Goal: Feedback & Contribution: Submit feedback/report problem

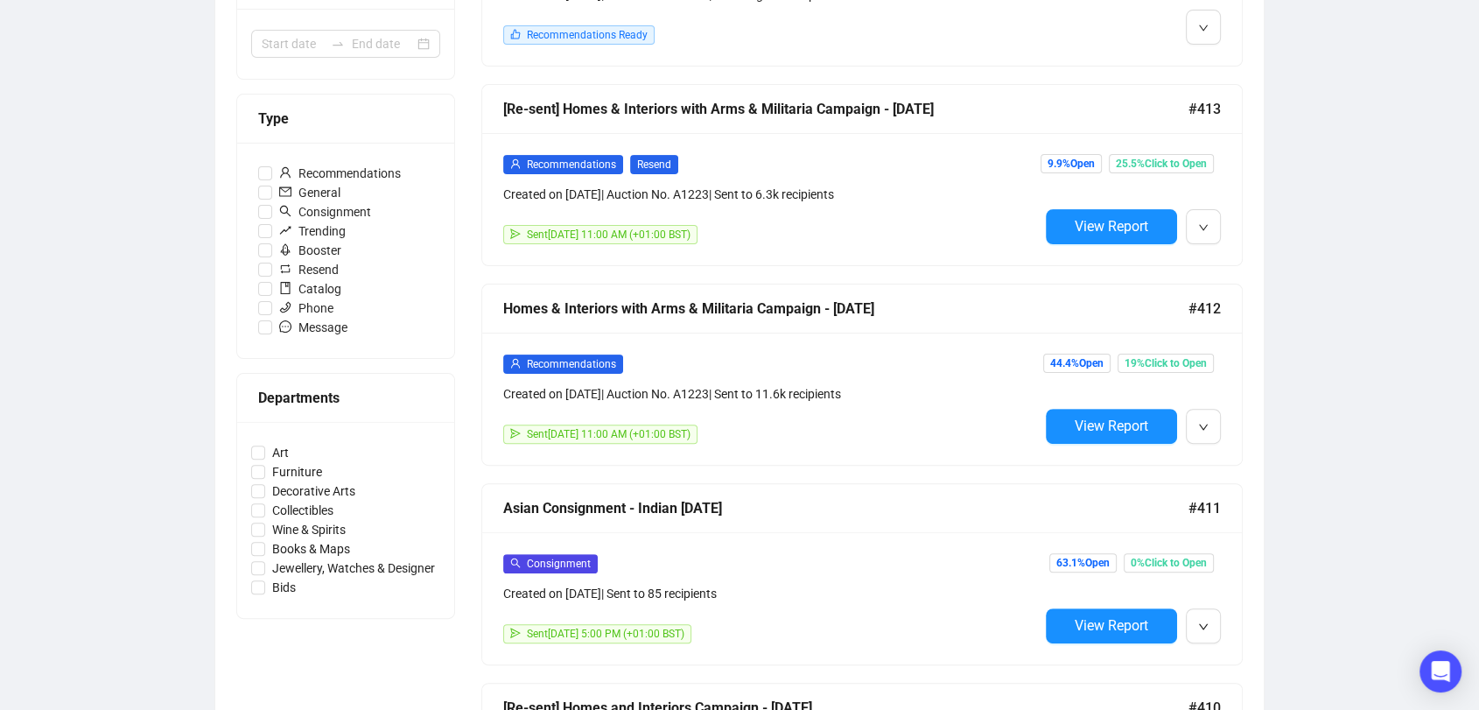
scroll to position [435, 0]
click at [1109, 430] on button "View Report" at bounding box center [1111, 425] width 131 height 35
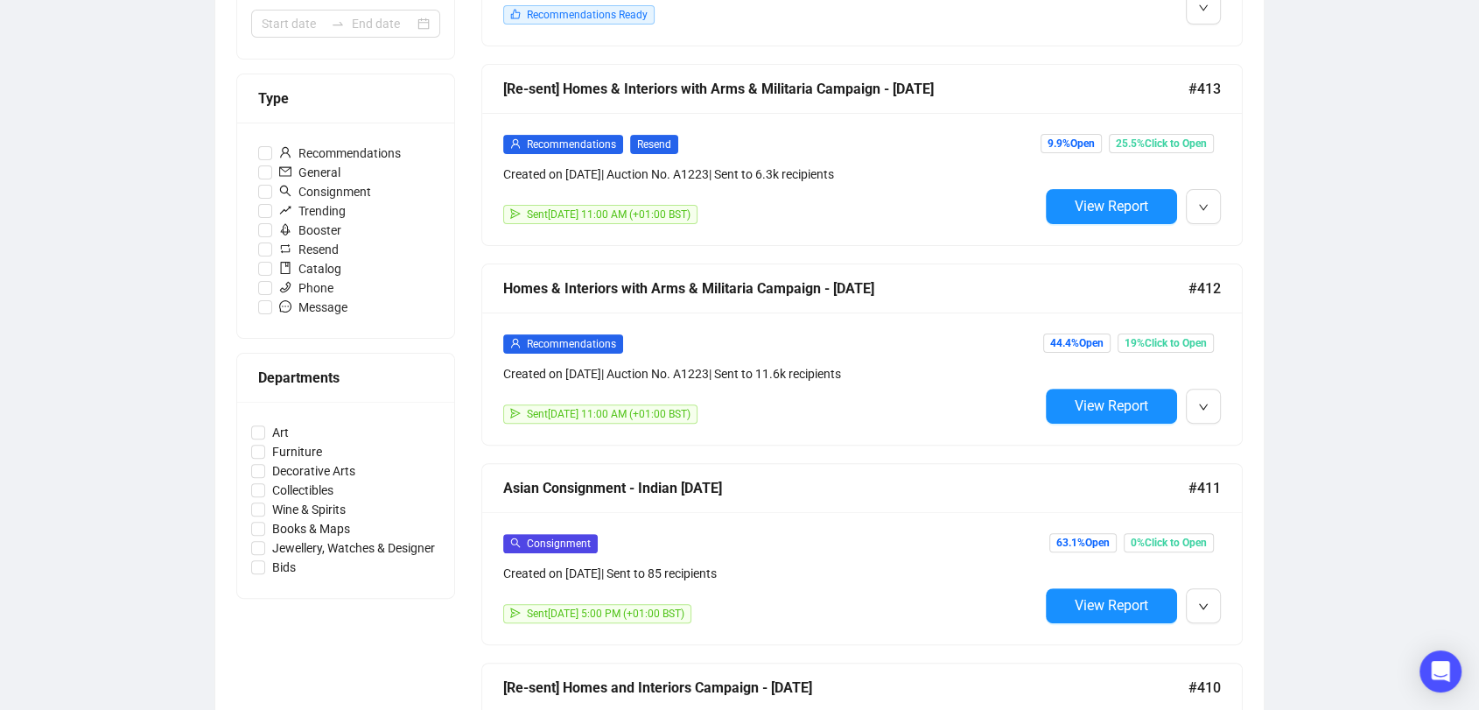
scroll to position [452, 0]
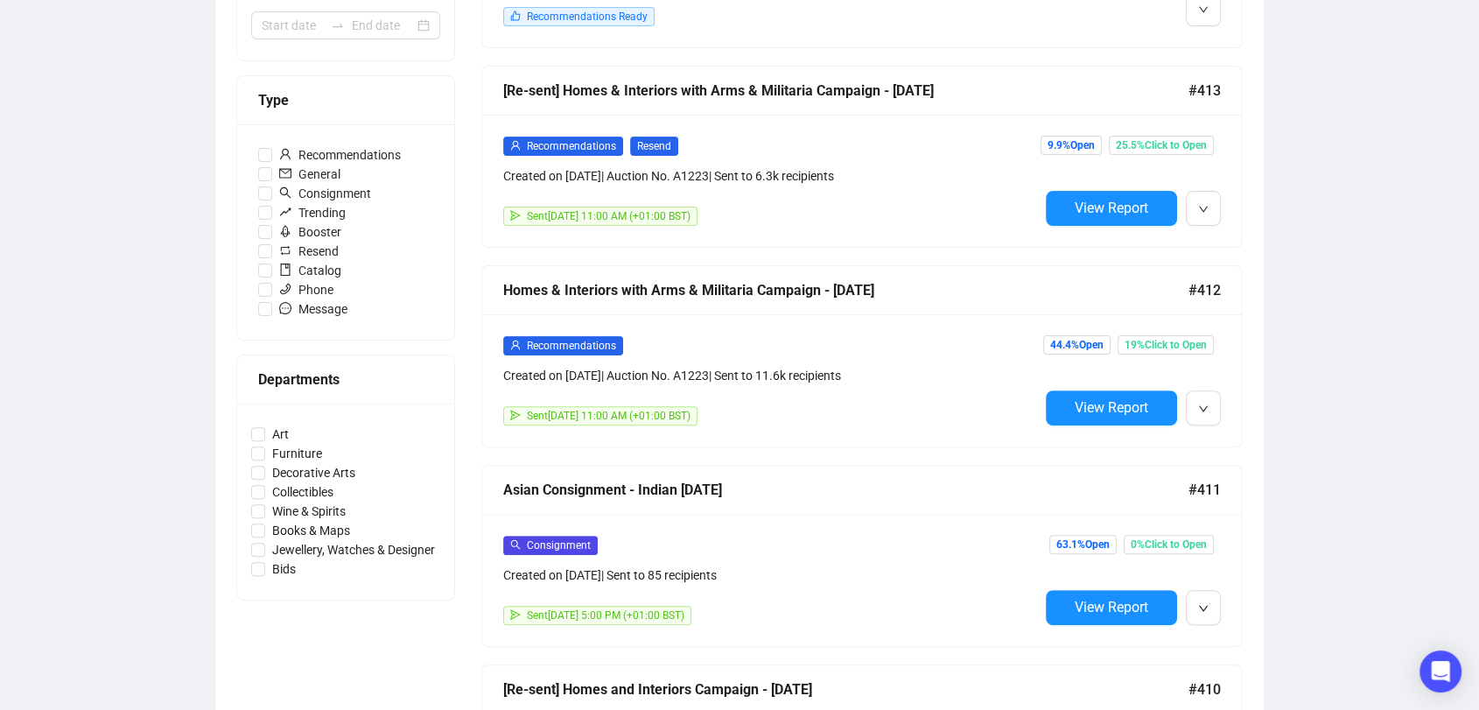
drag, startPoint x: 1117, startPoint y: 192, endPoint x: 1109, endPoint y: 196, distance: 9.0
click at [1109, 199] on span "View Report" at bounding box center [1110, 207] width 73 height 17
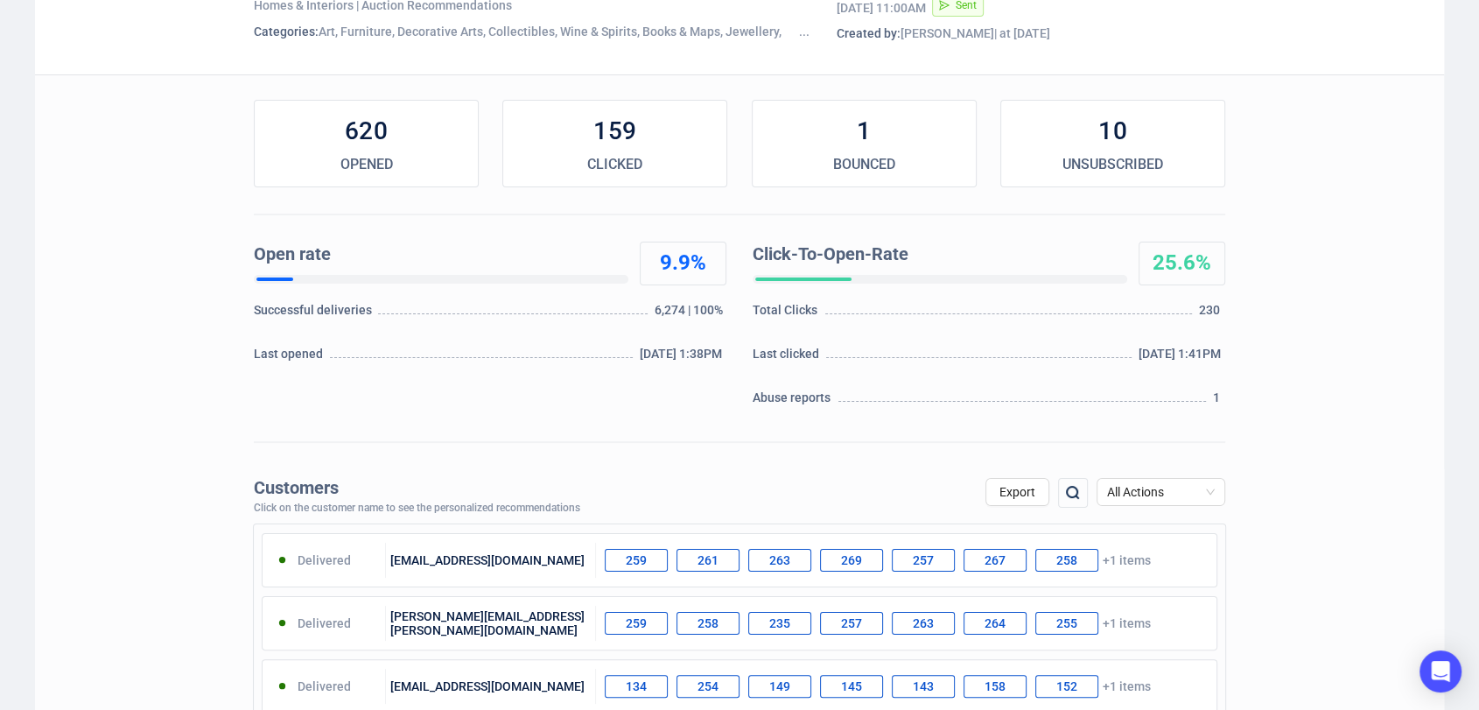
scroll to position [294, 0]
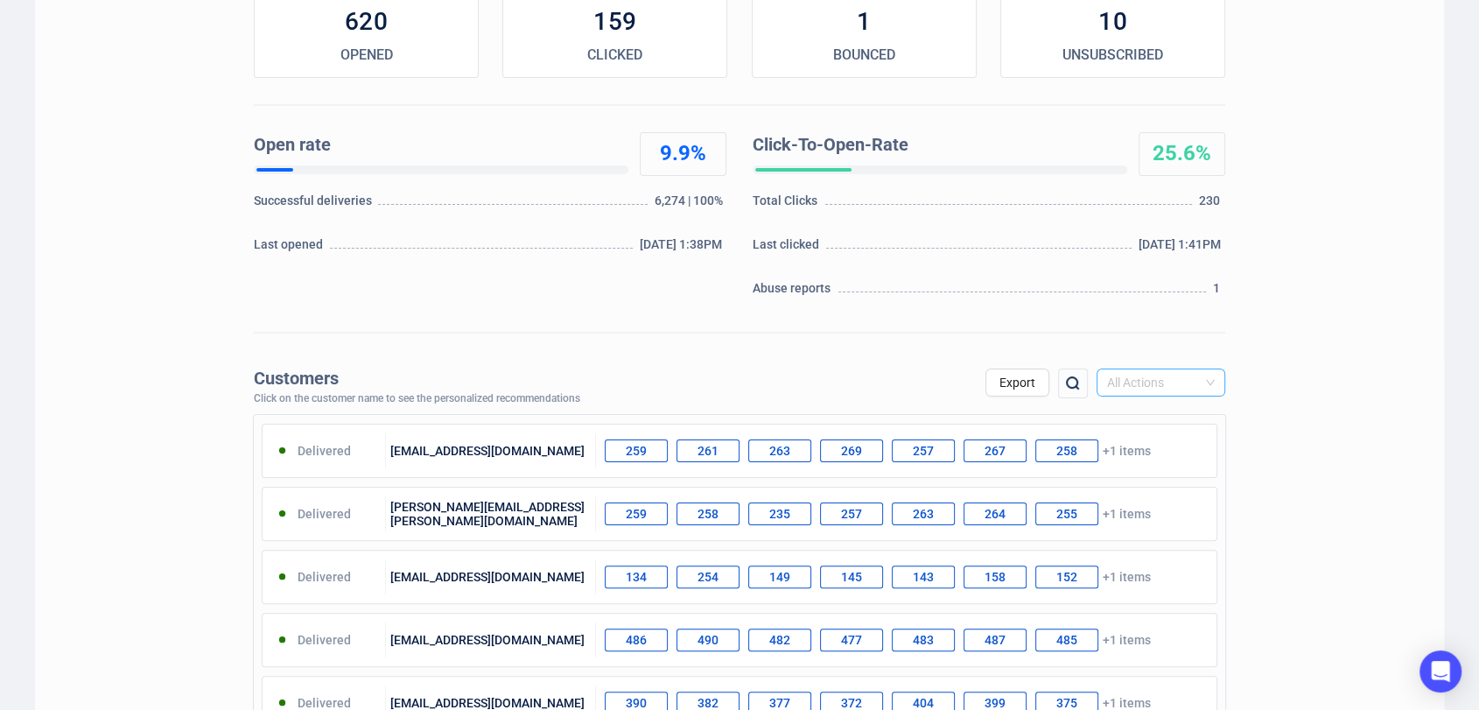
click at [1146, 387] on span "All Actions" at bounding box center [1161, 382] width 108 height 26
click at [1146, 522] on div "Unsubscribe" at bounding box center [1160, 529] width 101 height 19
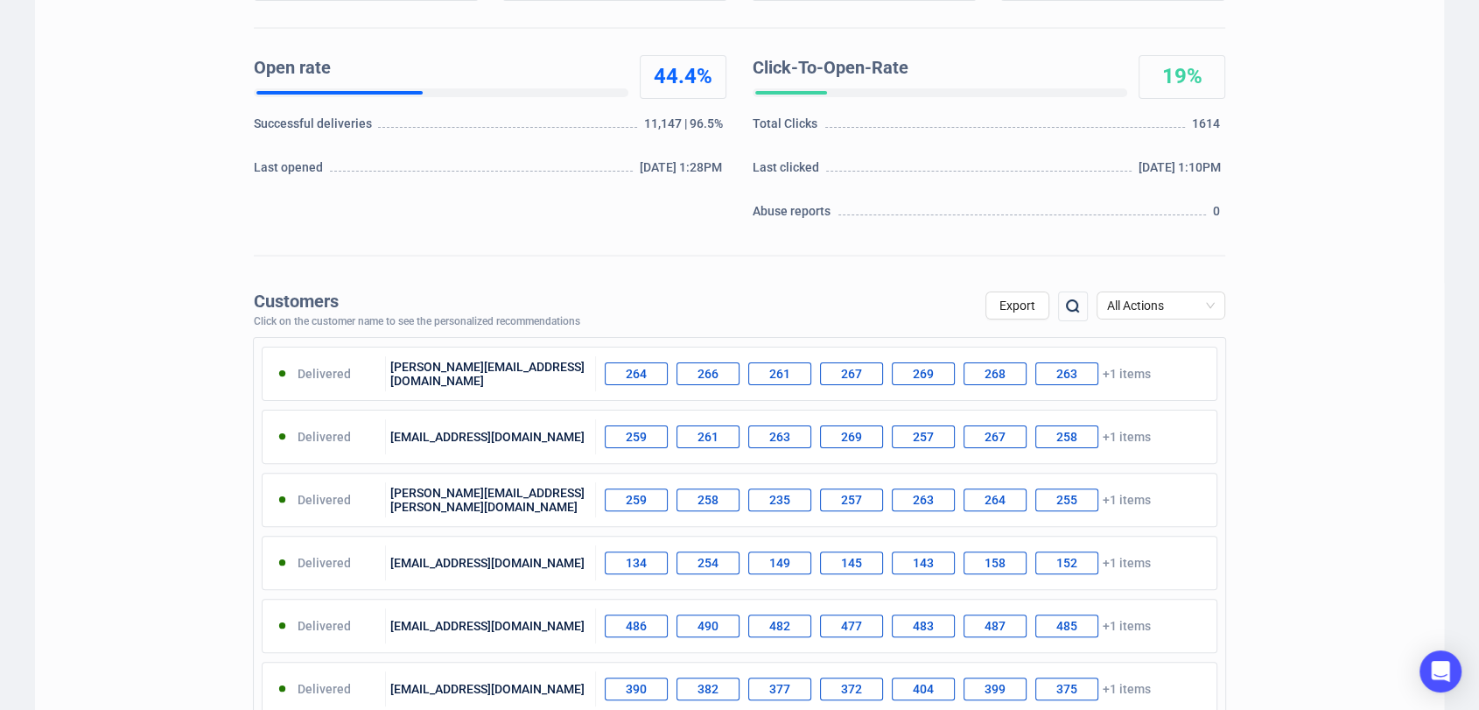
scroll to position [381, 0]
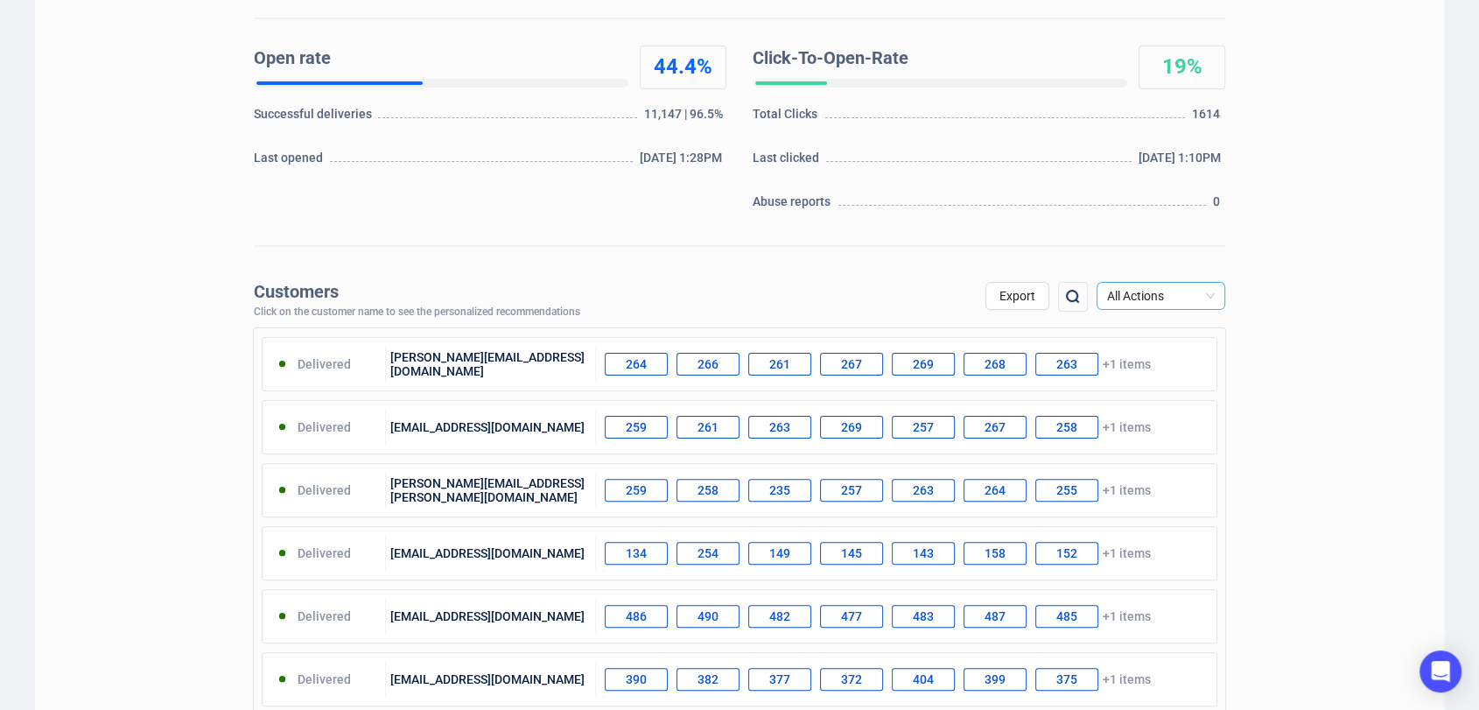
click at [1127, 297] on span "All Actions" at bounding box center [1161, 296] width 108 height 26
click at [1153, 441] on div "Unsubscribe" at bounding box center [1160, 442] width 101 height 19
click at [1173, 300] on span "All Actions" at bounding box center [1161, 296] width 108 height 26
click at [1171, 436] on div "Unsubscribe" at bounding box center [1160, 442] width 101 height 19
click at [1281, 303] on div "Customers Click on the customer name to see the personalized recommendations Ex…" at bounding box center [739, 655] width 1409 height 765
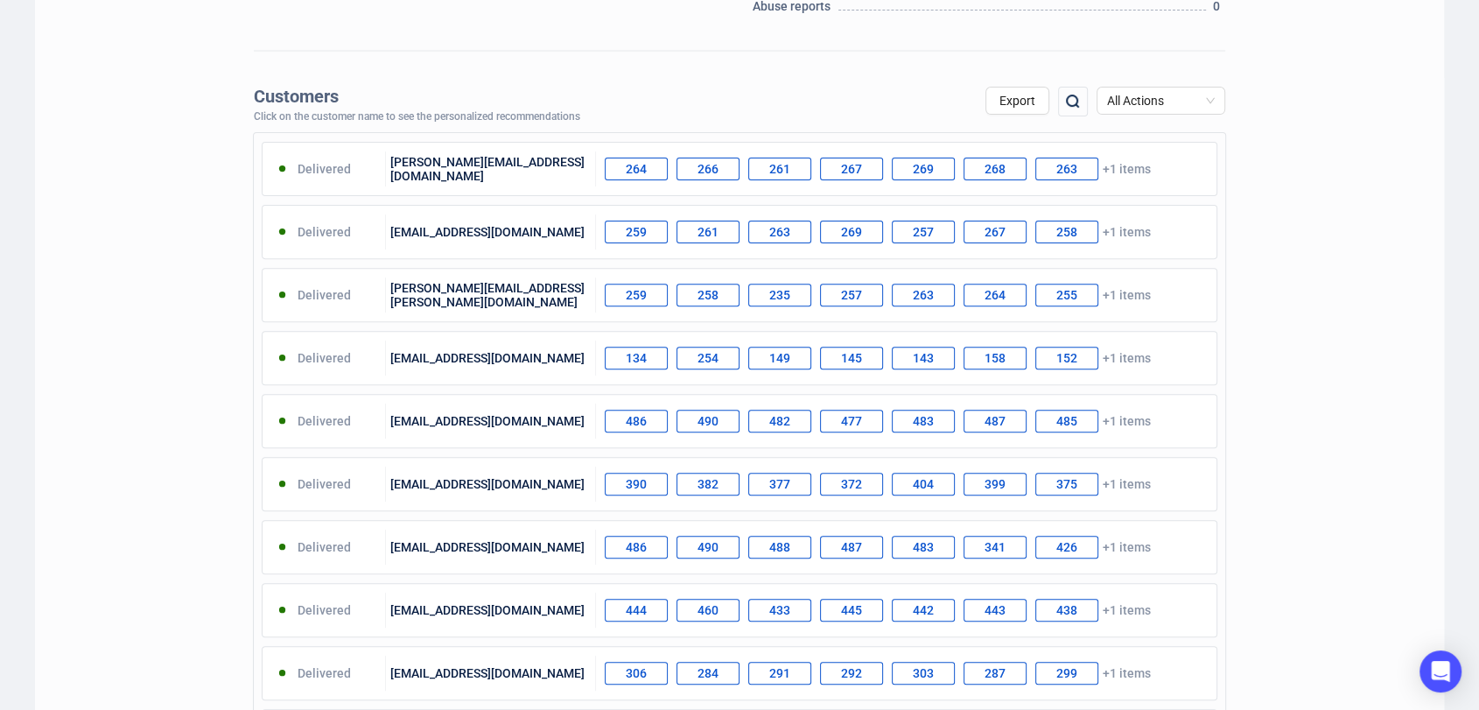
scroll to position [577, 0]
click at [1137, 101] on span "All Actions" at bounding box center [1161, 99] width 108 height 26
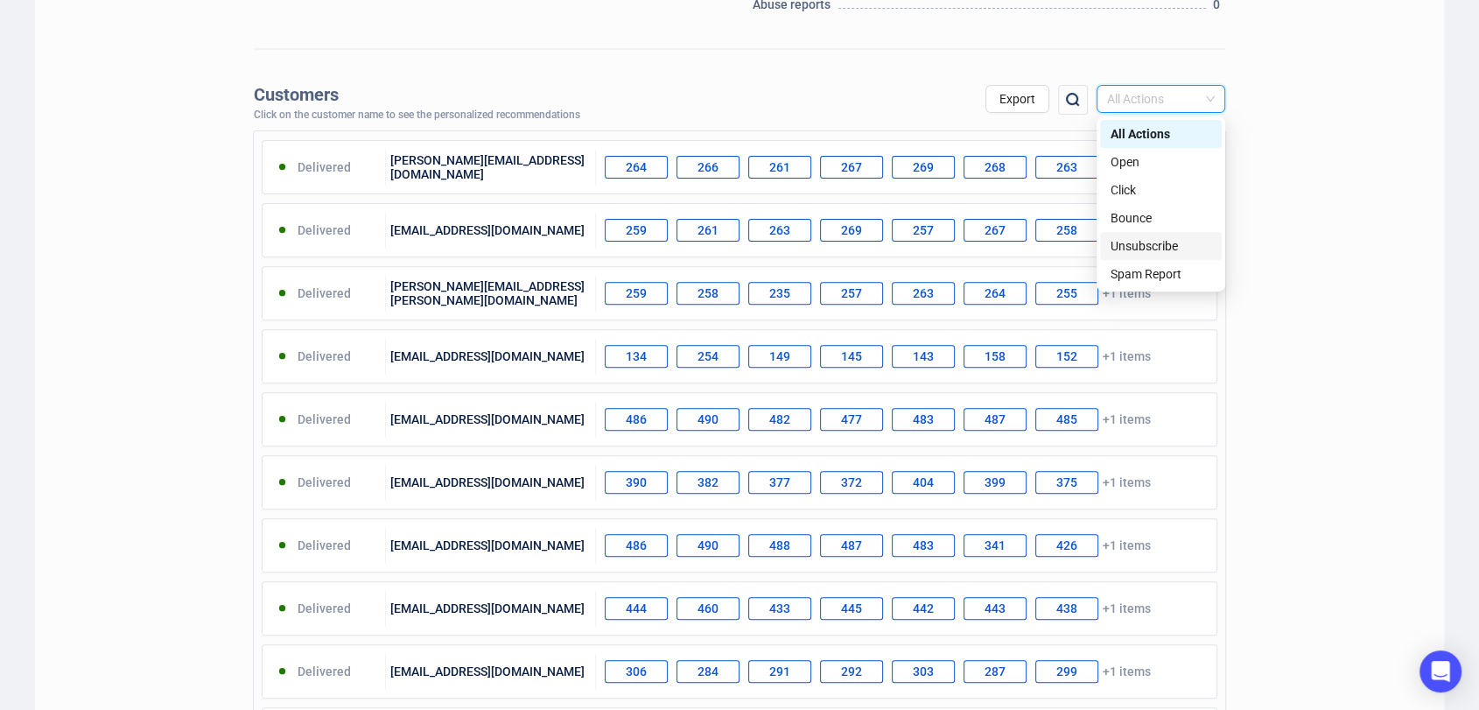
click at [1162, 245] on div "Unsubscribe" at bounding box center [1160, 245] width 101 height 19
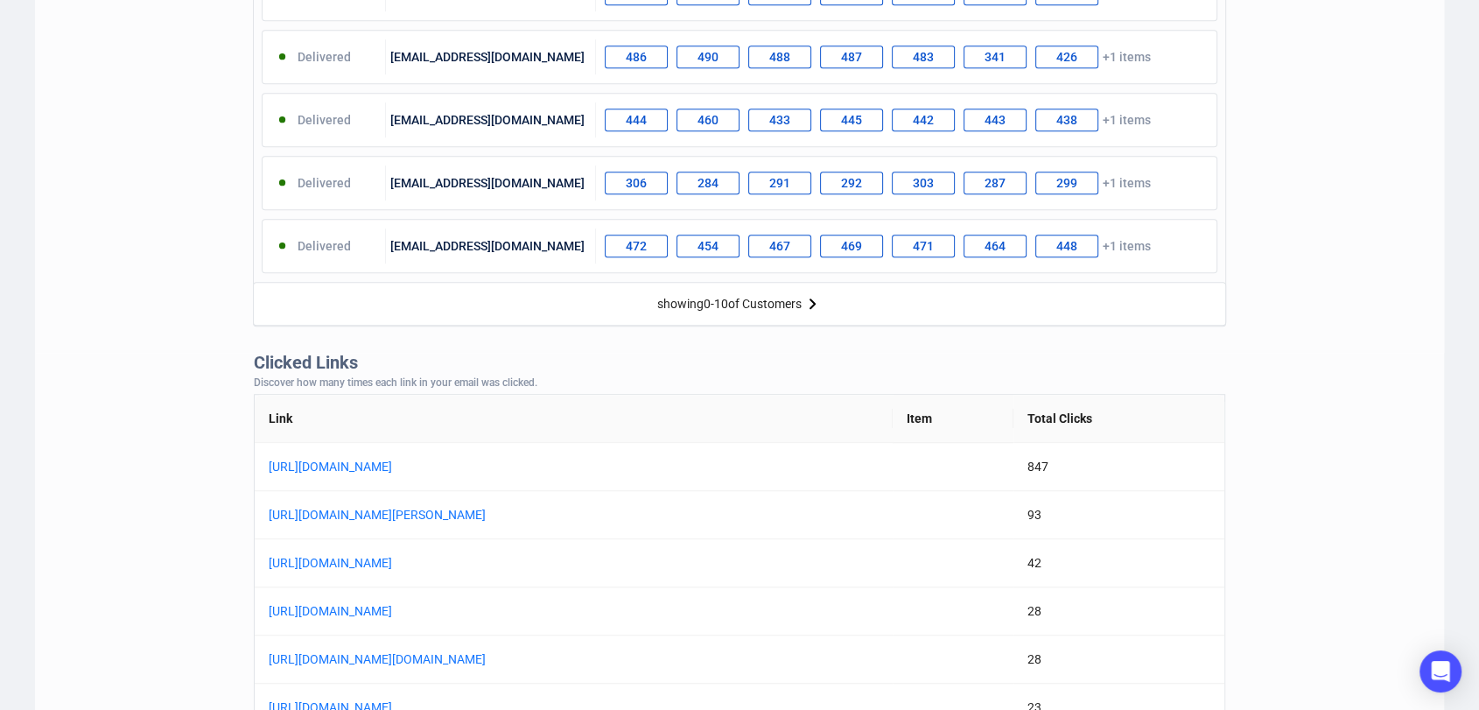
scroll to position [1067, 0]
click at [813, 306] on img at bounding box center [811, 301] width 21 height 21
click at [813, 306] on div "showing 10 - 20 of Customers" at bounding box center [739, 302] width 151 height 14
click at [827, 304] on img at bounding box center [825, 301] width 21 height 21
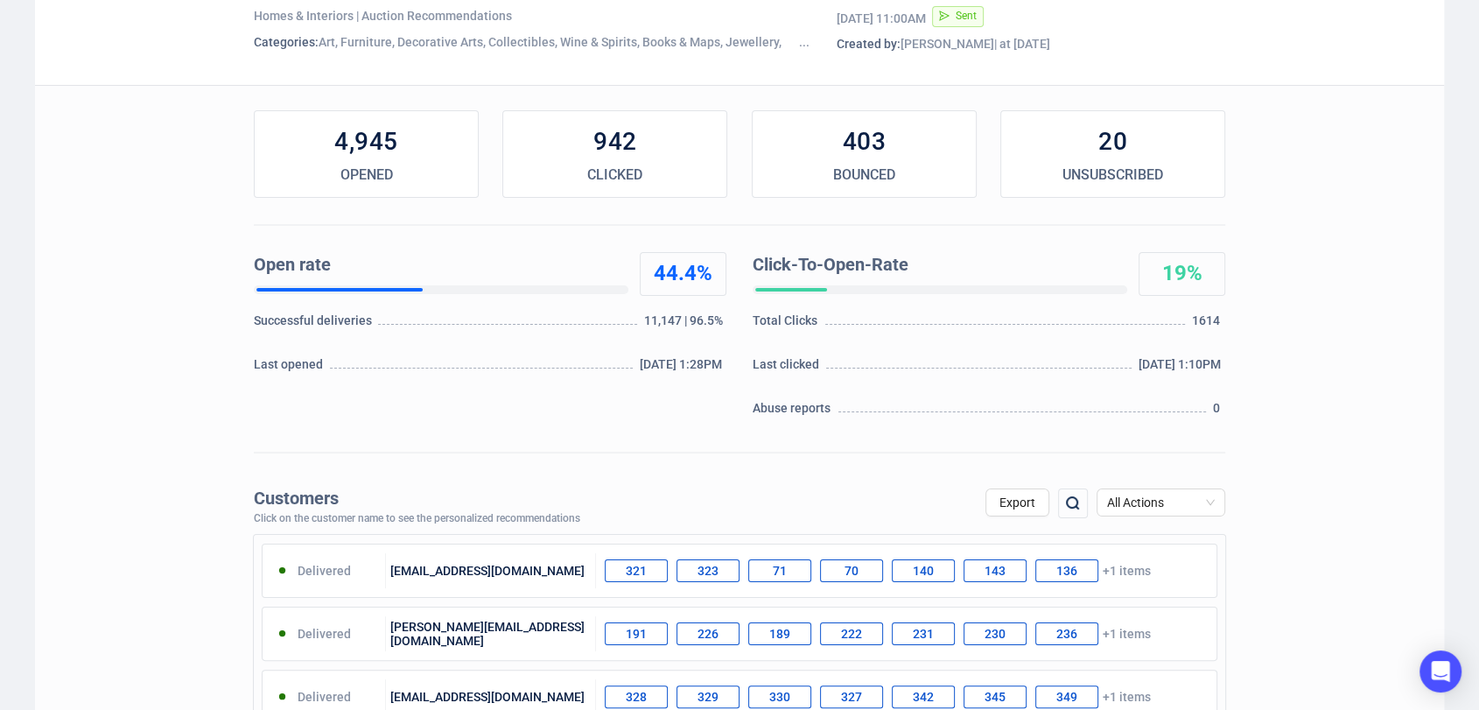
scroll to position [178, 0]
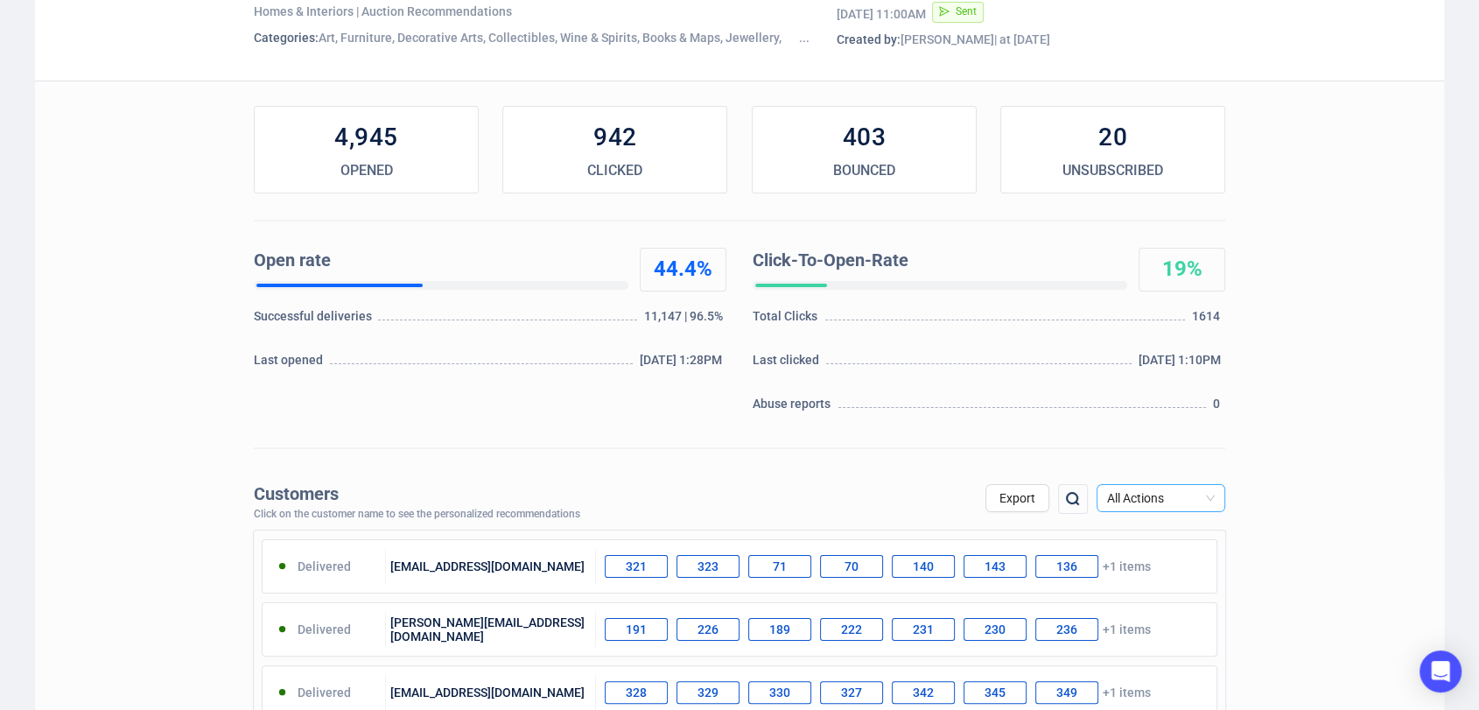
click at [1153, 492] on span "All Actions" at bounding box center [1161, 498] width 108 height 26
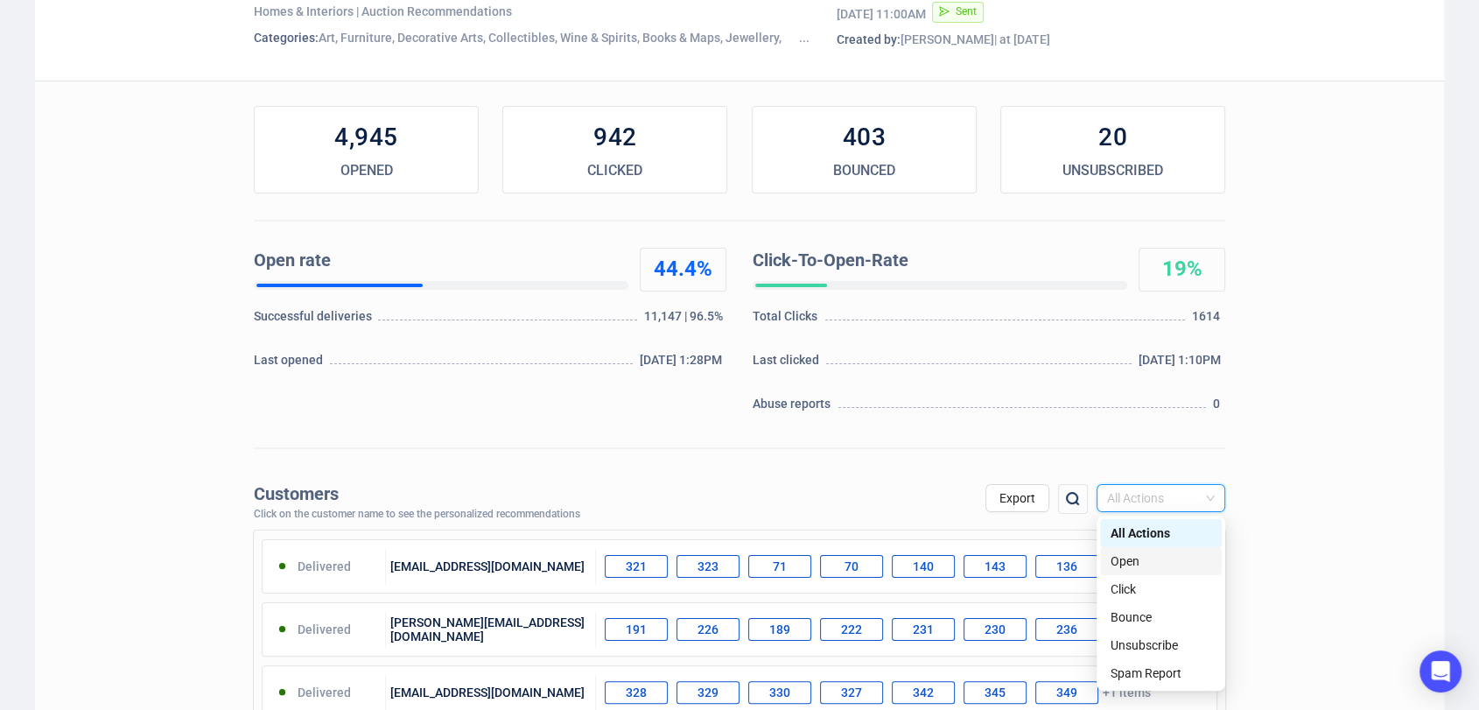
click at [1153, 567] on div "Open" at bounding box center [1160, 560] width 101 height 19
click at [1134, 509] on span "All Actions" at bounding box center [1161, 498] width 108 height 26
click at [1152, 624] on div "Bounce" at bounding box center [1160, 616] width 101 height 19
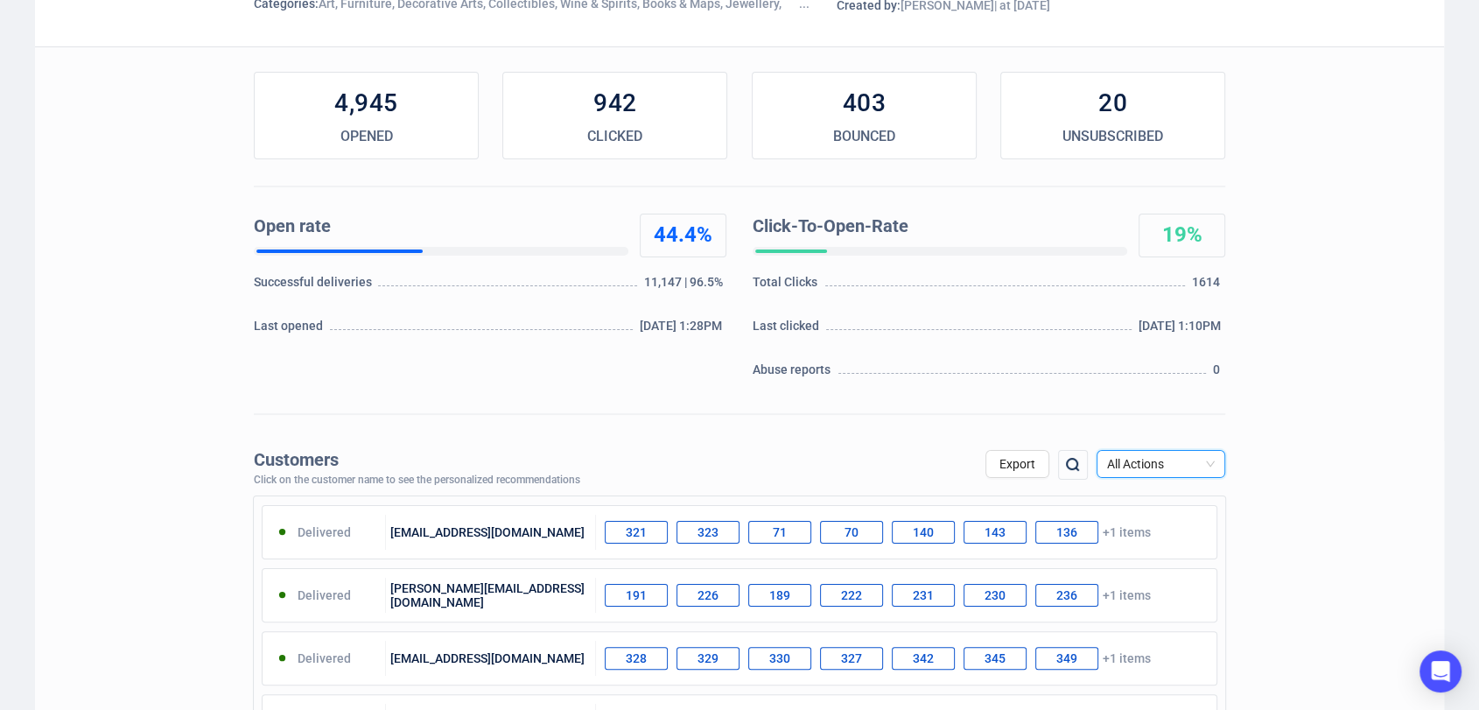
scroll to position [0, 0]
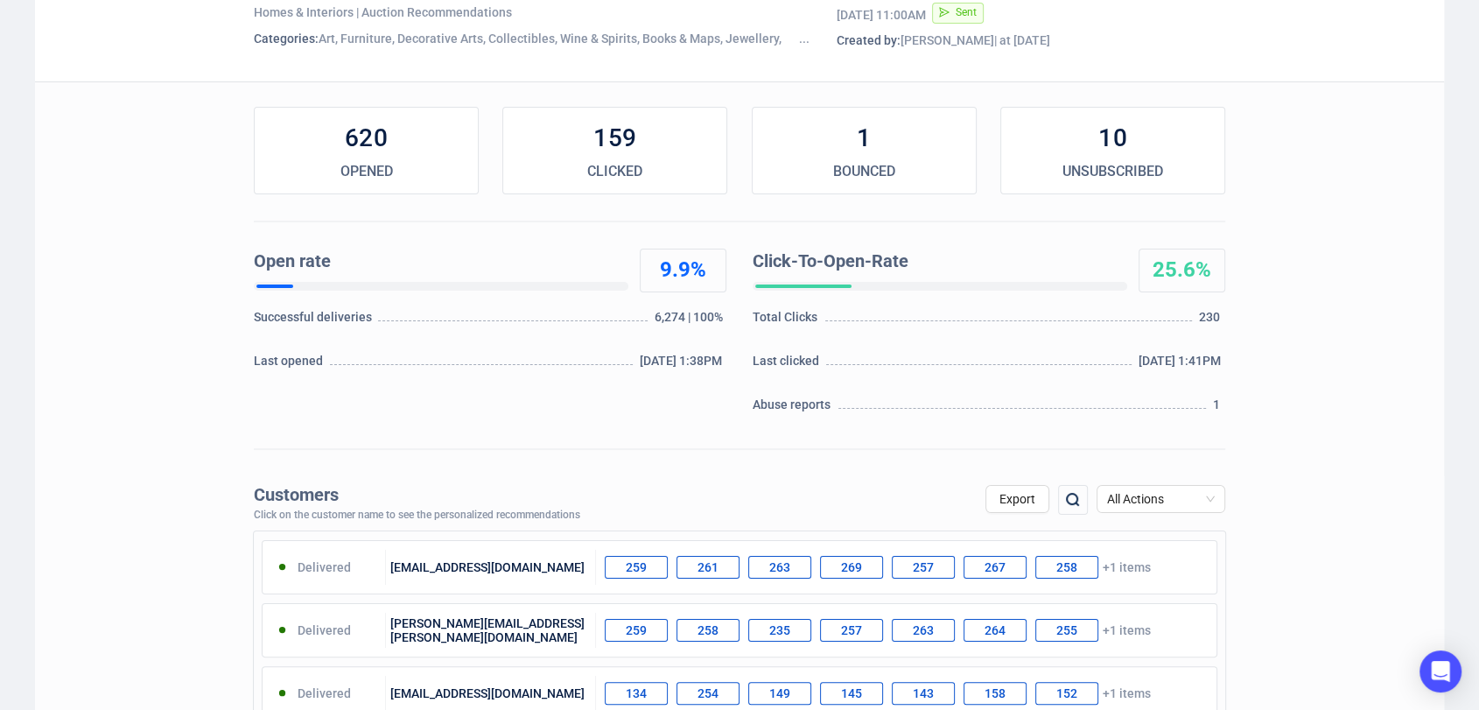
scroll to position [179, 0]
click at [1157, 491] on span "All Actions" at bounding box center [1161, 497] width 108 height 26
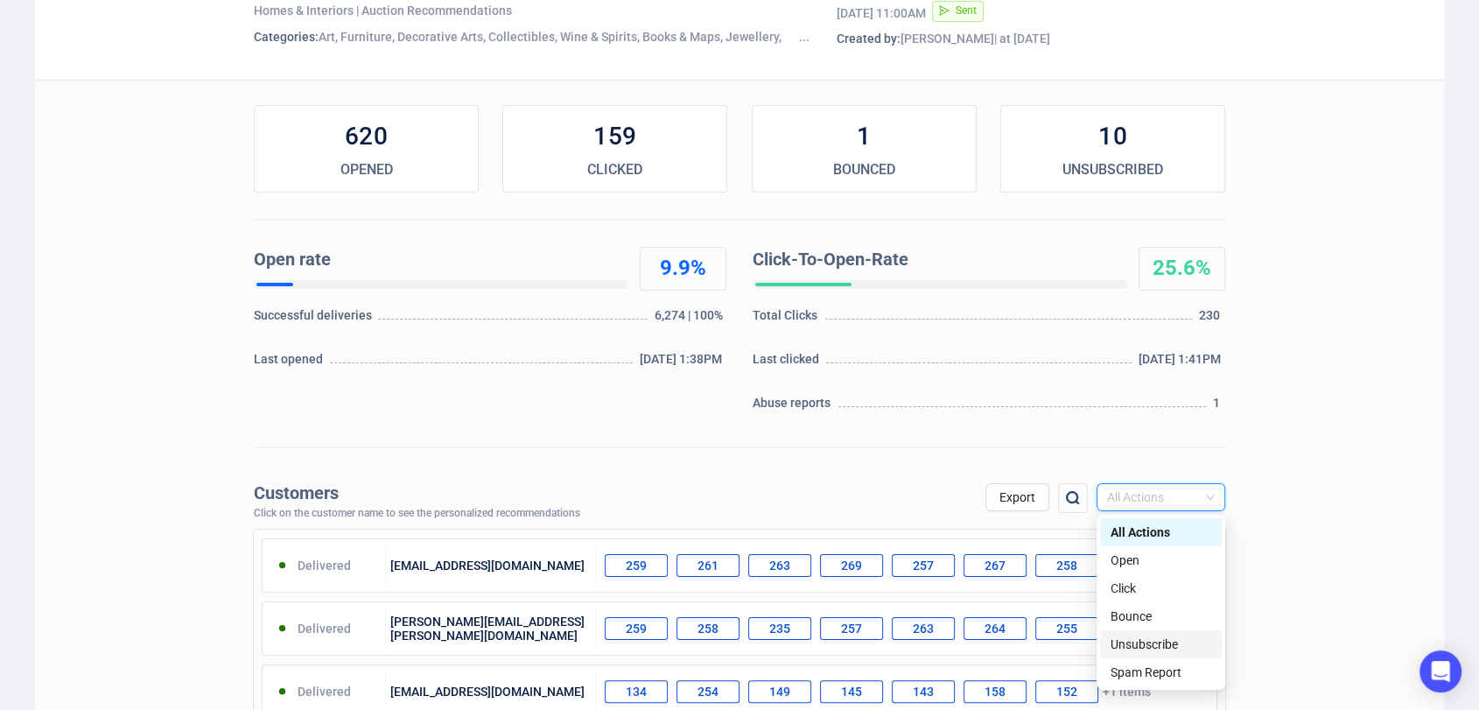
click at [1136, 640] on div "Unsubscribe" at bounding box center [1160, 643] width 101 height 19
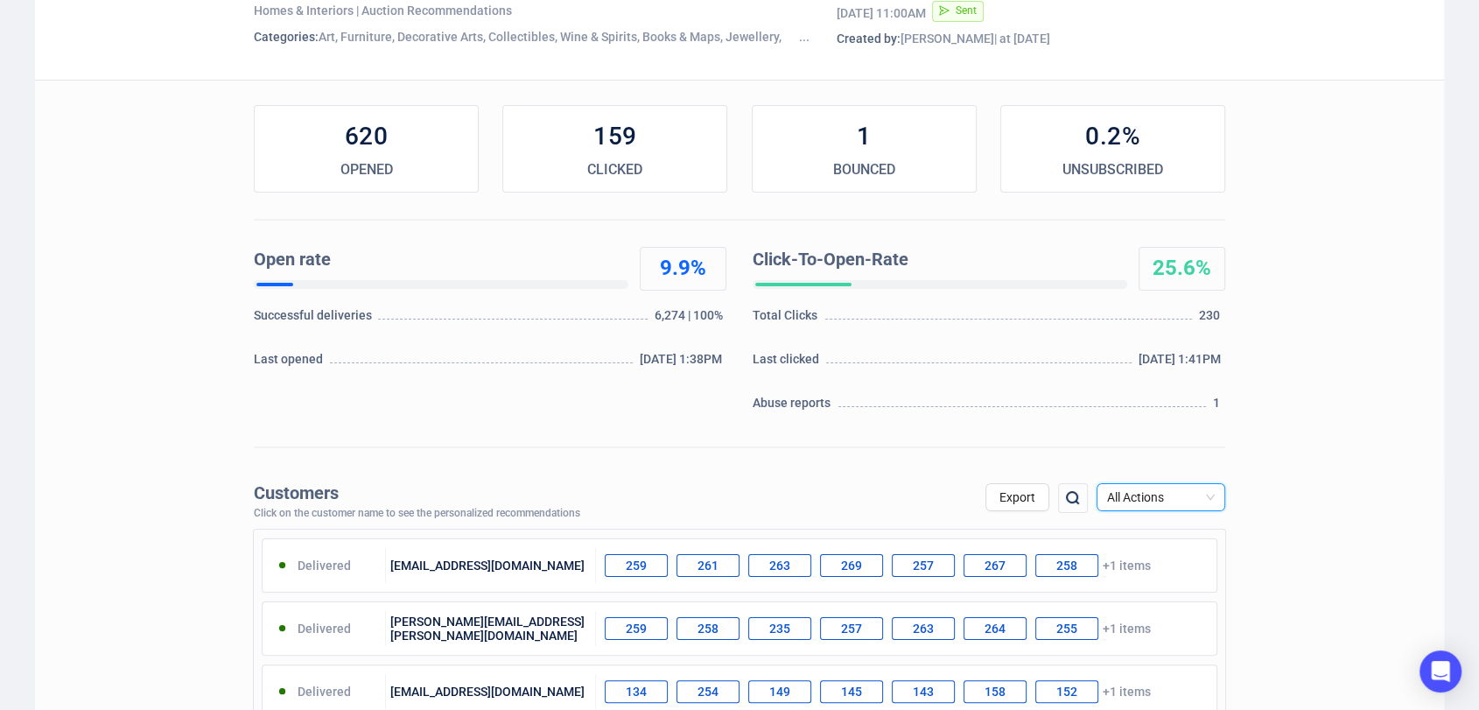
click at [1139, 163] on div "UNSUBSCRIBED" at bounding box center [1112, 169] width 223 height 21
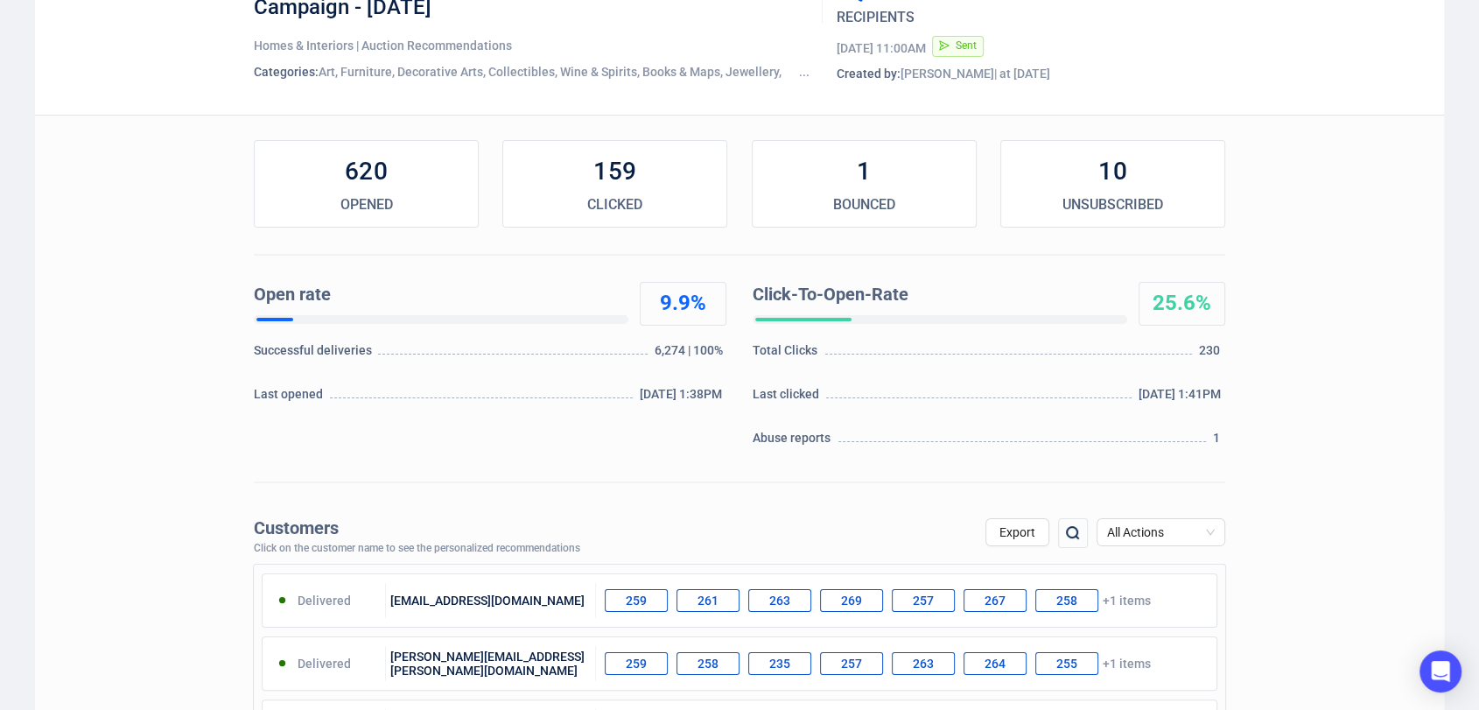
scroll to position [146, 0]
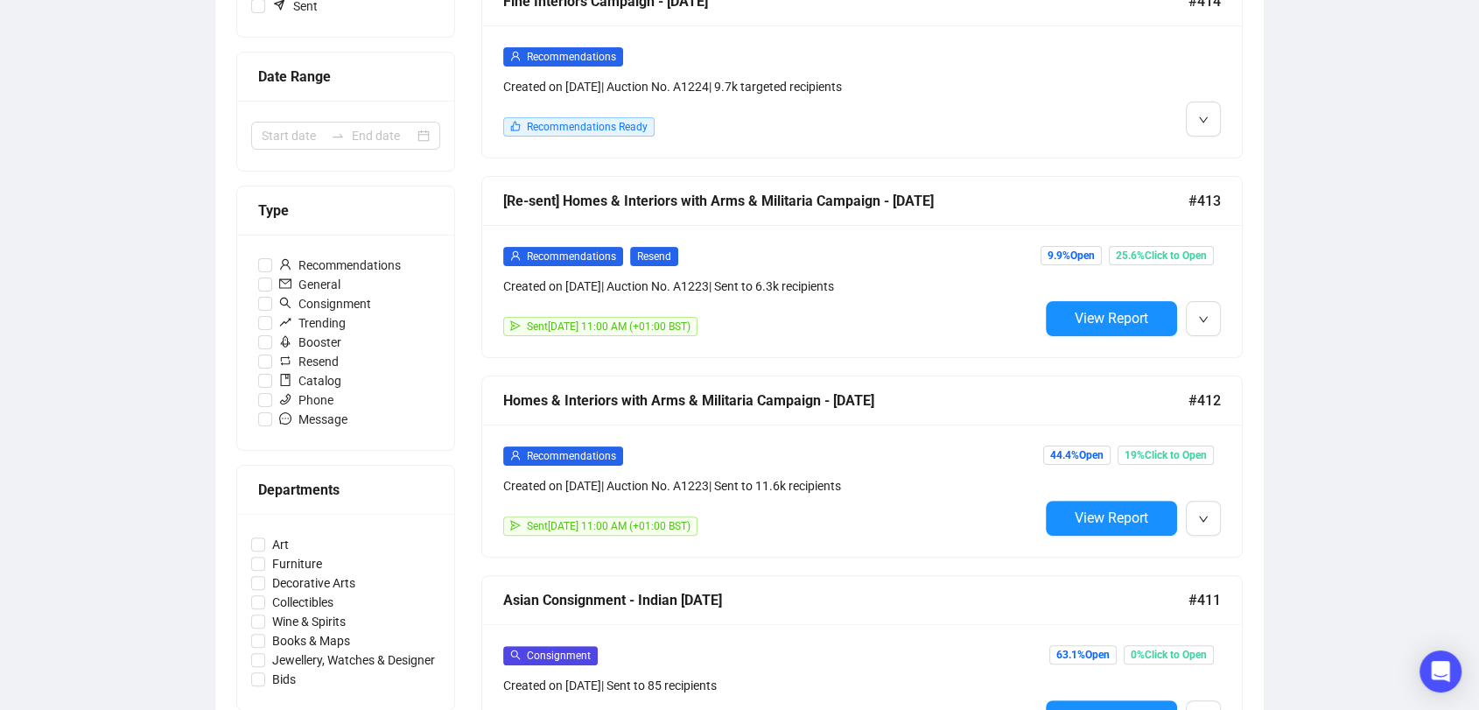
scroll to position [343, 0]
click at [1140, 517] on span "View Report" at bounding box center [1110, 516] width 73 height 17
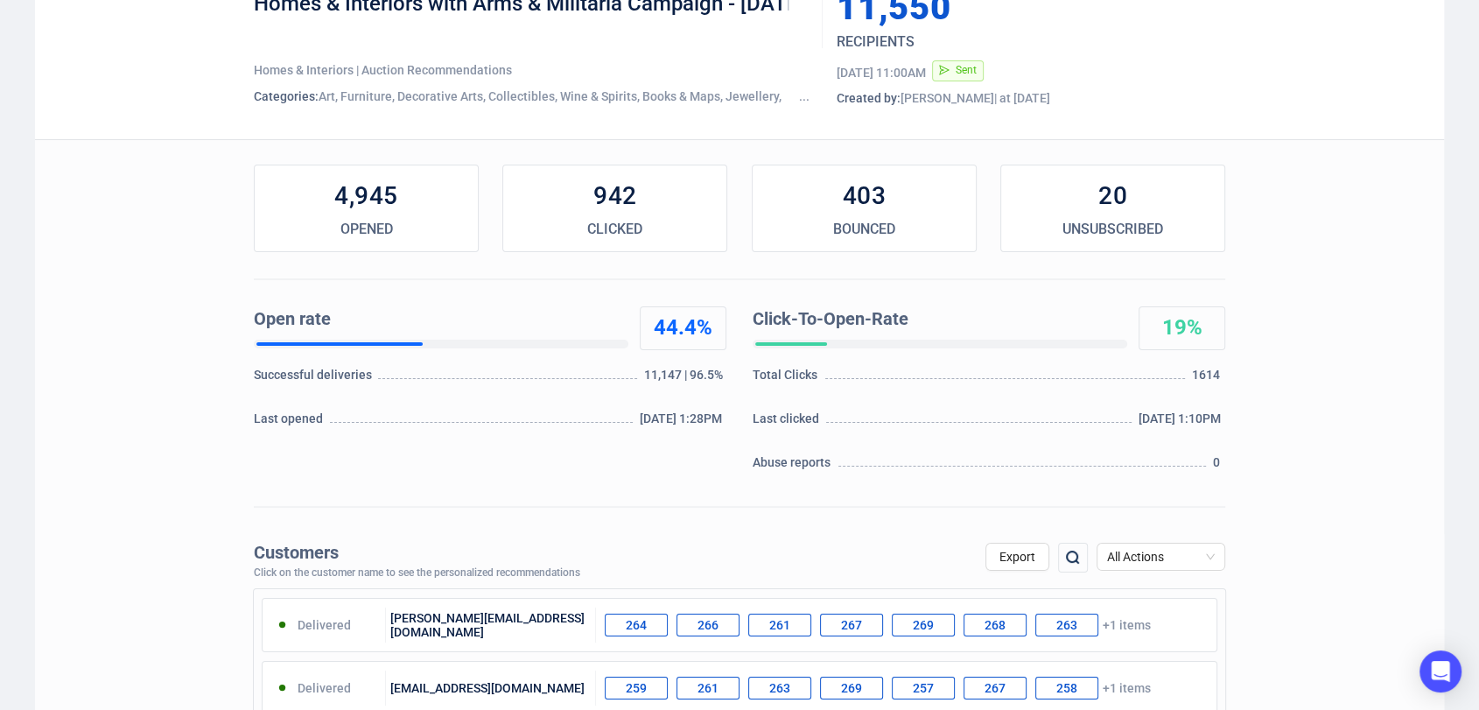
scroll to position [122, 0]
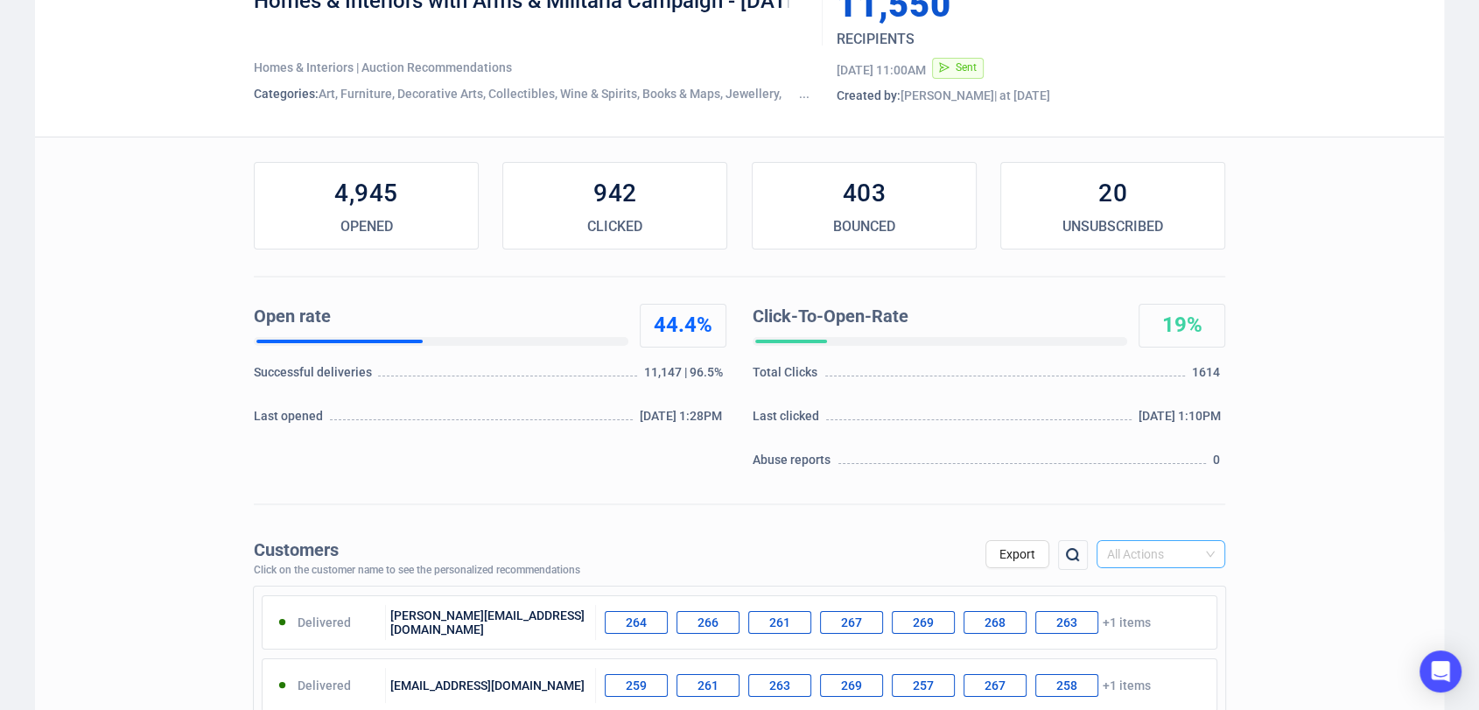
click at [1210, 553] on span "All Actions" at bounding box center [1161, 554] width 108 height 26
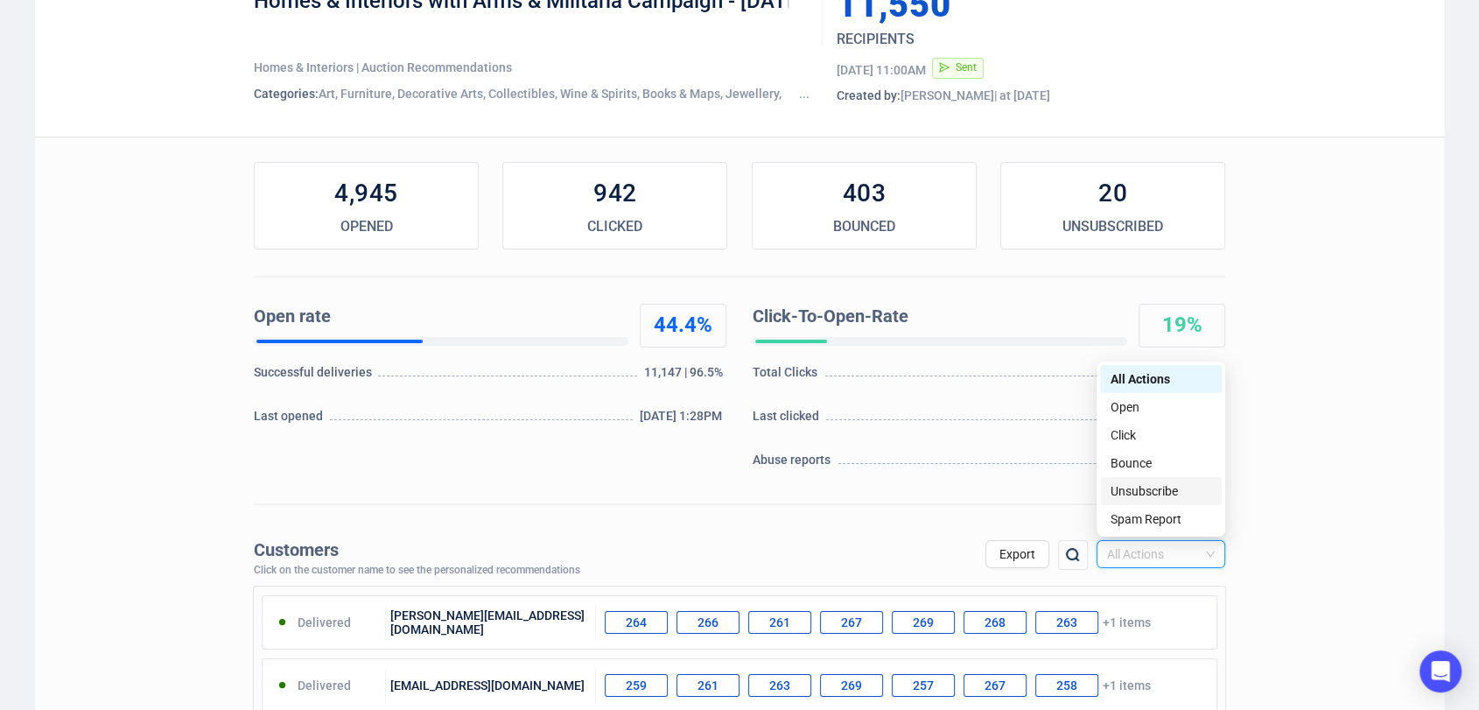
click at [1184, 495] on div "Unsubscribe" at bounding box center [1160, 490] width 101 height 19
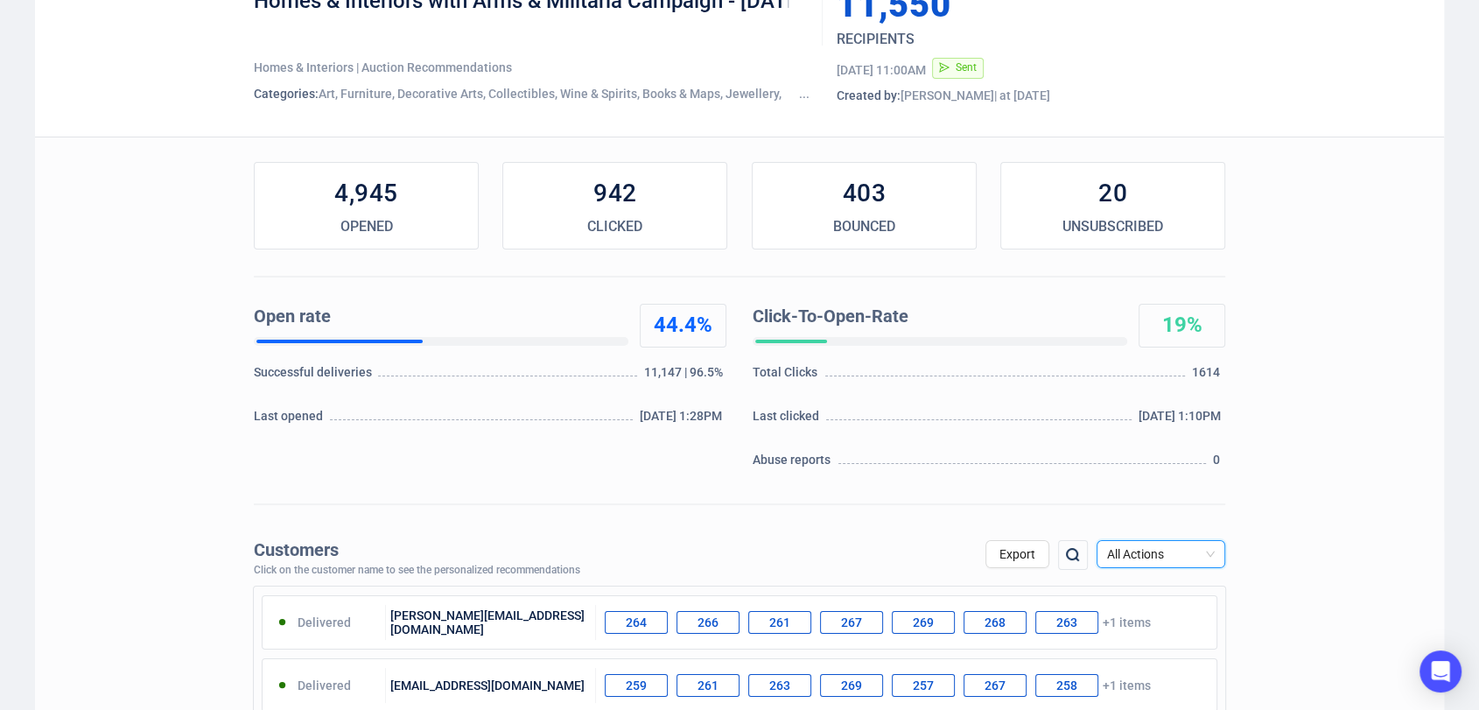
click at [1161, 549] on span "All Actions" at bounding box center [1161, 554] width 108 height 26
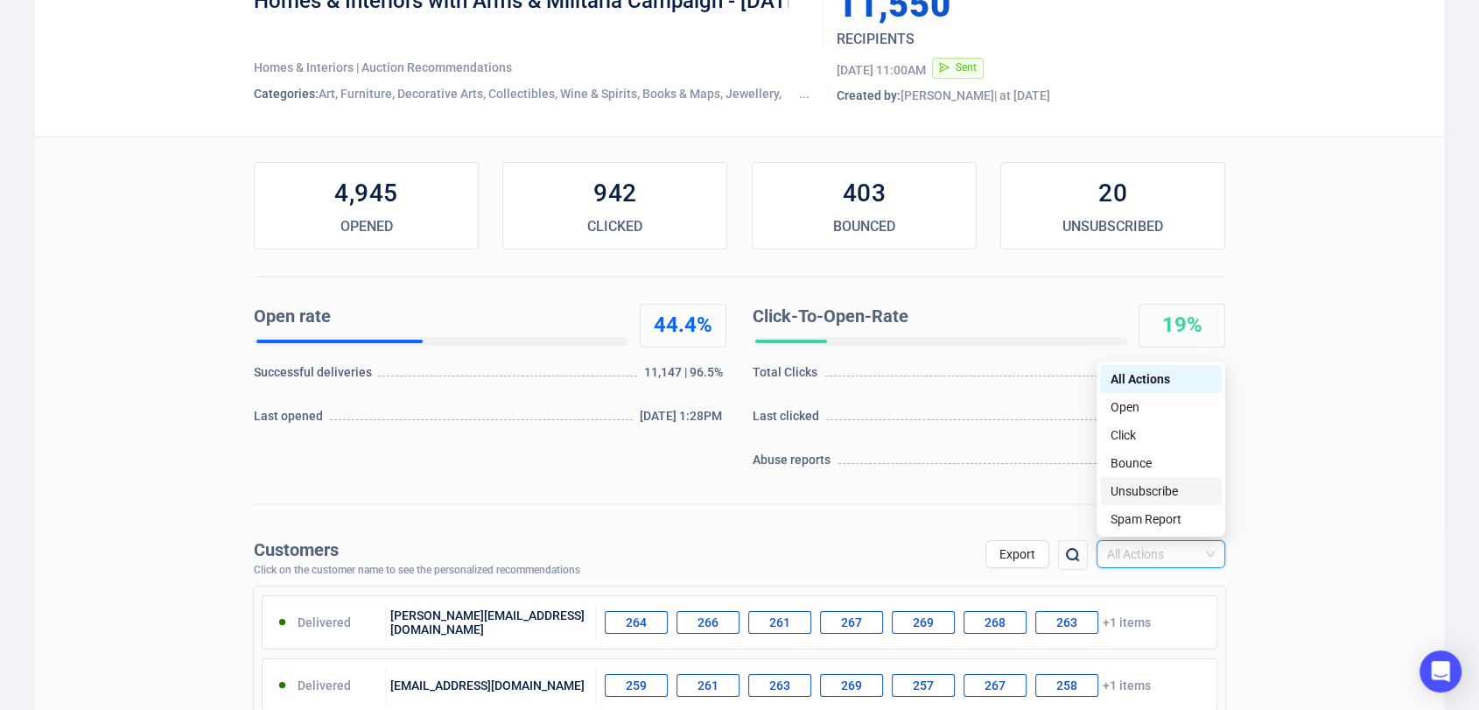
click at [1138, 499] on div "Unsubscribe" at bounding box center [1160, 490] width 101 height 19
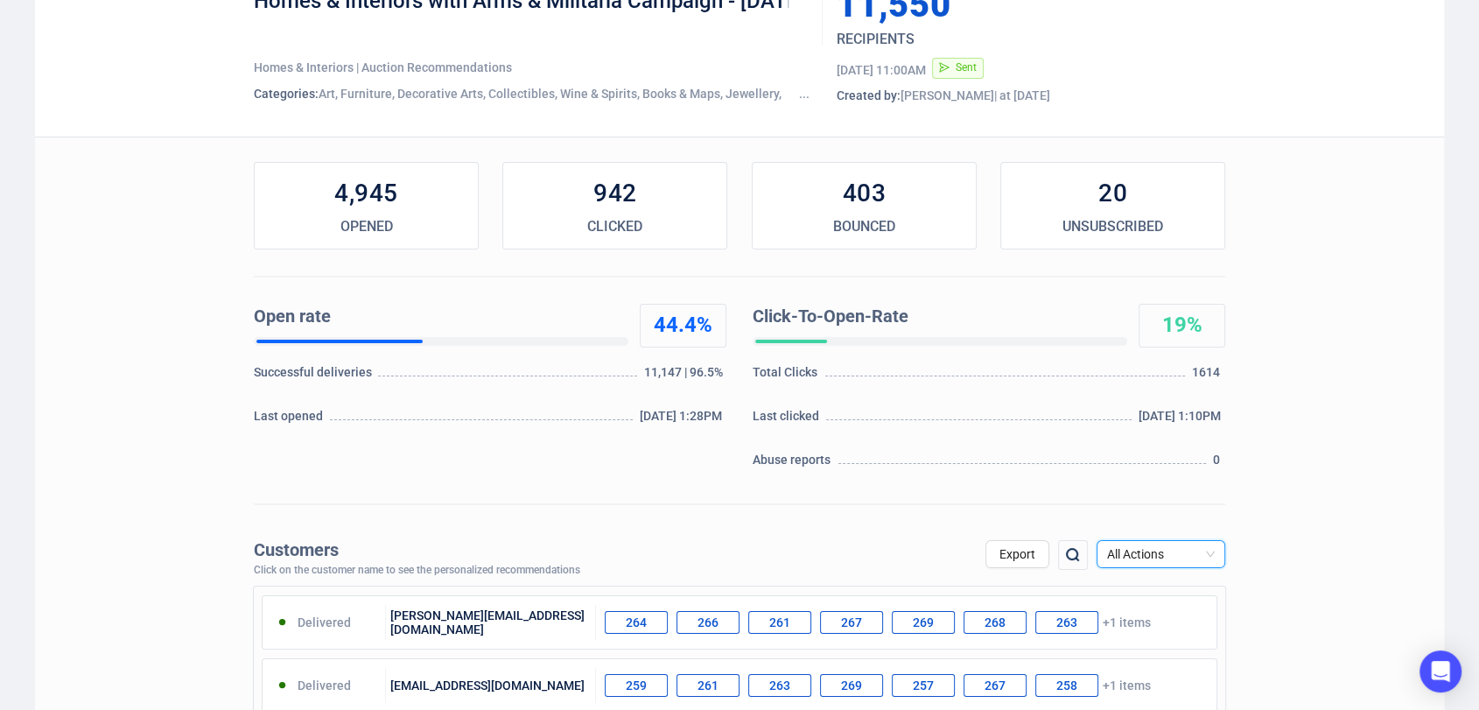
click at [1148, 548] on span "All Actions" at bounding box center [1161, 554] width 108 height 26
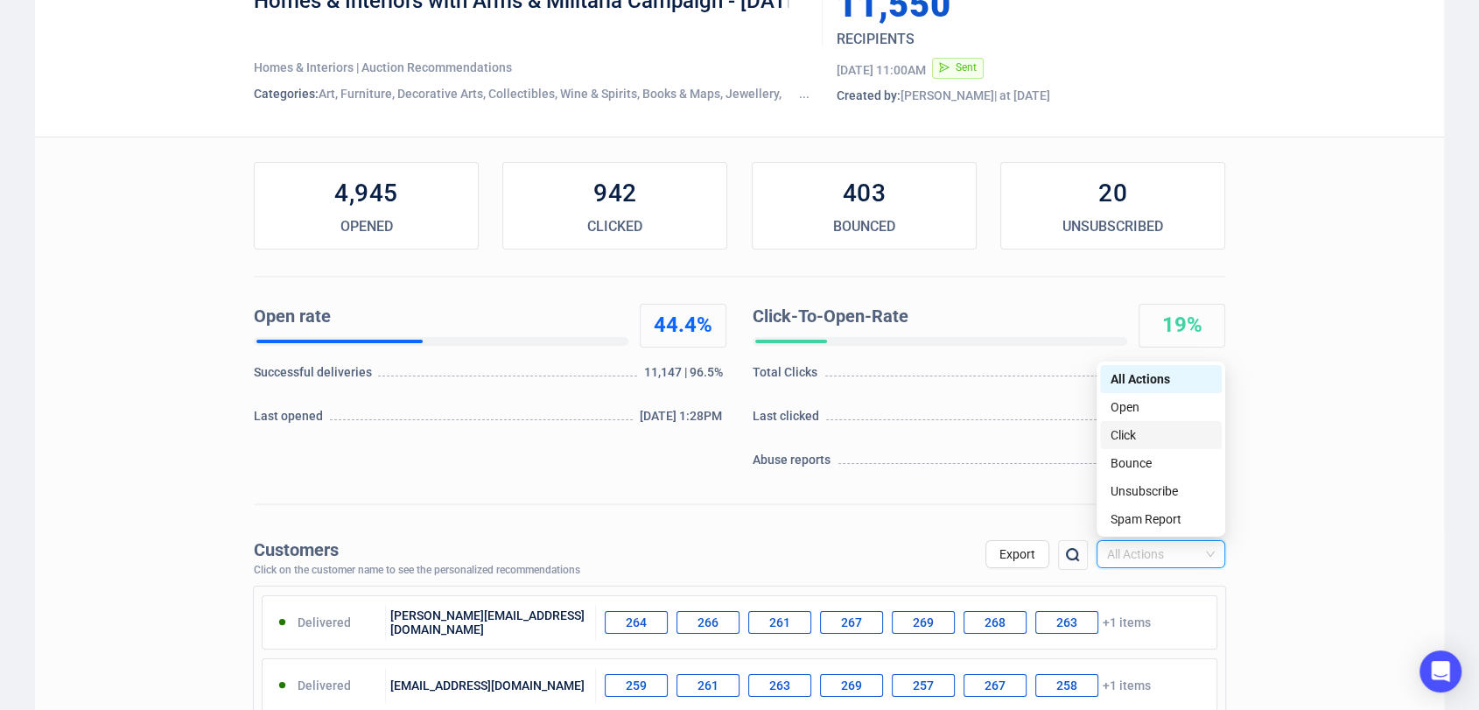
click at [1119, 446] on div "Click" at bounding box center [1161, 435] width 122 height 28
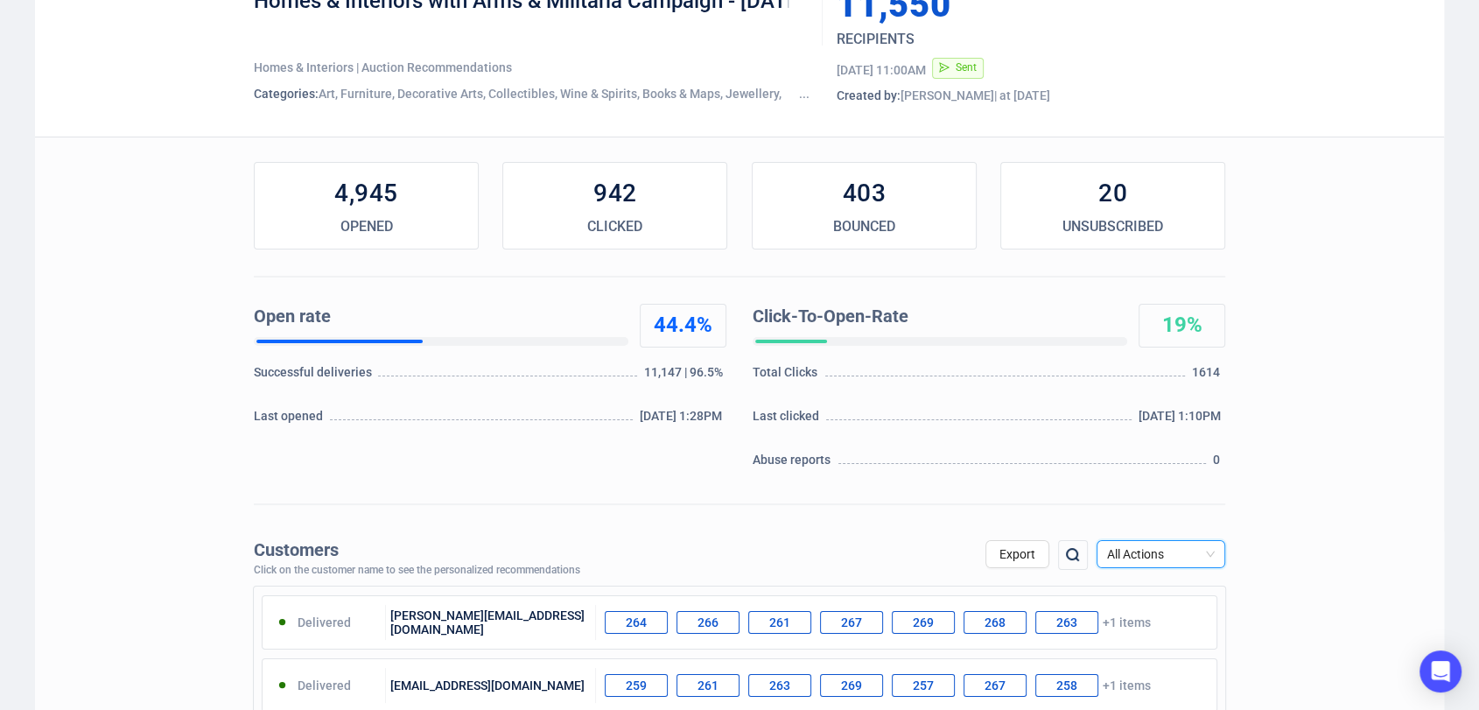
click at [1161, 558] on span "All Actions" at bounding box center [1161, 554] width 108 height 26
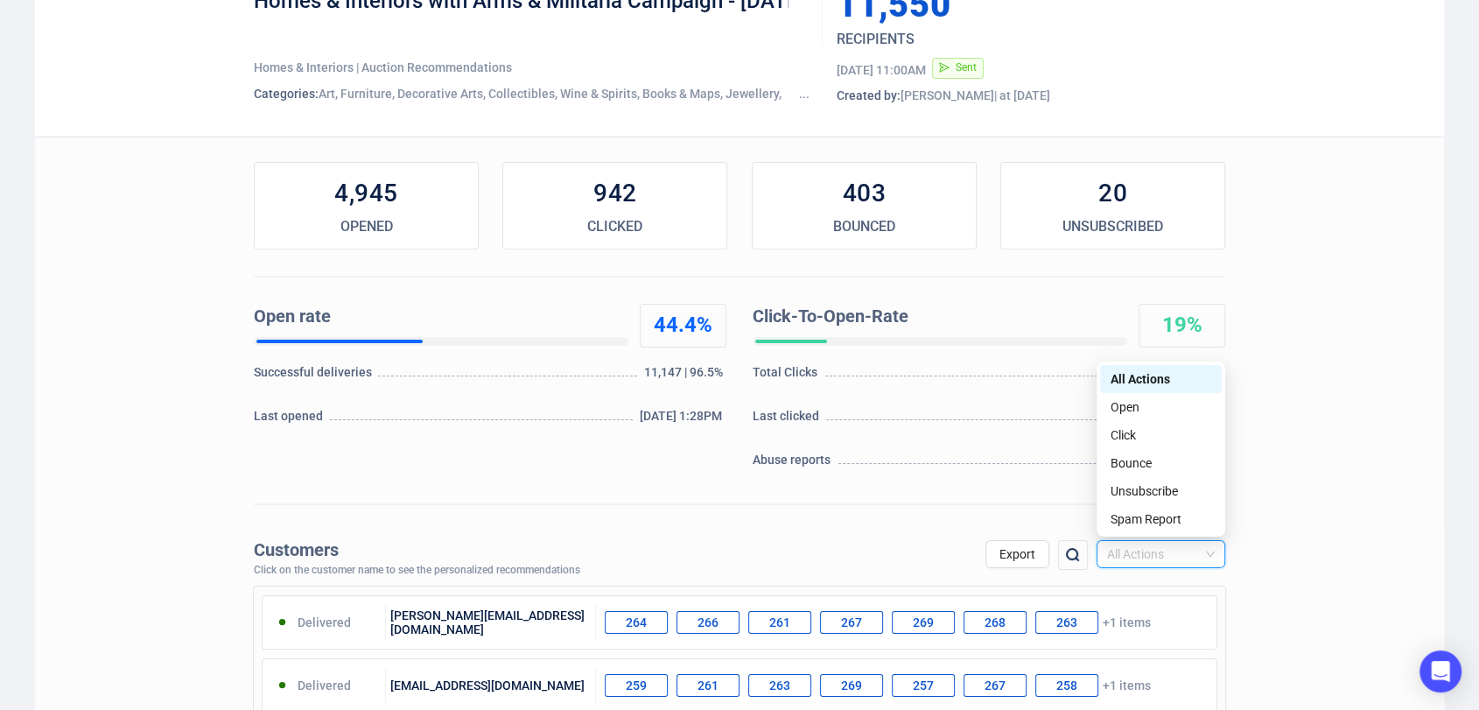
click at [1190, 377] on div "All Actions" at bounding box center [1160, 378] width 101 height 19
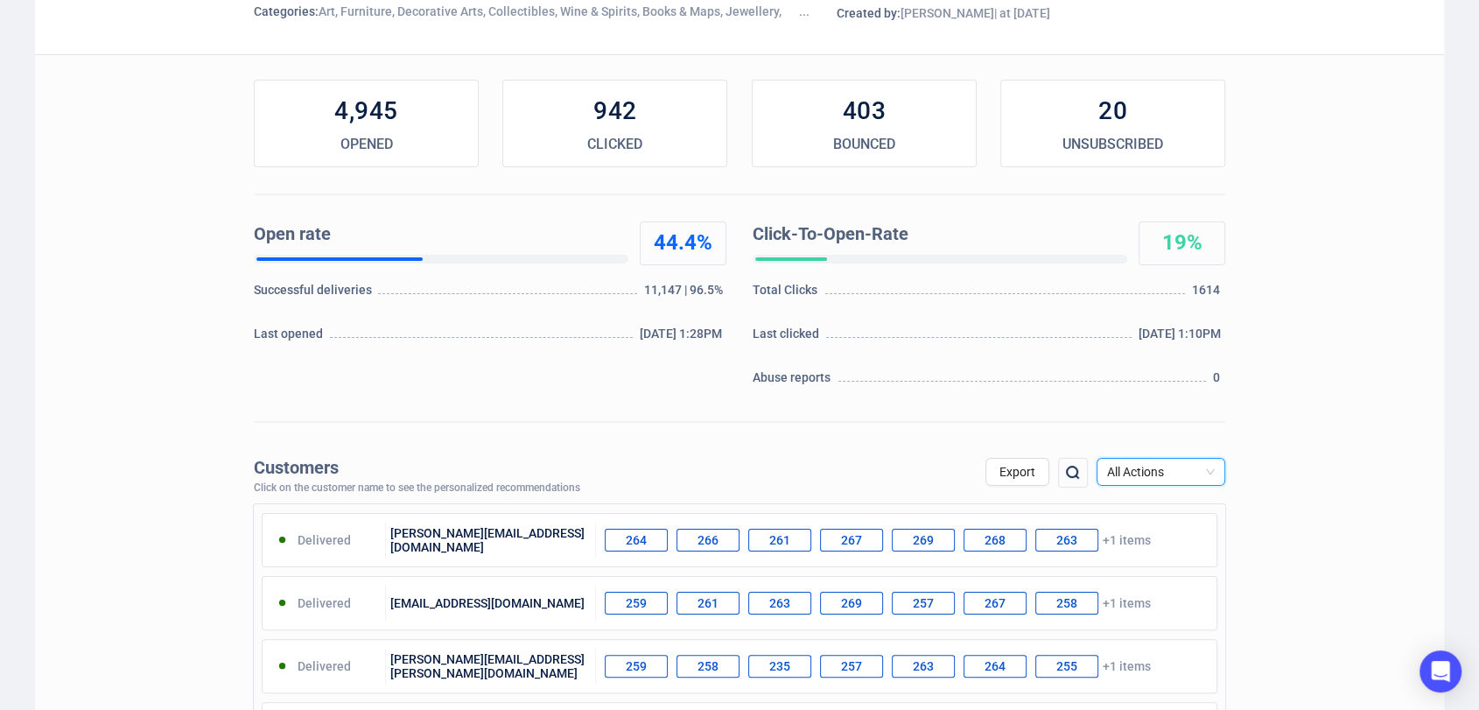
scroll to position [209, 0]
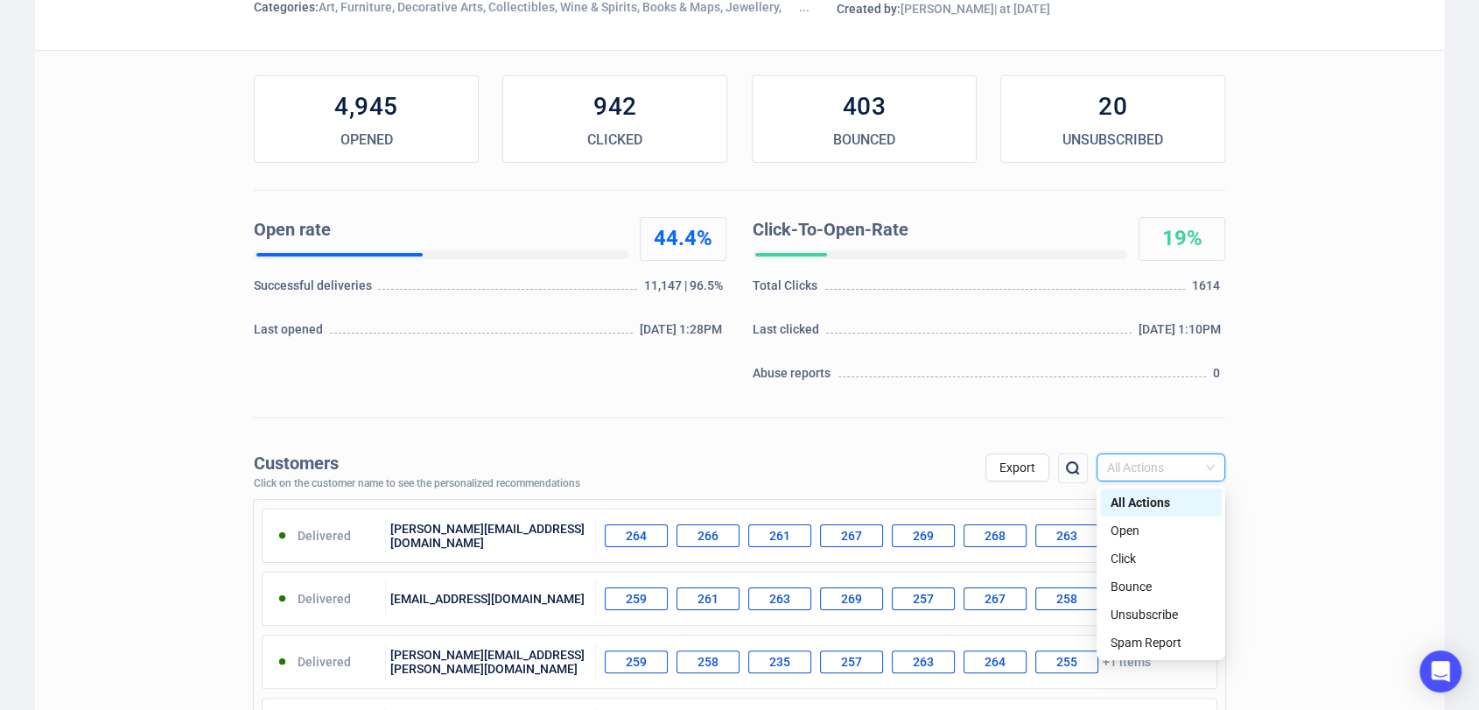
click at [1179, 453] on div "All Actions" at bounding box center [1160, 467] width 129 height 28
click at [1141, 609] on div "Unsubscribe" at bounding box center [1160, 614] width 101 height 19
click at [1080, 475] on img at bounding box center [1072, 468] width 21 height 21
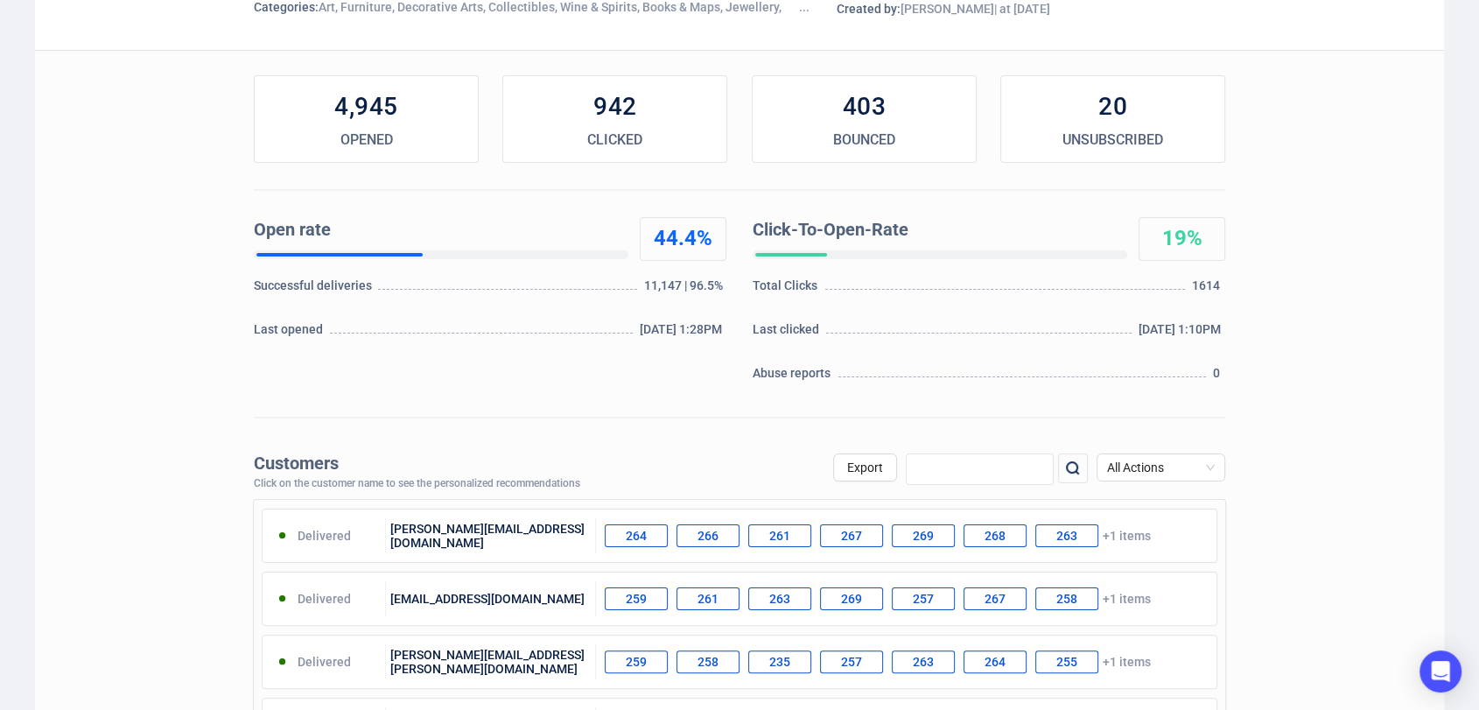
click at [1072, 471] on img at bounding box center [1072, 468] width 21 height 21
click at [1118, 145] on div "UNSUBSCRIBED" at bounding box center [1112, 139] width 223 height 21
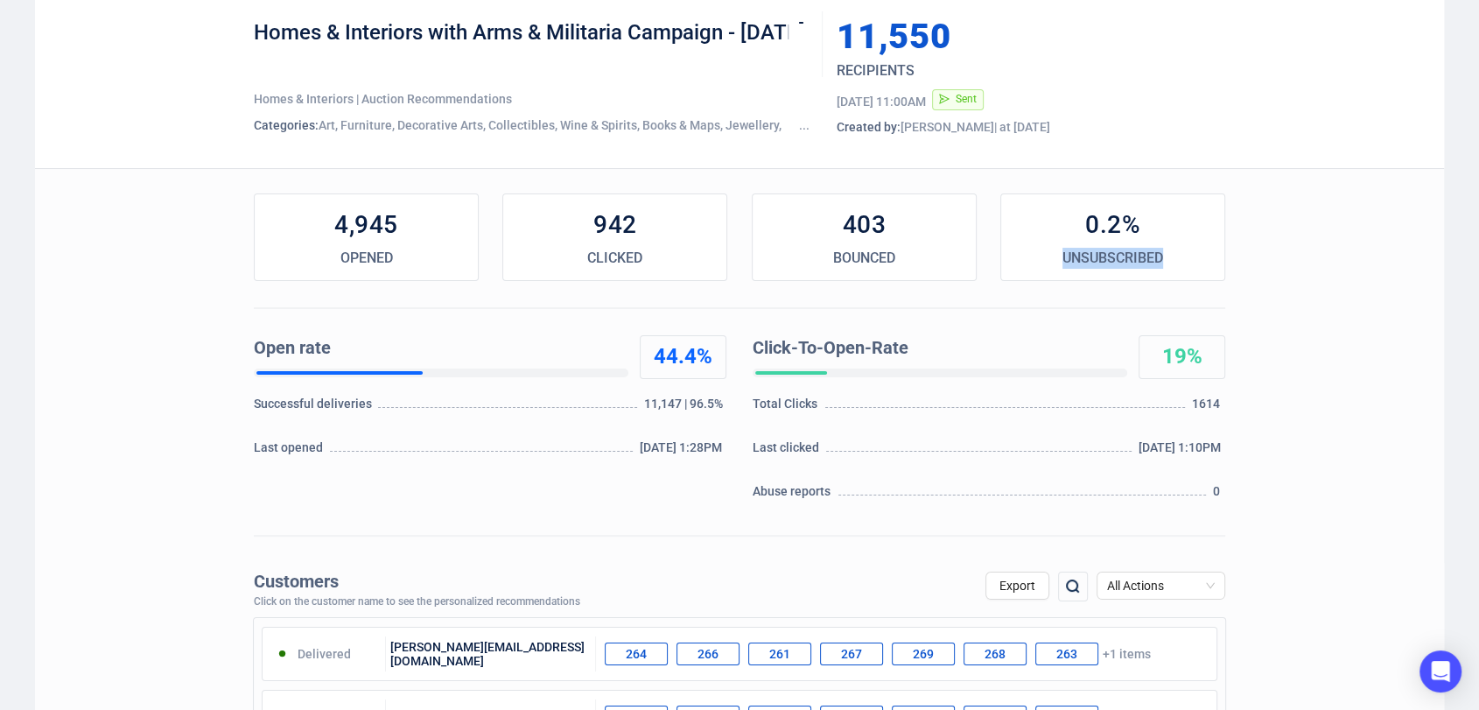
scroll to position [87, 0]
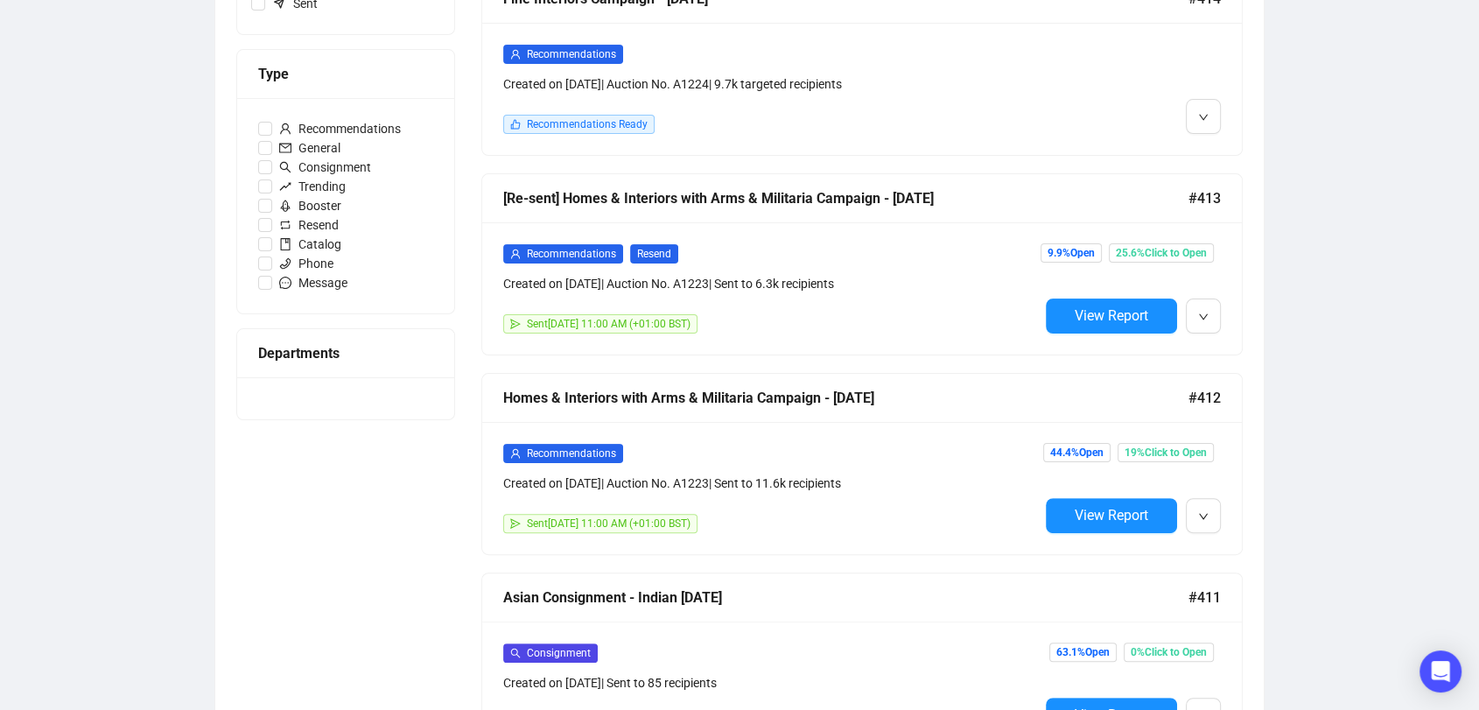
scroll to position [344, 0]
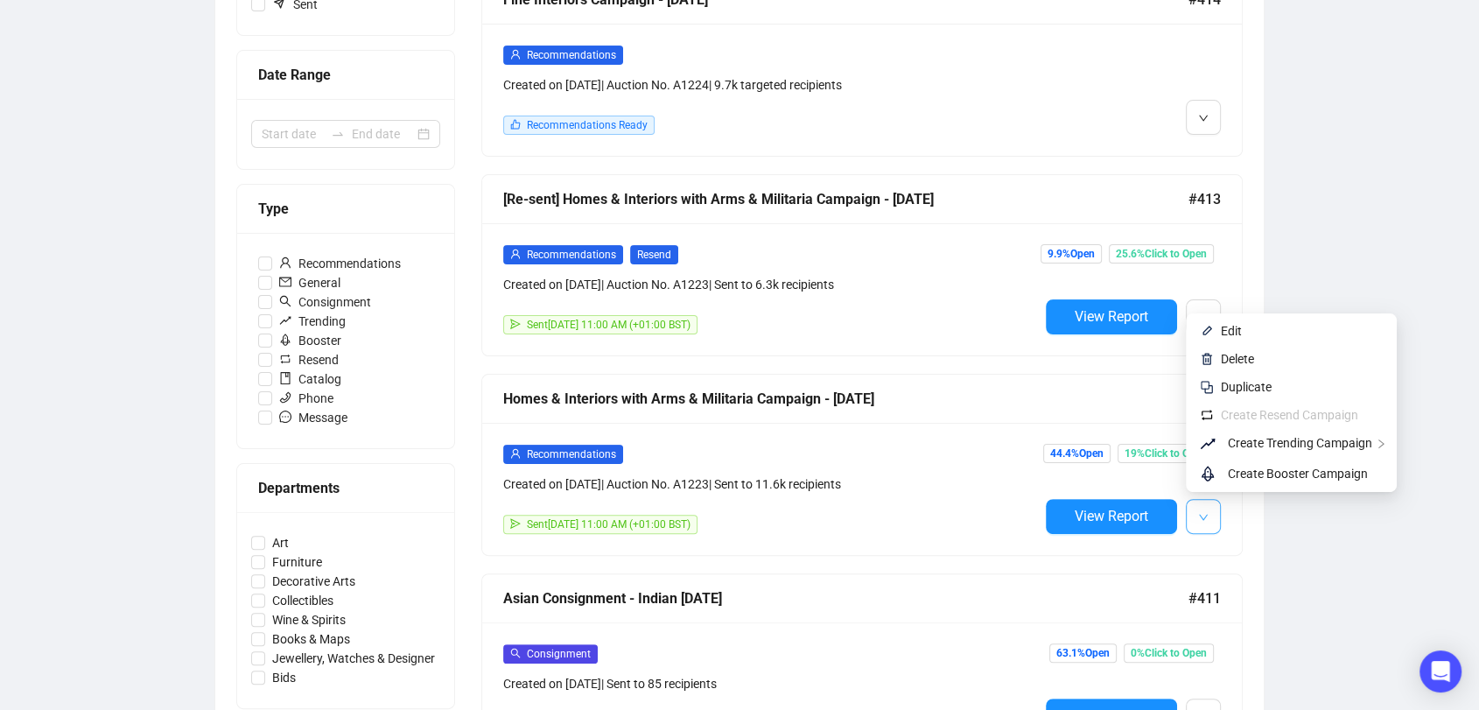
click at [1207, 513] on icon "down" at bounding box center [1203, 517] width 10 height 10
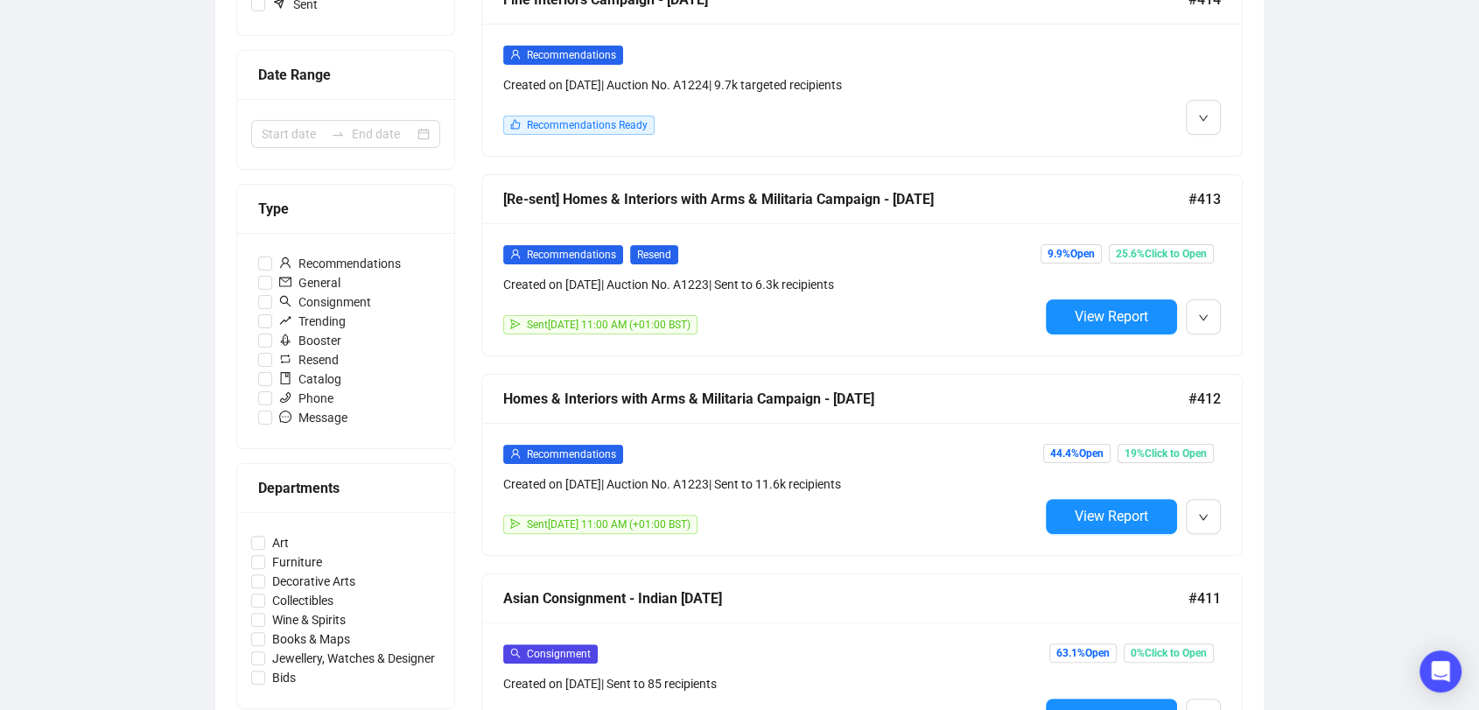
click at [1296, 275] on div "Campaigns Draft Campaigns 2 Scheduled Campaigns 0 Sent Campaigns 338 Campaigns …" at bounding box center [739, 675] width 1479 height 1926
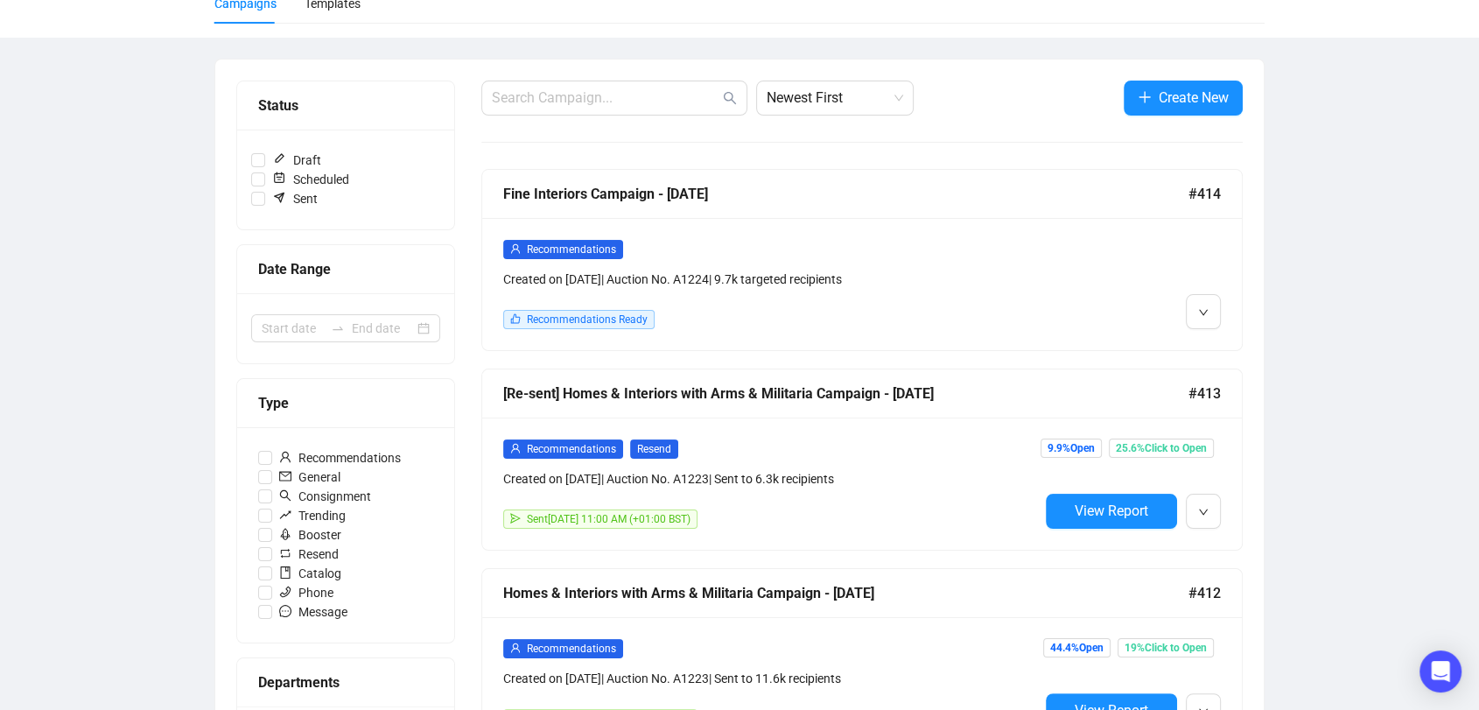
scroll to position [0, 0]
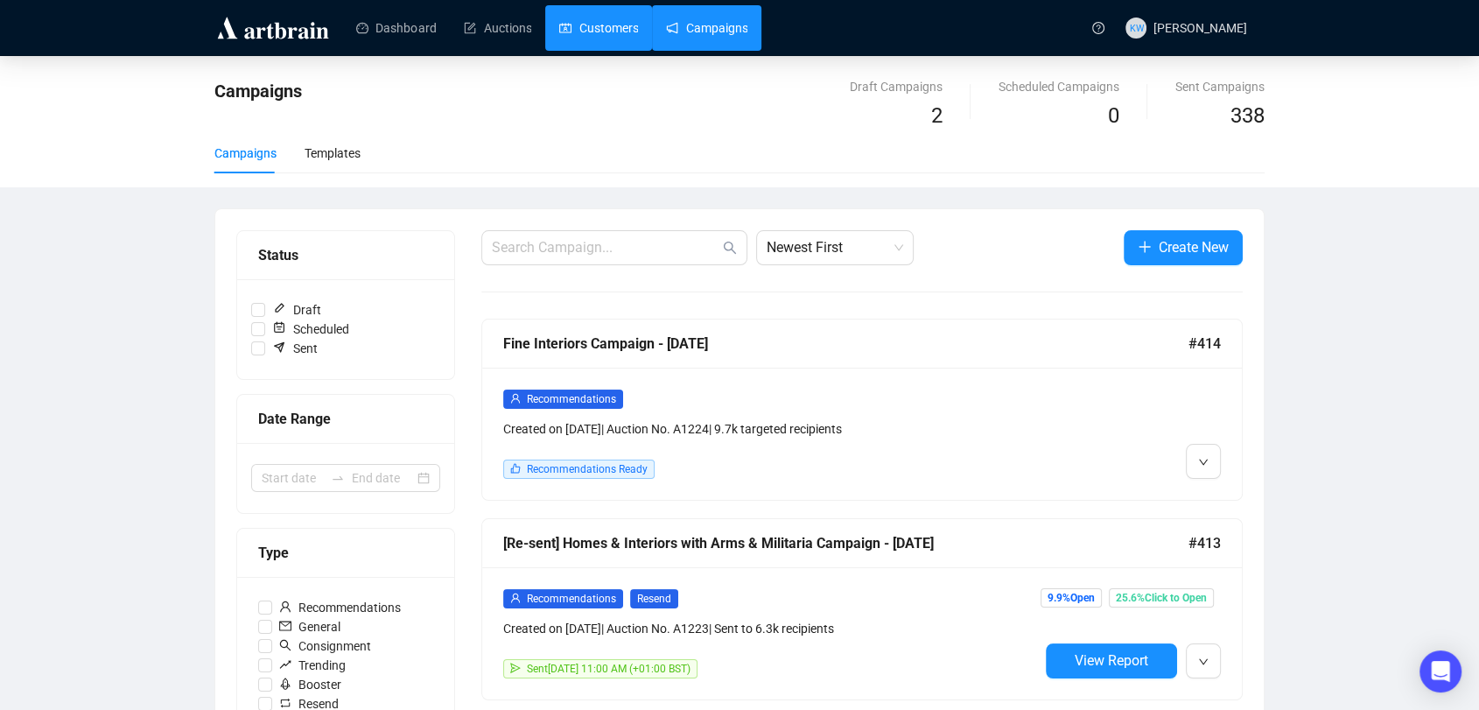
click at [606, 37] on link "Customers" at bounding box center [598, 27] width 79 height 45
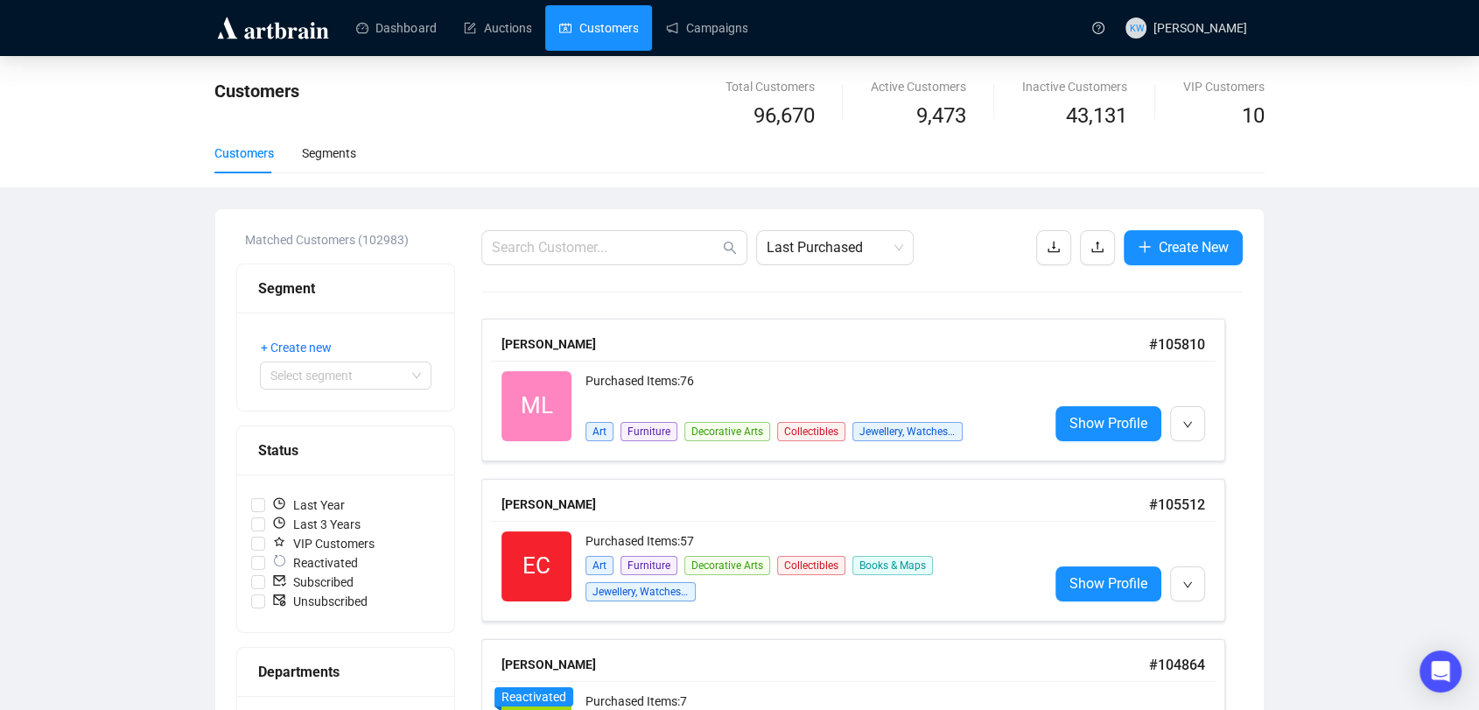
click at [571, 259] on span at bounding box center [614, 247] width 266 height 35
paste input "aprlondon58@gmail.com"
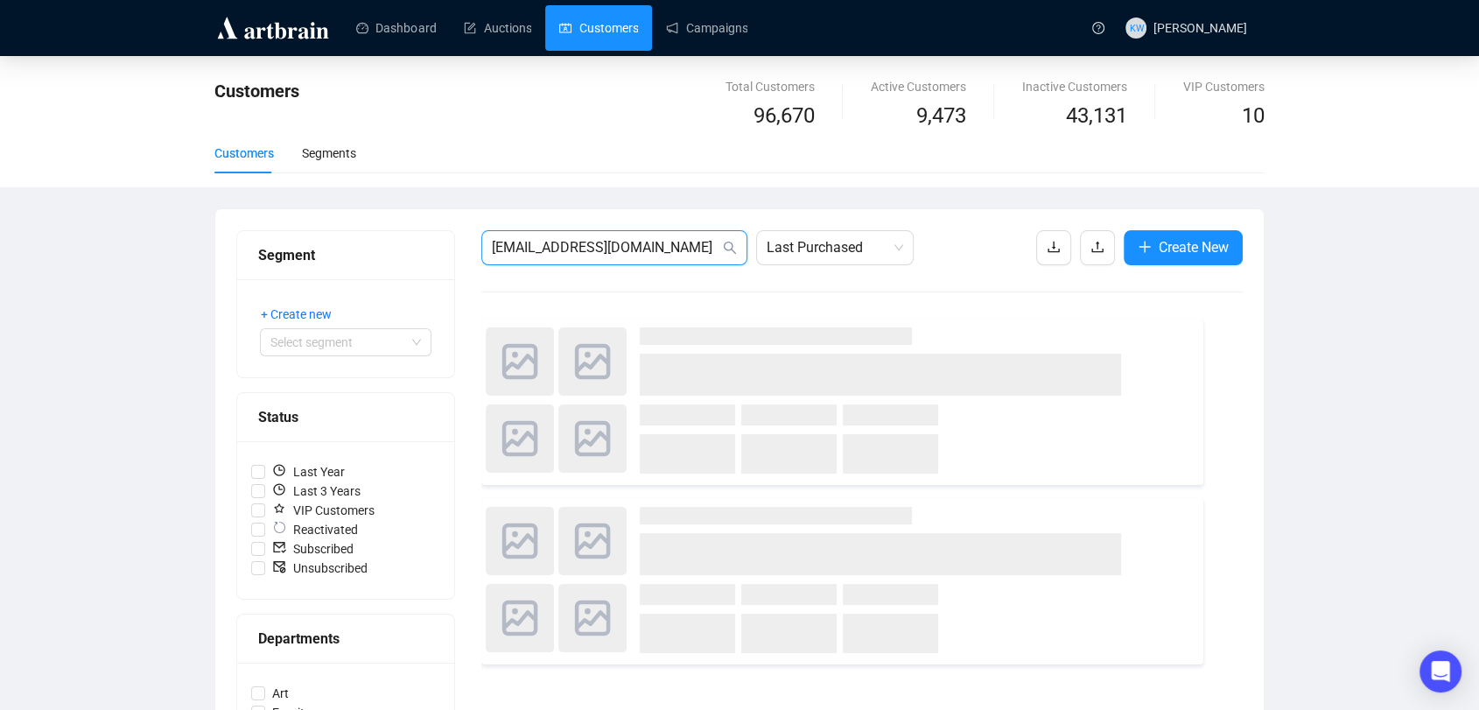
type input "aprlondon58@gmail.com"
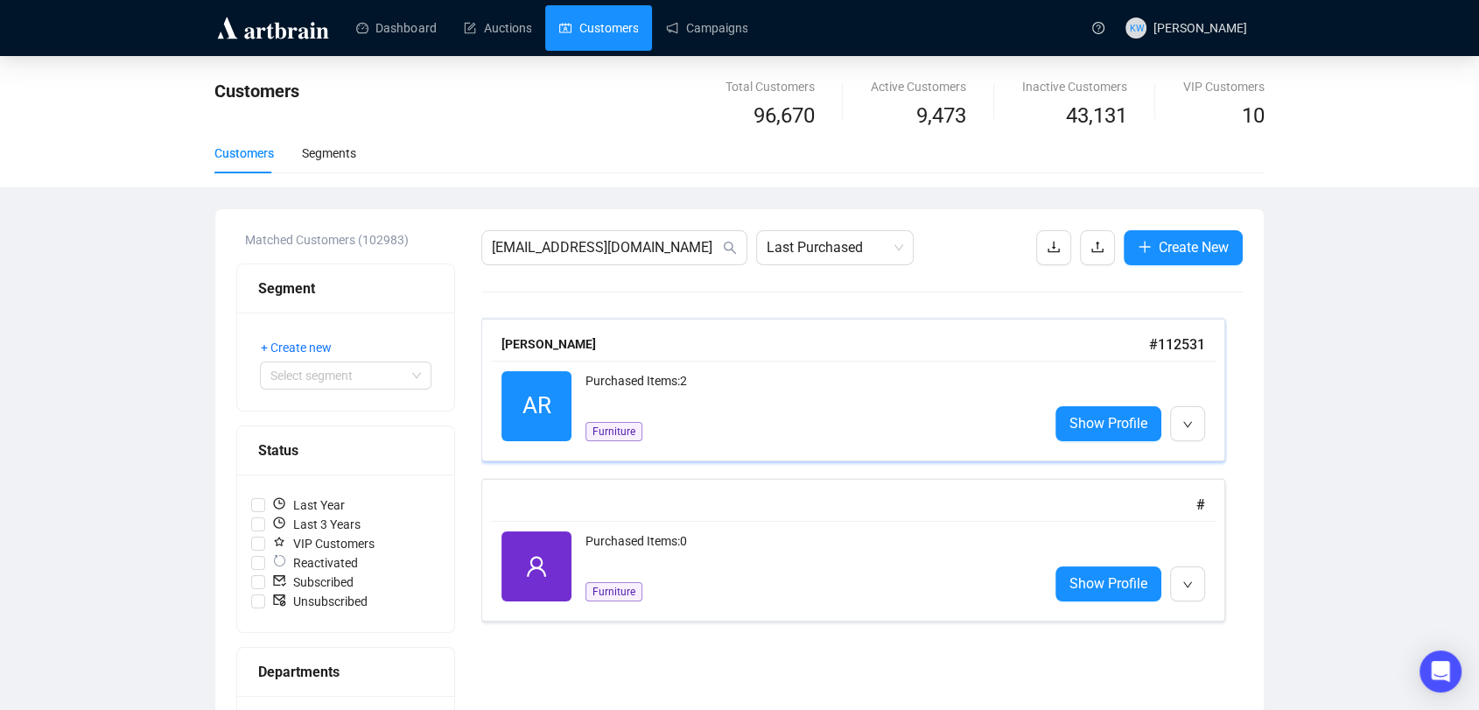
click at [633, 408] on div "Furniture" at bounding box center [613, 423] width 57 height 35
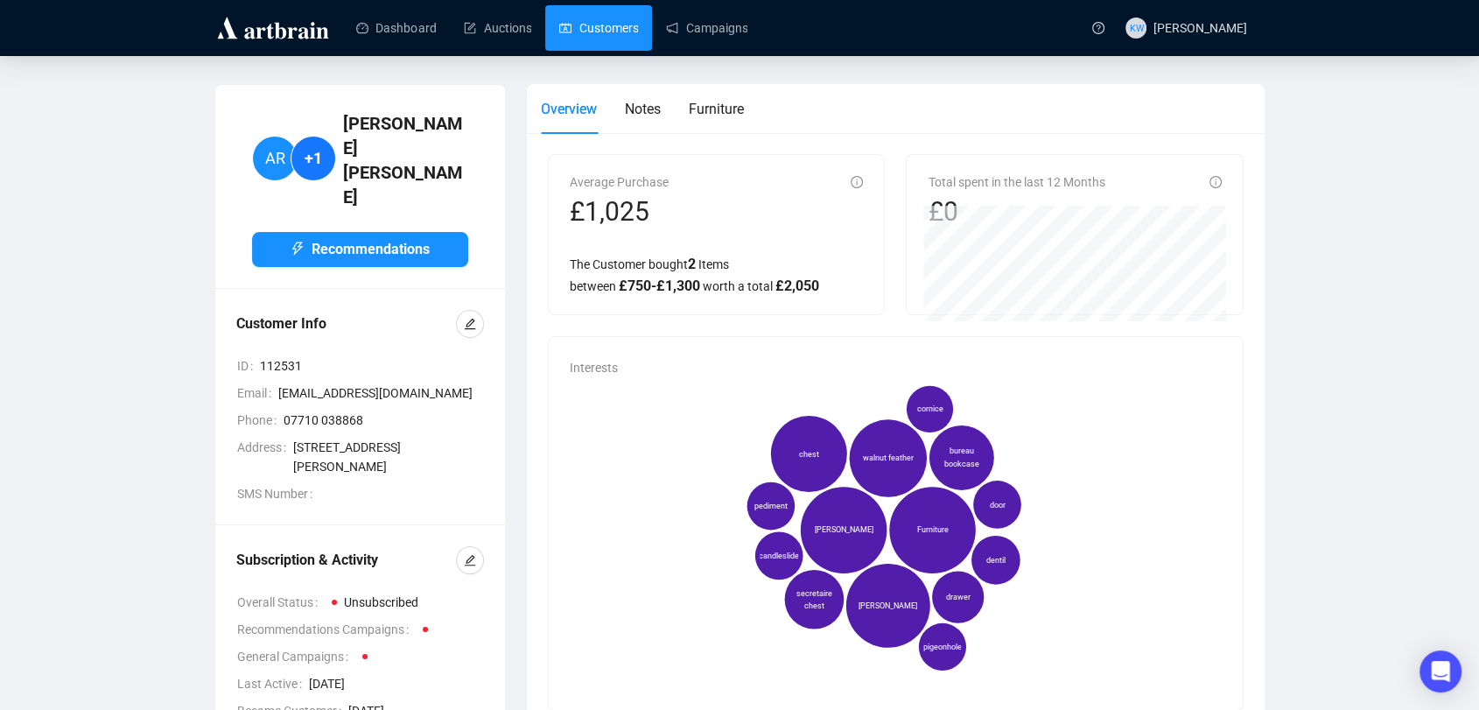
click at [596, 37] on link "Customers" at bounding box center [598, 27] width 79 height 45
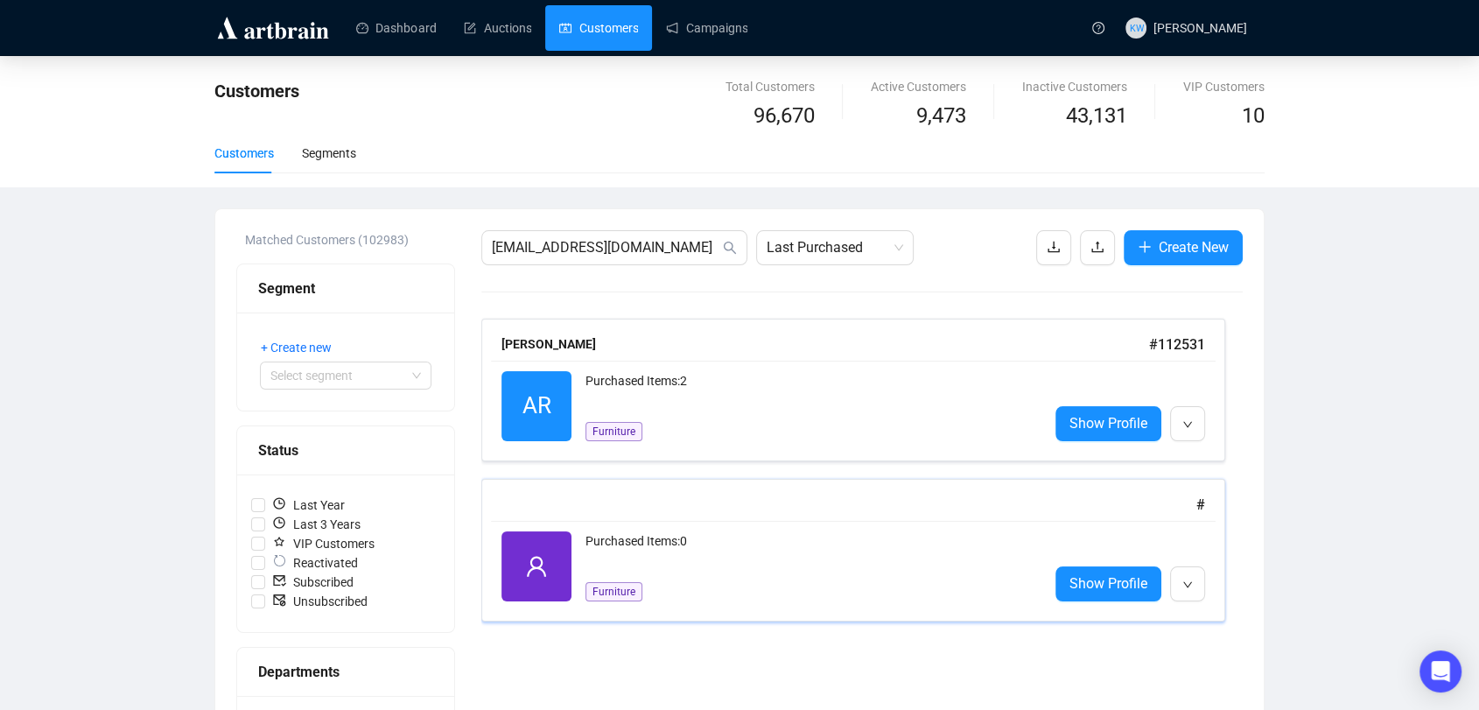
click at [820, 481] on div "# Reactivated Purchased Items: 0 Furniture Show Profile" at bounding box center [853, 550] width 744 height 143
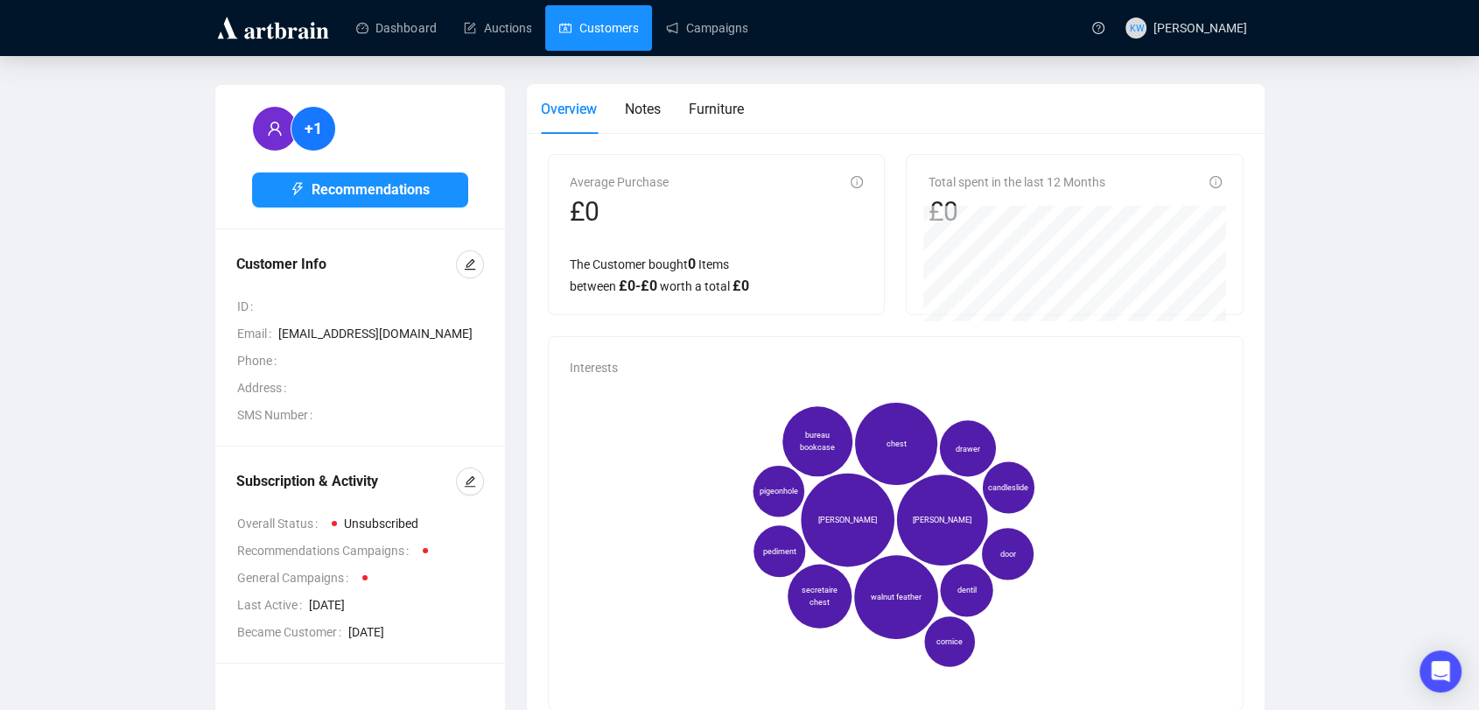
click at [572, 17] on link "Customers" at bounding box center [598, 27] width 79 height 45
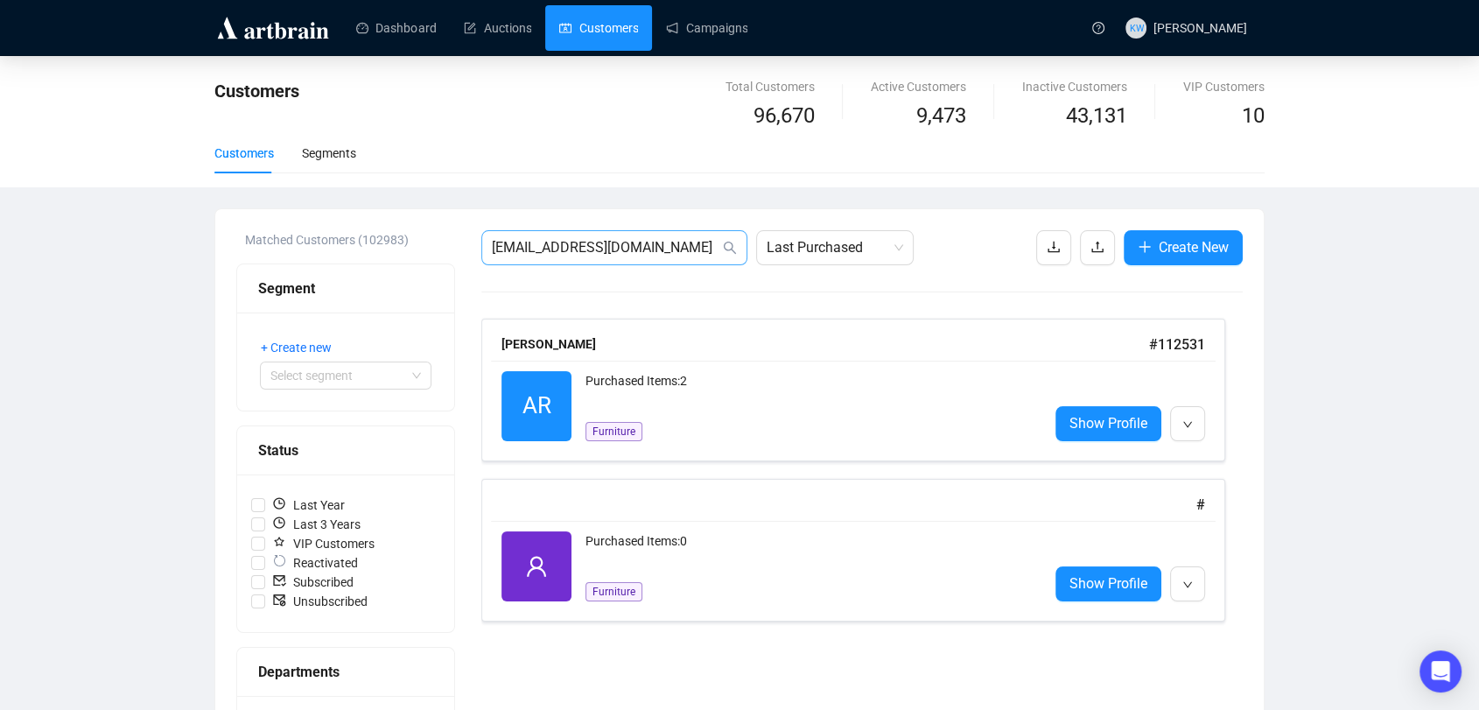
click at [672, 235] on span "aprlondon58@gmail.com" at bounding box center [614, 247] width 266 height 35
drag, startPoint x: 670, startPoint y: 240, endPoint x: 453, endPoint y: 242, distance: 217.0
click at [453, 242] on div "Matched Customers (102983) Segment + Create new Select segment Status Last Year…" at bounding box center [739, 724] width 1006 height 989
paste input "darrelkarl@verizon.net"
type input "darrelkarl@verizon.net"
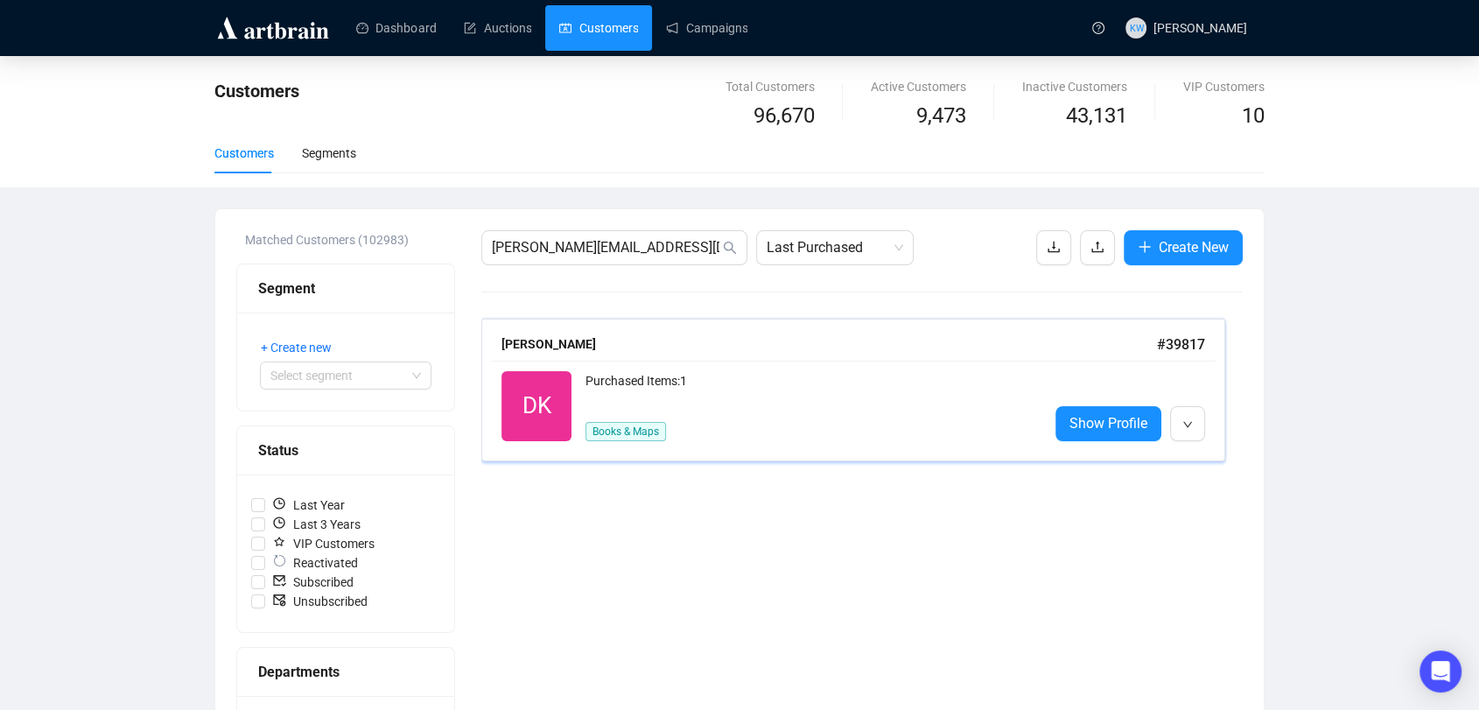
click at [678, 371] on div "Purchased Items: 1" at bounding box center [809, 388] width 449 height 35
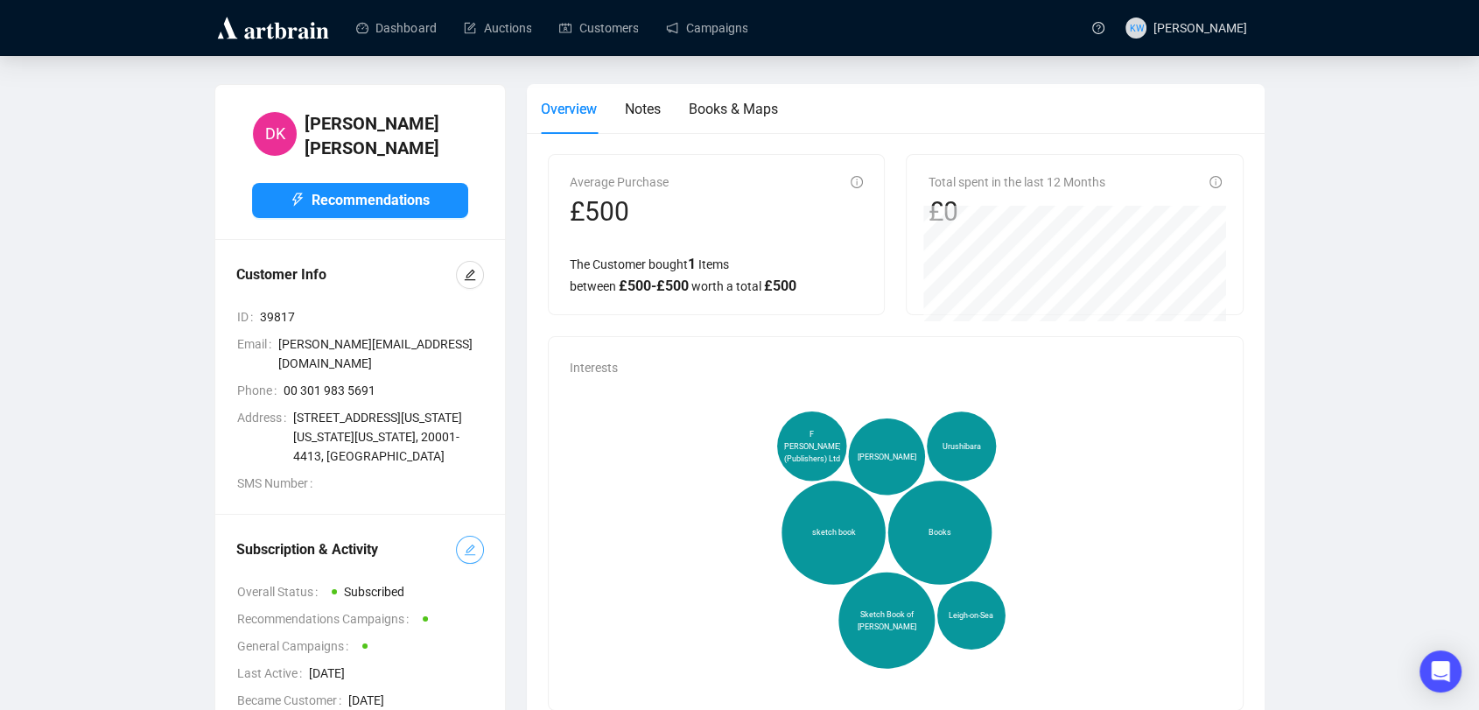
click at [476, 539] on button "button" at bounding box center [470, 549] width 28 height 28
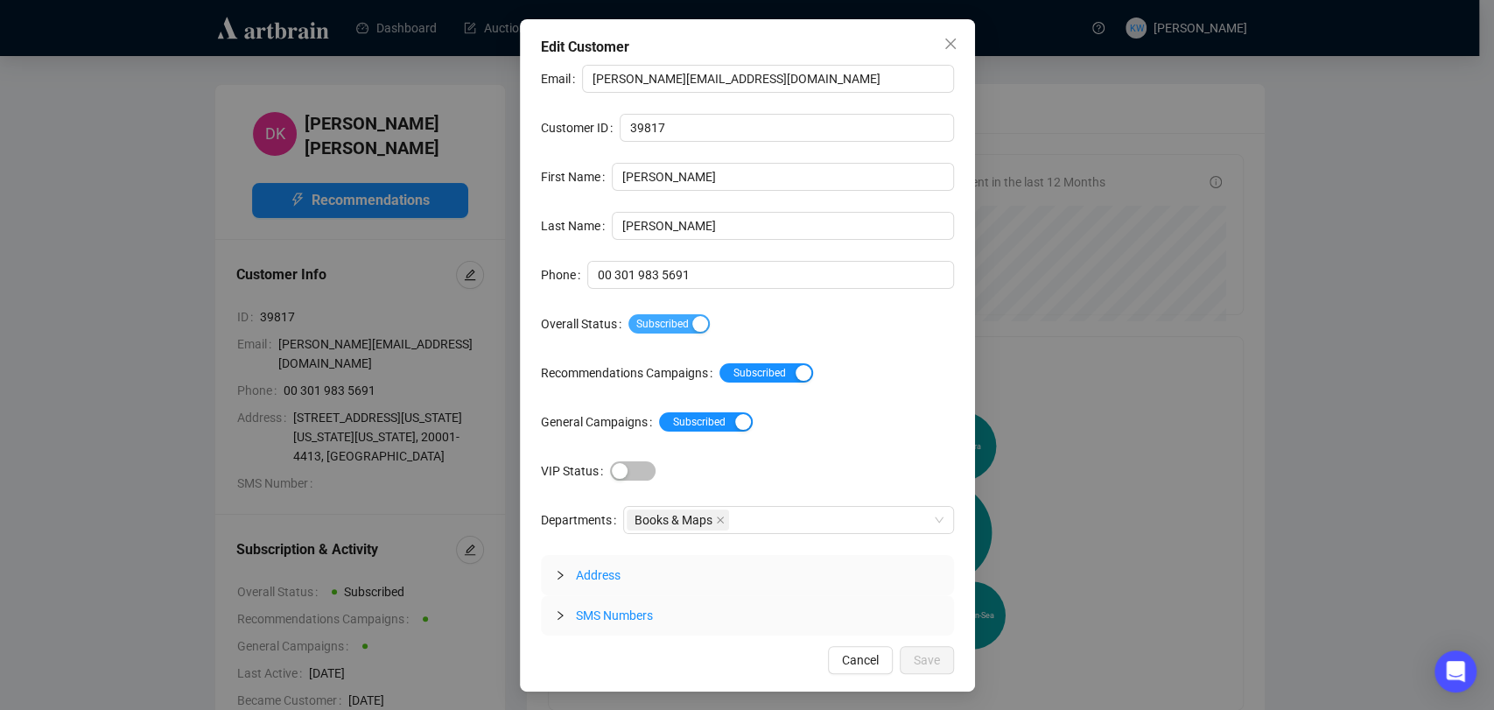
click at [679, 321] on span "Subscribed" at bounding box center [668, 323] width 81 height 19
click at [943, 654] on button "Save" at bounding box center [926, 660] width 54 height 28
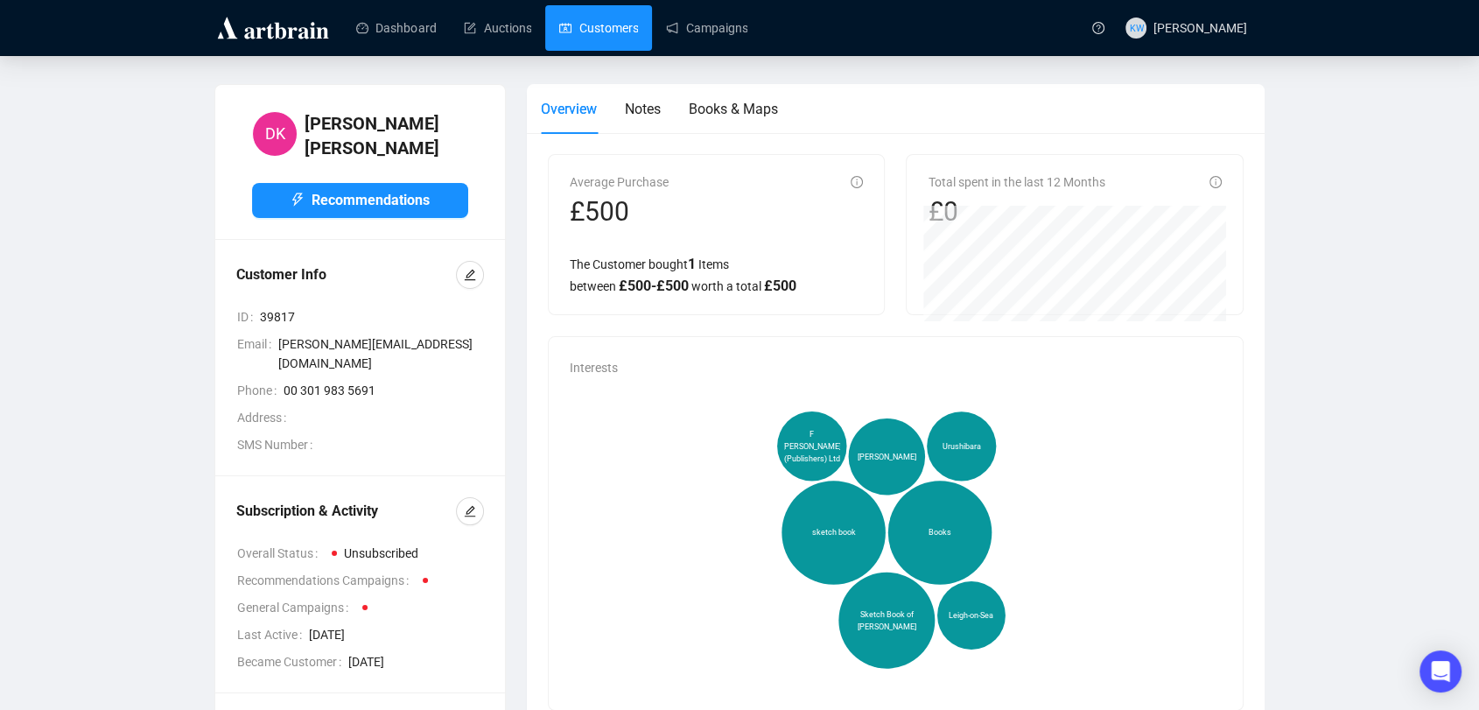
click at [566, 29] on link "Customers" at bounding box center [598, 27] width 79 height 45
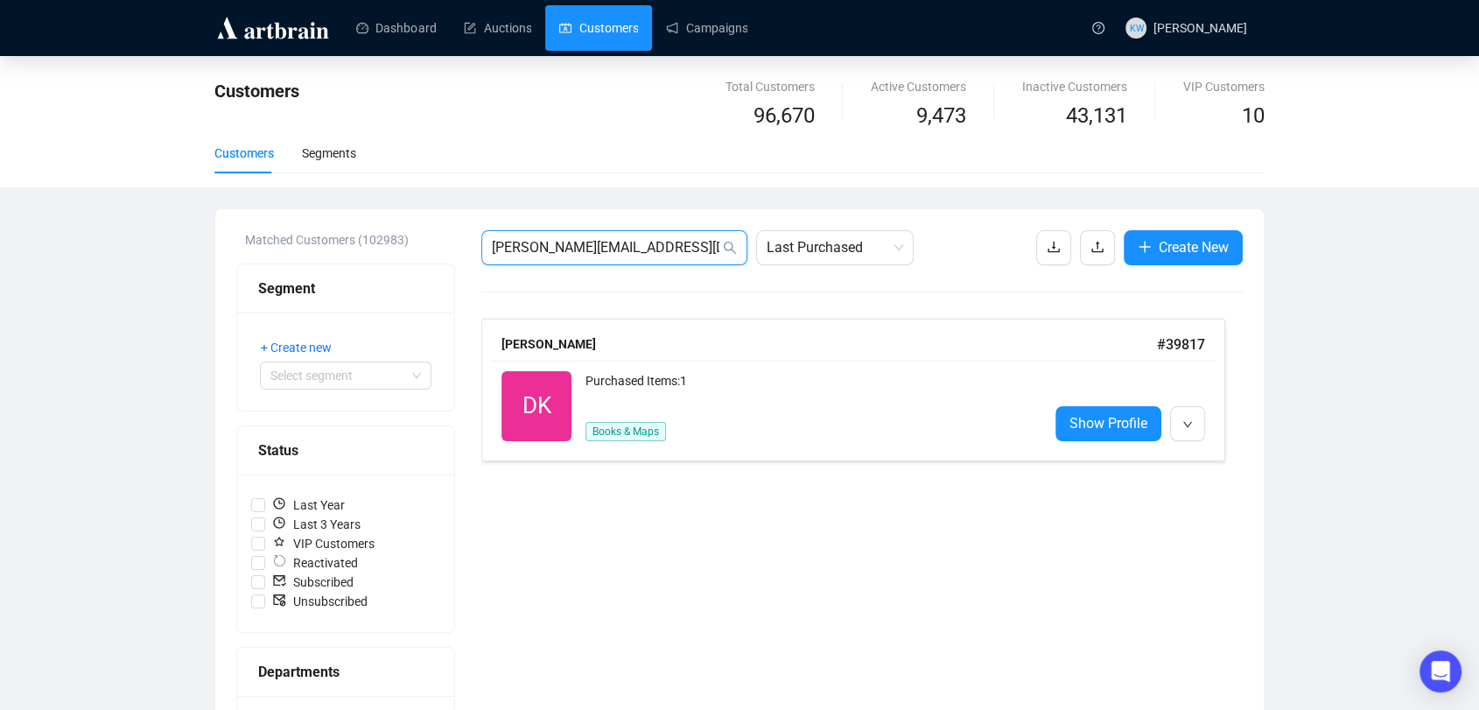
drag, startPoint x: 666, startPoint y: 245, endPoint x: 325, endPoint y: 206, distance: 343.5
click at [325, 206] on div "Customers Total Customers 96,670 Active Customers 9,473 Inactive Customers 43,1…" at bounding box center [739, 648] width 1479 height 1185
paste input "emma.mackinnon88@gmail.com"
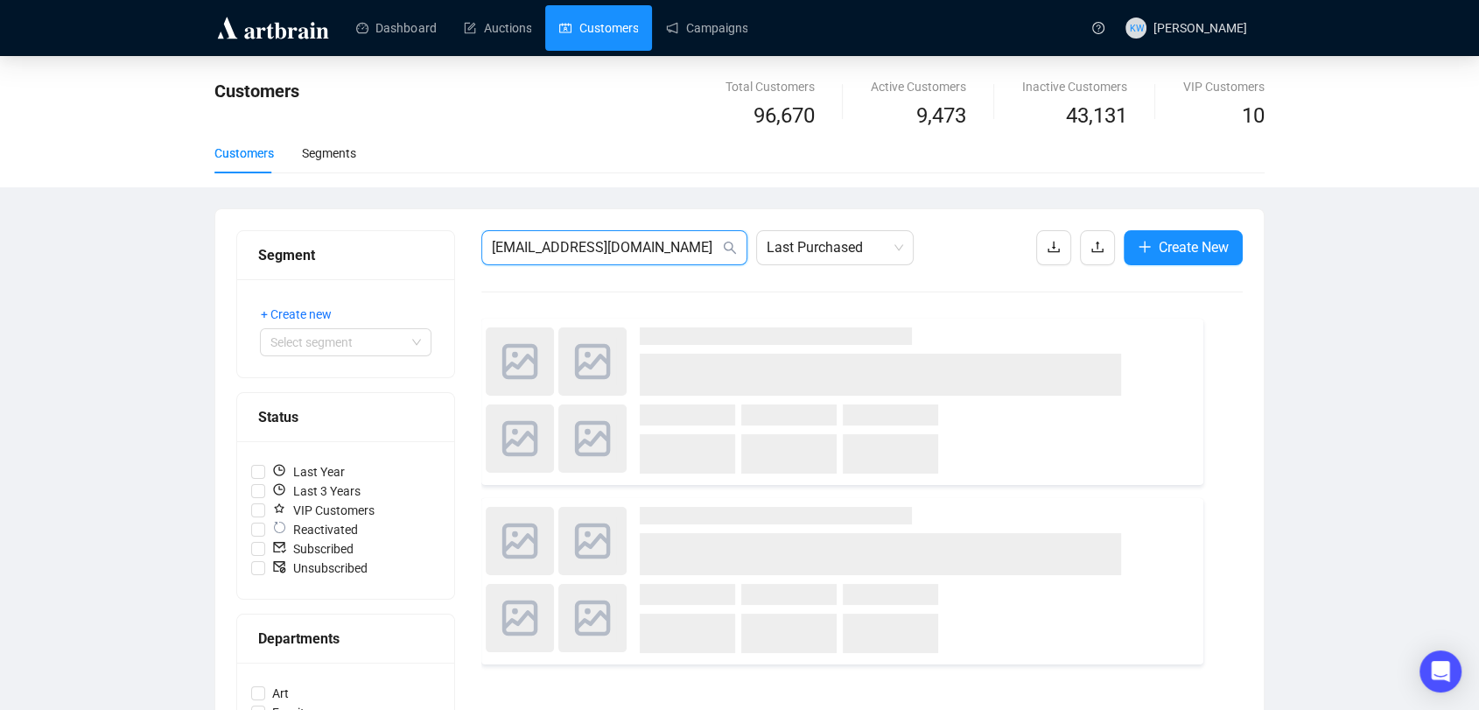
type input "emma.mackinnon88@gmail.com"
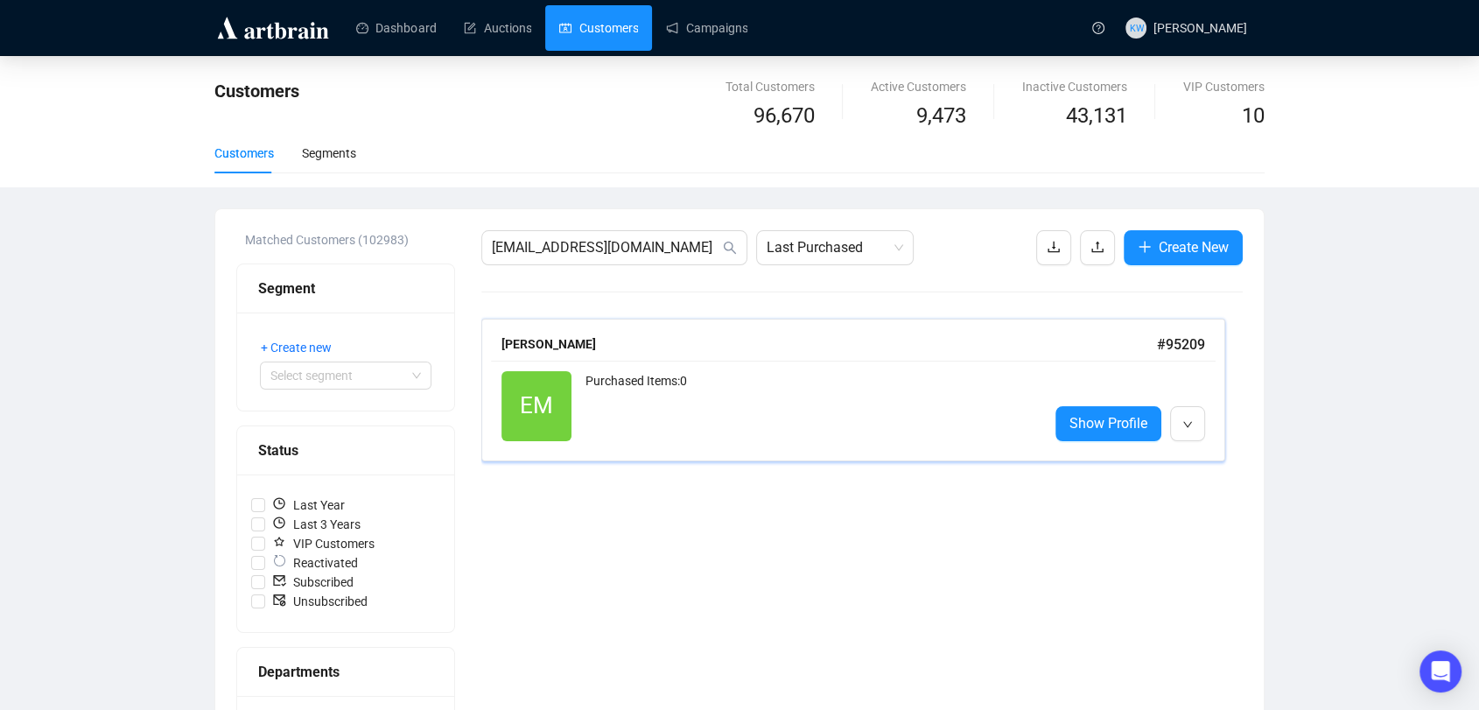
click at [568, 346] on div "Emma Mackinnon" at bounding box center [828, 343] width 655 height 19
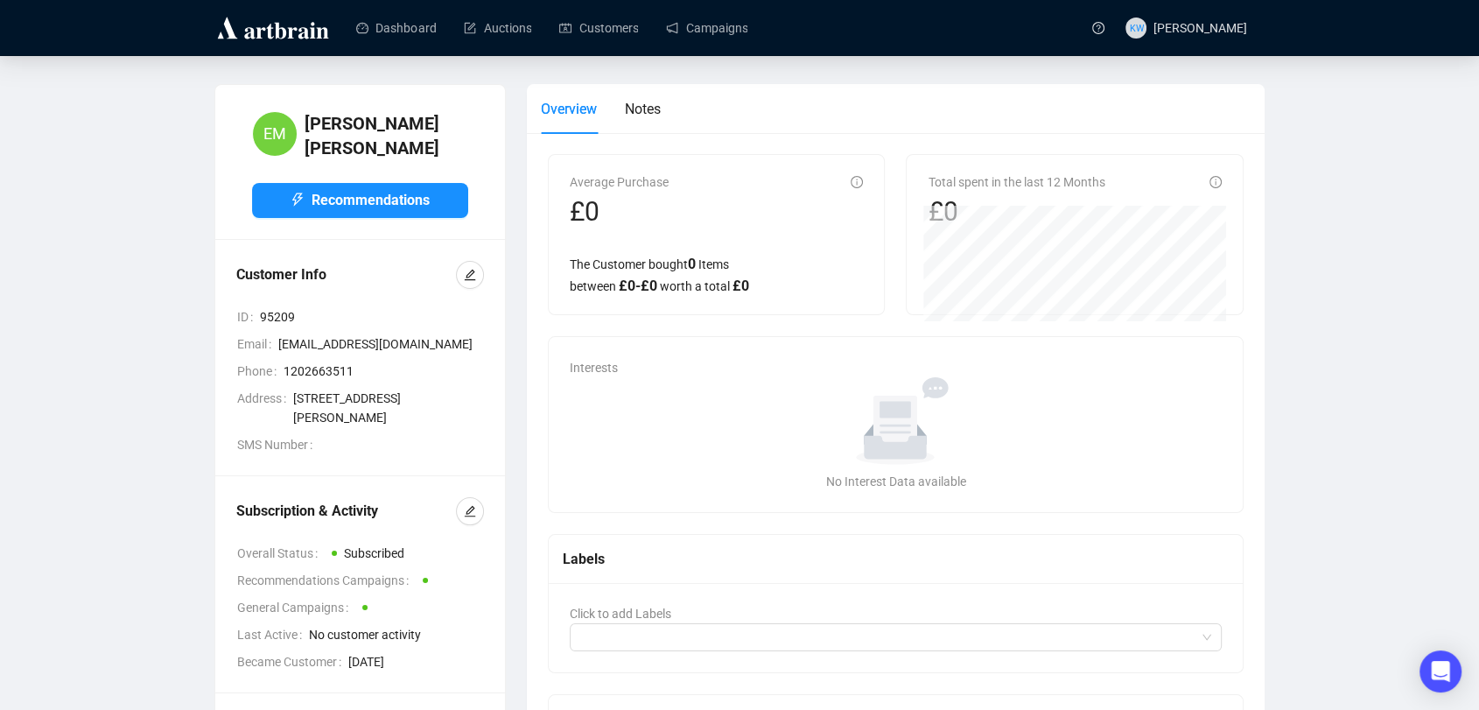
click at [483, 497] on div at bounding box center [470, 511] width 28 height 28
click at [483, 504] on div at bounding box center [470, 511] width 28 height 28
click at [465, 505] on icon "edit" at bounding box center [470, 511] width 12 height 12
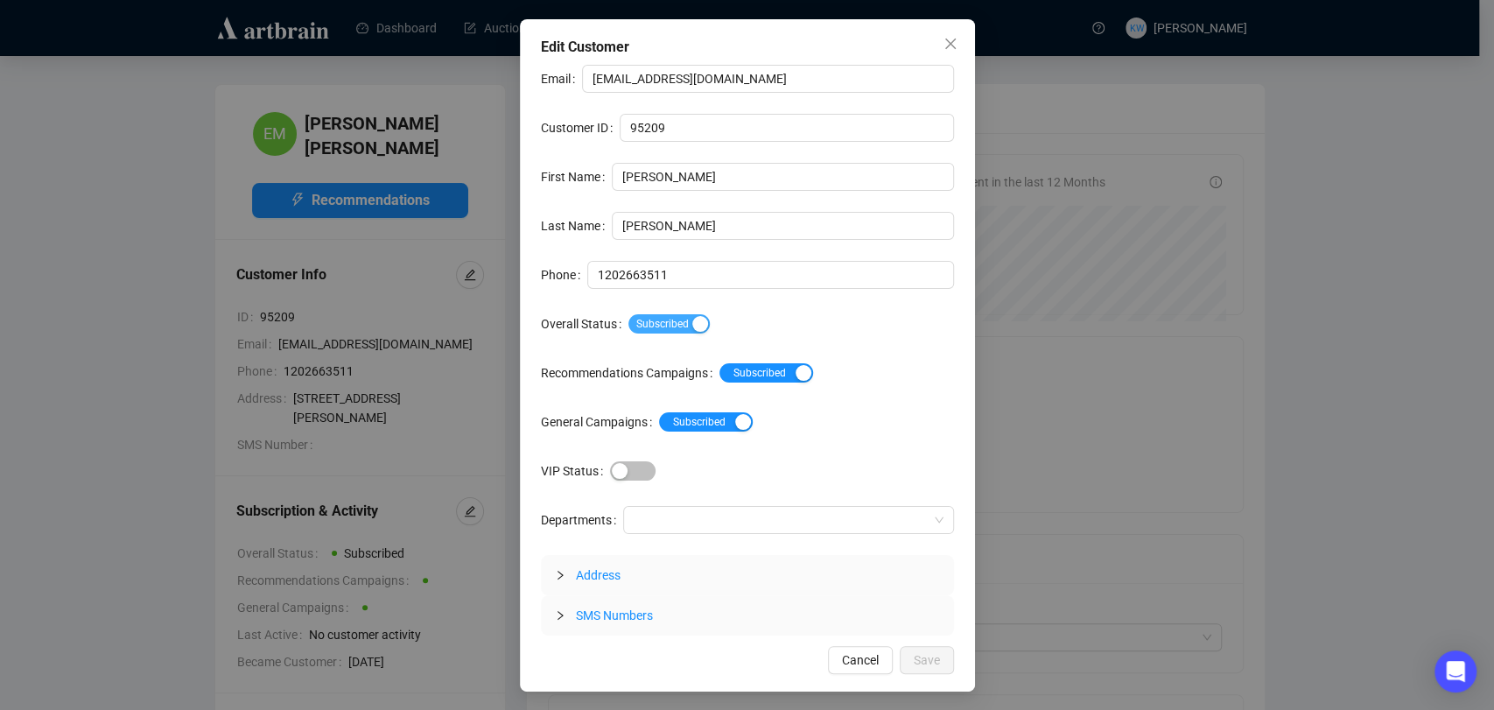
click at [676, 331] on span "Subscribed" at bounding box center [668, 323] width 81 height 19
click at [920, 666] on span "Save" at bounding box center [926, 659] width 26 height 19
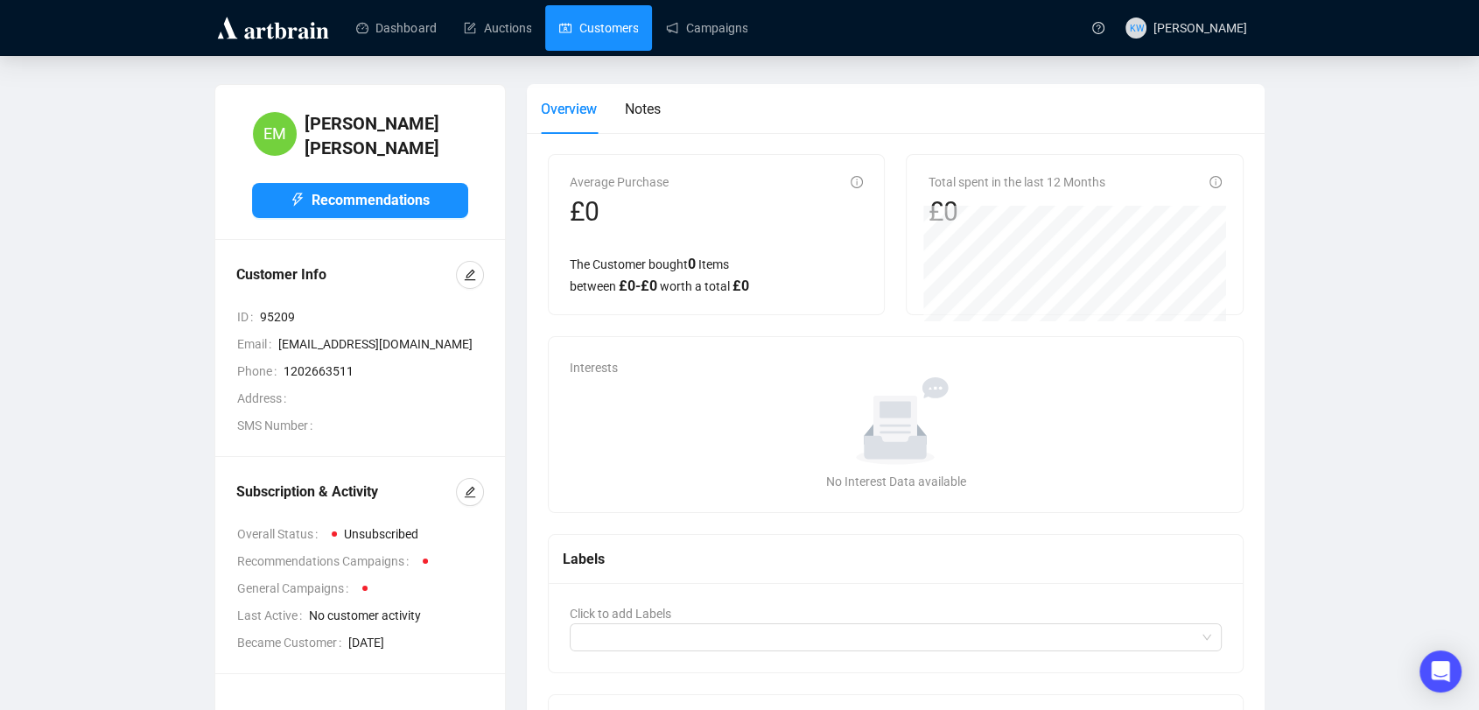
click at [638, 46] on link "Customers" at bounding box center [598, 27] width 79 height 45
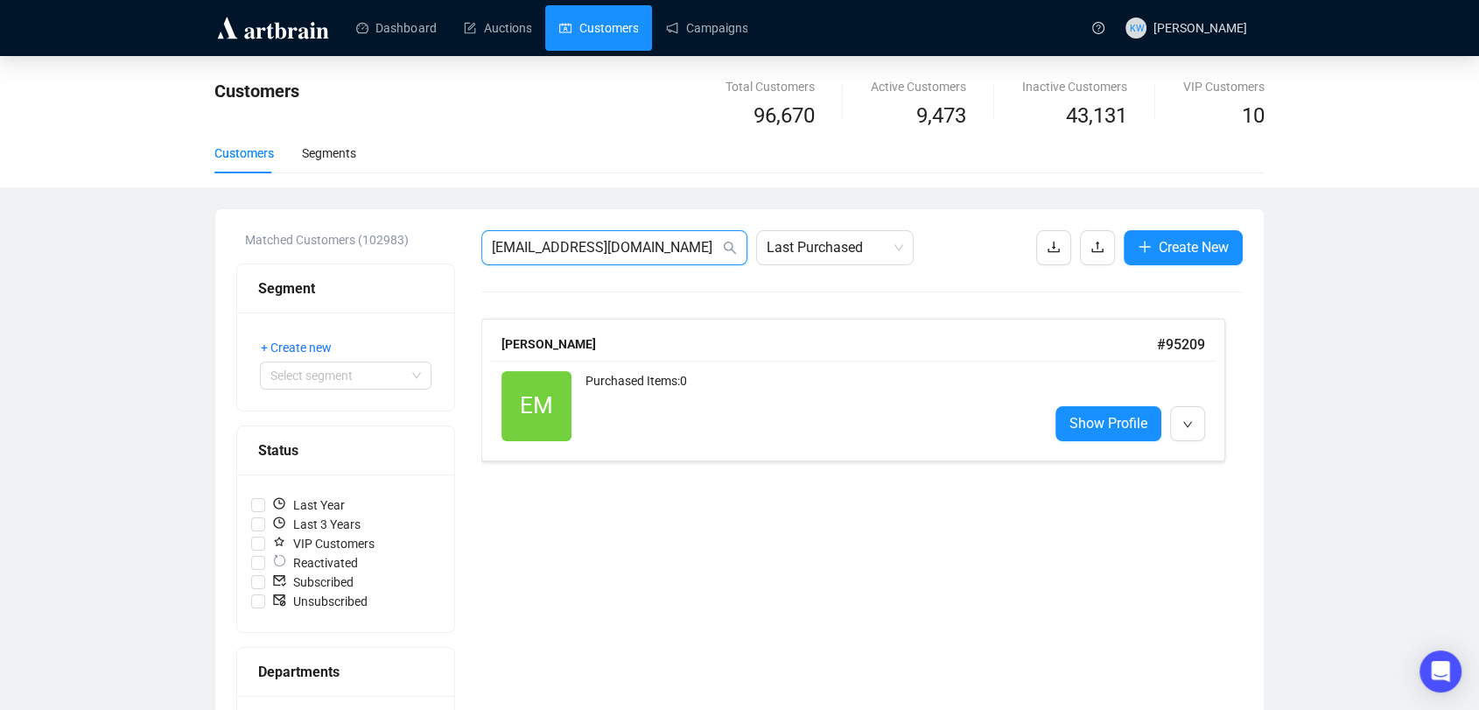
drag, startPoint x: 700, startPoint y: 243, endPoint x: 357, endPoint y: 253, distance: 343.1
click at [357, 253] on div "Matched Customers (102983) Segment + Create new Select segment Status Last Year…" at bounding box center [739, 724] width 1006 height 989
paste input "j.payne321@btinternet"
type input "j.payne321@btinternet.com"
click at [667, 350] on div "John Payne" at bounding box center [824, 343] width 647 height 19
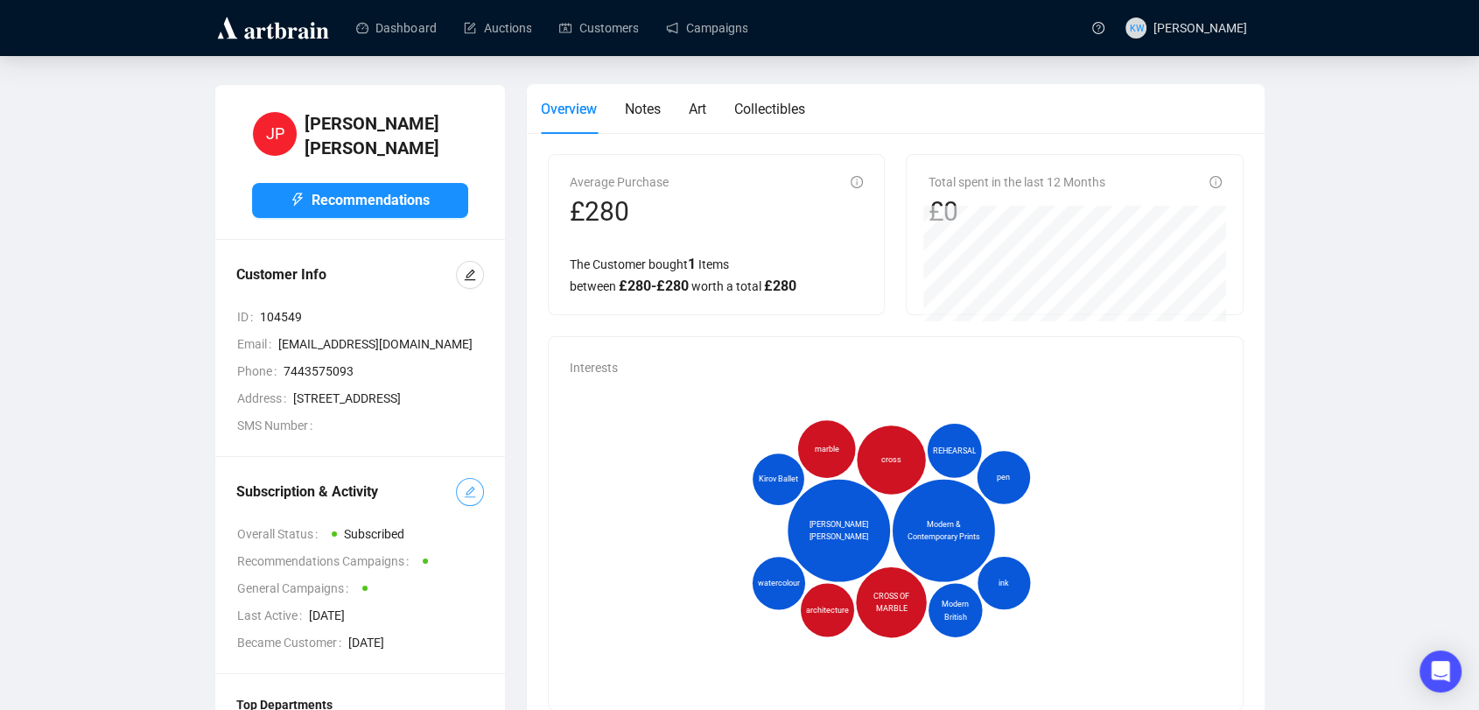
click at [465, 501] on span "button" at bounding box center [470, 491] width 12 height 19
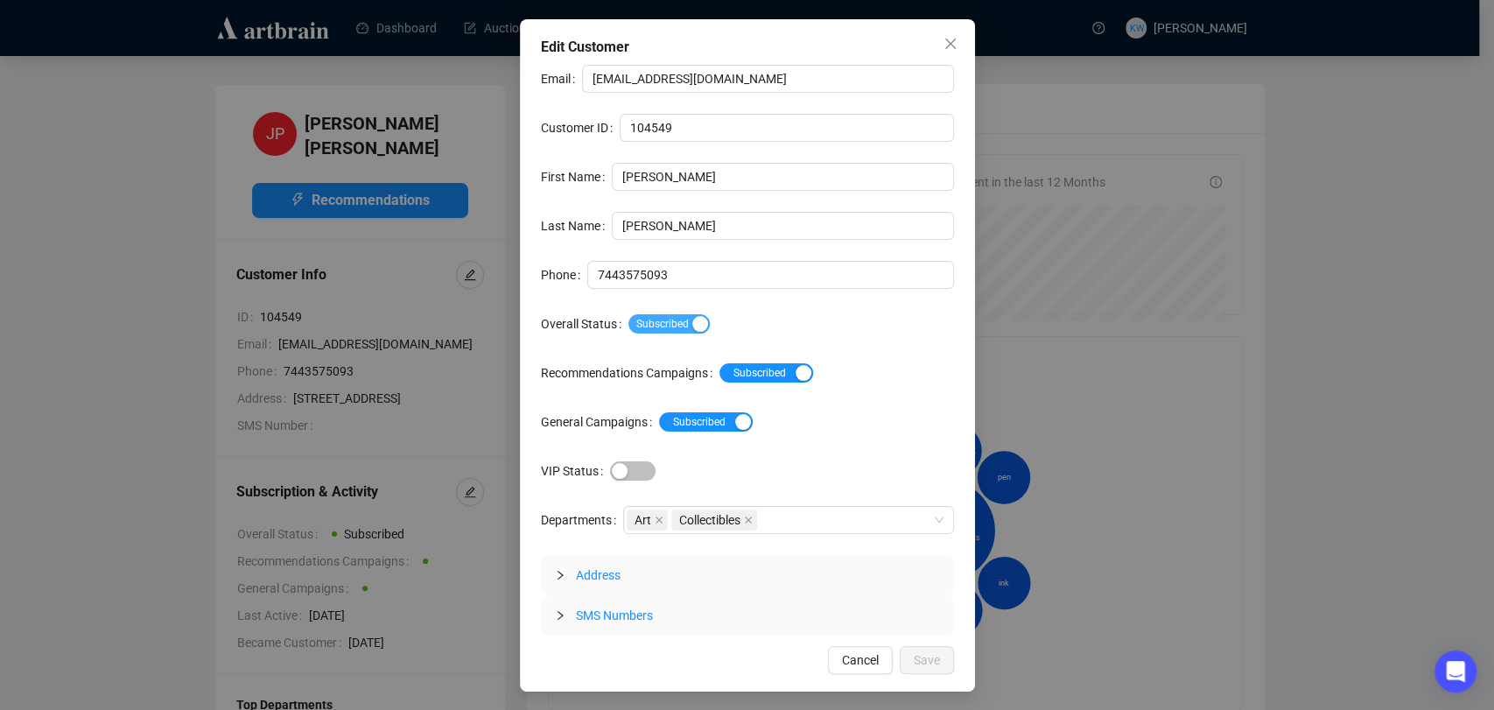
click at [670, 316] on span "Subscribed" at bounding box center [668, 323] width 81 height 19
click at [940, 656] on button "Save" at bounding box center [926, 660] width 54 height 28
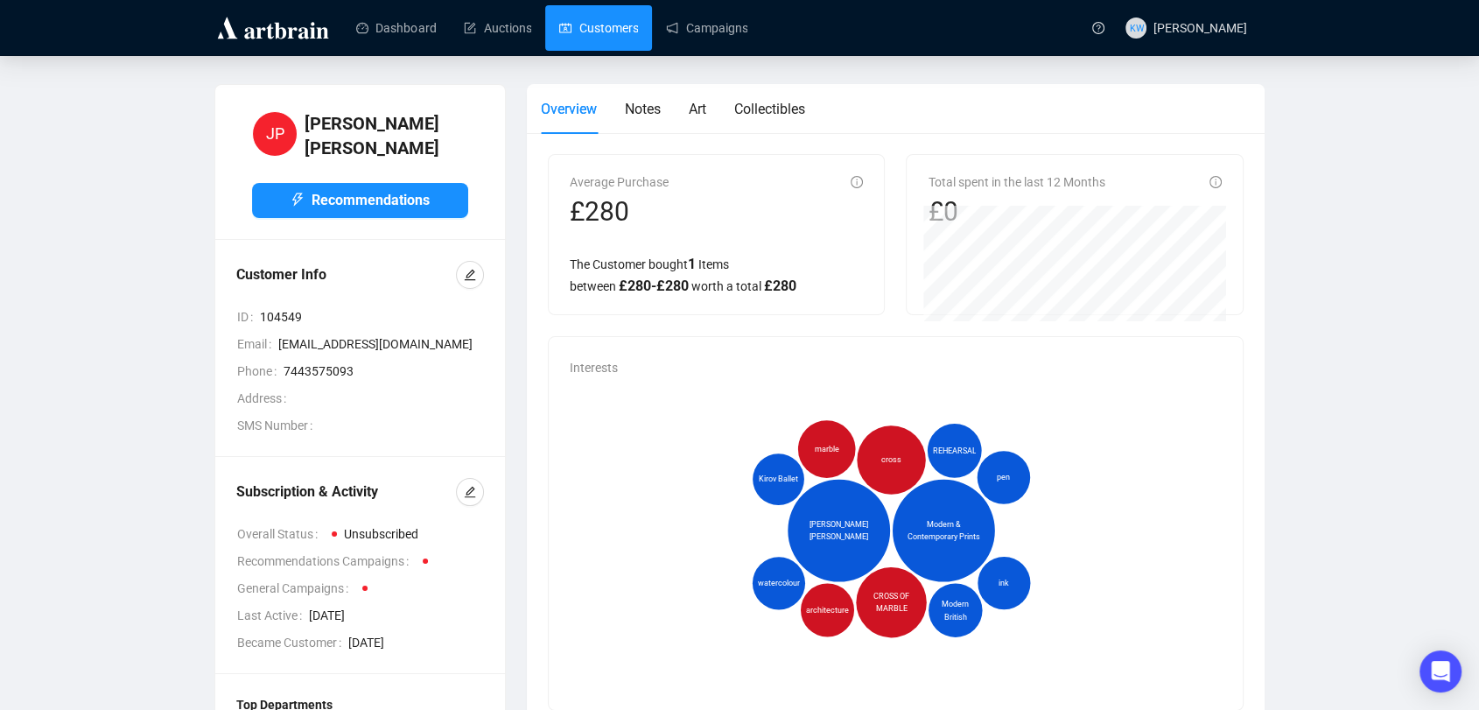
click at [595, 26] on link "Customers" at bounding box center [598, 27] width 79 height 45
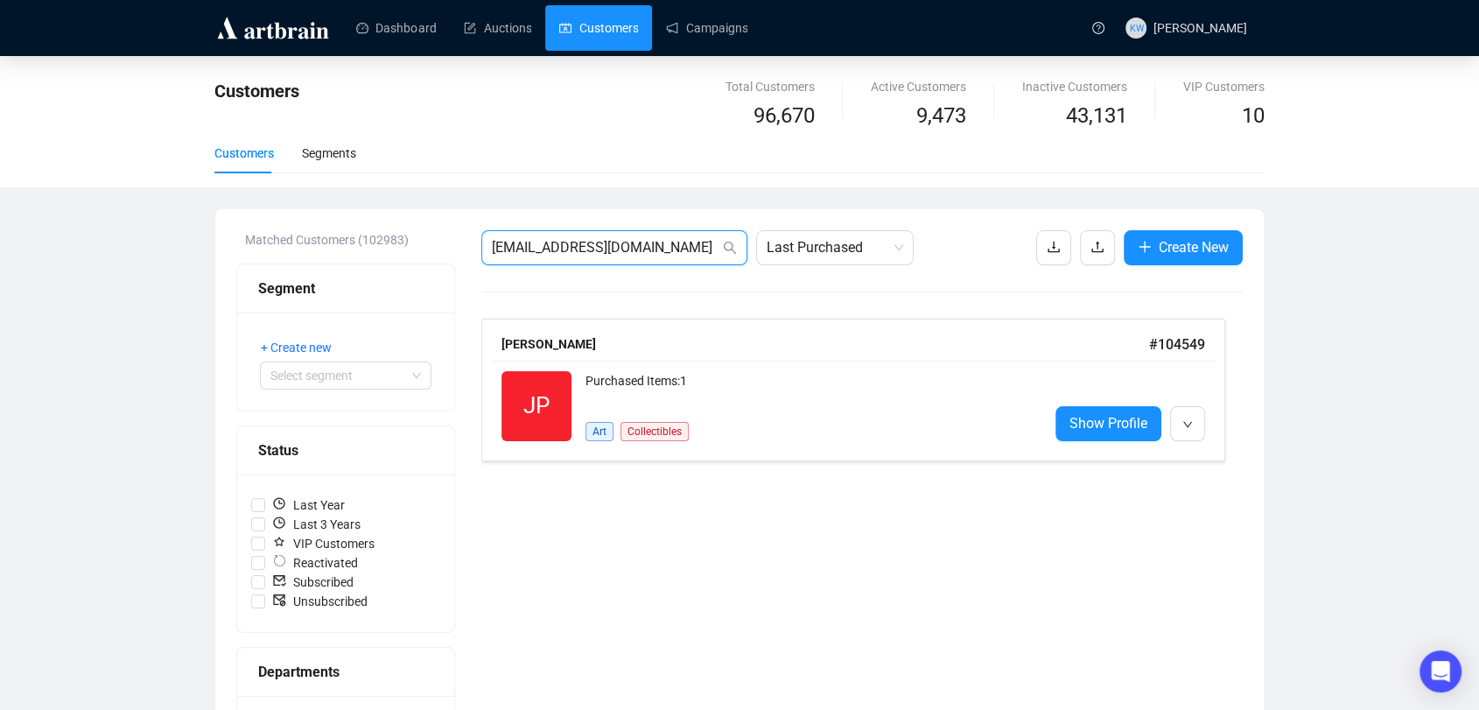
drag, startPoint x: 679, startPoint y: 245, endPoint x: 201, endPoint y: 249, distance: 477.7
click at [201, 249] on div "Customers Total Customers 96,670 Active Customers 9,473 Inactive Customers 43,1…" at bounding box center [739, 648] width 1479 height 1185
paste input "amescossey@ymail"
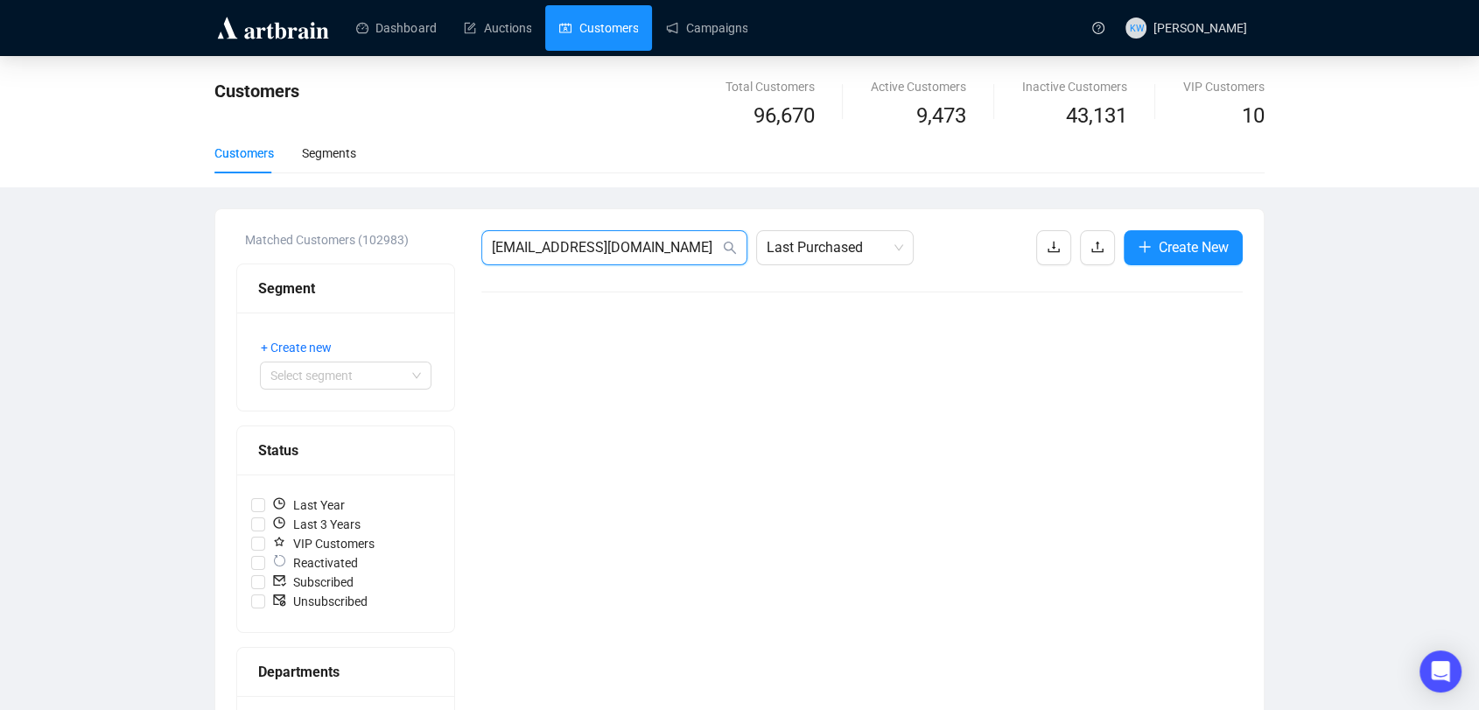
drag, startPoint x: 672, startPoint y: 245, endPoint x: 353, endPoint y: 246, distance: 319.4
click at [353, 246] on div "Matched Customers (102983) Segment + Create new Select segment Status Last Year…" at bounding box center [739, 724] width 1006 height 989
paste input "kap_7@hot"
drag, startPoint x: 660, startPoint y: 248, endPoint x: 327, endPoint y: 270, distance: 333.3
click at [327, 270] on div "Matched Customers (102983) Segment + Create new Select segment Status Last Year…" at bounding box center [739, 724] width 1006 height 989
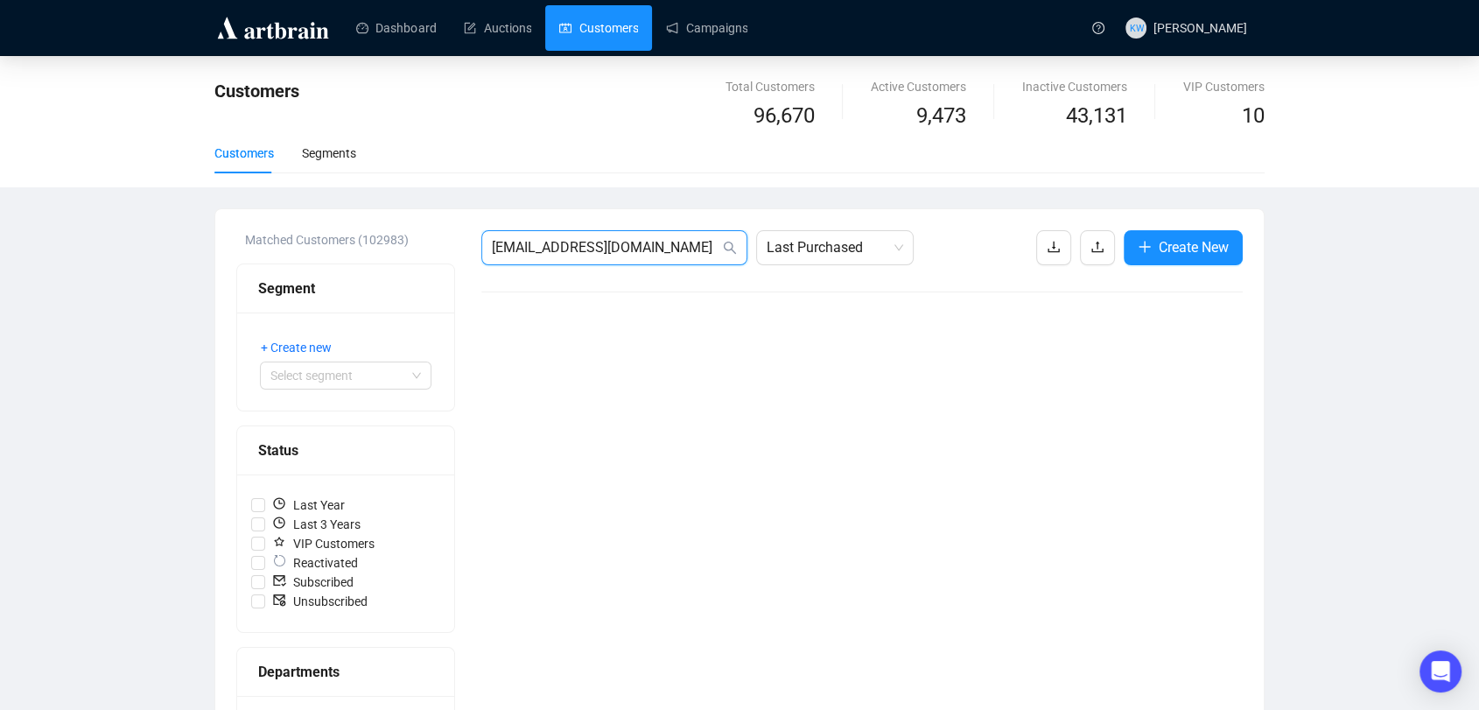
paste input "langankeith@g"
drag, startPoint x: 667, startPoint y: 249, endPoint x: 273, endPoint y: 204, distance: 396.3
click at [273, 204] on div "Customers Total Customers 96,670 Active Customers 9,473 Inactive Customers 43,1…" at bounding box center [739, 648] width 1479 height 1185
paste input "Lorrainewieland@google"
type input "Lorrainewieland@googlemail.com"
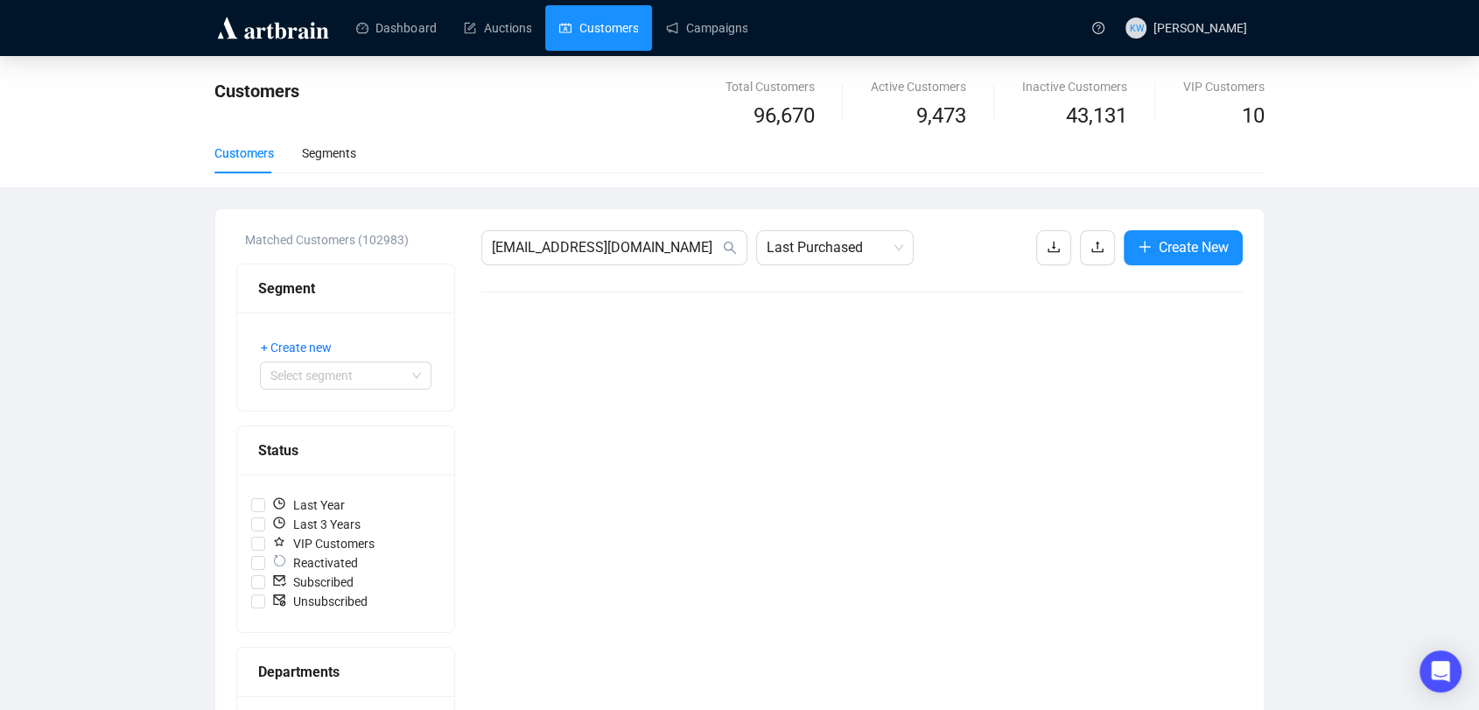
click at [273, 204] on div "Customers Total Customers 96,670 Active Customers 9,473 Inactive Customers 43,1…" at bounding box center [739, 648] width 1479 height 1185
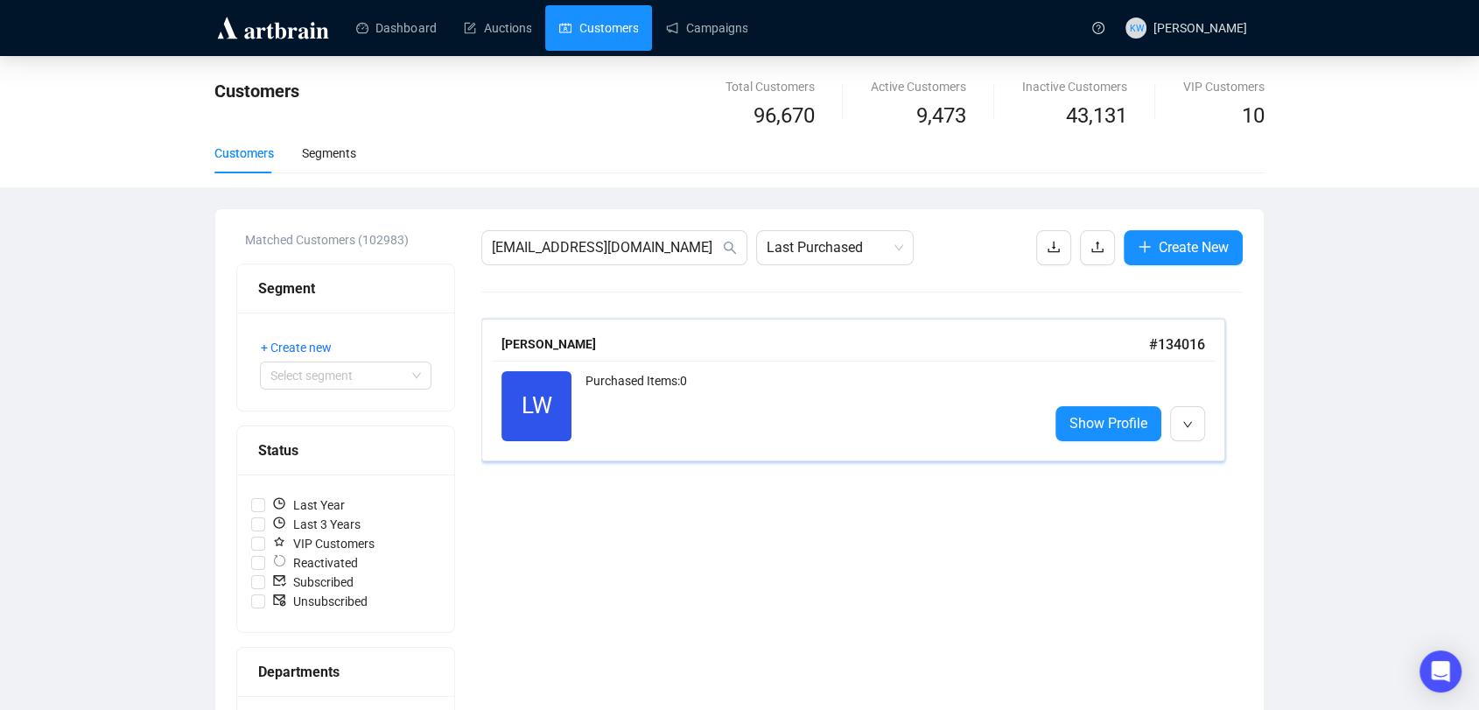
click at [693, 393] on div "Purchased Items: 0" at bounding box center [809, 406] width 449 height 70
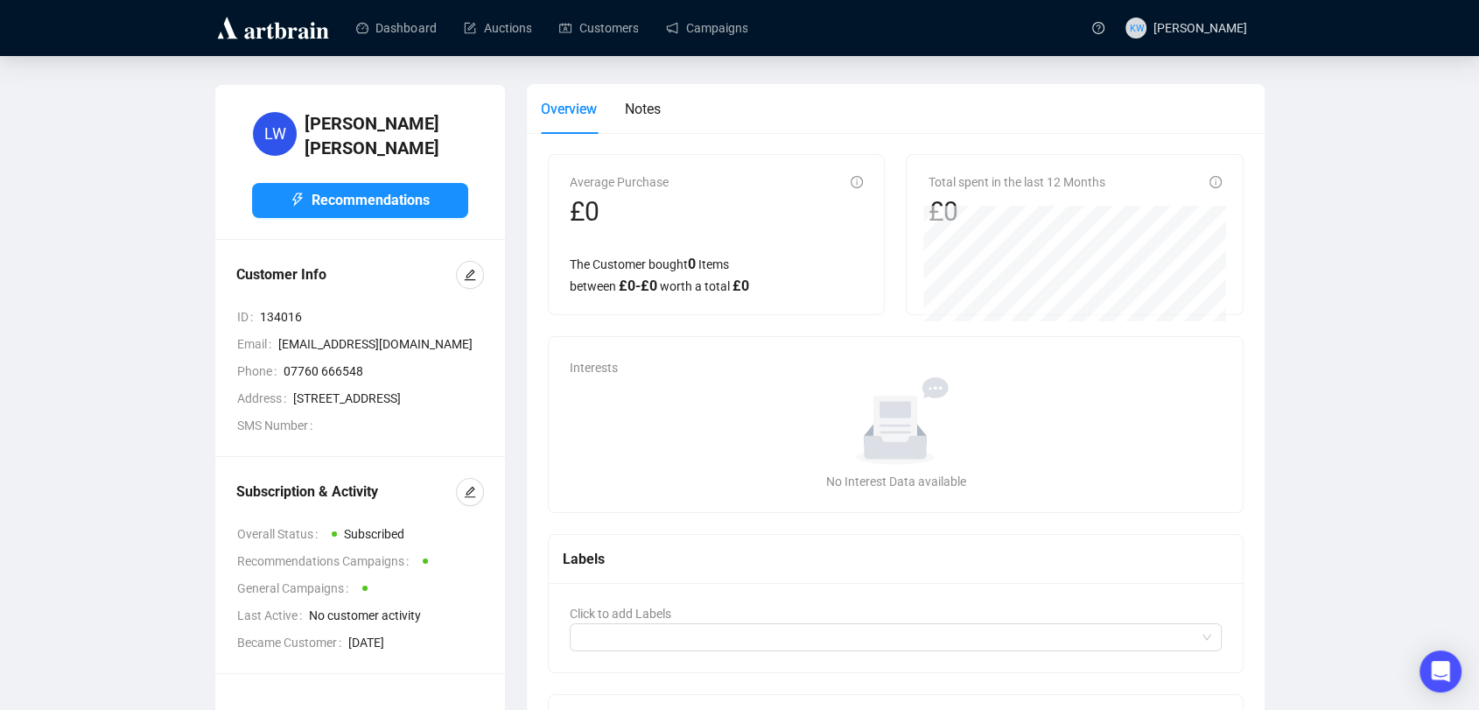
click at [481, 504] on div "Subscription & Activity Overall Status Subscribed Recommendations Campaigns Gen…" at bounding box center [360, 565] width 290 height 216
click at [475, 498] on icon "edit" at bounding box center [470, 492] width 12 height 12
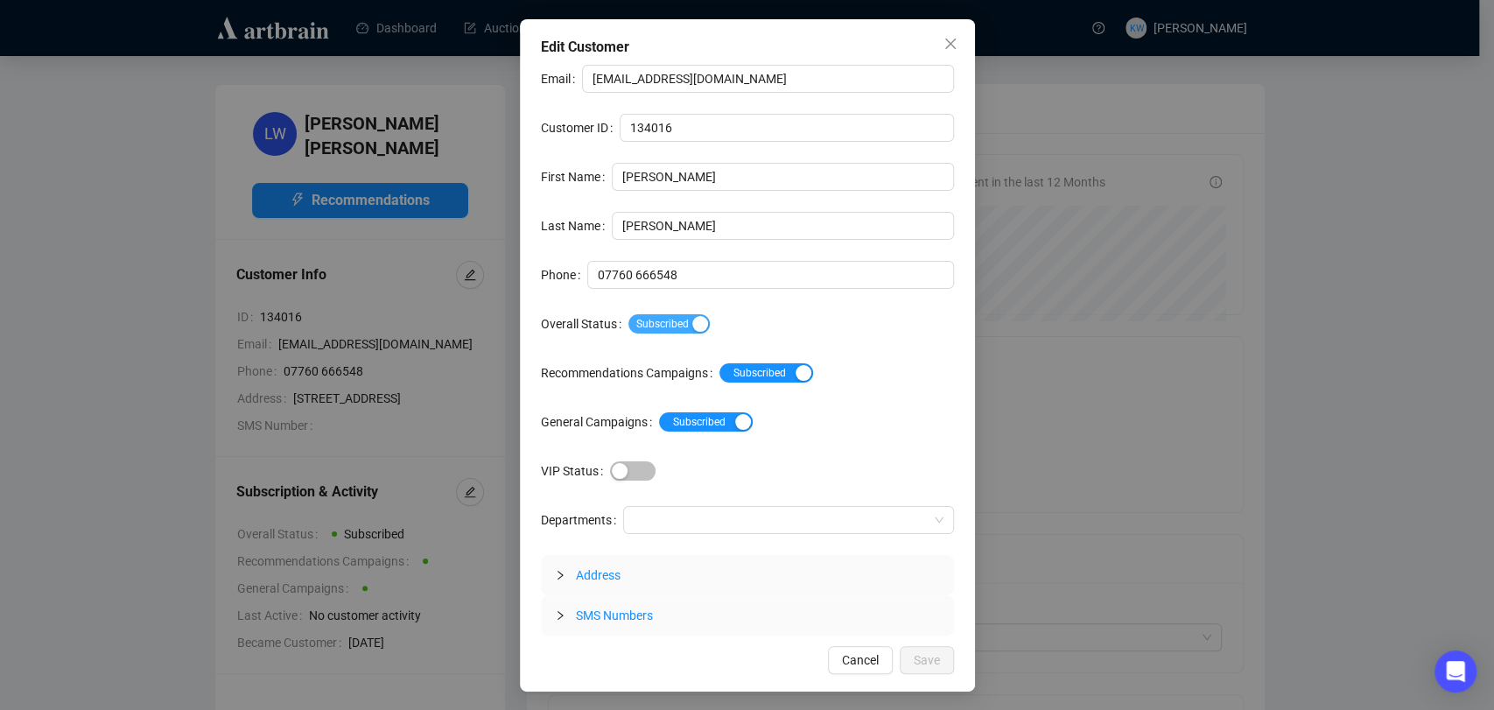
click at [635, 329] on span "Subscribed" at bounding box center [668, 323] width 81 height 19
click at [918, 652] on span "Save" at bounding box center [926, 659] width 26 height 19
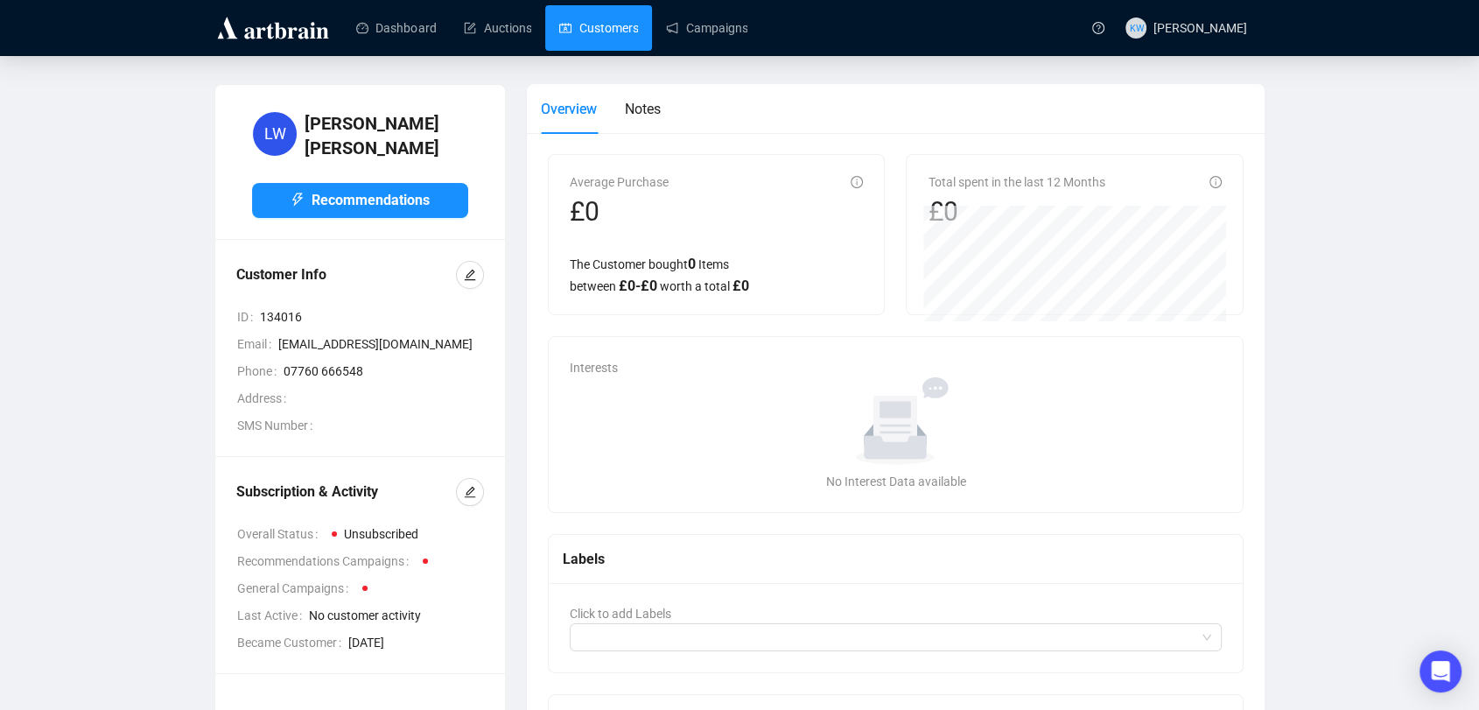
click at [572, 33] on link "Customers" at bounding box center [598, 27] width 79 height 45
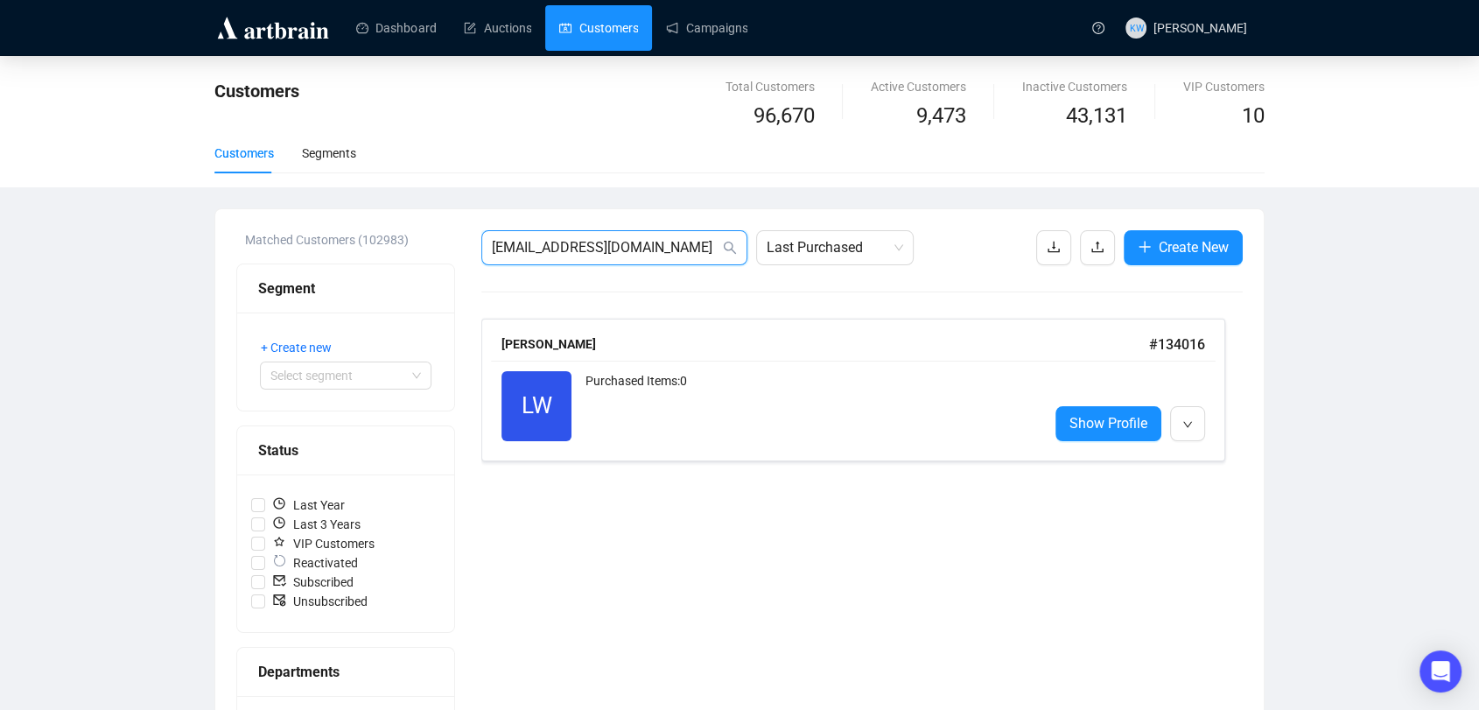
drag, startPoint x: 707, startPoint y: 247, endPoint x: 272, endPoint y: 205, distance: 436.9
click at [272, 205] on div "Customers Total Customers 96,670 Active Customers 9,473 Inactive Customers 43,1…" at bounding box center [739, 648] width 1479 height 1185
paste input "michelle.braddy@gmail.com"
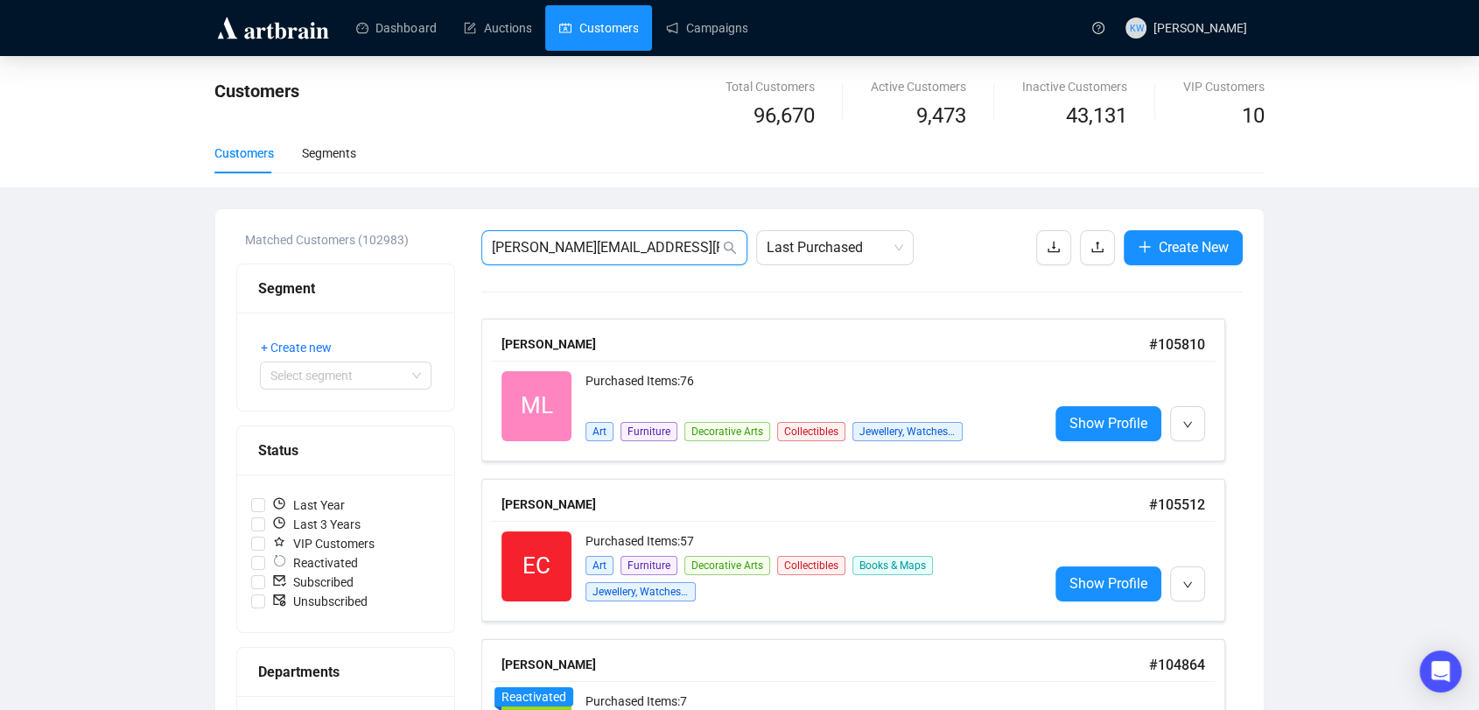
type input "michelle.braddy@gmail.com"
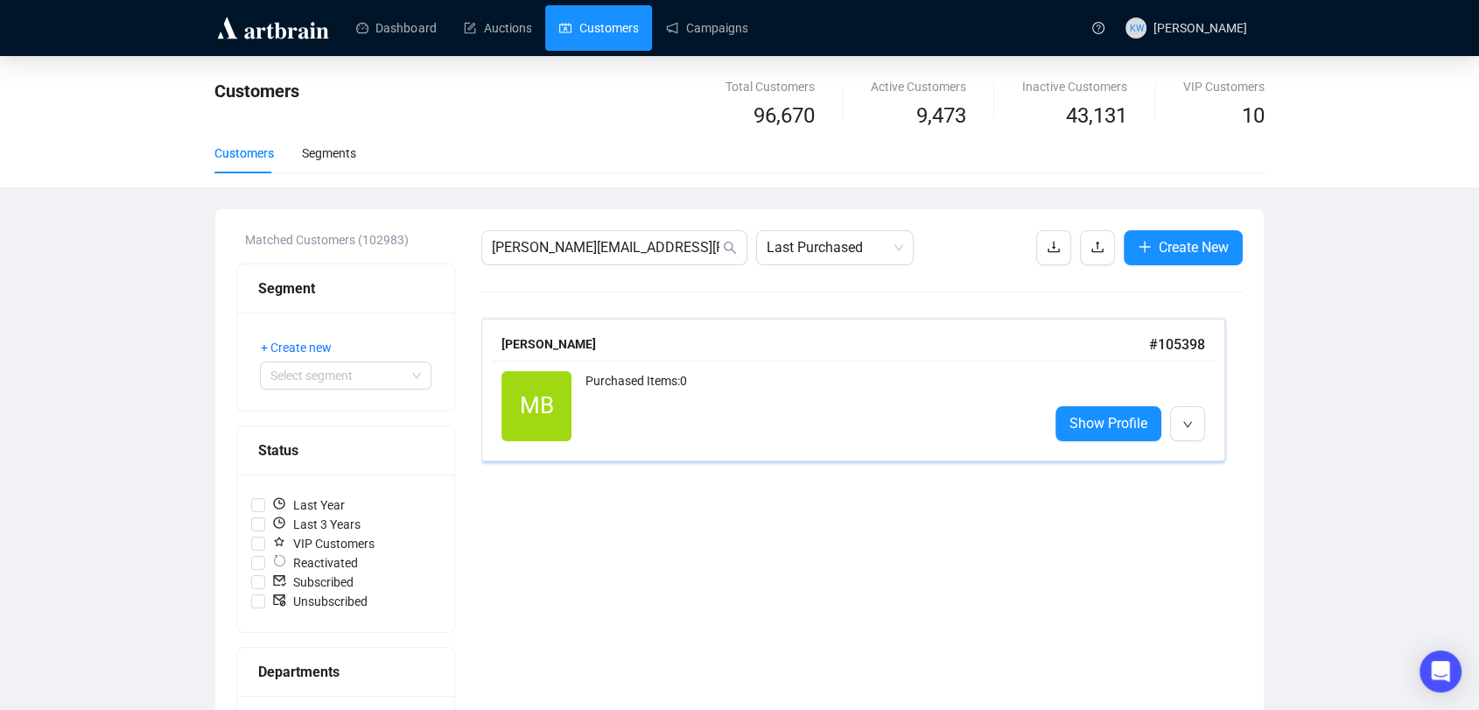
click at [613, 384] on div "Purchased Items: 0" at bounding box center [809, 406] width 449 height 70
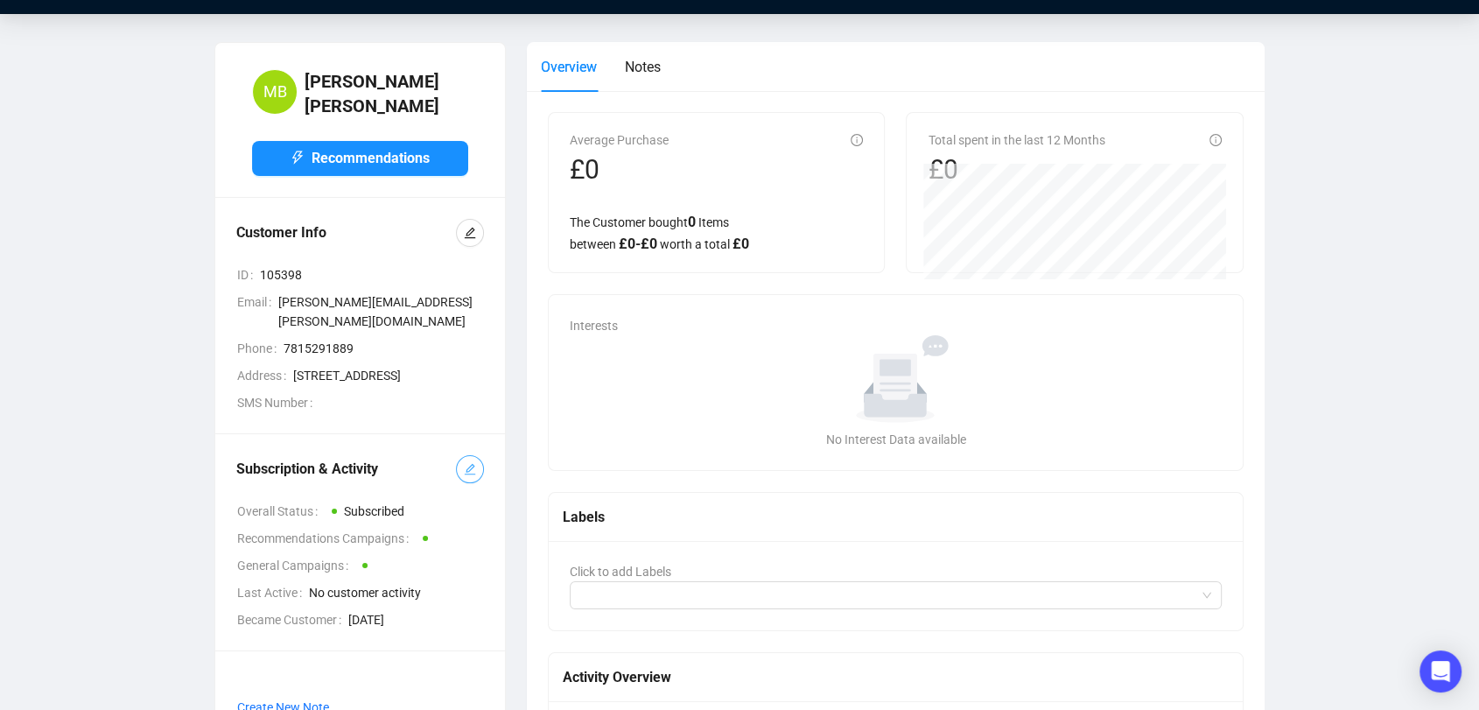
scroll to position [42, 0]
click at [484, 477] on div "Subscription & Activity Overall Status Subscribed Recommendations Campaigns Gen…" at bounding box center [360, 542] width 290 height 216
click at [472, 471] on icon "edit" at bounding box center [470, 469] width 12 height 12
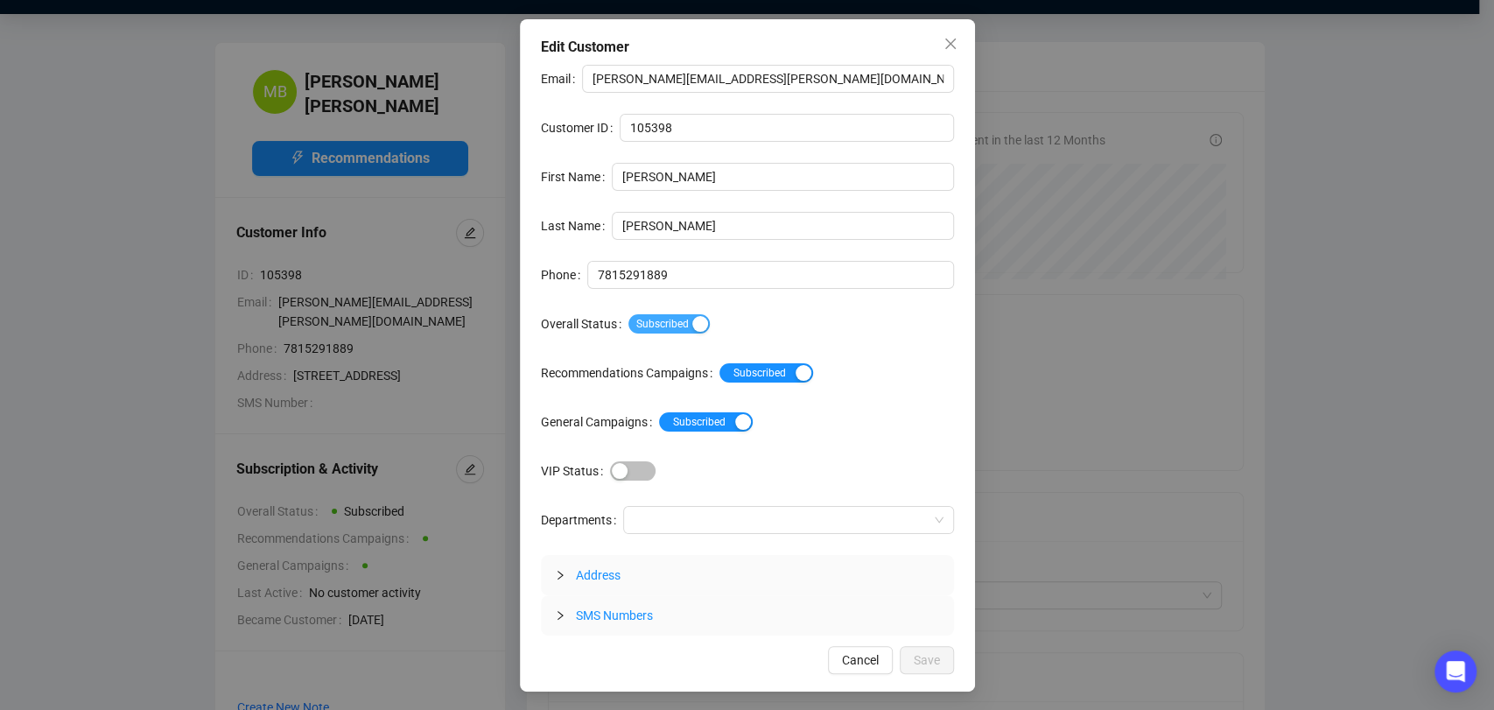
click at [673, 317] on span "Subscribed" at bounding box center [668, 323] width 81 height 19
click at [938, 667] on span "Save" at bounding box center [926, 659] width 26 height 19
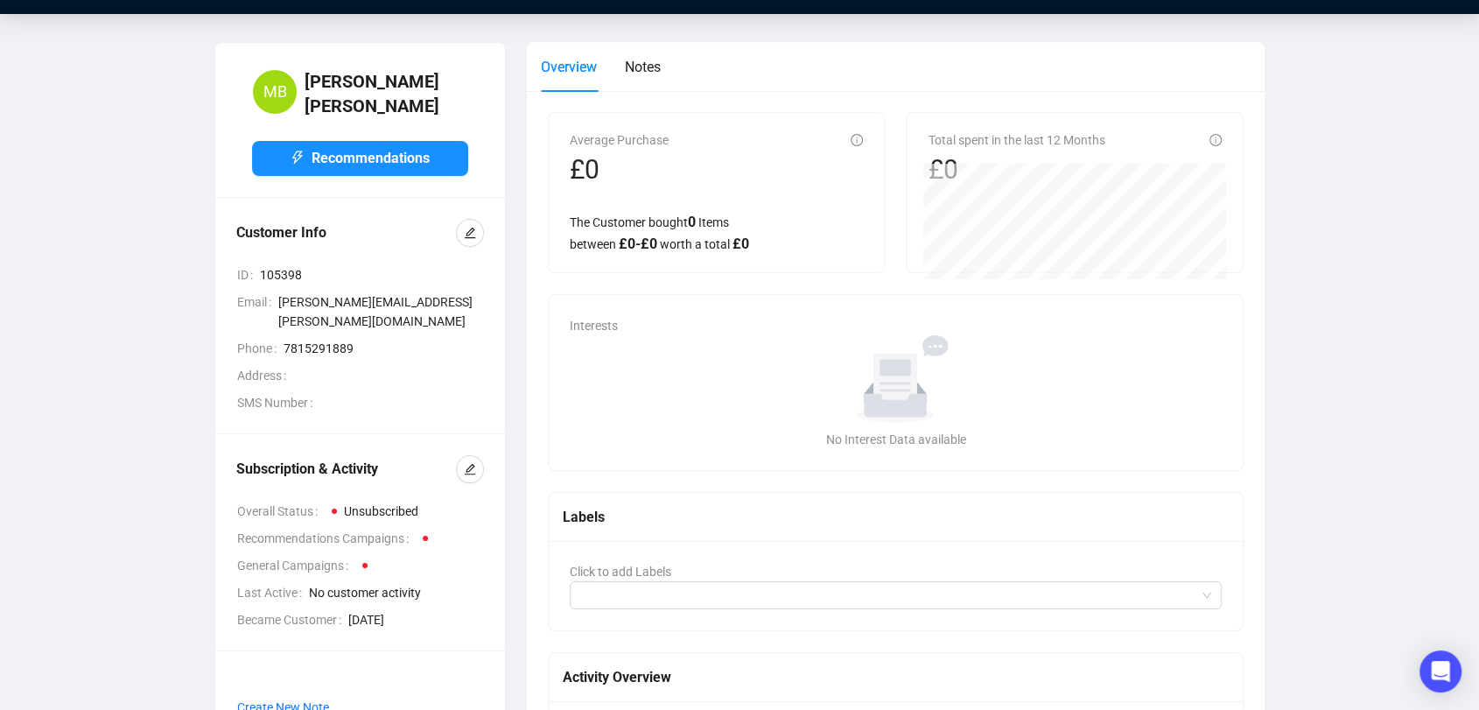
scroll to position [0, 0]
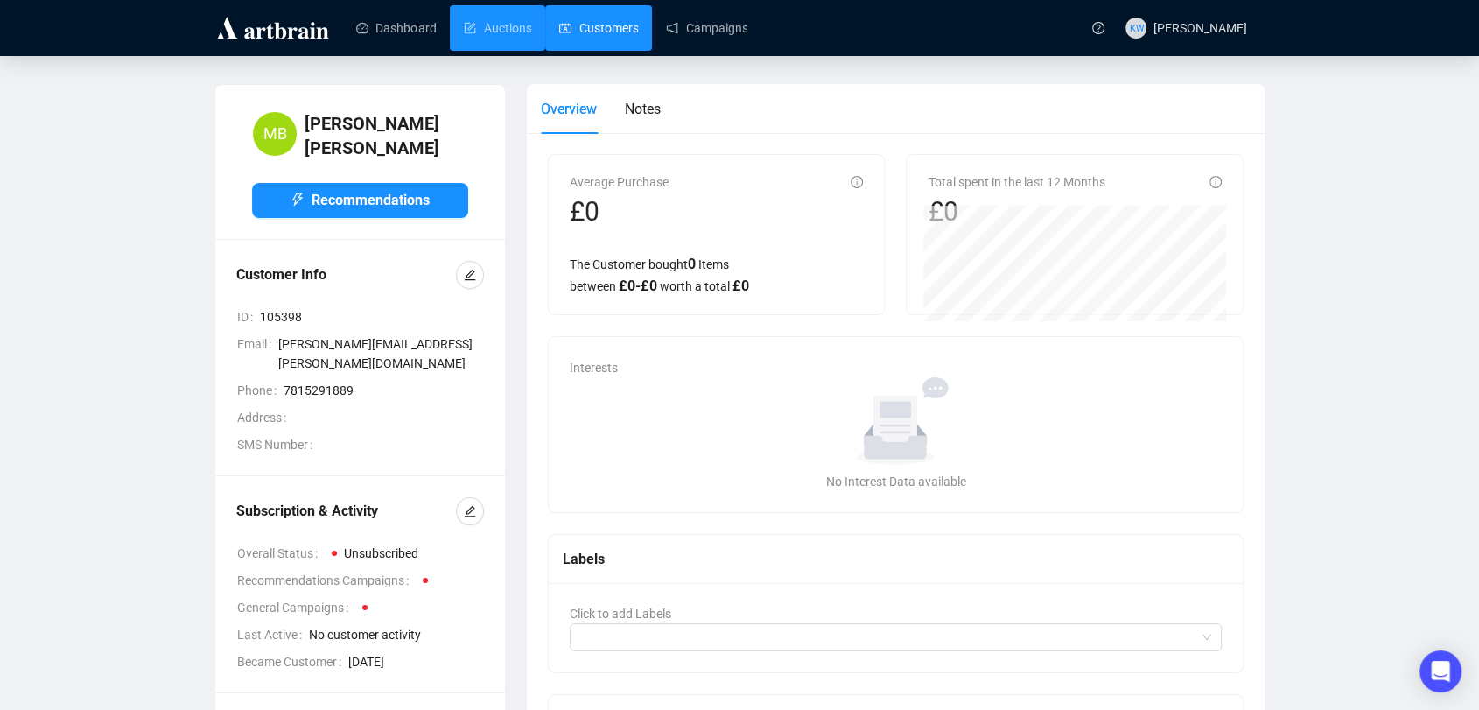
click at [574, 29] on link "Customers" at bounding box center [598, 27] width 79 height 45
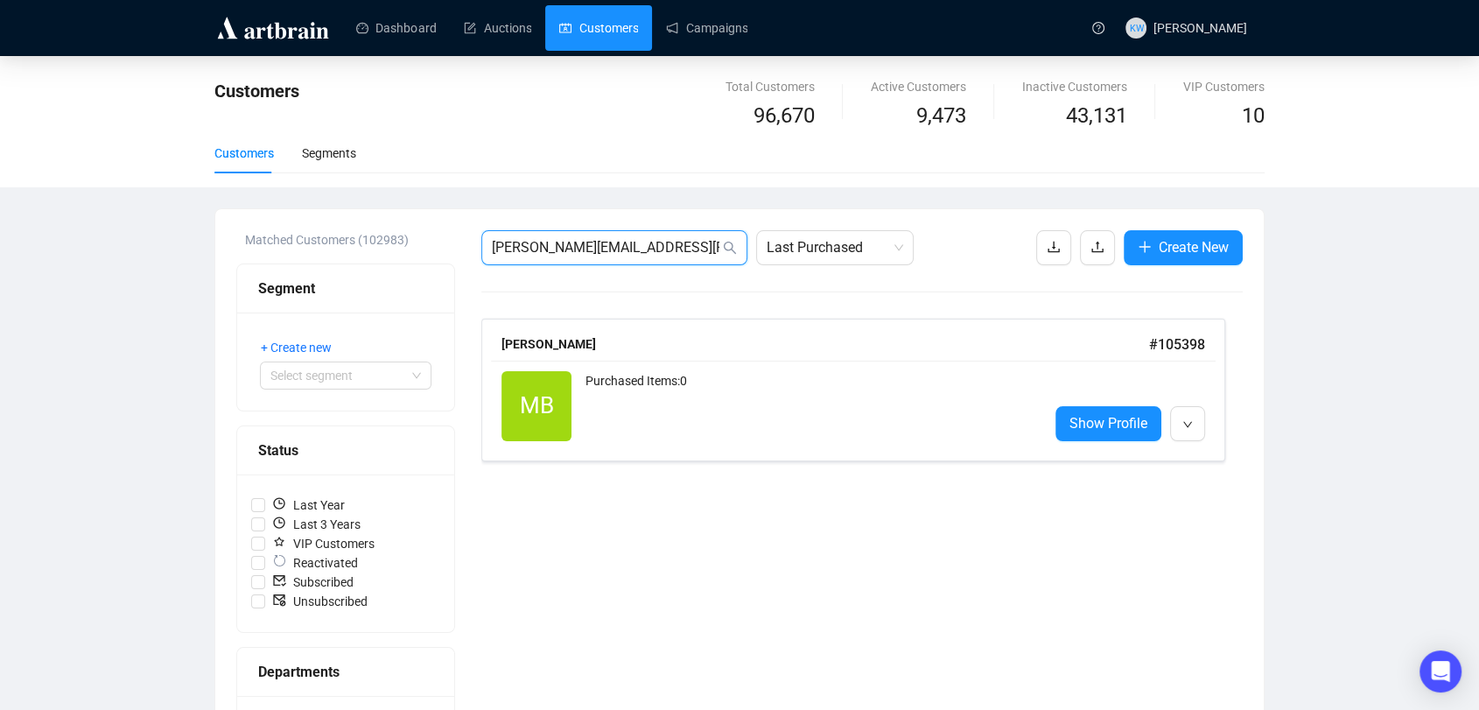
drag, startPoint x: 693, startPoint y: 248, endPoint x: 175, endPoint y: 253, distance: 518.0
click at [175, 253] on div "Customers Total Customers 96,670 Active Customers 9,473 Inactive Customers 43,1…" at bounding box center [739, 648] width 1479 height 1185
paste input "Mikegoonerashwell"
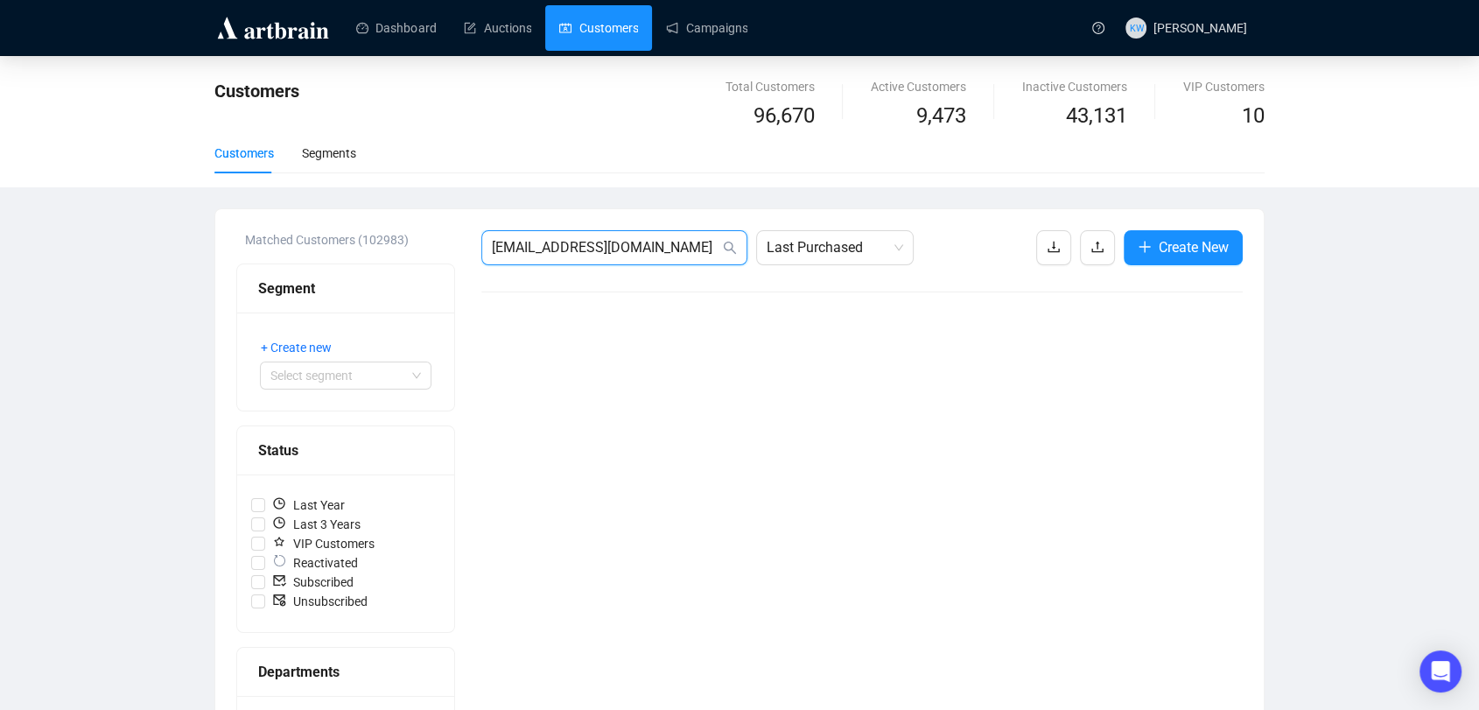
drag, startPoint x: 689, startPoint y: 251, endPoint x: 280, endPoint y: 213, distance: 410.4
click at [280, 213] on div "Matched Customers (102983) Segment + Create new Select segment Status Last Year…" at bounding box center [739, 724] width 1048 height 1031
paste input "mrshilarydavidson@hot"
type input "mrshilarydavidson@hotmail.com"
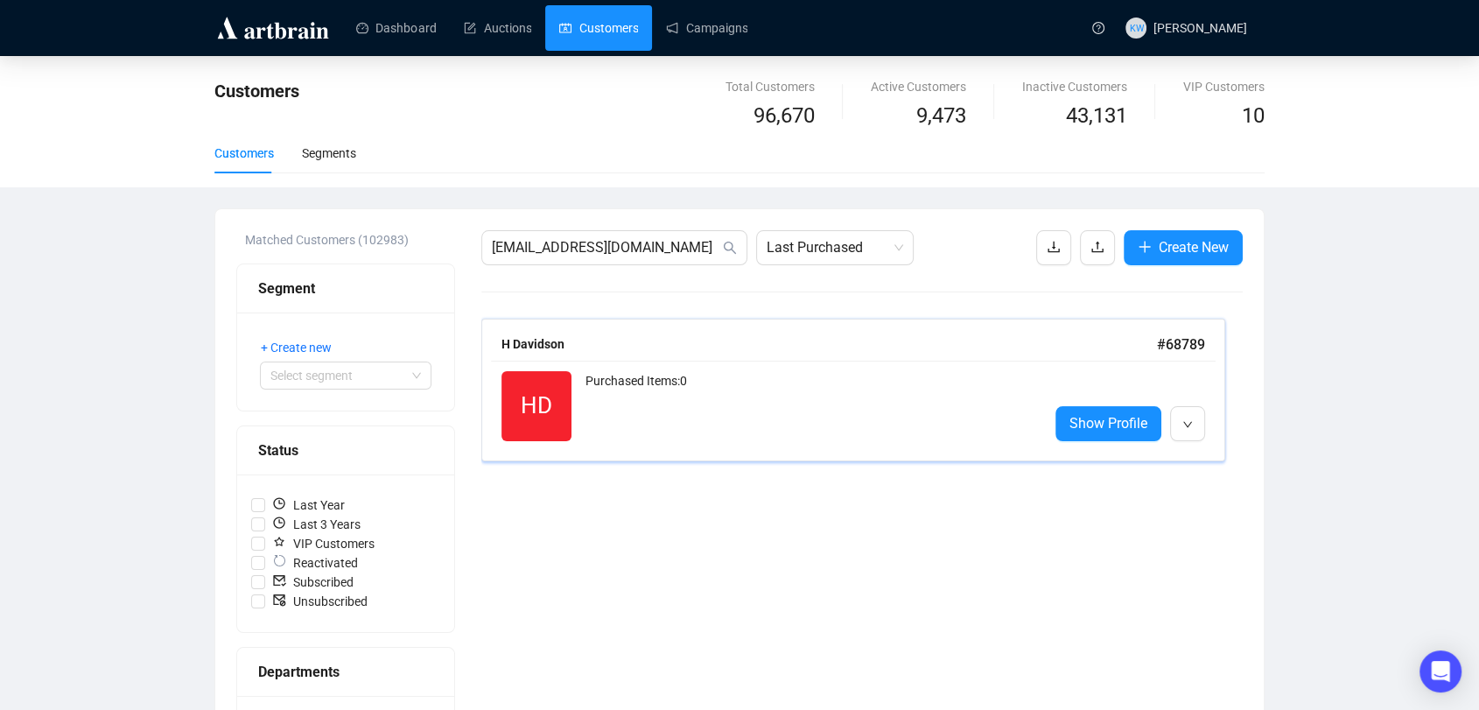
click at [658, 367] on div "HD Reactivated Purchased Items: 0 Show Profile" at bounding box center [853, 405] width 724 height 91
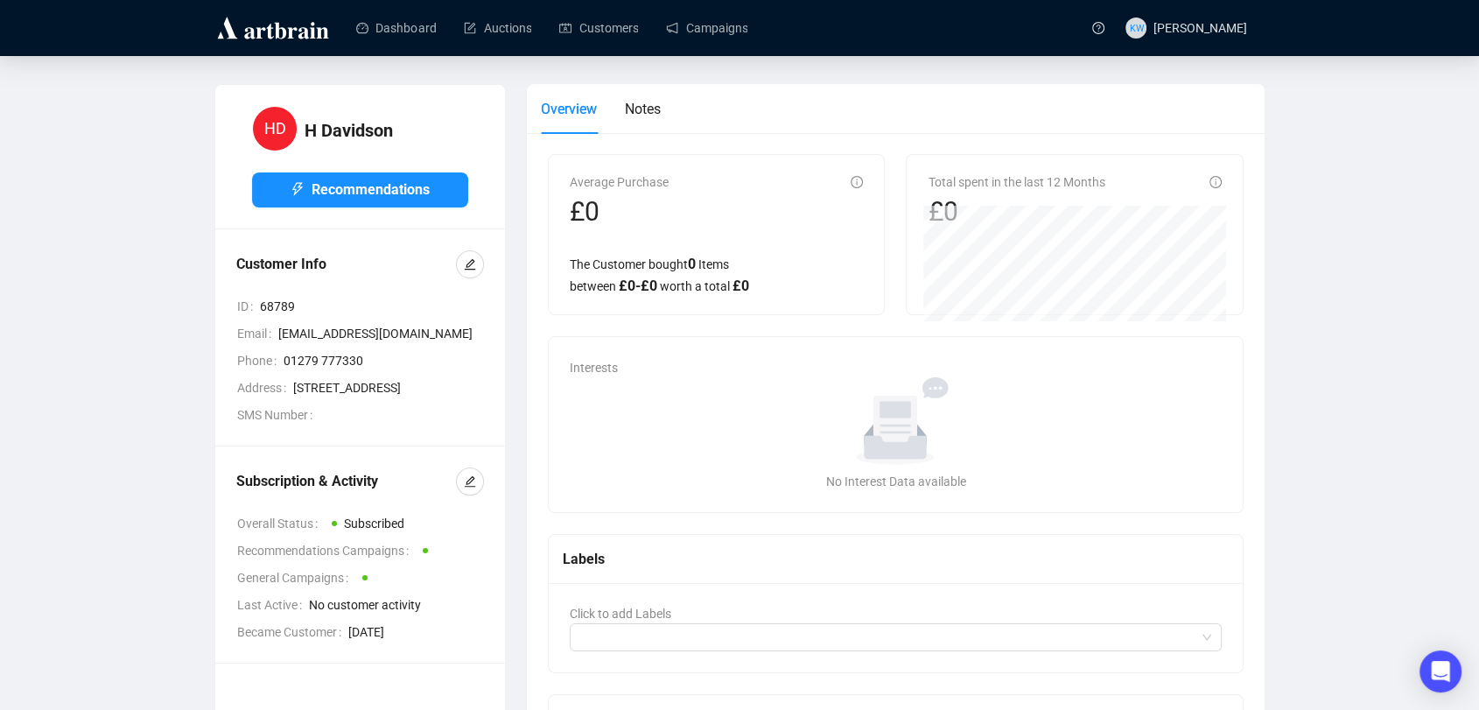
click at [463, 495] on div at bounding box center [470, 481] width 28 height 28
click at [471, 487] on icon "edit" at bounding box center [470, 481] width 12 height 12
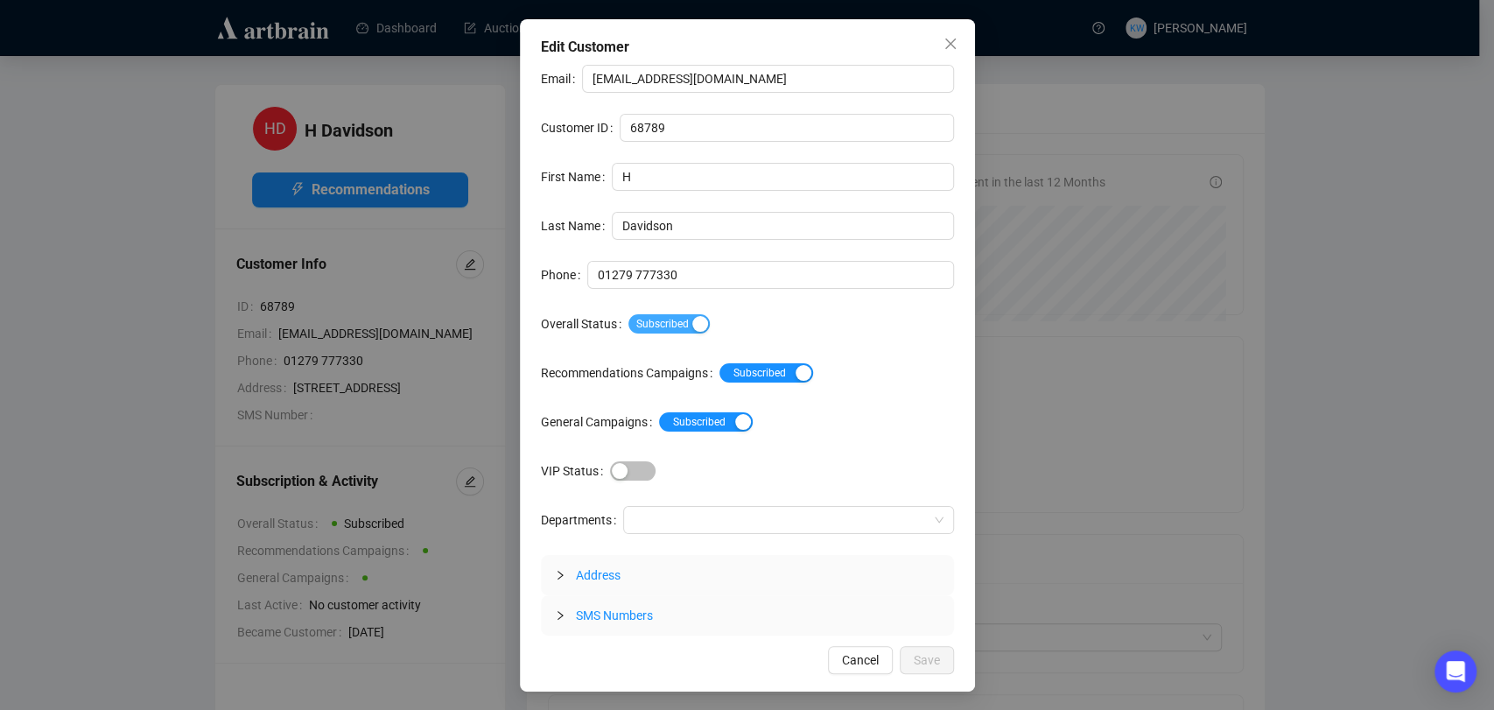
click at [699, 325] on div "button" at bounding box center [700, 324] width 16 height 16
click at [946, 651] on button "Save" at bounding box center [926, 660] width 54 height 28
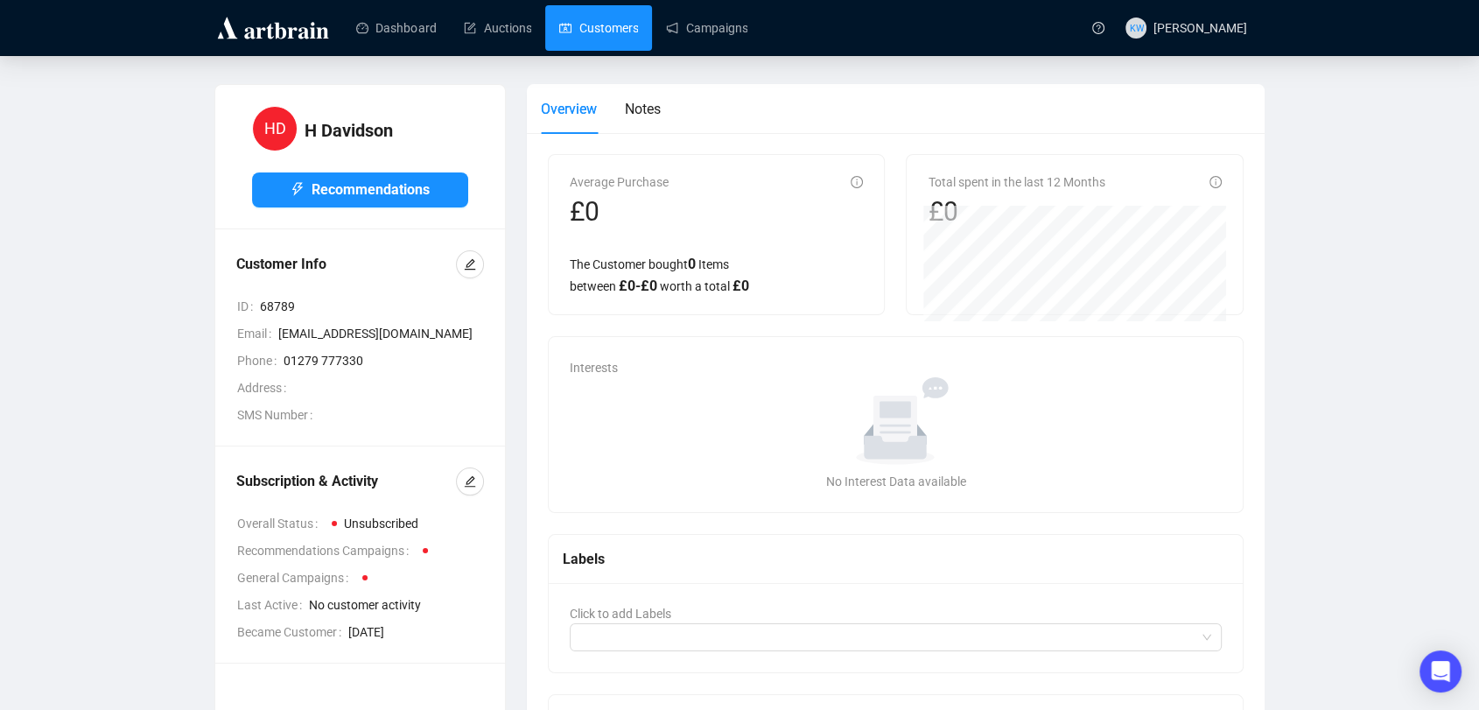
click at [583, 7] on link "Customers" at bounding box center [598, 27] width 79 height 45
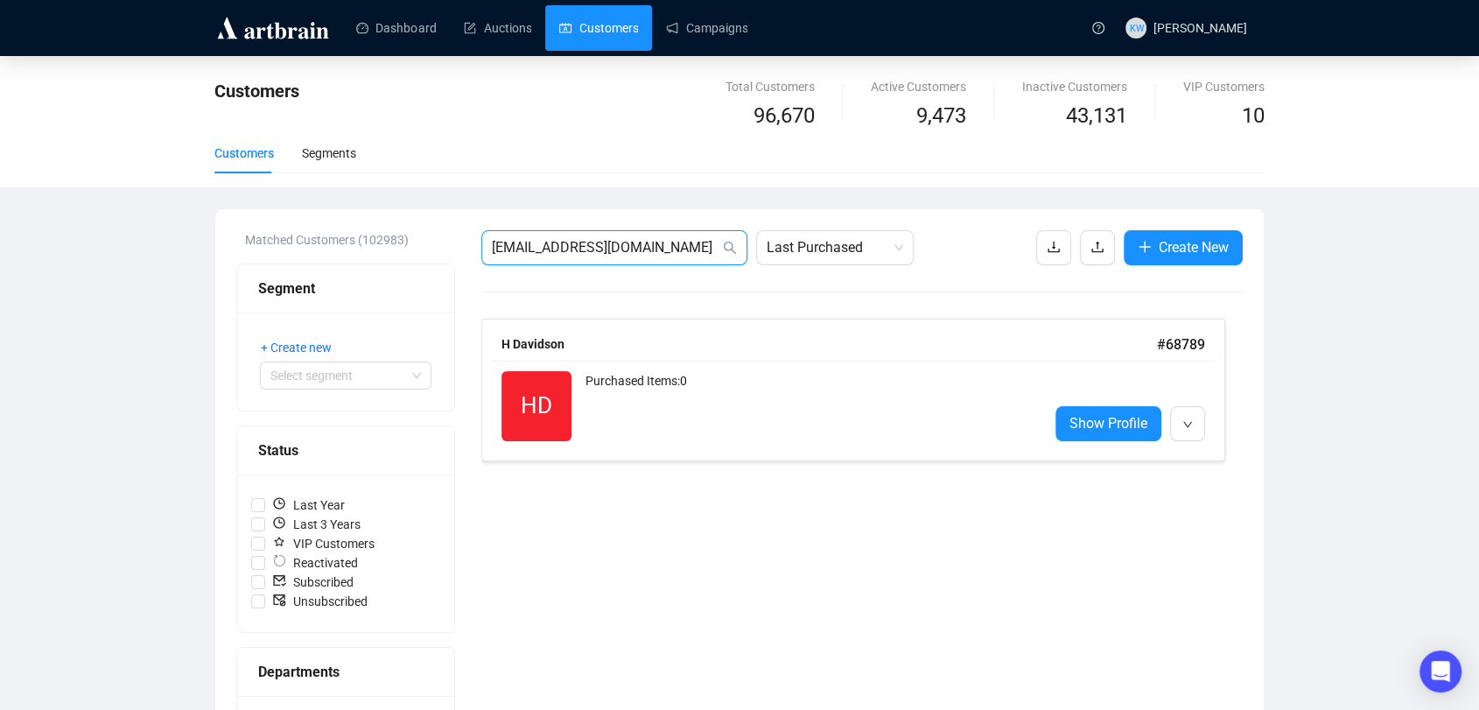
drag, startPoint x: 691, startPoint y: 248, endPoint x: 357, endPoint y: 224, distance: 335.1
click at [357, 224] on div "Matched Customers (102983) Segment + Create new Select segment Status Last Year…" at bounding box center [739, 724] width 1048 height 1031
paste input "ruth.hirshman@g"
type input "ruth.hirshman@gmail.com"
click at [595, 330] on div "Ruth Hirshman # 137181" at bounding box center [853, 344] width 724 height 33
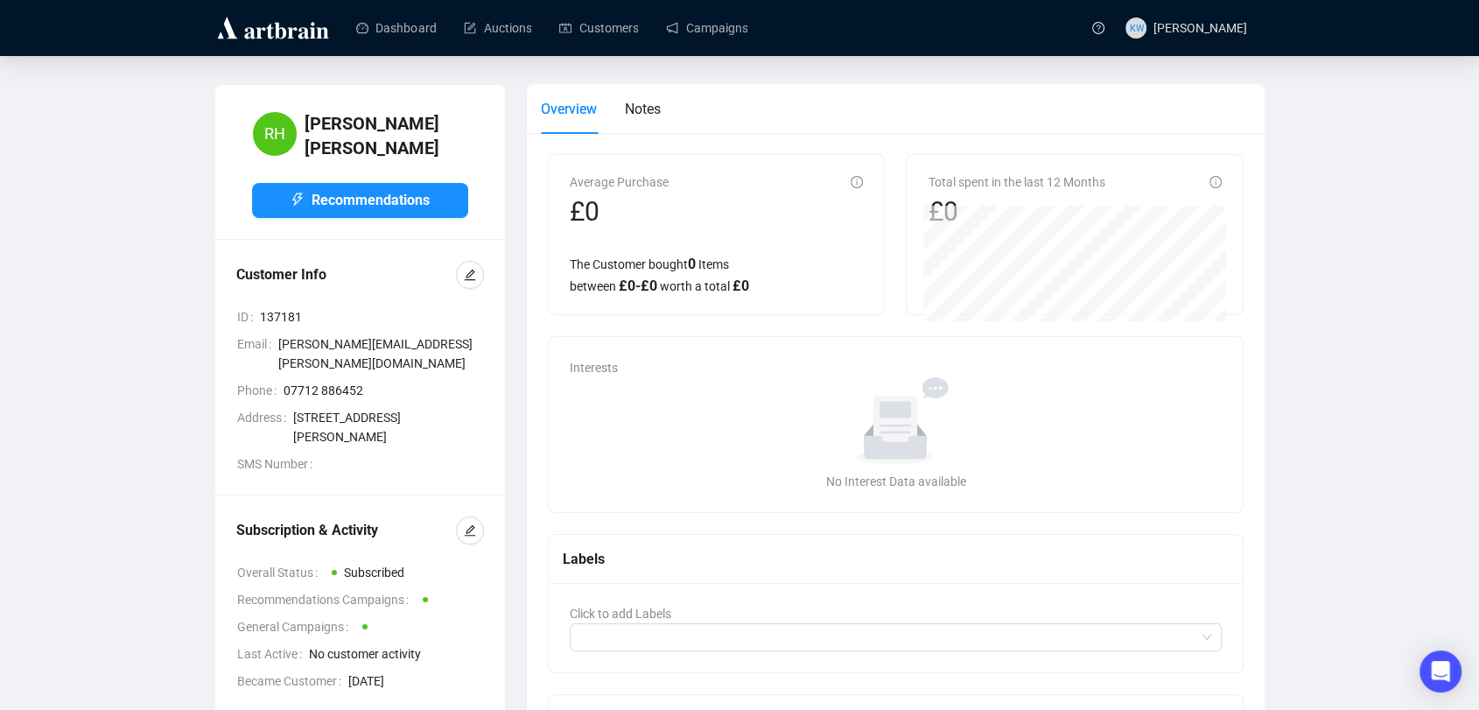
click at [476, 532] on div at bounding box center [470, 530] width 28 height 28
click at [476, 530] on button "button" at bounding box center [470, 530] width 28 height 28
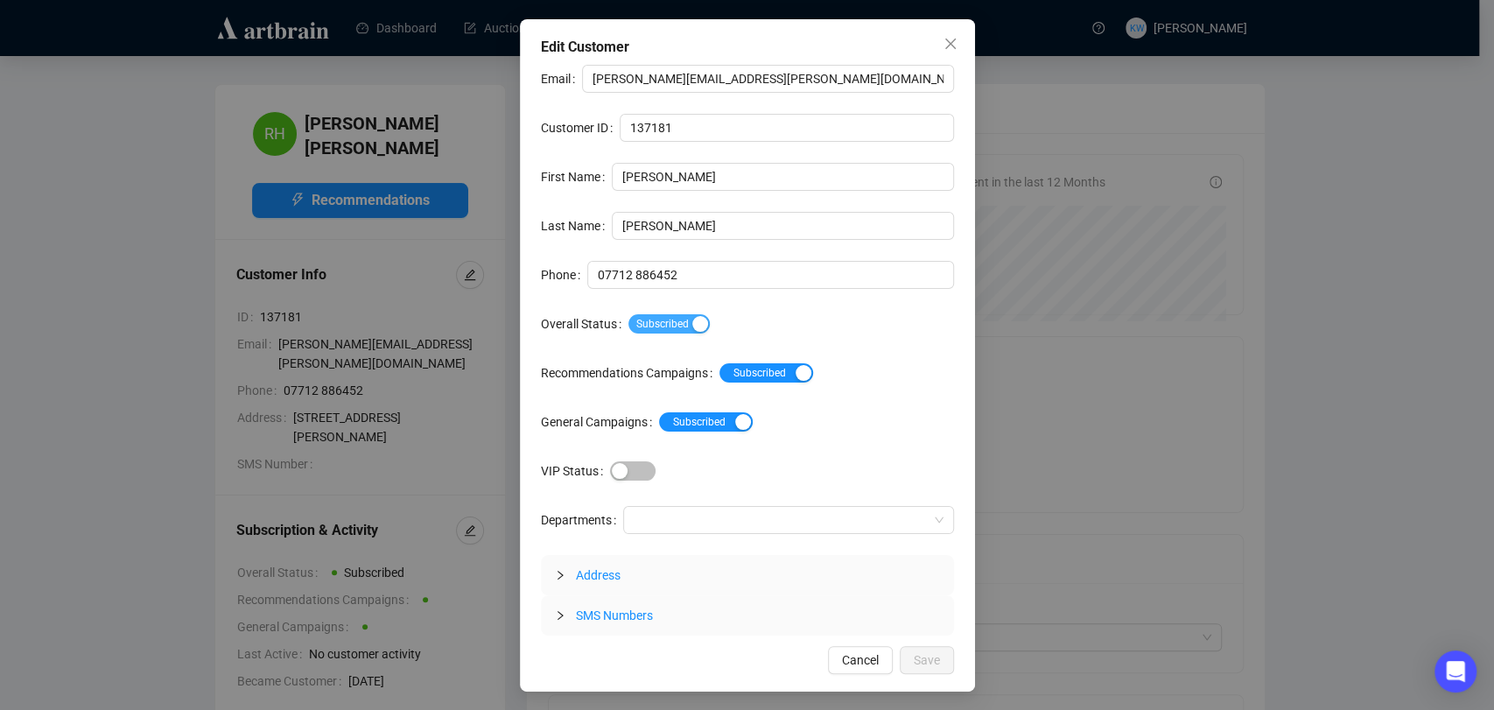
click at [670, 331] on span "Subscribed" at bounding box center [668, 323] width 81 height 19
click at [930, 660] on span "Save" at bounding box center [926, 659] width 26 height 19
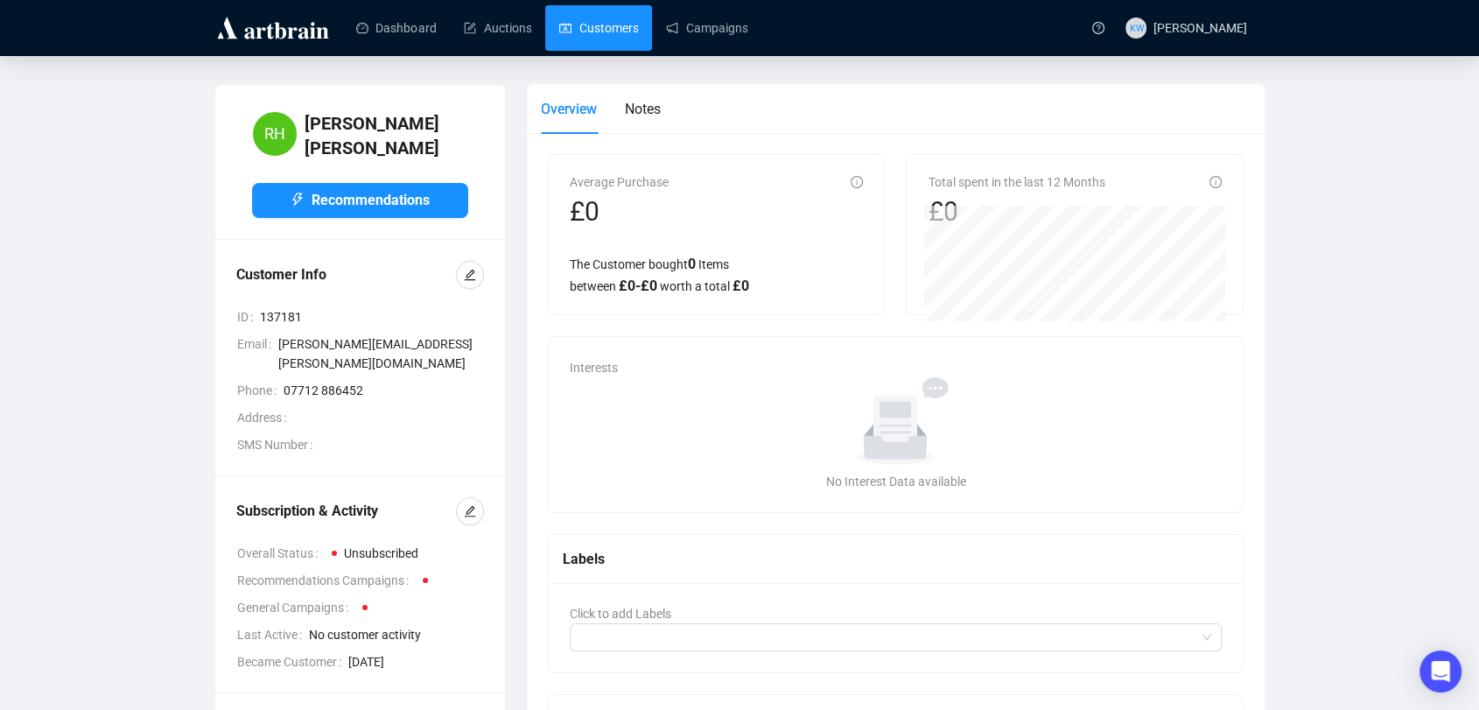
click at [627, 38] on link "Customers" at bounding box center [598, 27] width 79 height 45
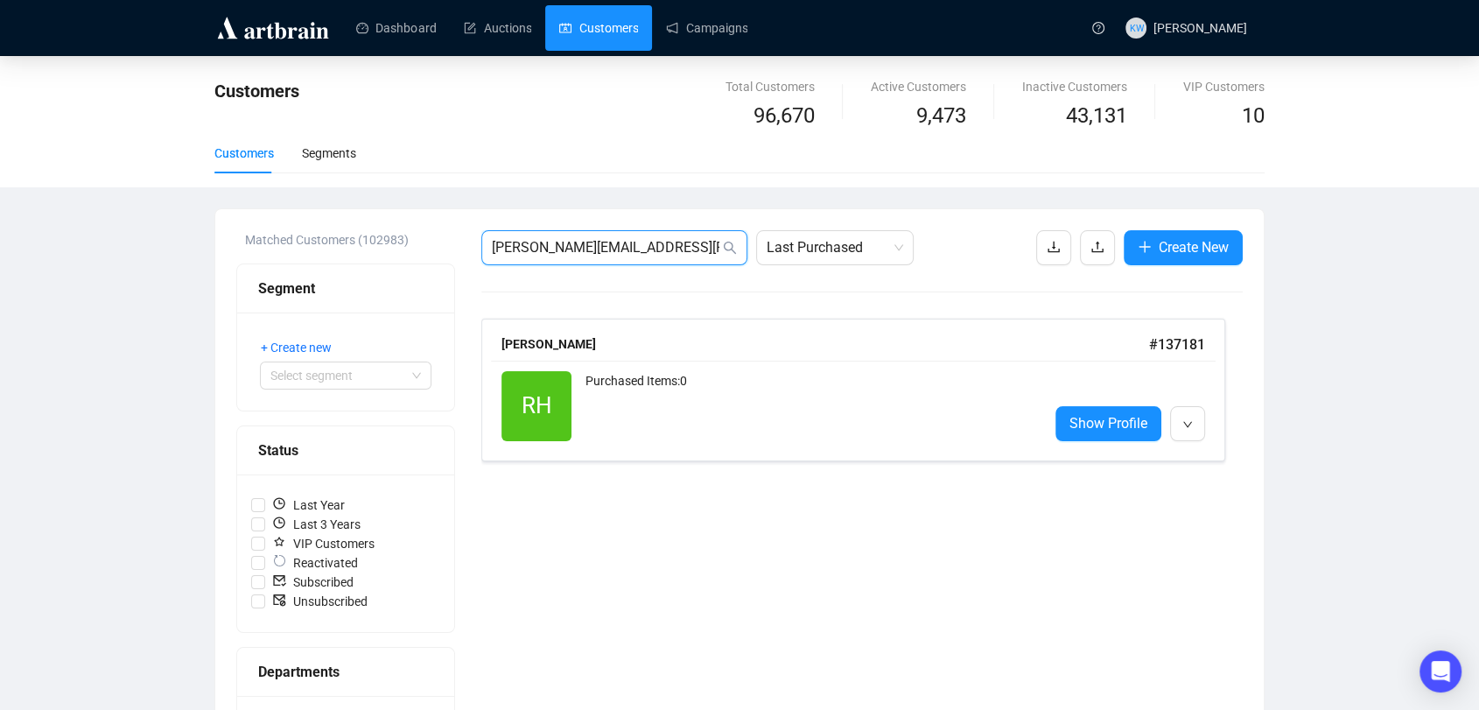
drag, startPoint x: 657, startPoint y: 247, endPoint x: 295, endPoint y: 215, distance: 363.6
click at [295, 215] on div "Matched Customers (102983) Segment + Create new Select segment Status Last Year…" at bounding box center [739, 724] width 1048 height 1031
paste input "sally197@hotmail.co.uk"
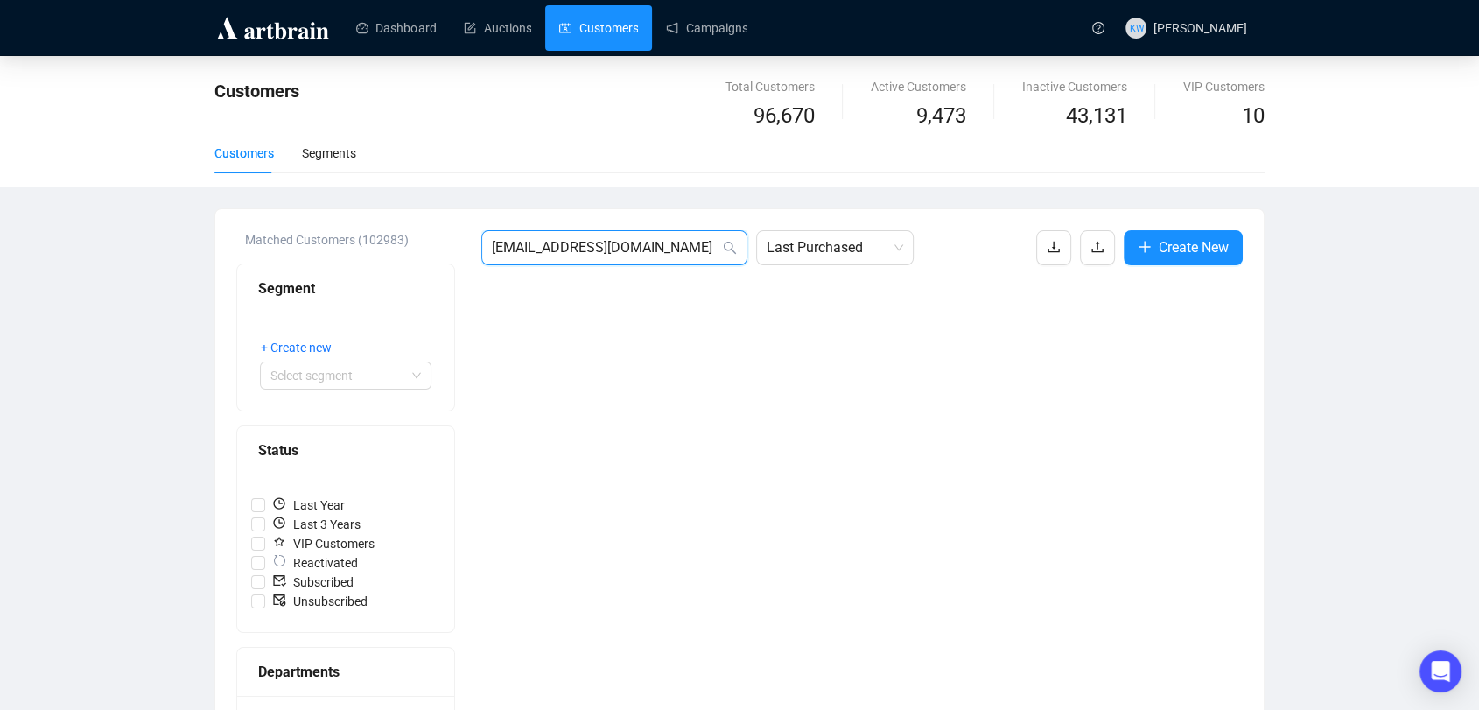
drag, startPoint x: 682, startPoint y: 252, endPoint x: 443, endPoint y: 271, distance: 239.6
click at [443, 271] on div "Matched Customers (102983) Segment + Create new Select segment Status Last Year…" at bounding box center [739, 724] width 1006 height 989
paste input "rah@blueboxx"
type input "sarah@blueboxx.co.uk"
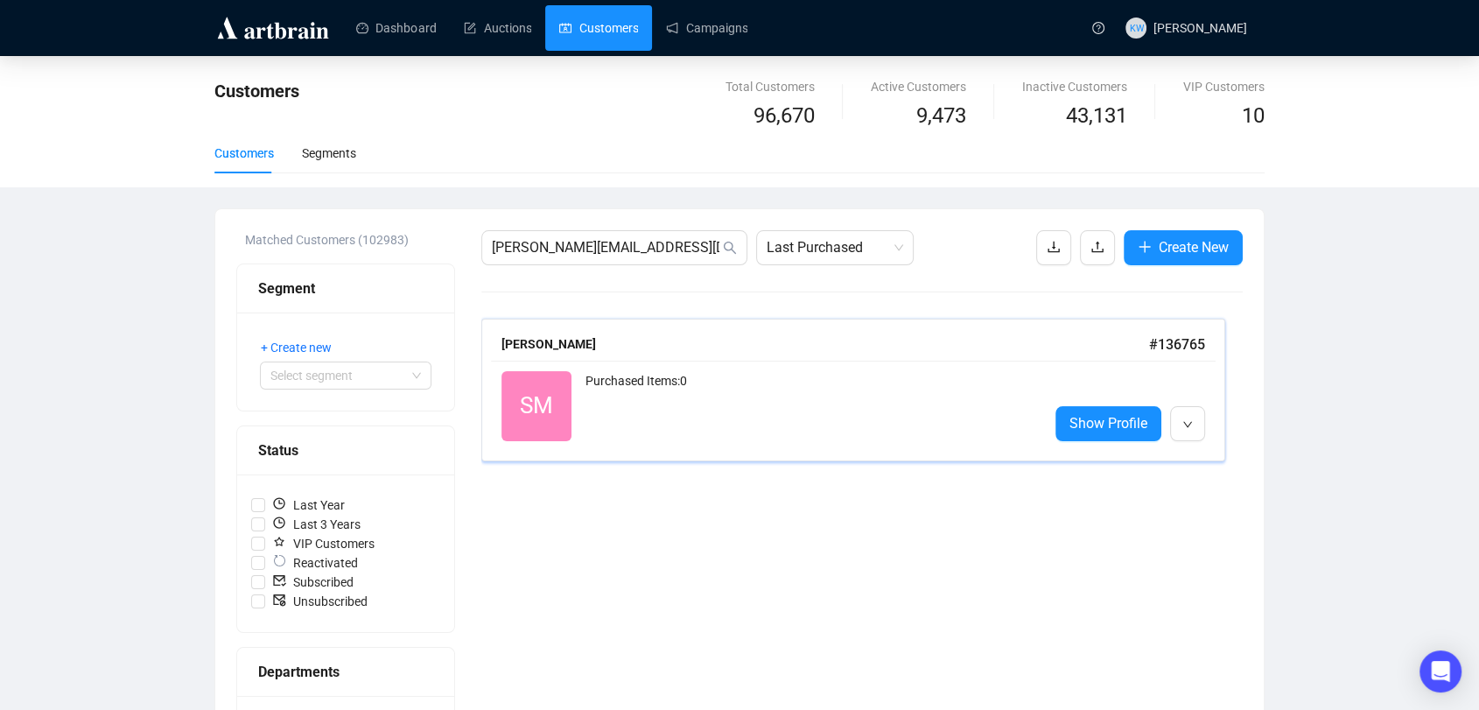
click at [718, 371] on div "Purchased Items: 0" at bounding box center [809, 406] width 449 height 70
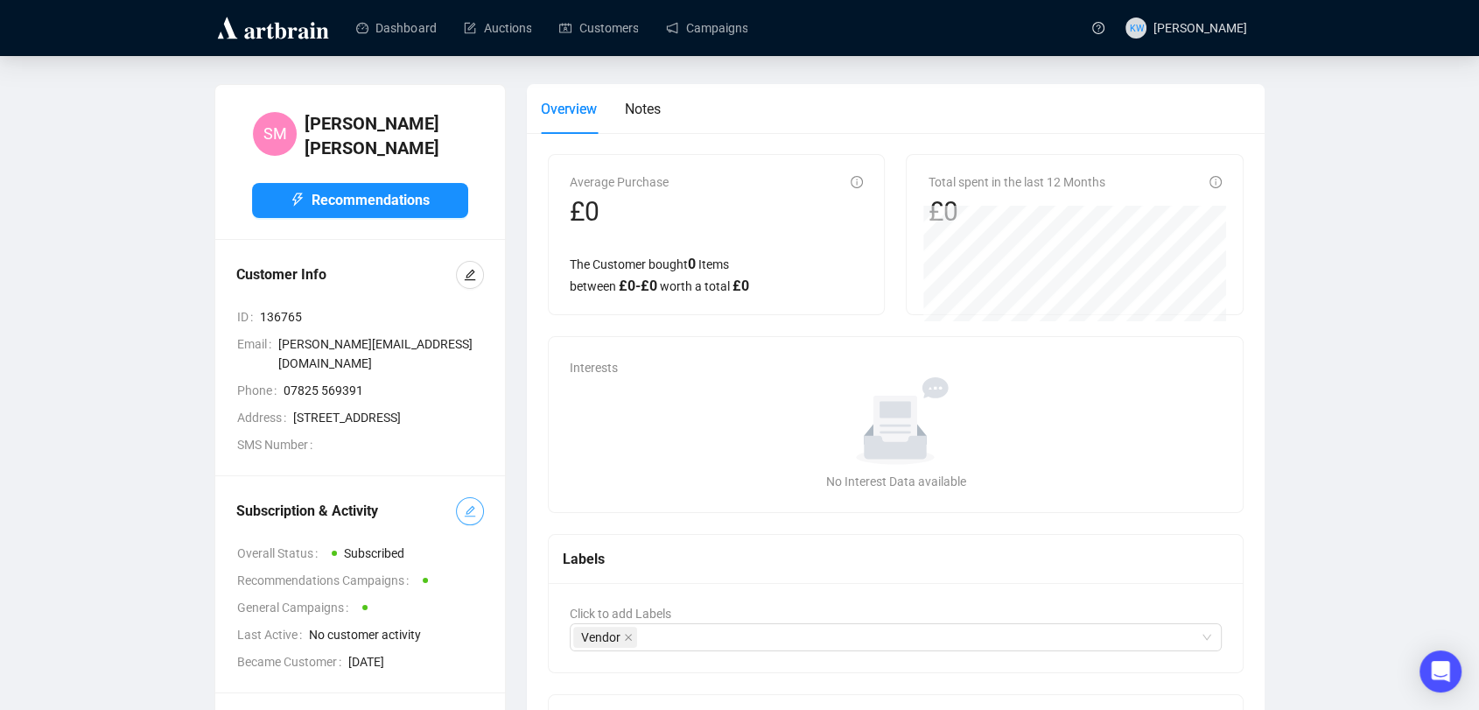
click at [477, 508] on button "button" at bounding box center [470, 511] width 28 height 28
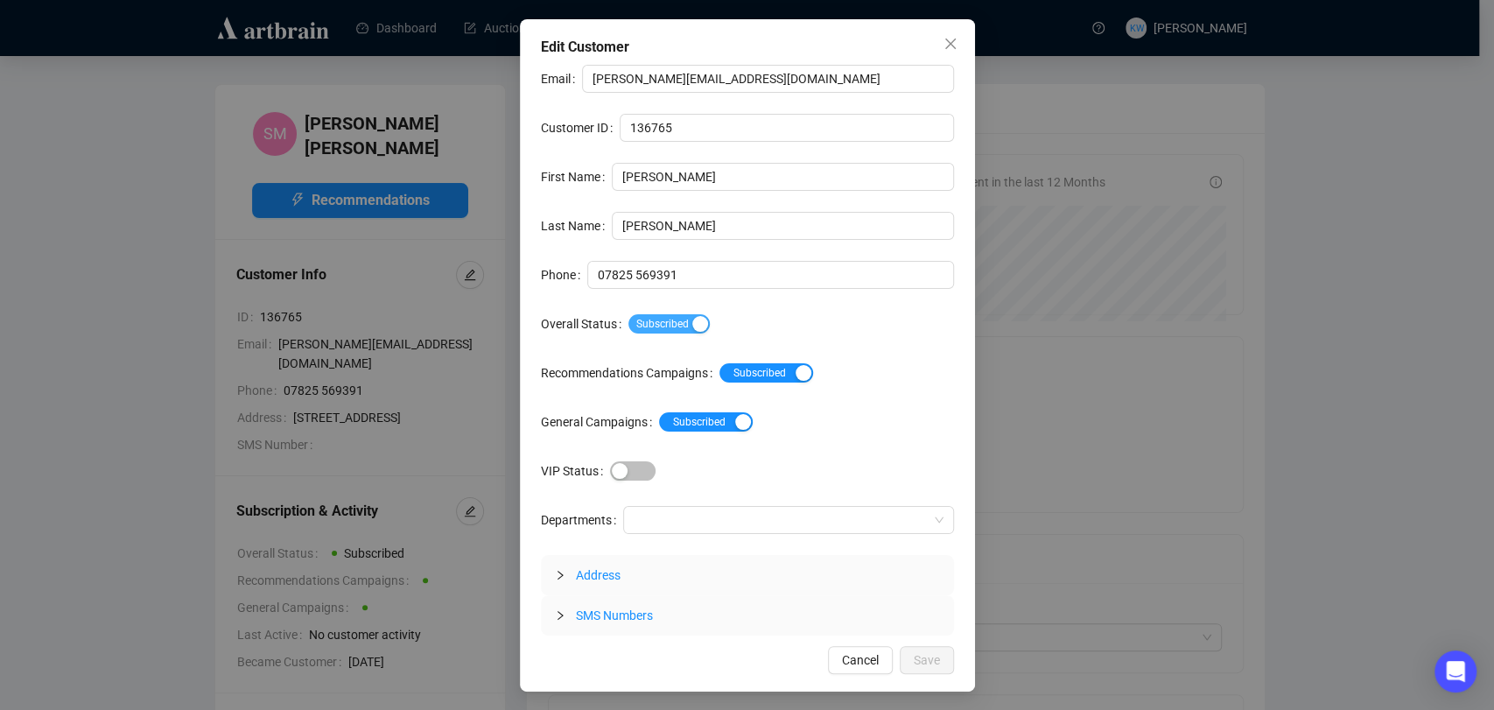
click at [652, 325] on span "Subscribed" at bounding box center [668, 323] width 81 height 19
click at [937, 654] on span "Save" at bounding box center [926, 659] width 26 height 19
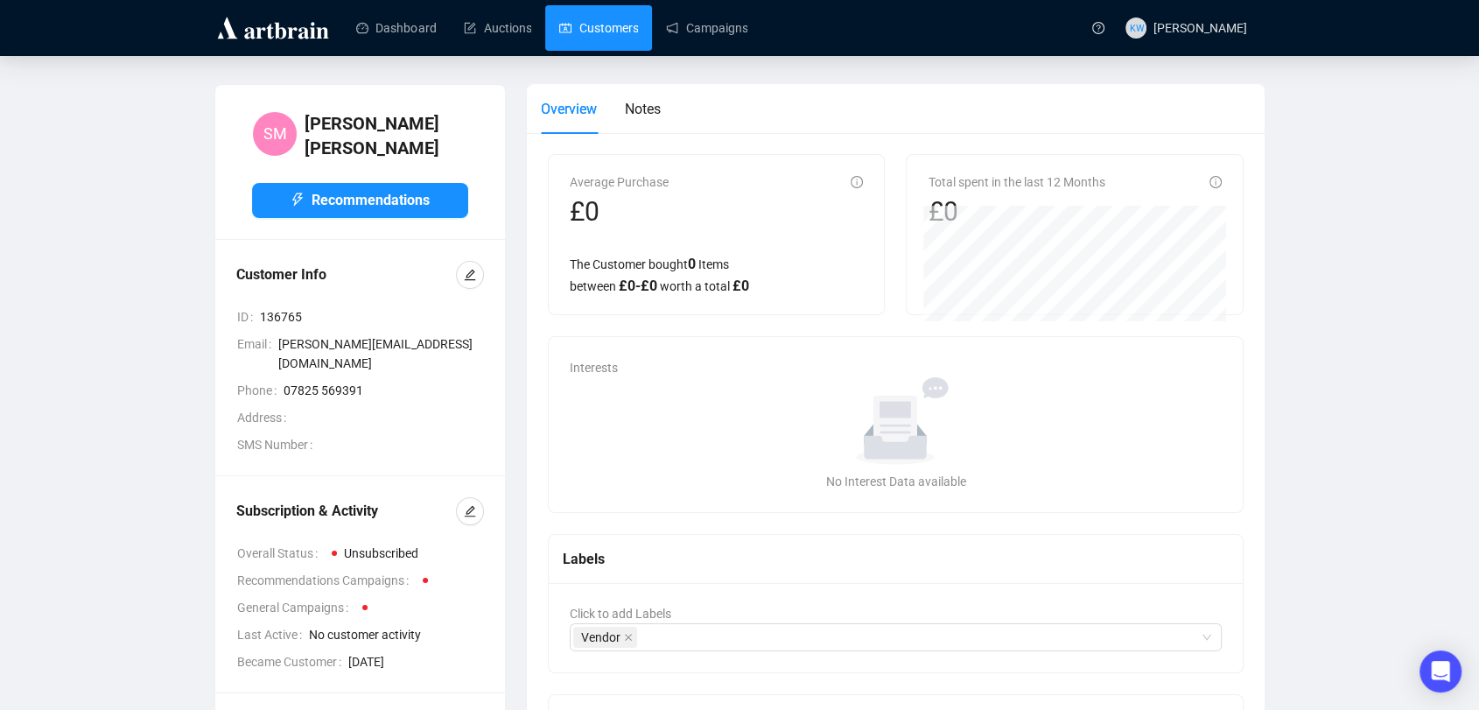
click at [612, 33] on link "Customers" at bounding box center [598, 27] width 79 height 45
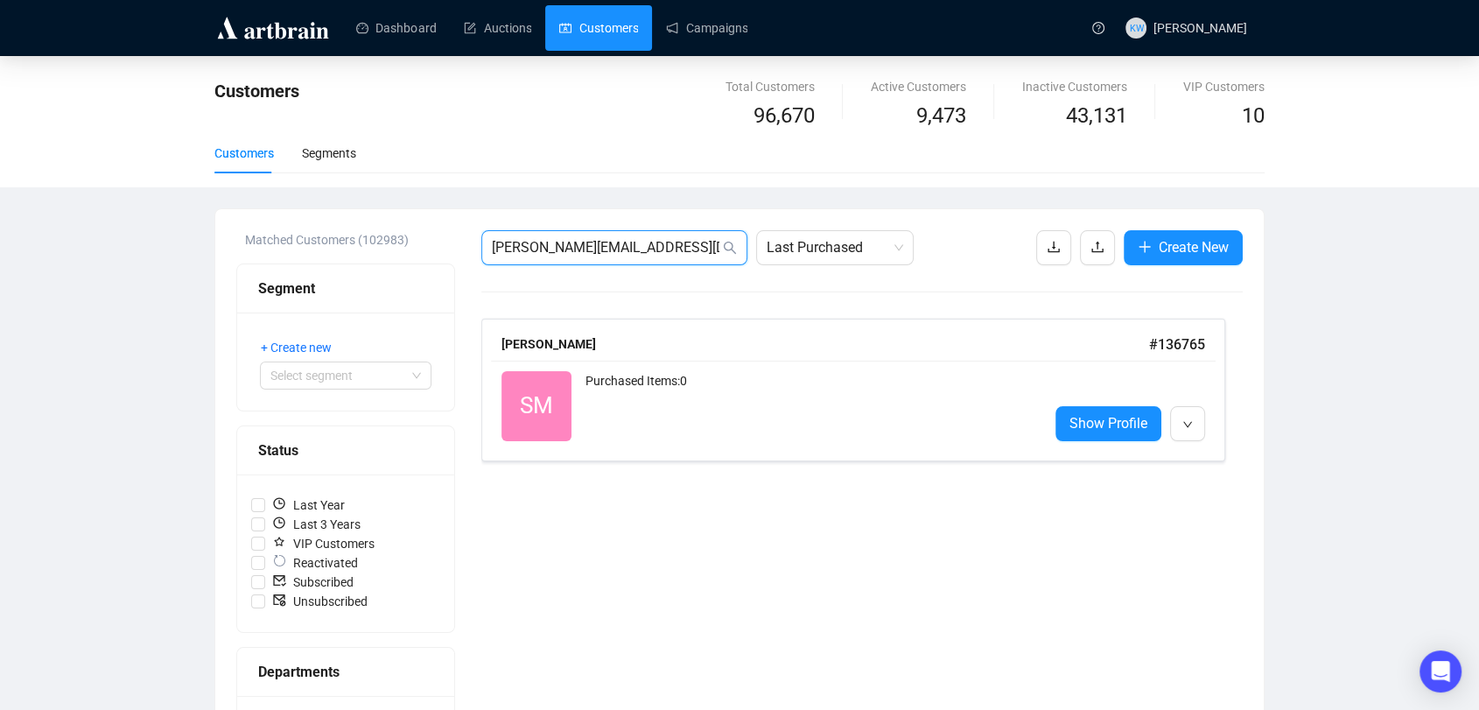
drag, startPoint x: 646, startPoint y: 245, endPoint x: 427, endPoint y: 219, distance: 220.3
click at [427, 219] on div "Matched Customers (102983) Segment + Create new Select segment Status Last Year…" at bounding box center [739, 724] width 1048 height 1031
paste input "Traceybml@gmail.com"
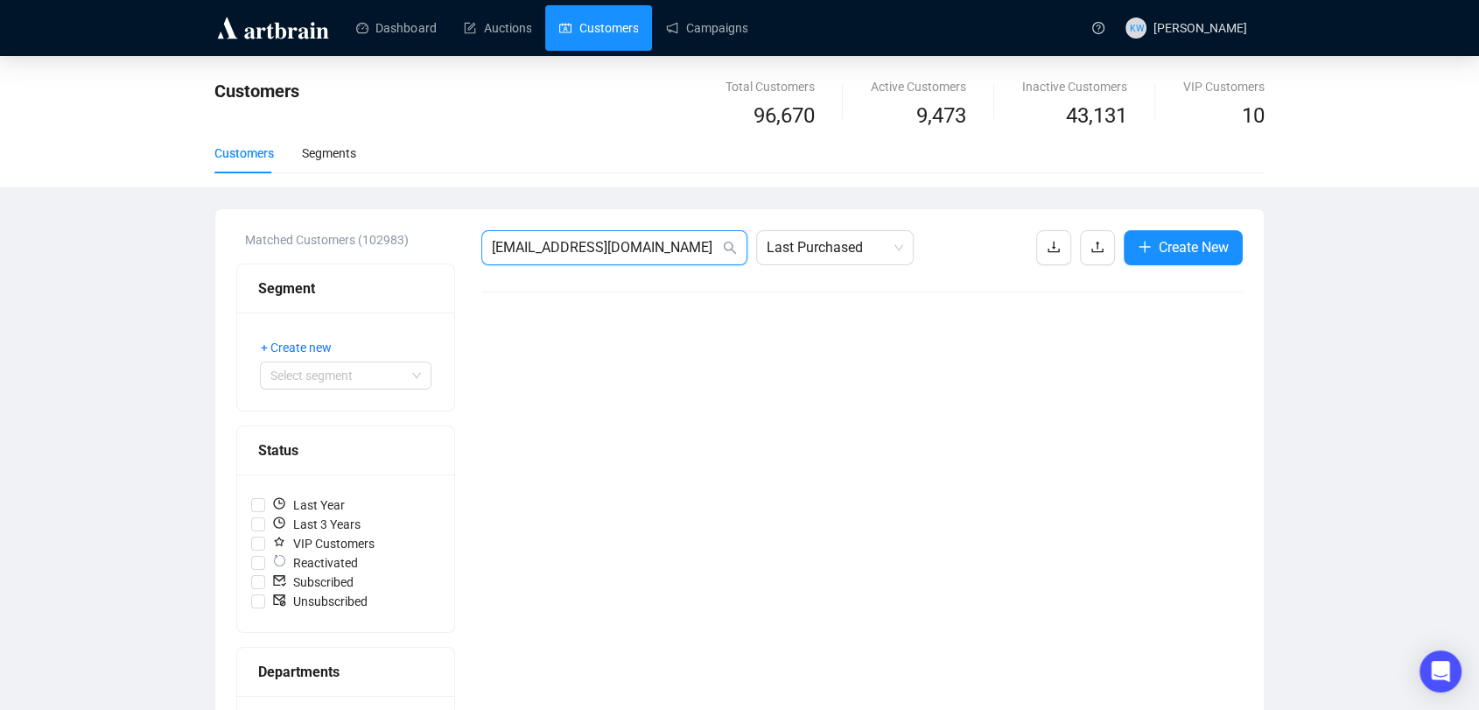
click at [684, 255] on input "Traceybml@gmail.com" at bounding box center [605, 247] width 227 height 21
drag, startPoint x: 644, startPoint y: 255, endPoint x: 294, endPoint y: 249, distance: 350.0
click at [294, 249] on div "Matched Customers (102983) Segment + Create new Select segment Status Last Year…" at bounding box center [739, 724] width 1006 height 989
paste input "wendieann@hotmail.co.uk"
click at [294, 249] on div "Matched Customers (102983) Segment + Create new Select segment Status Last Year…" at bounding box center [345, 717] width 219 height 975
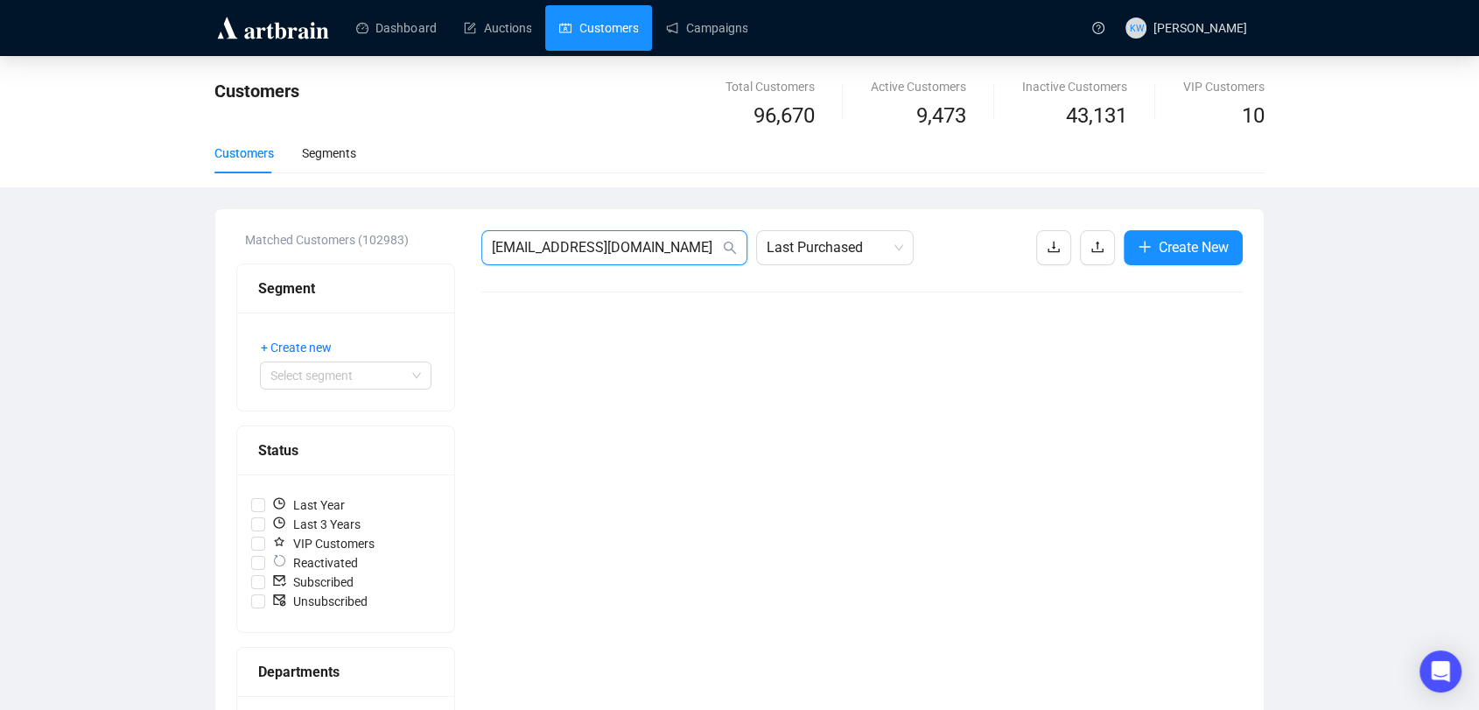
drag, startPoint x: 664, startPoint y: 257, endPoint x: 319, endPoint y: 234, distance: 345.5
click at [319, 234] on div "Matched Customers (102983) Segment + Create new Select segment Status Last Year…" at bounding box center [739, 724] width 1006 height 989
paste input "imvanderkaaij@planet.nl"
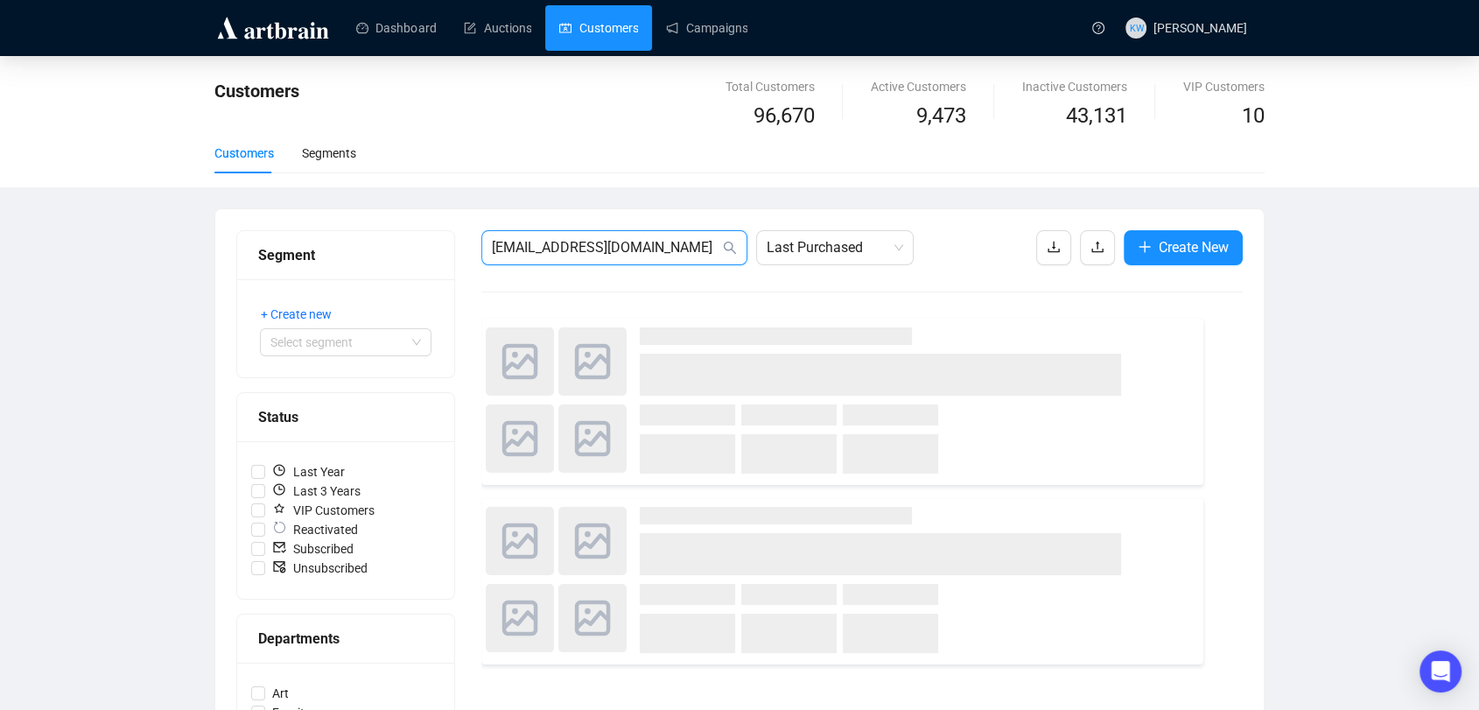
type input "wimvanderkaaij@planet.nl"
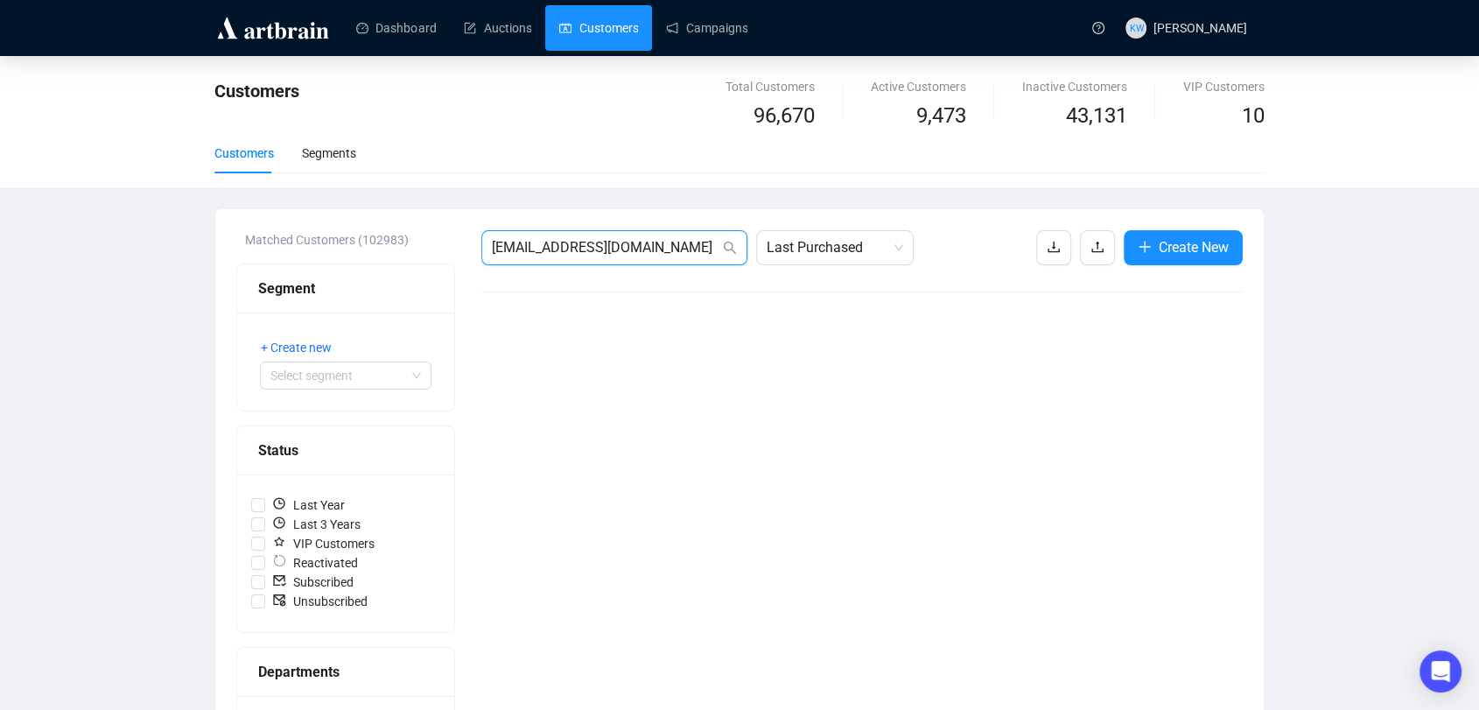
click at [667, 256] on input "wimvanderkaaij@planet.nl" at bounding box center [605, 247] width 227 height 21
click at [686, 18] on link "Campaigns" at bounding box center [706, 27] width 81 height 45
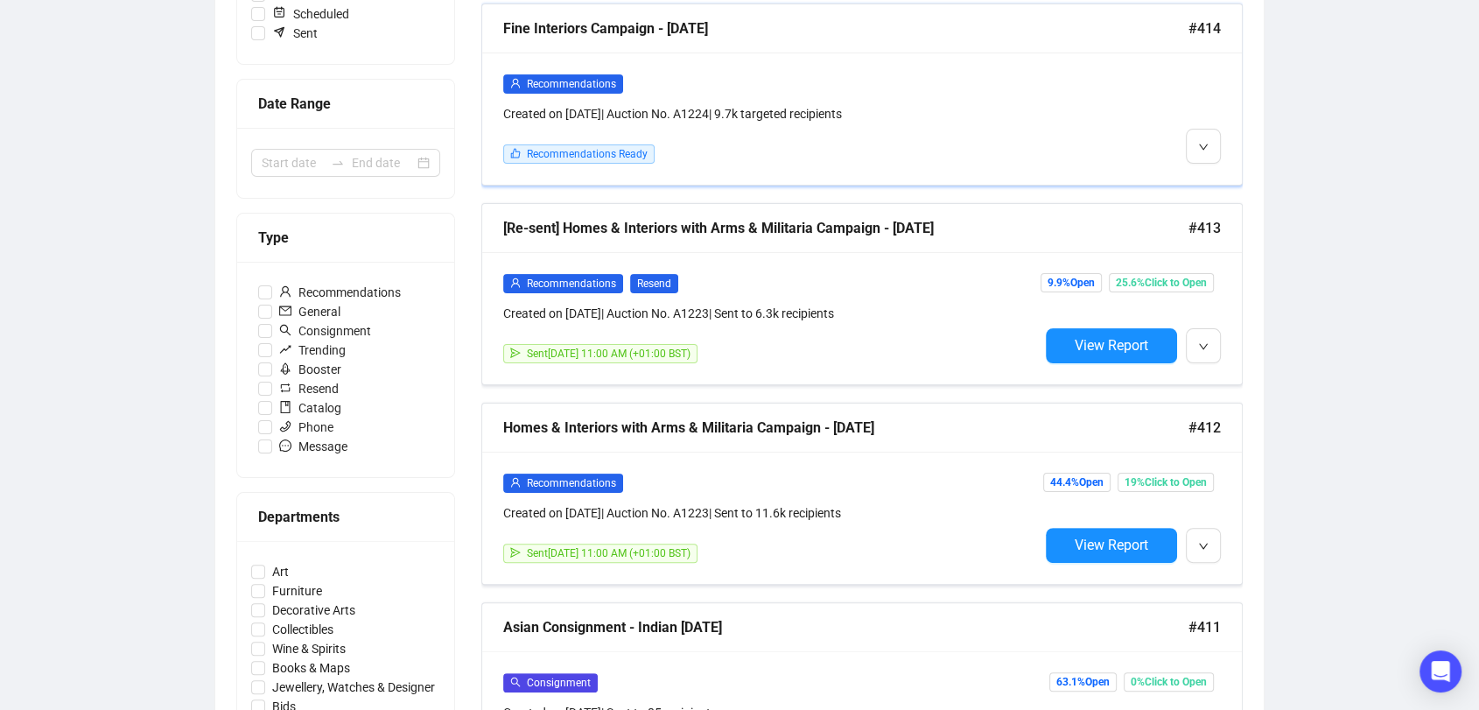
scroll to position [327, 0]
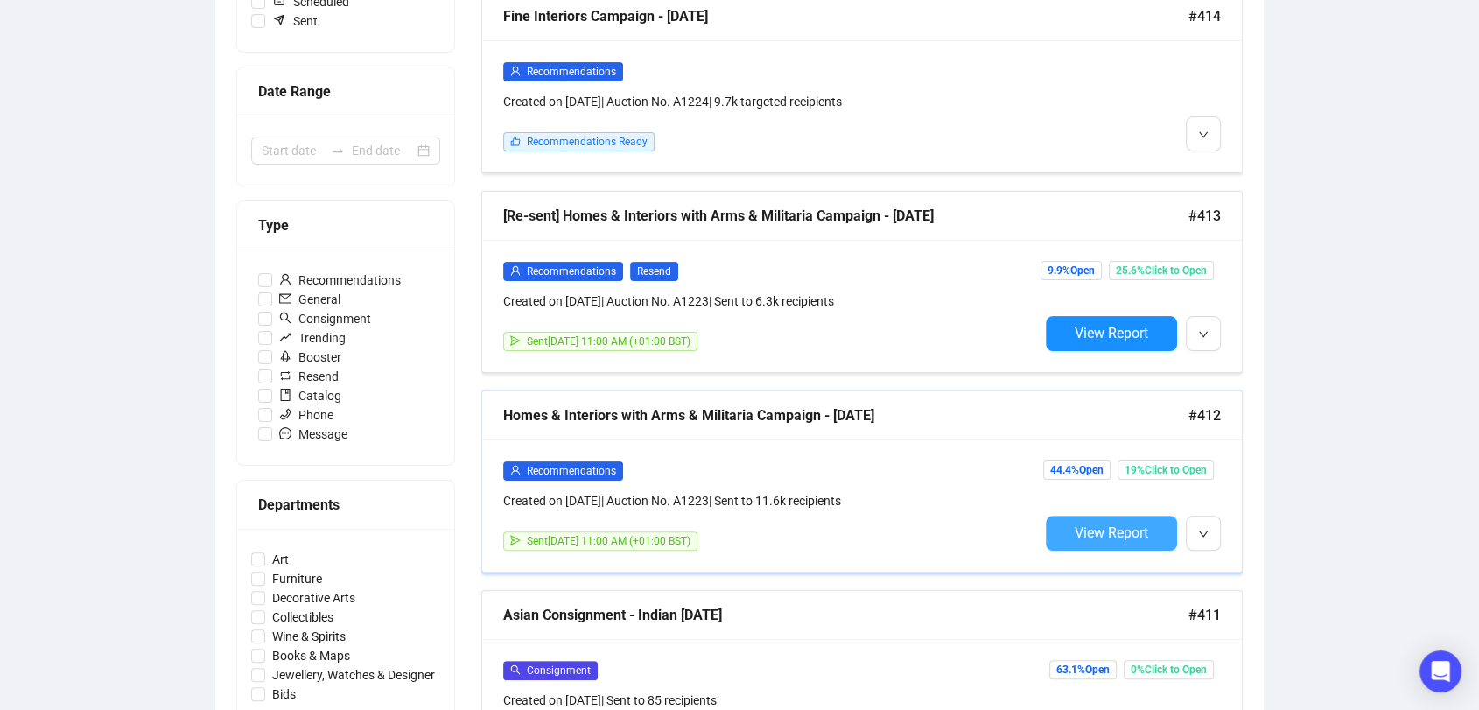
click at [1104, 527] on span "View Report" at bounding box center [1110, 532] width 73 height 17
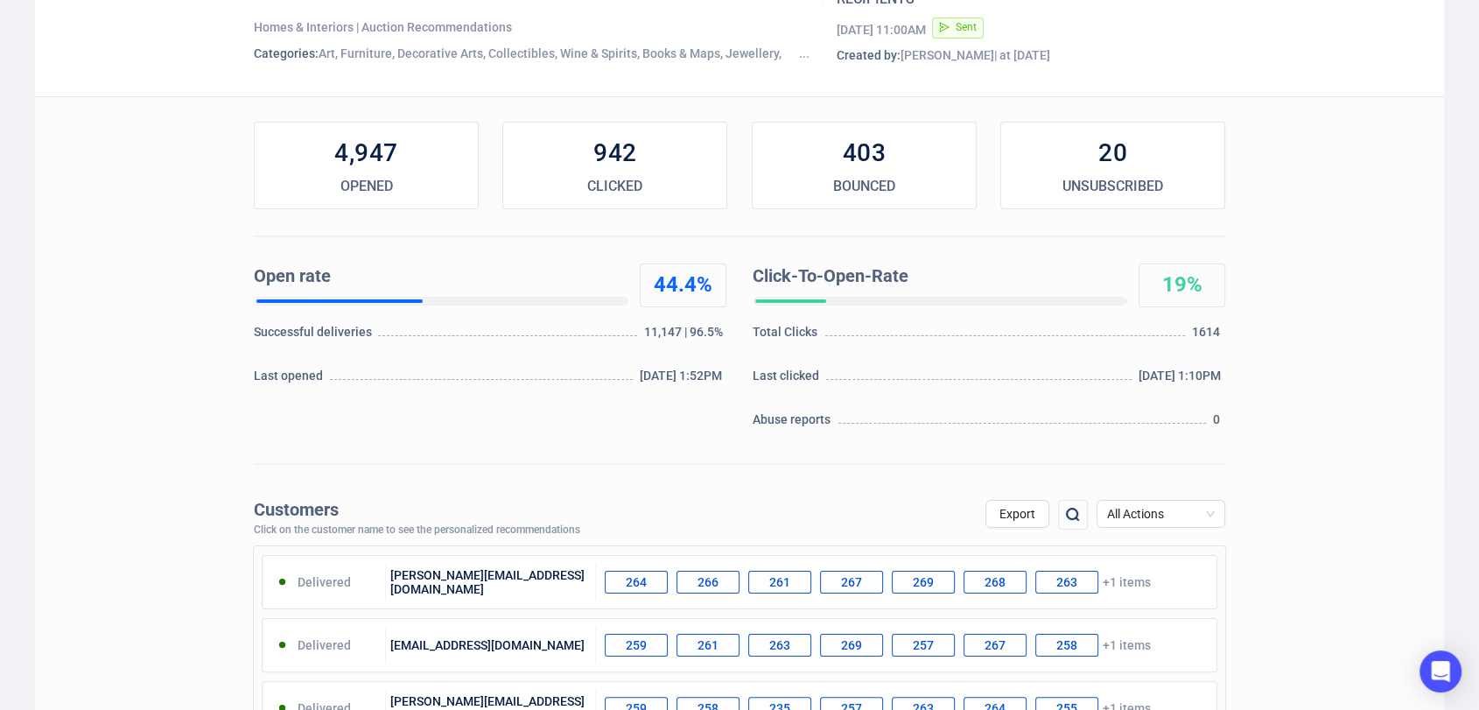
scroll to position [175, 0]
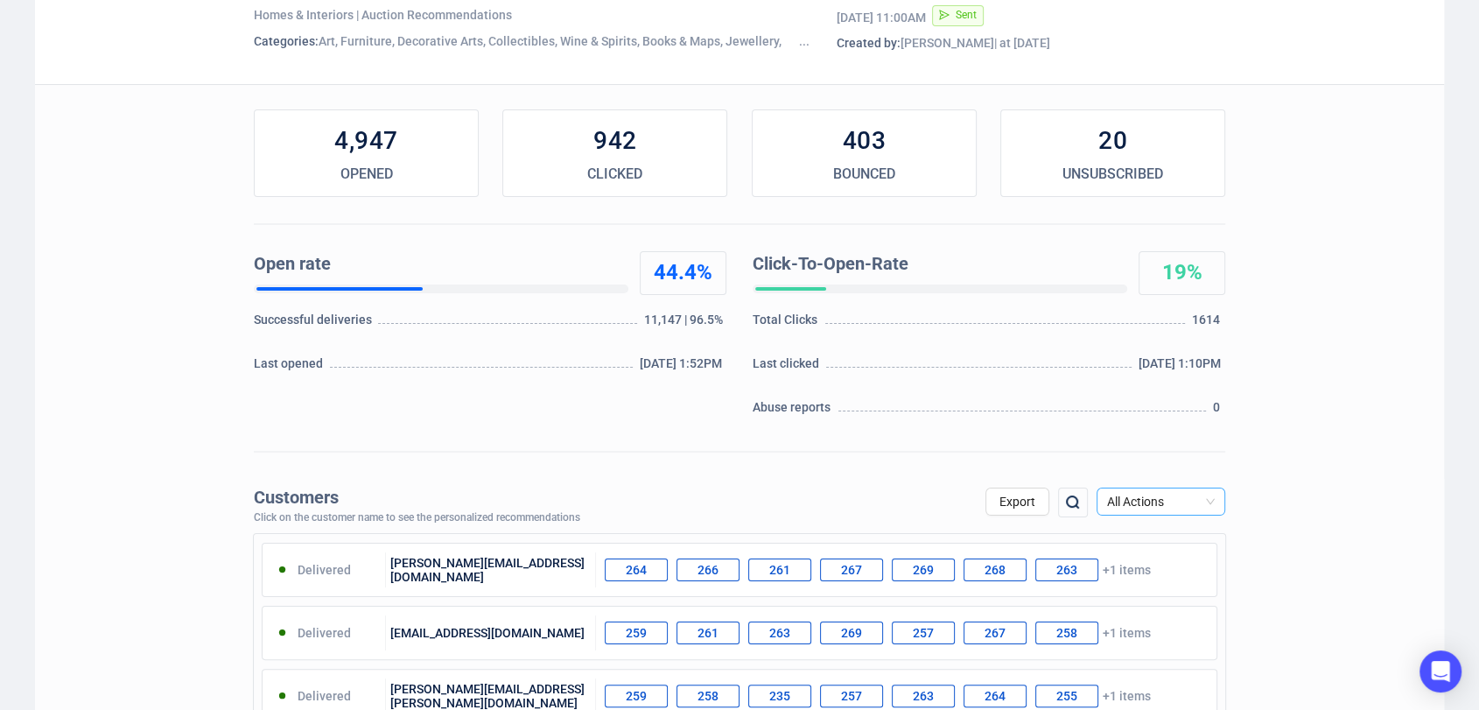
click at [1137, 509] on span "All Actions" at bounding box center [1161, 501] width 108 height 26
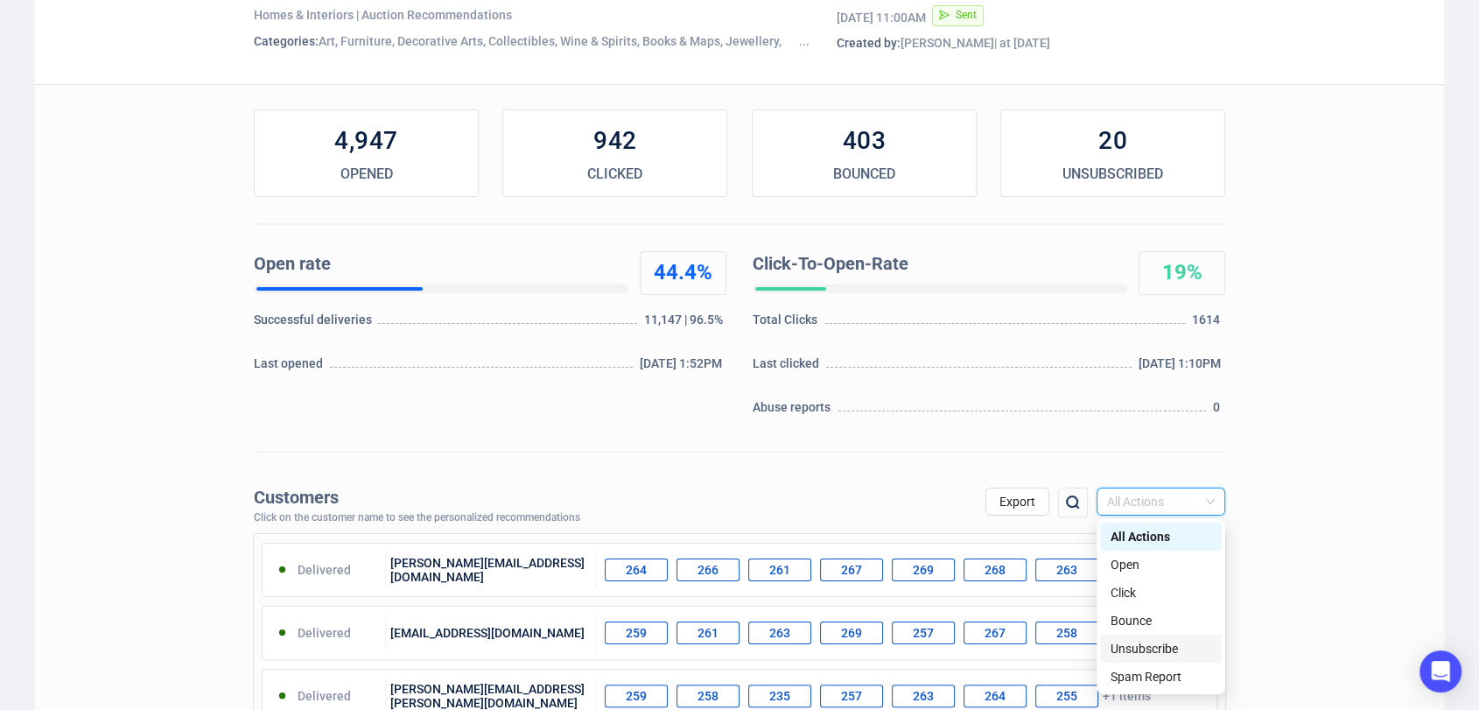
click at [1151, 650] on div "Unsubscribe" at bounding box center [1160, 648] width 101 height 19
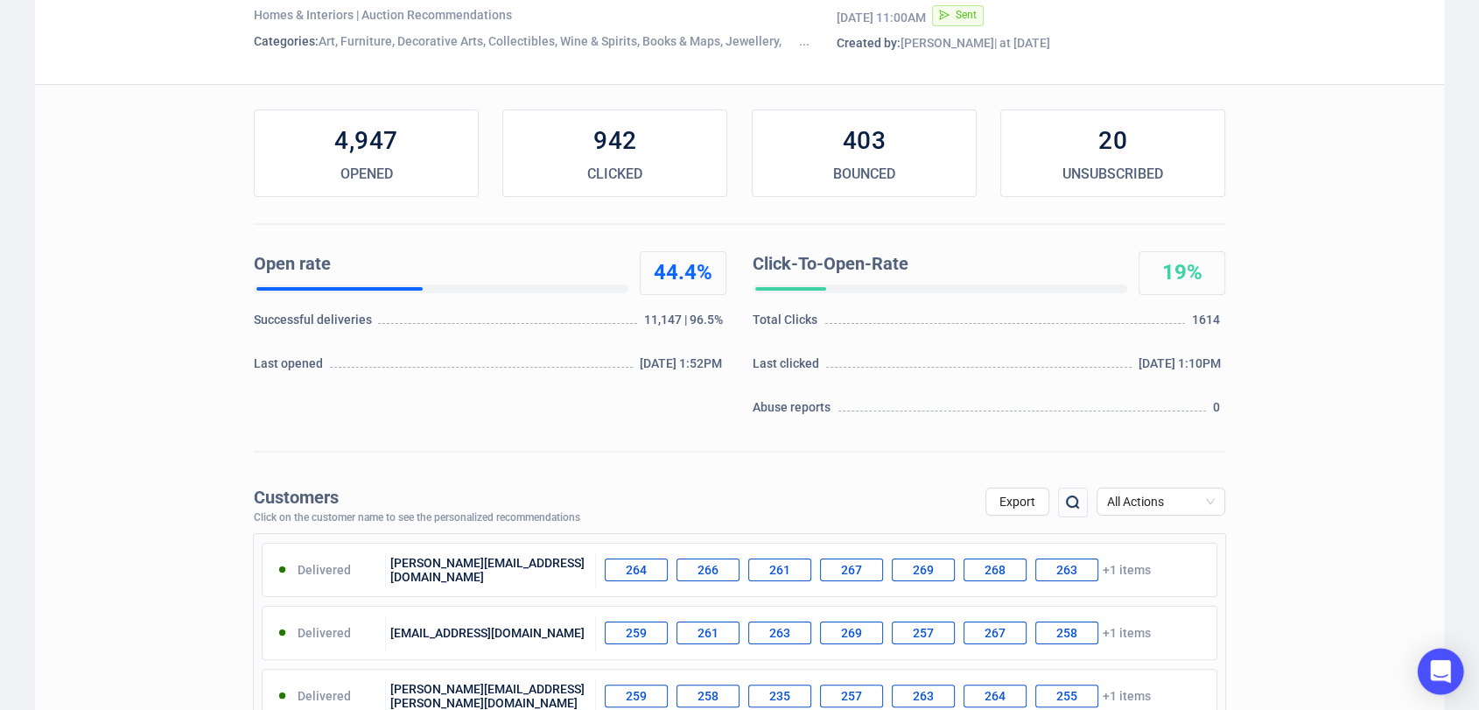
click at [1434, 675] on icon "Open Intercom Messenger" at bounding box center [1440, 671] width 20 height 23
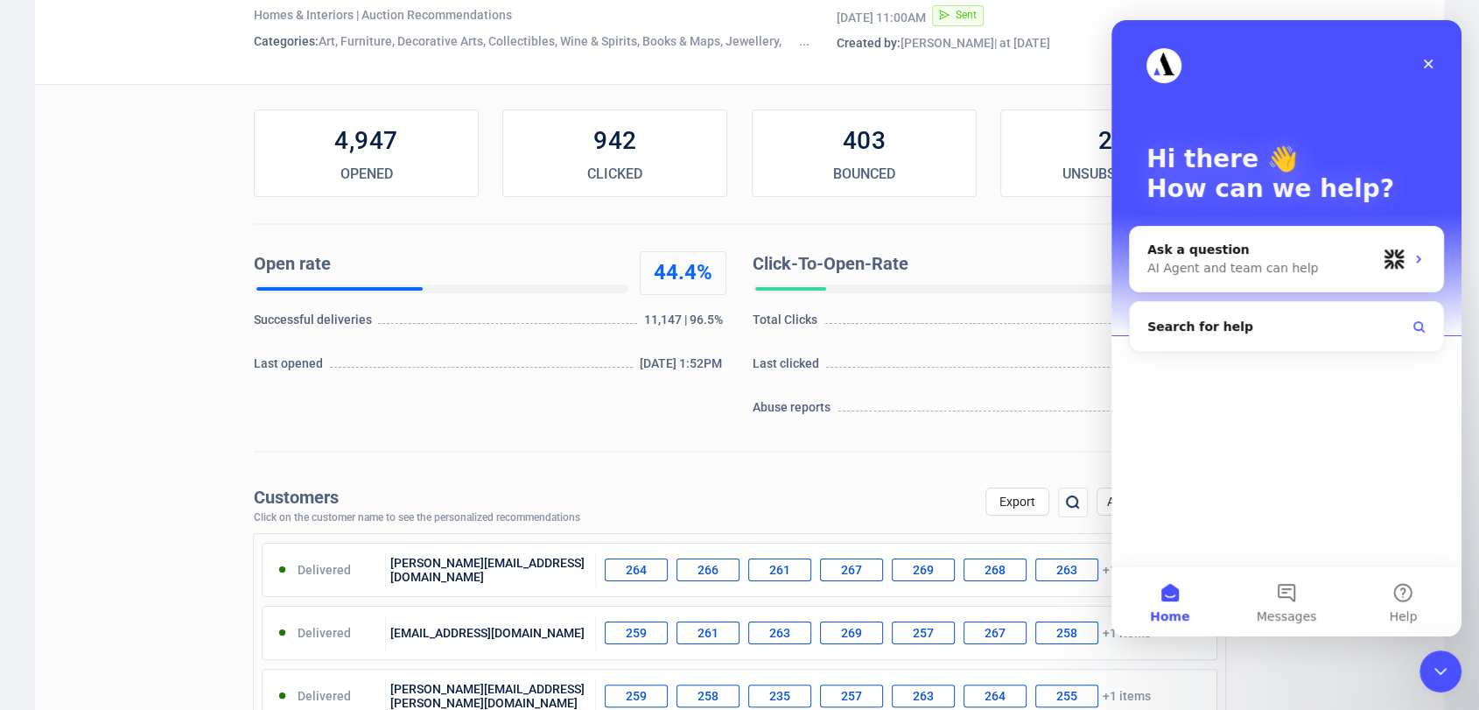
scroll to position [0, 0]
click at [1276, 611] on span "Messages" at bounding box center [1286, 616] width 60 height 12
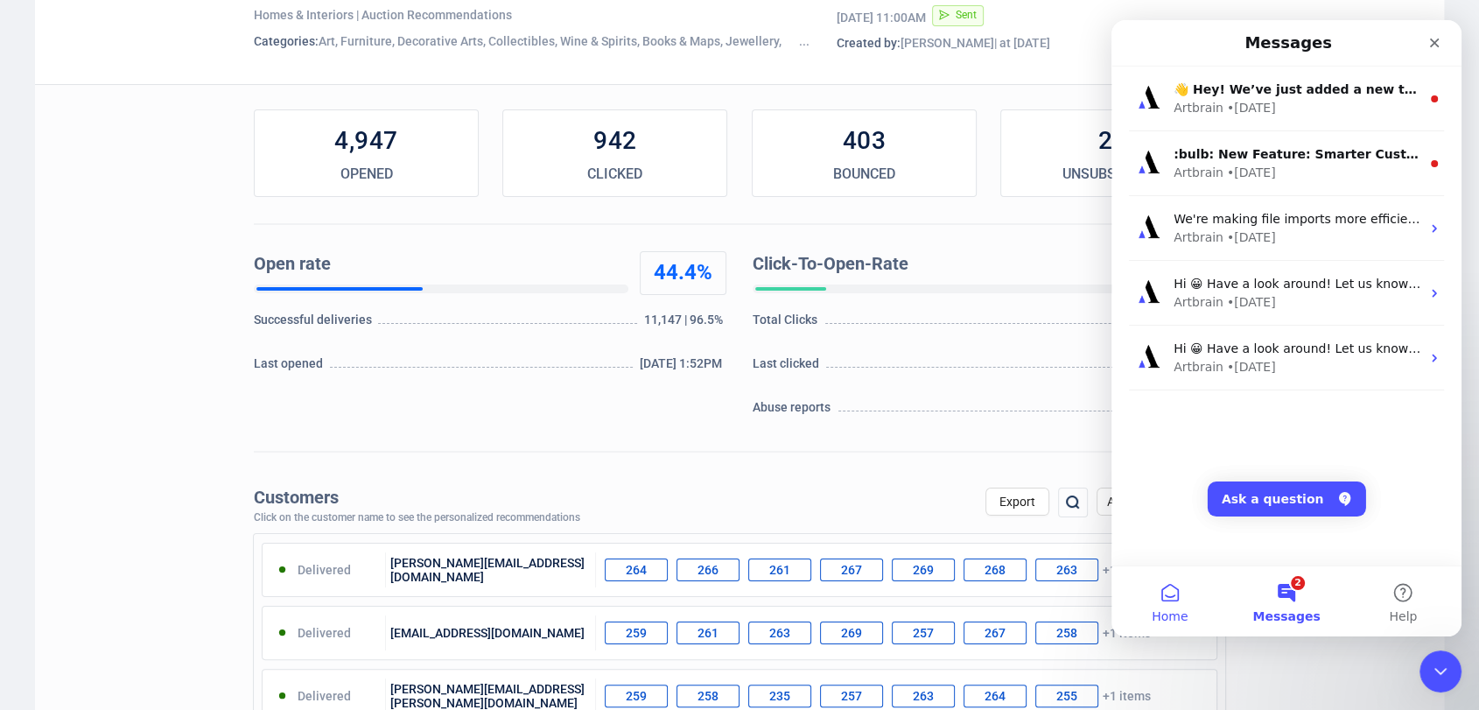
click at [1172, 594] on button "Home" at bounding box center [1169, 601] width 116 height 70
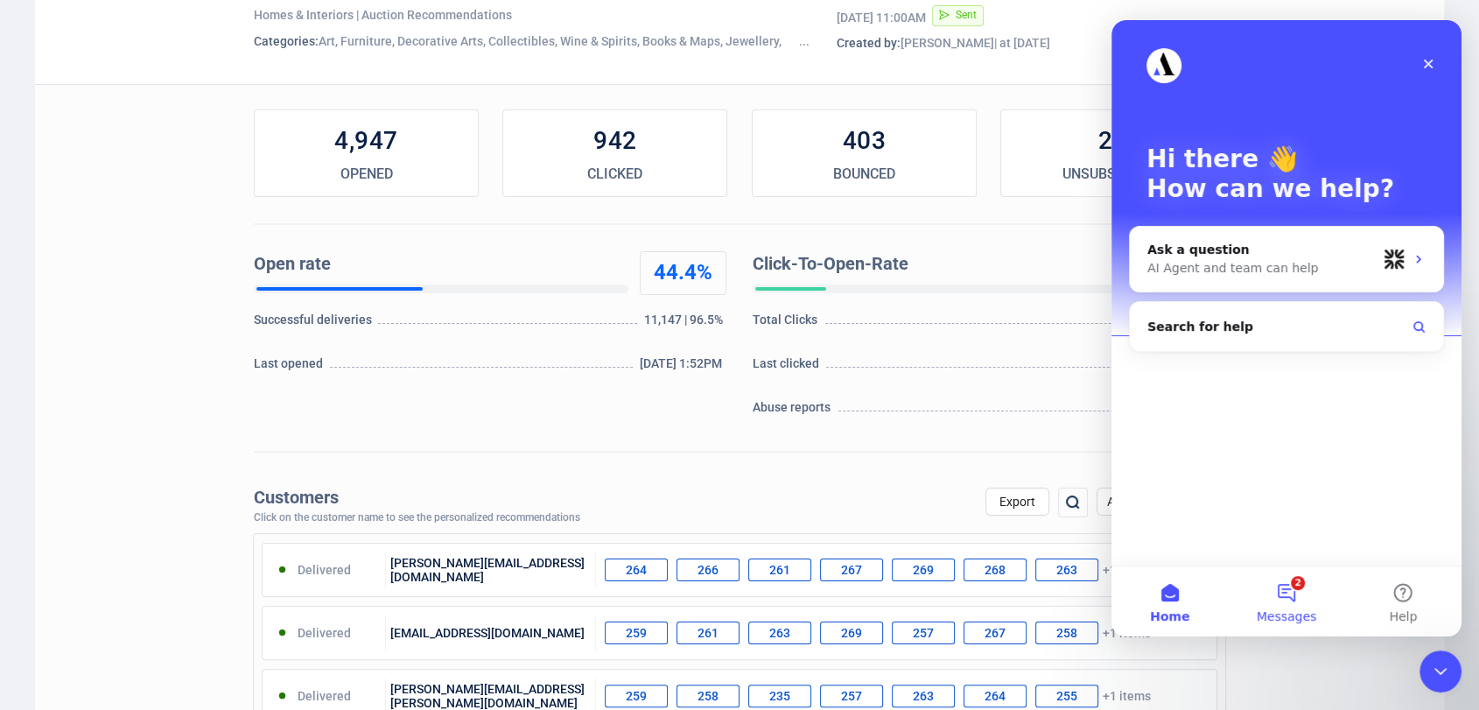
click at [1261, 605] on button "2 Messages" at bounding box center [1286, 601] width 116 height 70
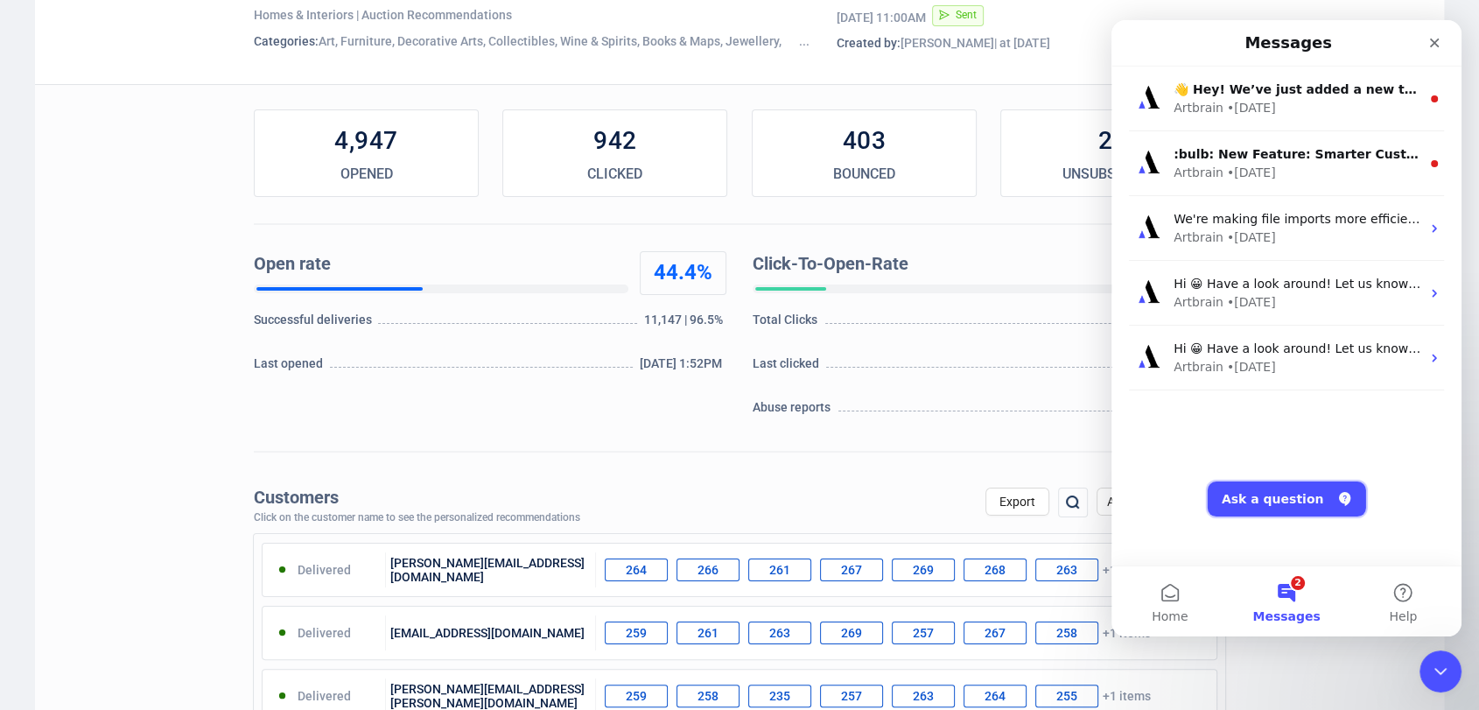
click at [1280, 510] on button "Ask a question" at bounding box center [1286, 498] width 158 height 35
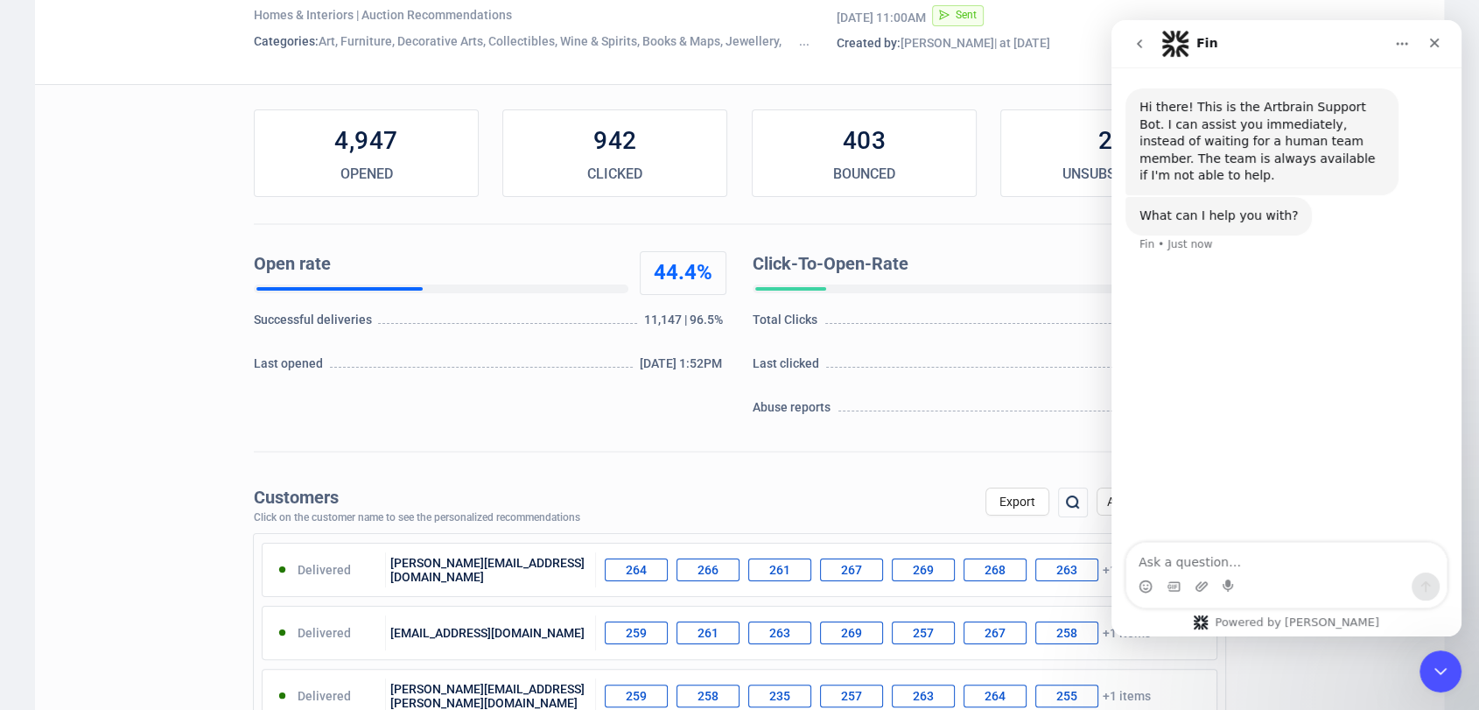
scroll to position [255, 0]
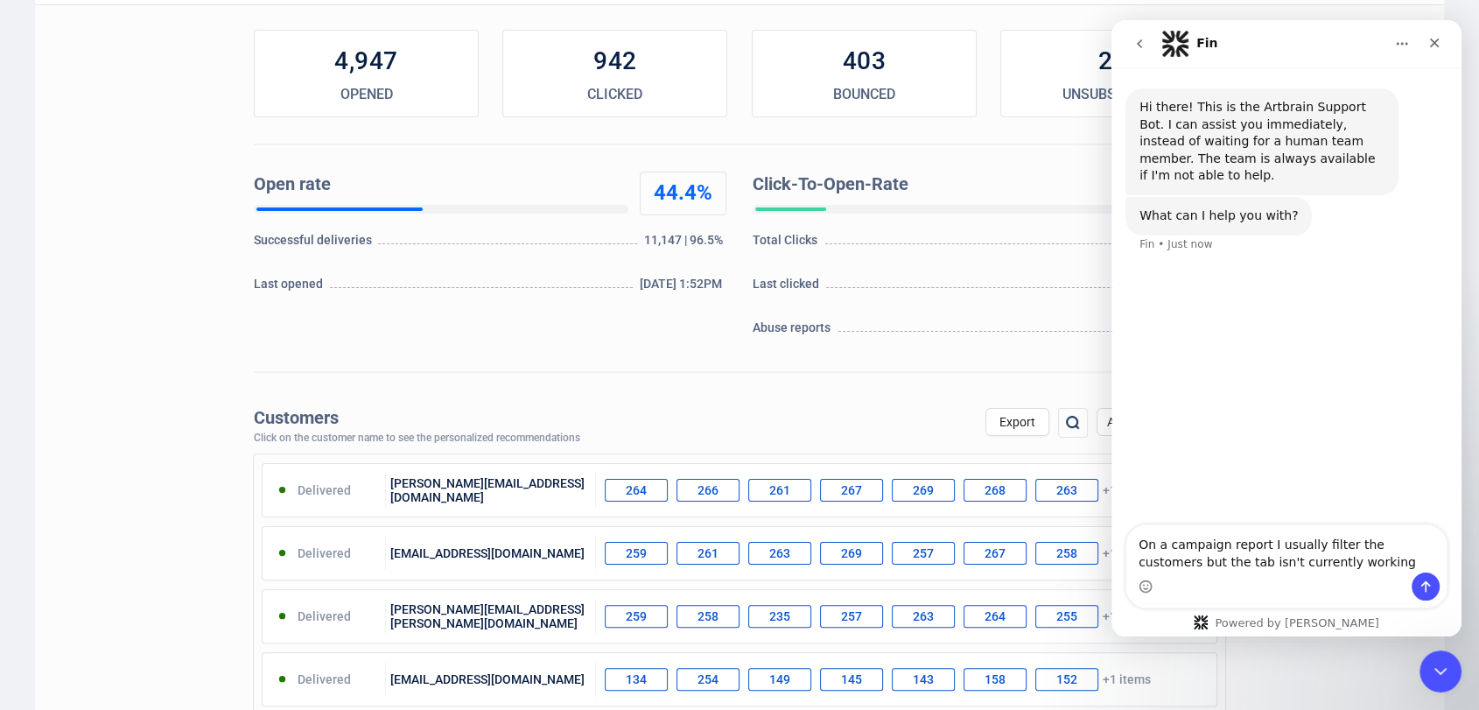
type textarea "On a campaign report I usually filter the customers but the tab isn't currently…"
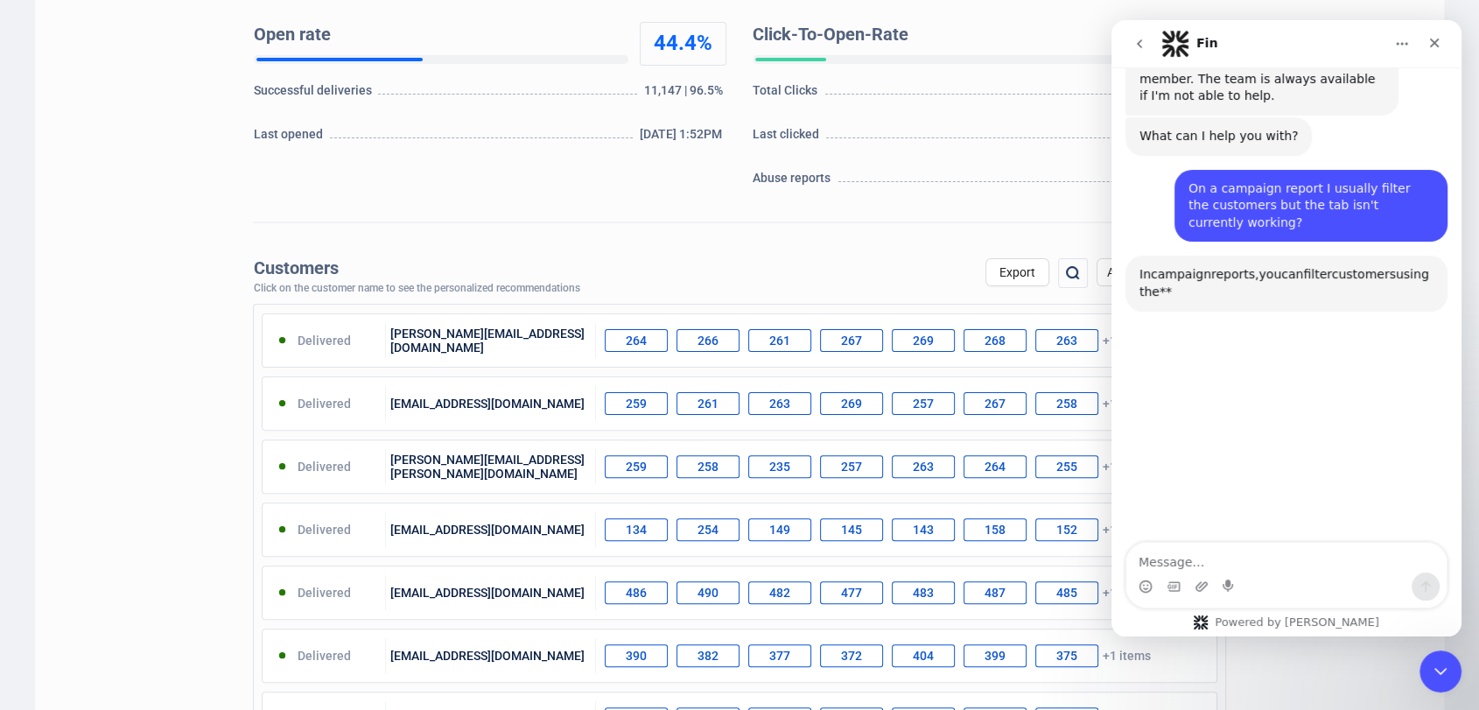
scroll to position [168, 0]
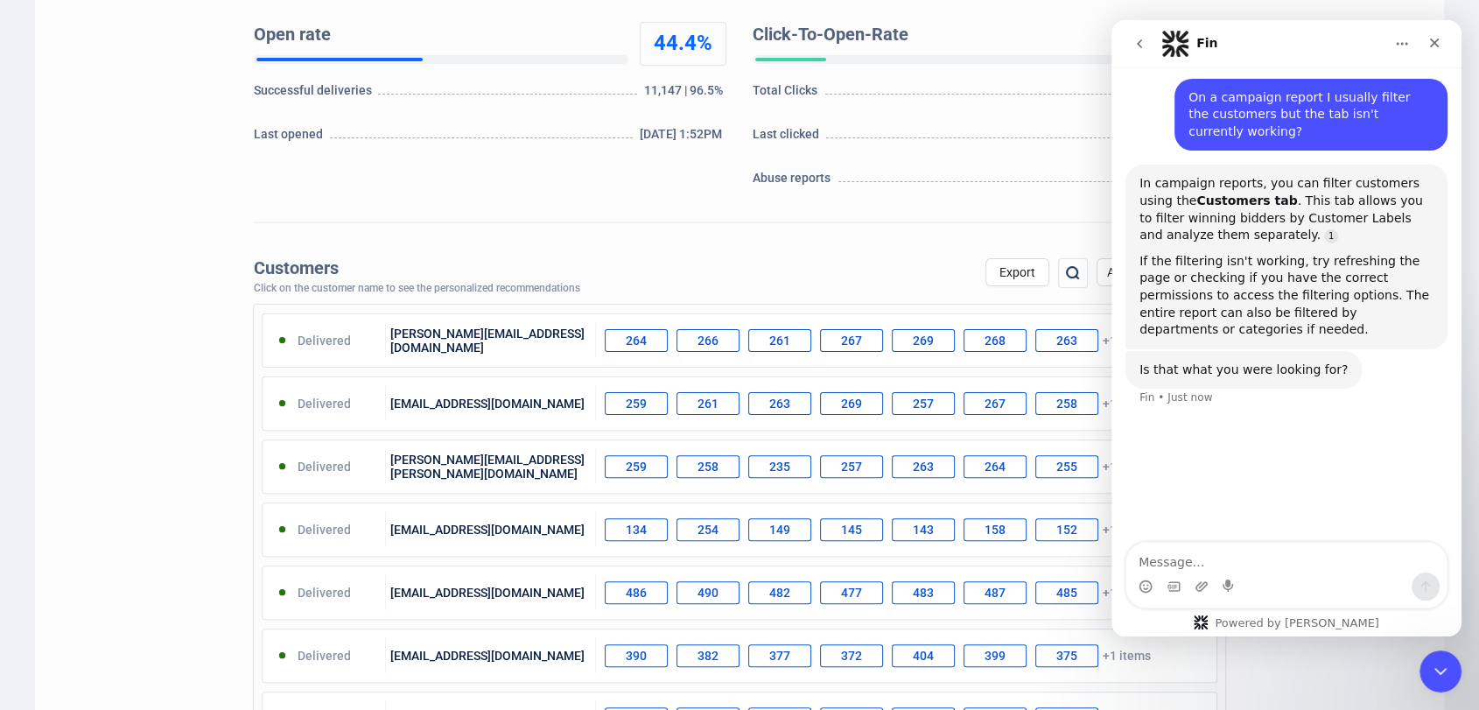
click at [1207, 561] on textarea "Message…" at bounding box center [1286, 557] width 320 height 30
type textarea "I have tried refreshing and it still is not working"
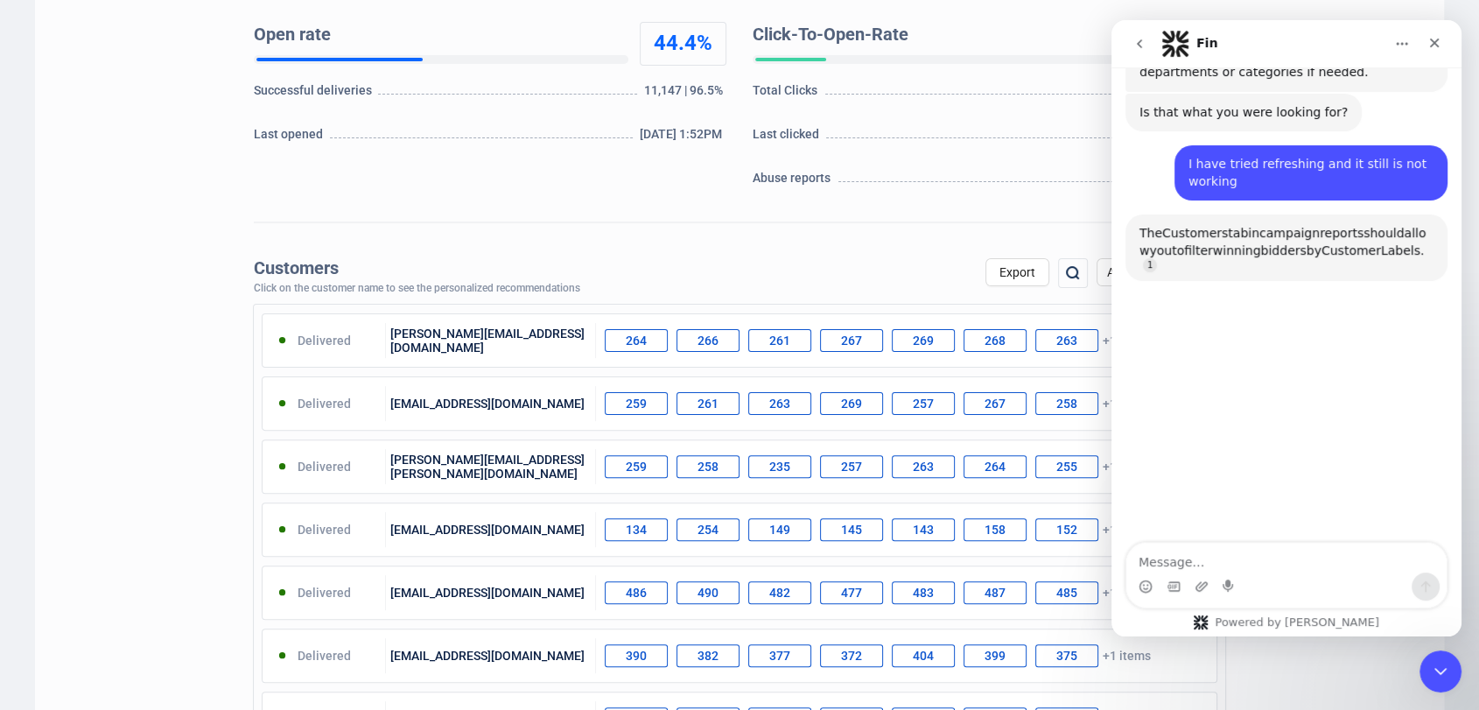
scroll to position [492, 0]
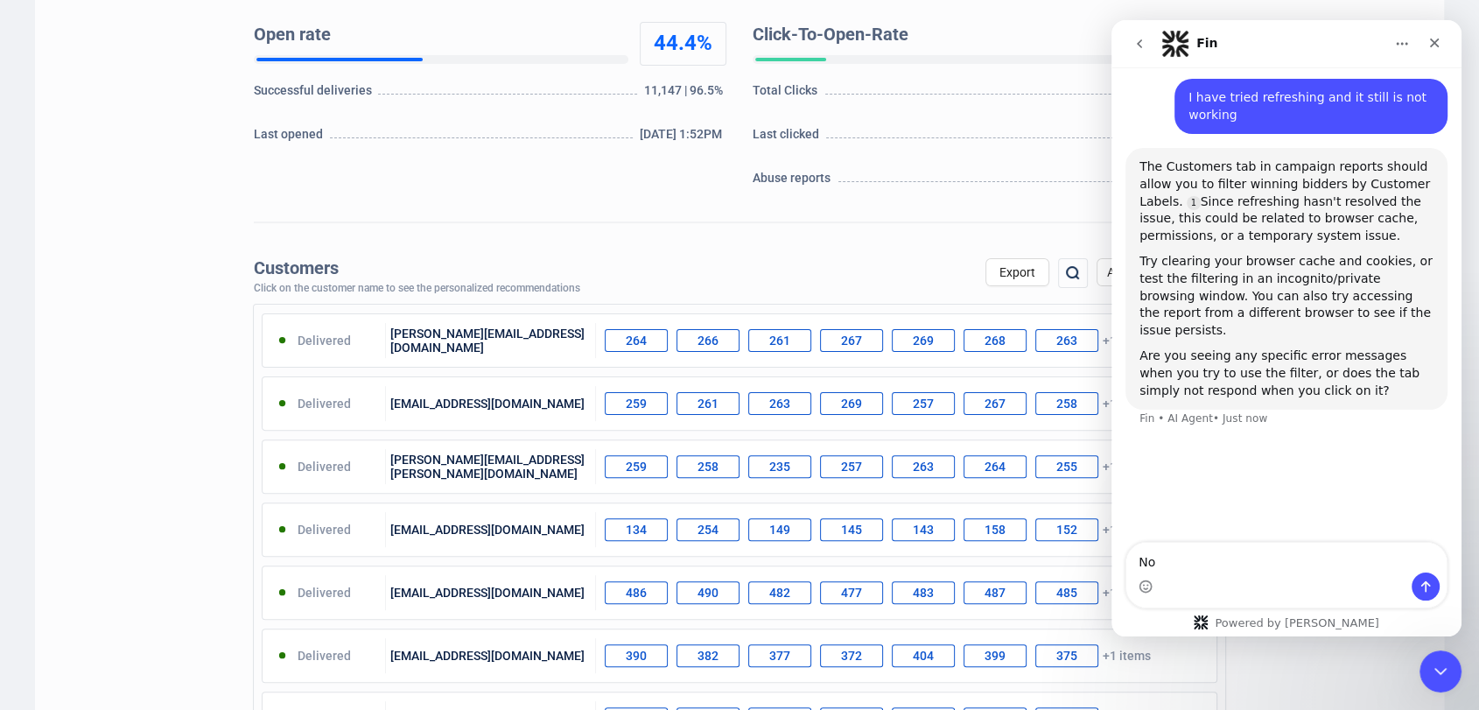
type textarea "N"
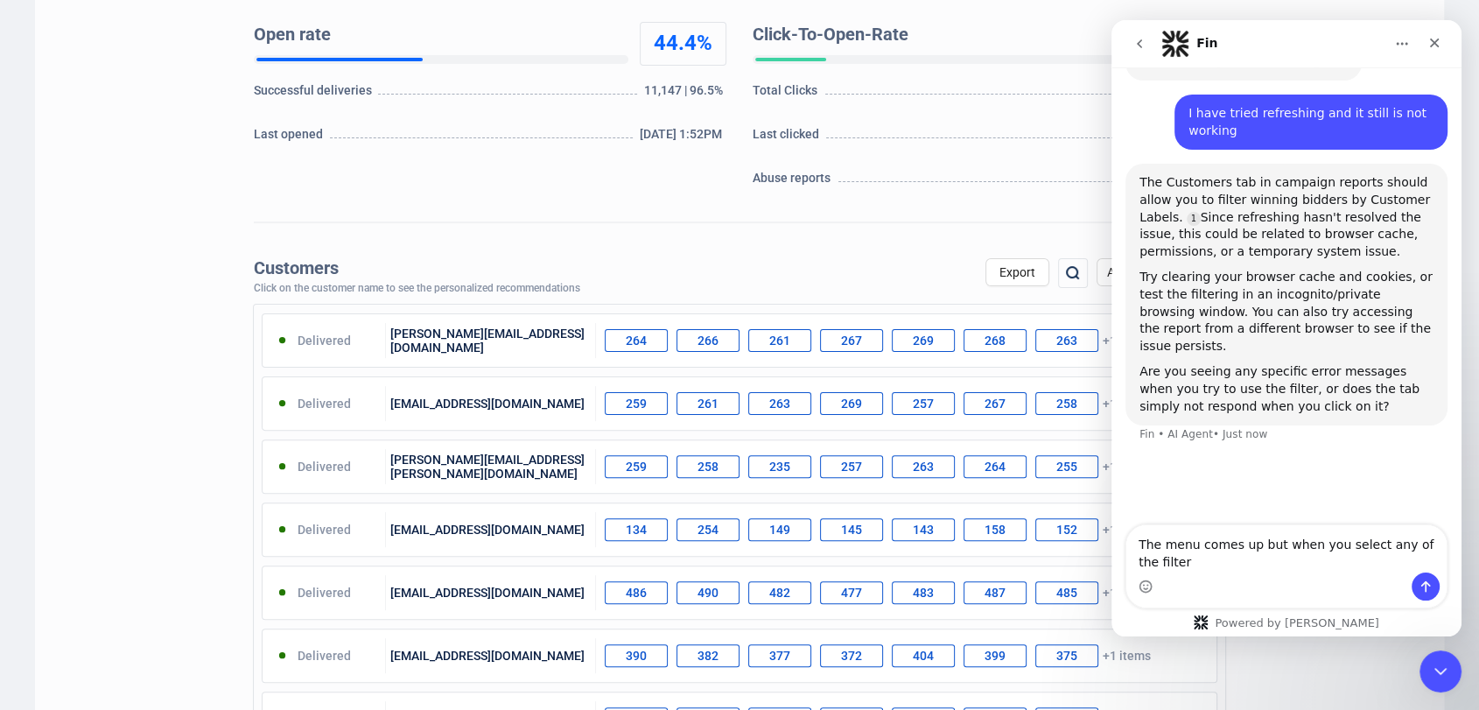
scroll to position [475, 0]
type textarea "The menu comes up but when you select any of the filters none respond"
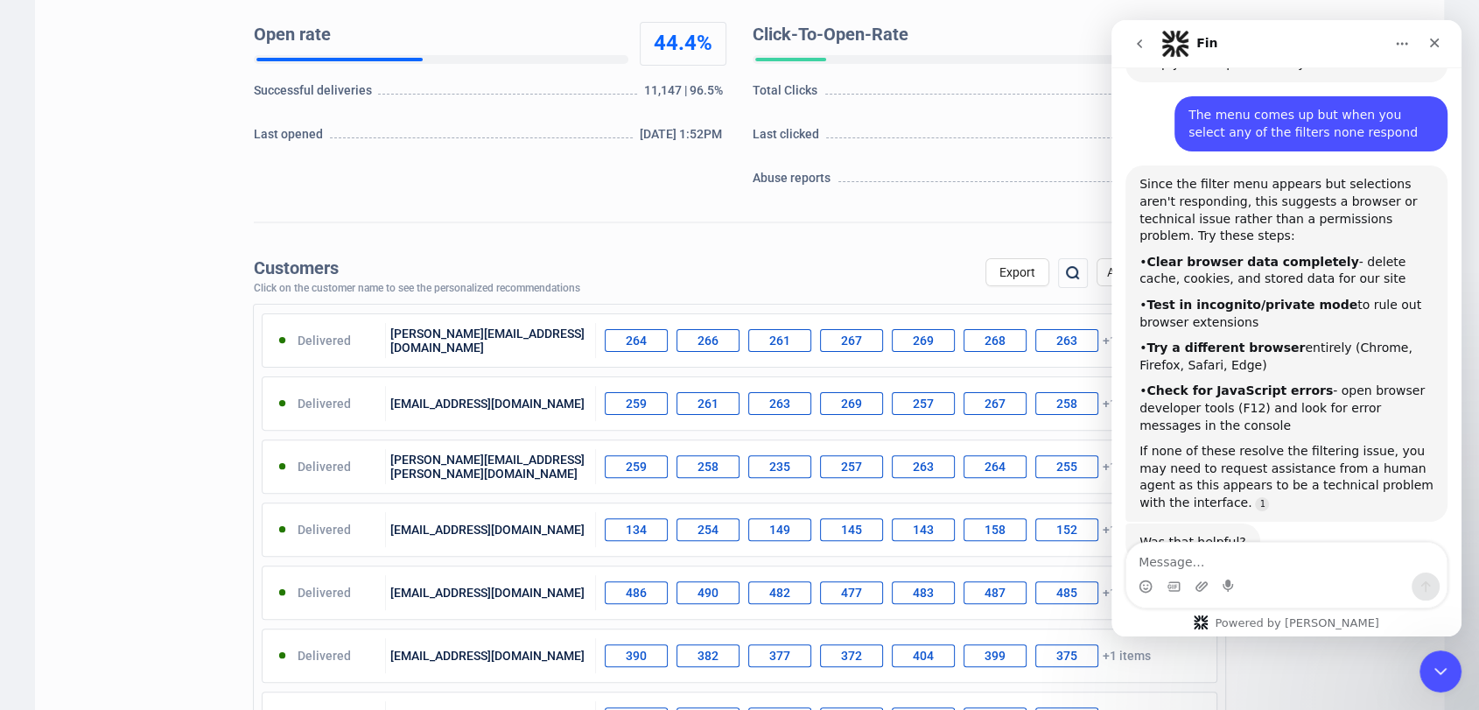
scroll to position [843, 0]
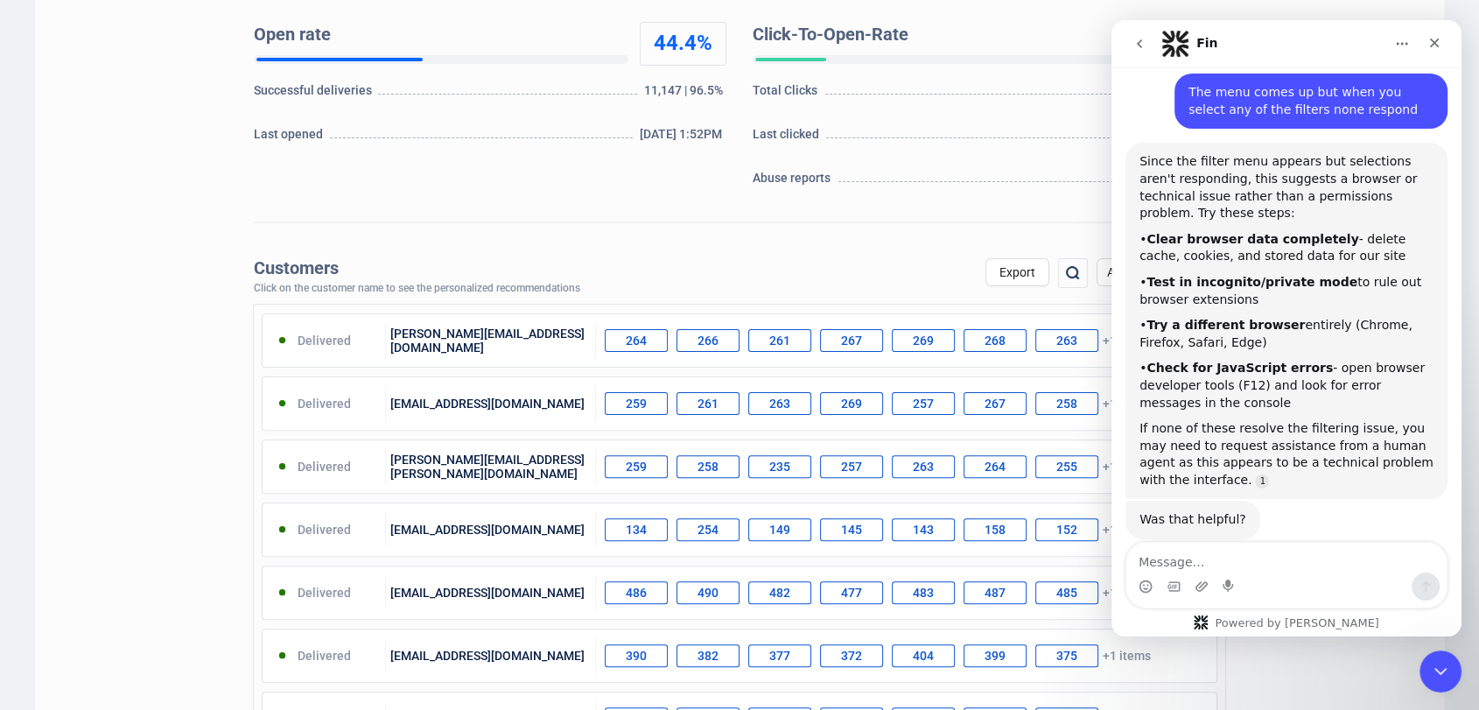
click at [959, 279] on div "Customers Click on the customer name to see the personalized recommendations Ex…" at bounding box center [739, 271] width 971 height 45
click at [1270, 560] on textarea "Message…" at bounding box center [1286, 557] width 320 height 30
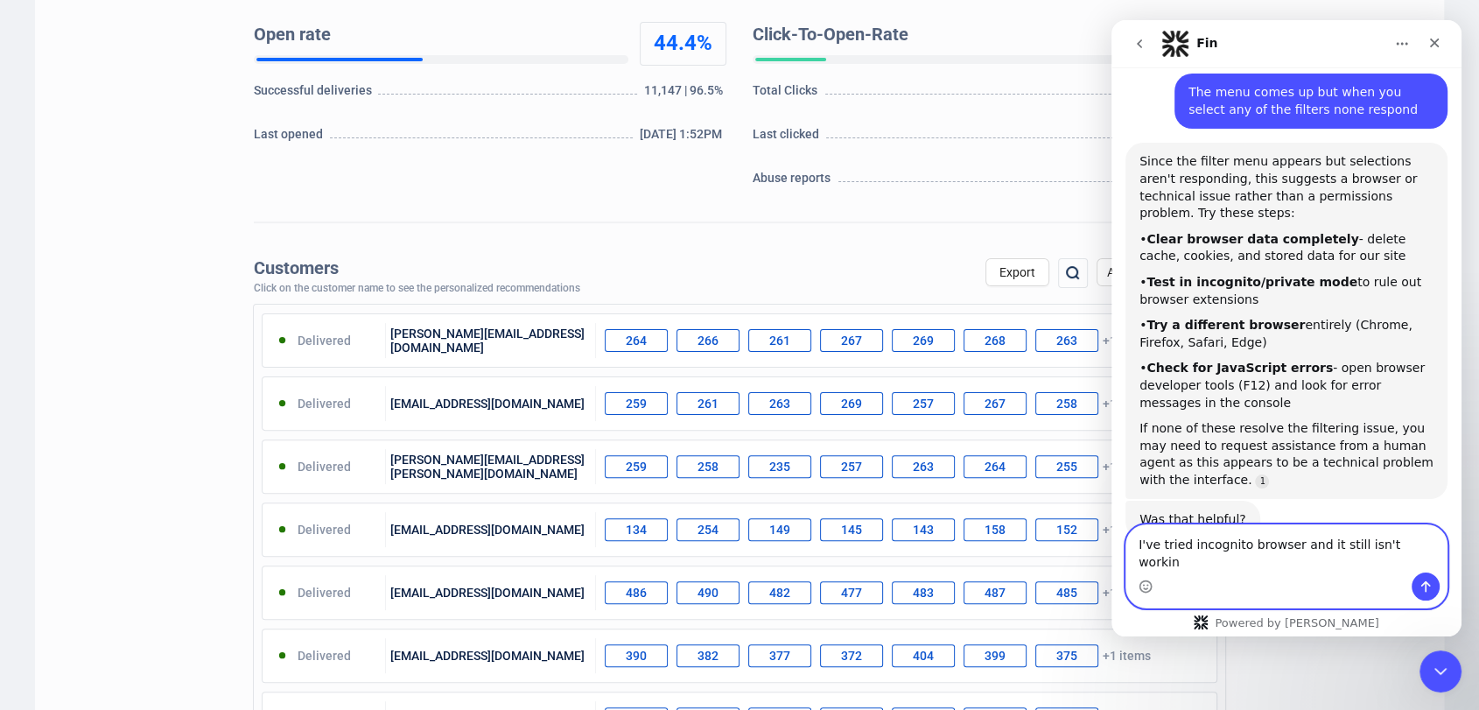
type textarea "I've tried incognito browser and it still isn't working"
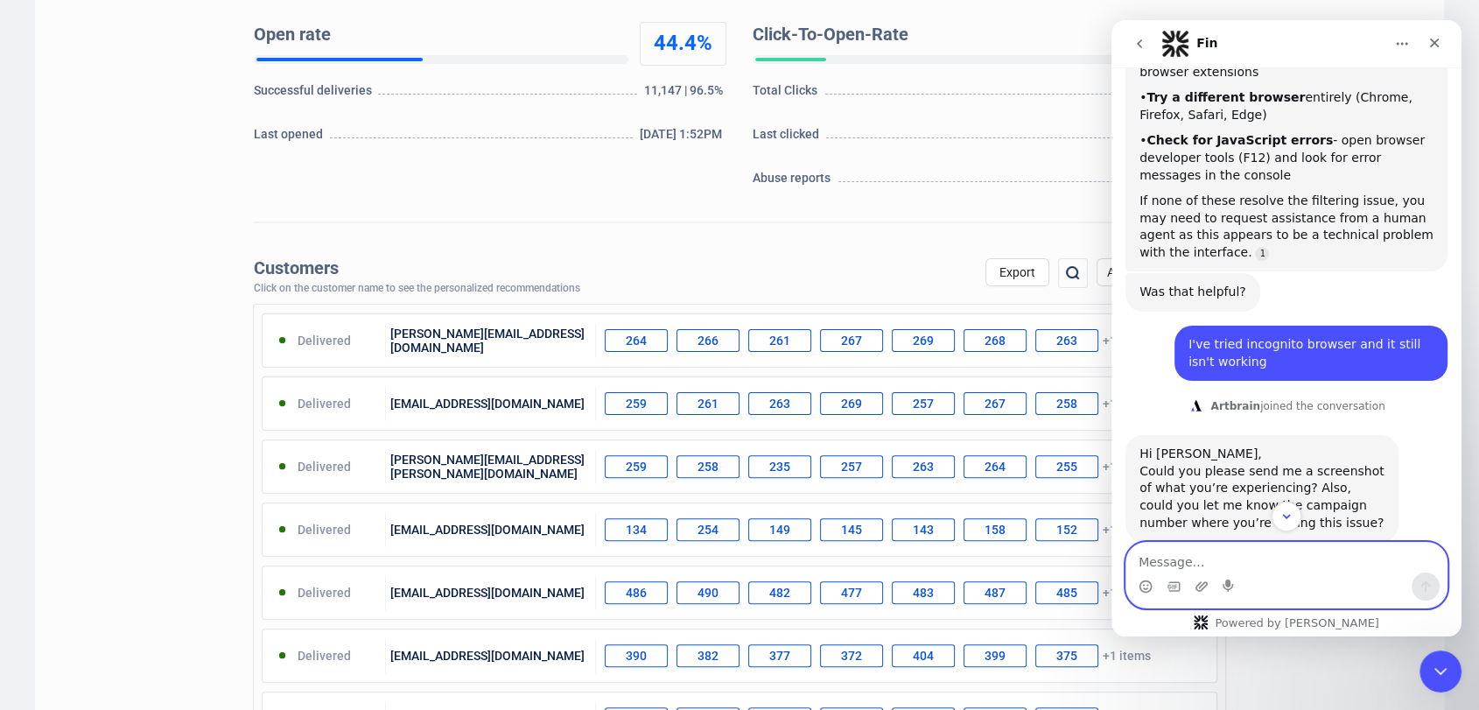
scroll to position [1071, 0]
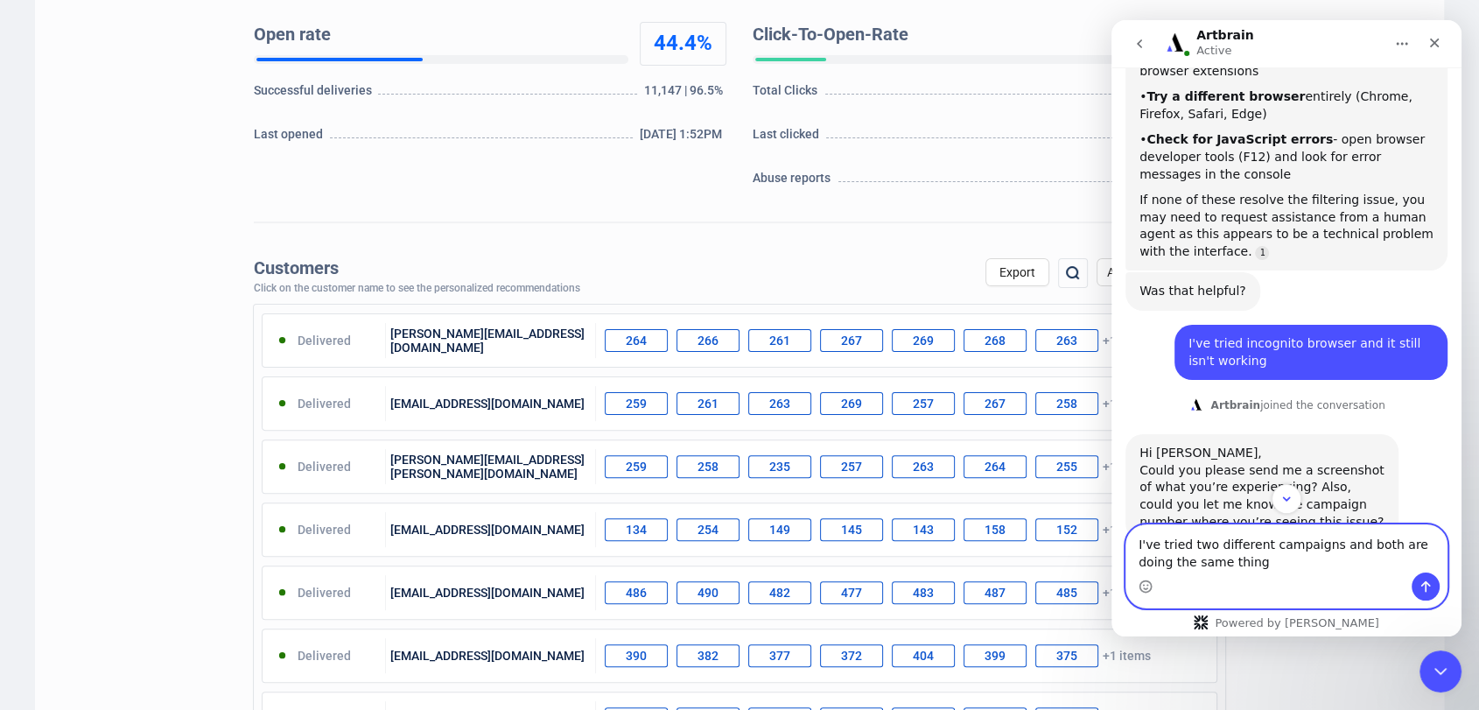
type textarea "I've tried two different campaigns and both are doing the same thing"
click at [906, 273] on div "Customers Click on the customer name to see the personalized recommendations Ex…" at bounding box center [739, 271] width 971 height 45
click at [1291, 563] on textarea "I've tried two different campaigns and both are doing the same thing" at bounding box center [1286, 548] width 320 height 47
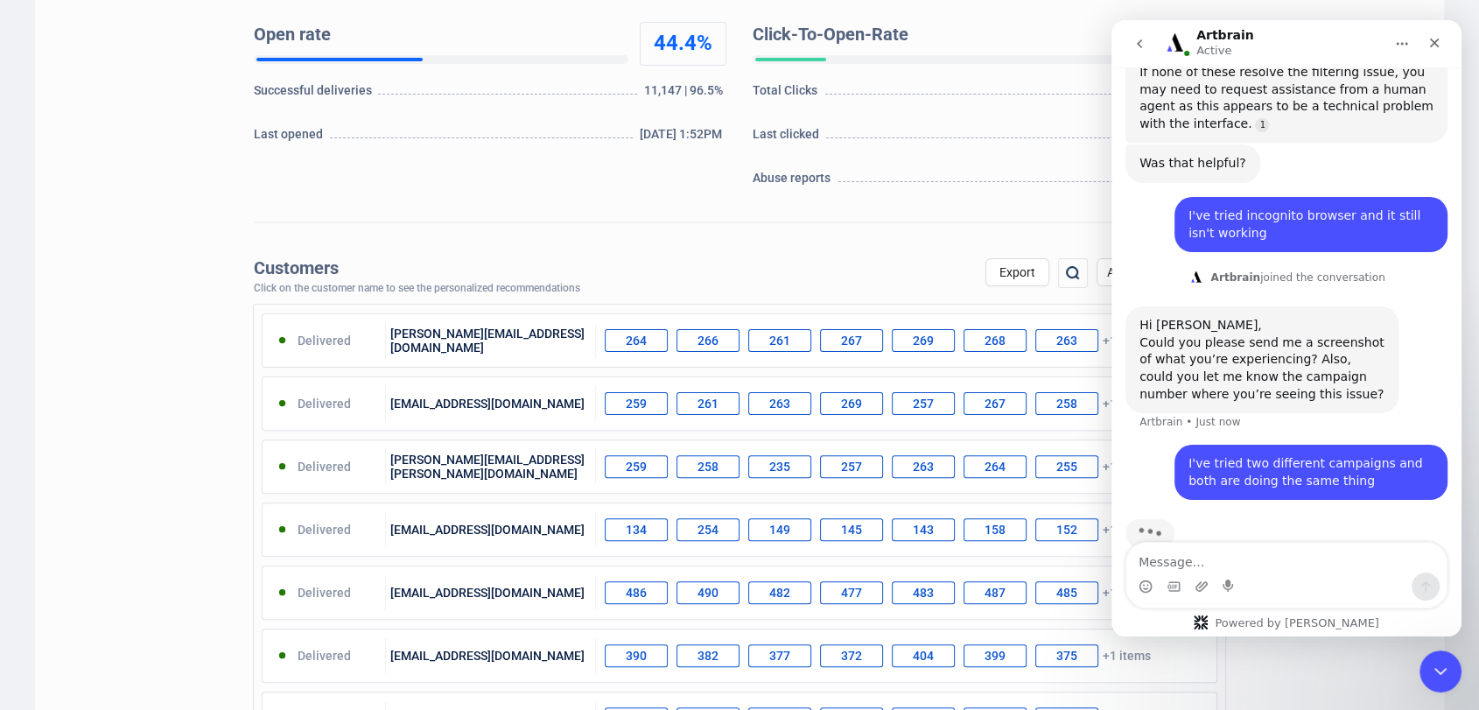
click at [947, 203] on div "Homes & Interiors with Arms & Militaria Campaign - 02/09/25 Homes & Interiors |…" at bounding box center [739, 678] width 1409 height 1997
click at [1136, 38] on icon "go back" at bounding box center [1139, 44] width 14 height 14
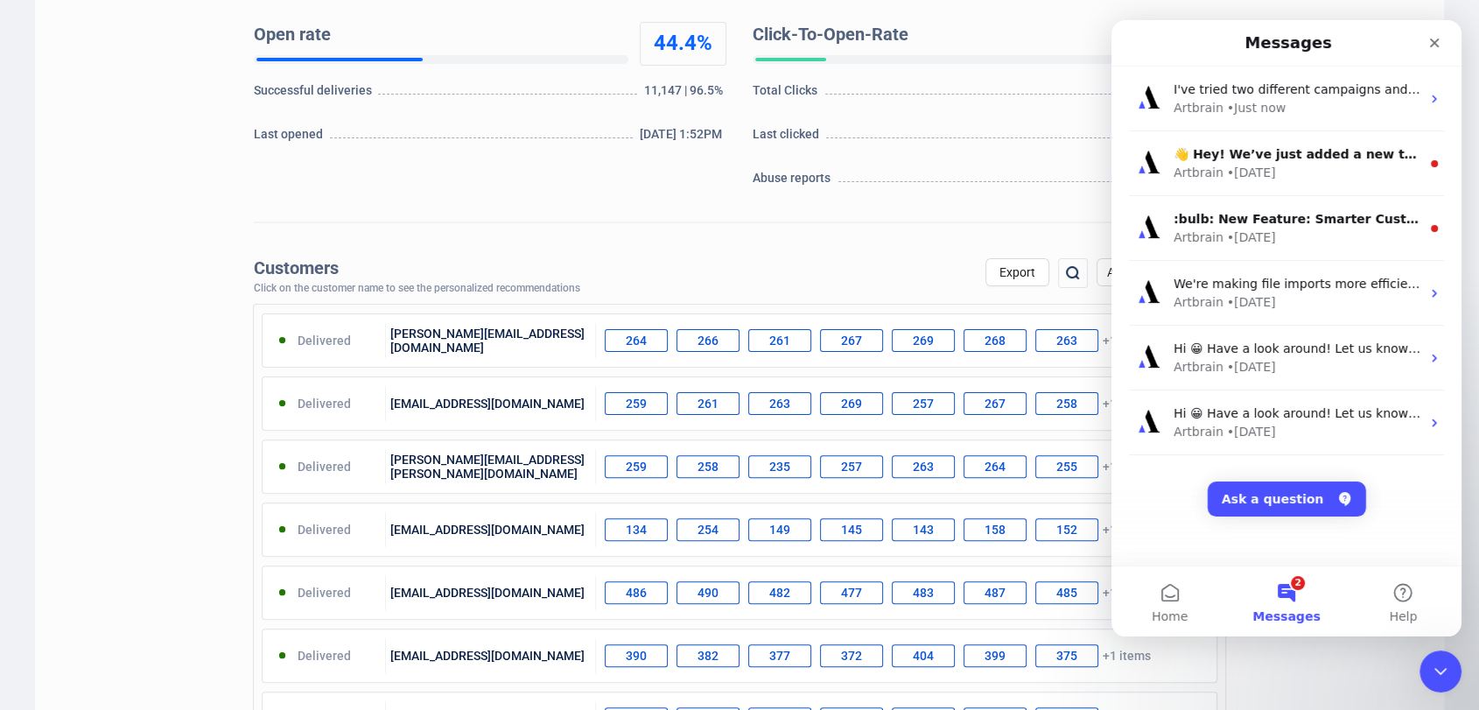
scroll to position [873, 0]
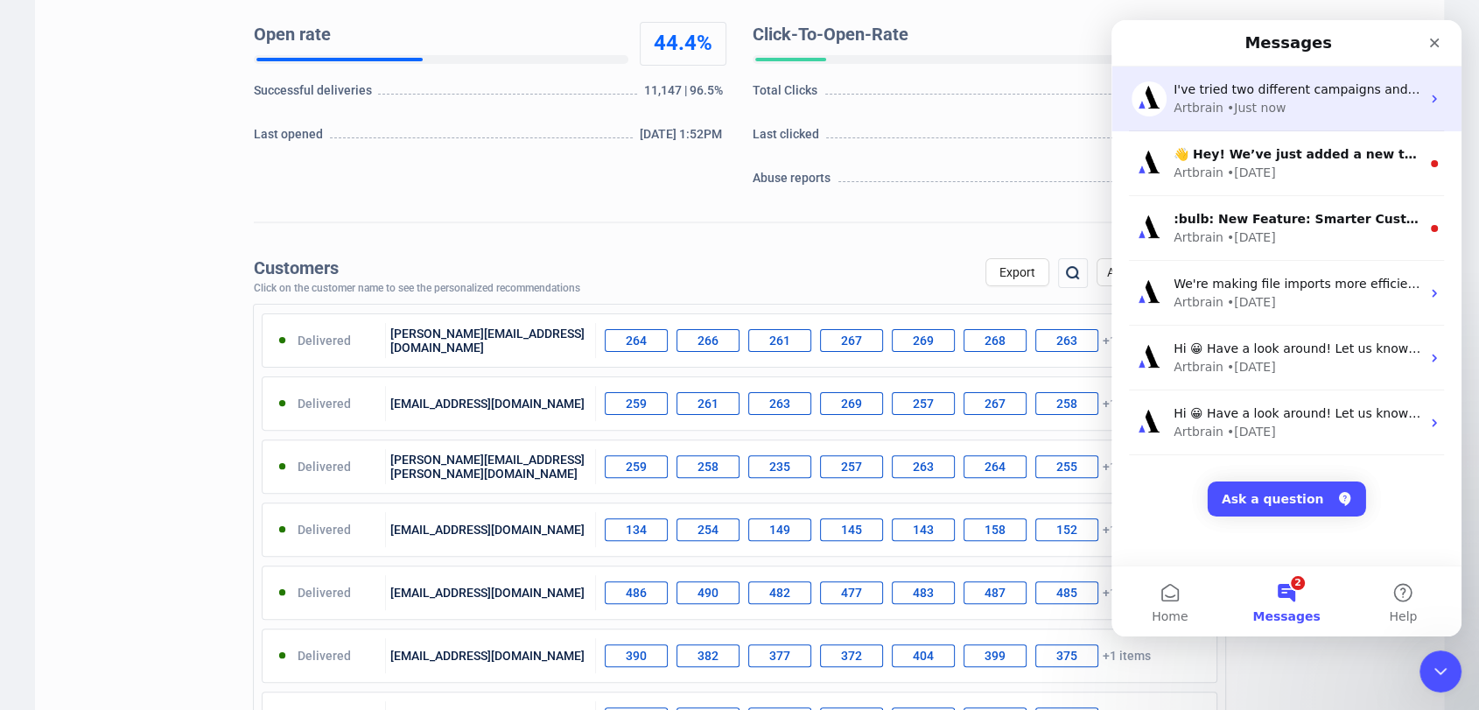
click at [1414, 112] on div "I've tried two different campaigns and both are doing the same thing Artbrain •…" at bounding box center [1286, 98] width 350 height 65
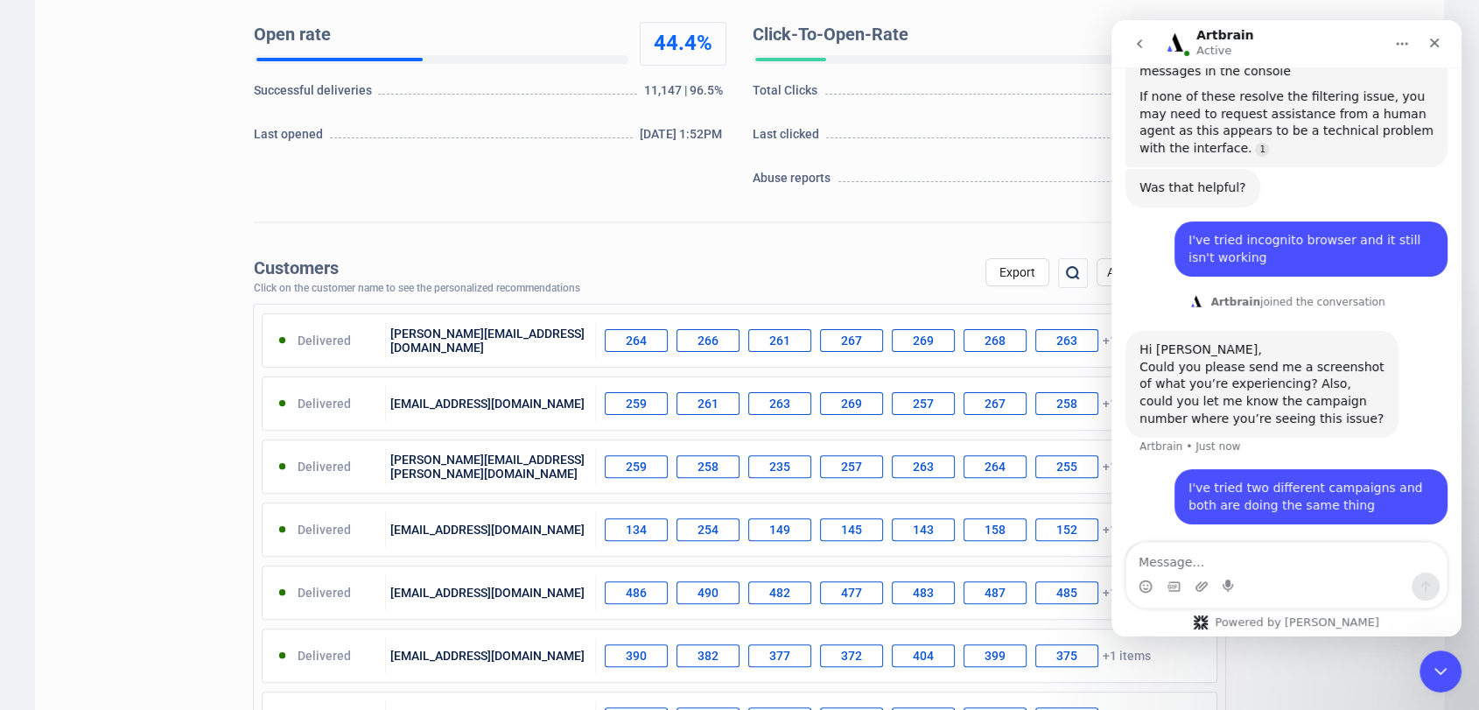
scroll to position [1199, 0]
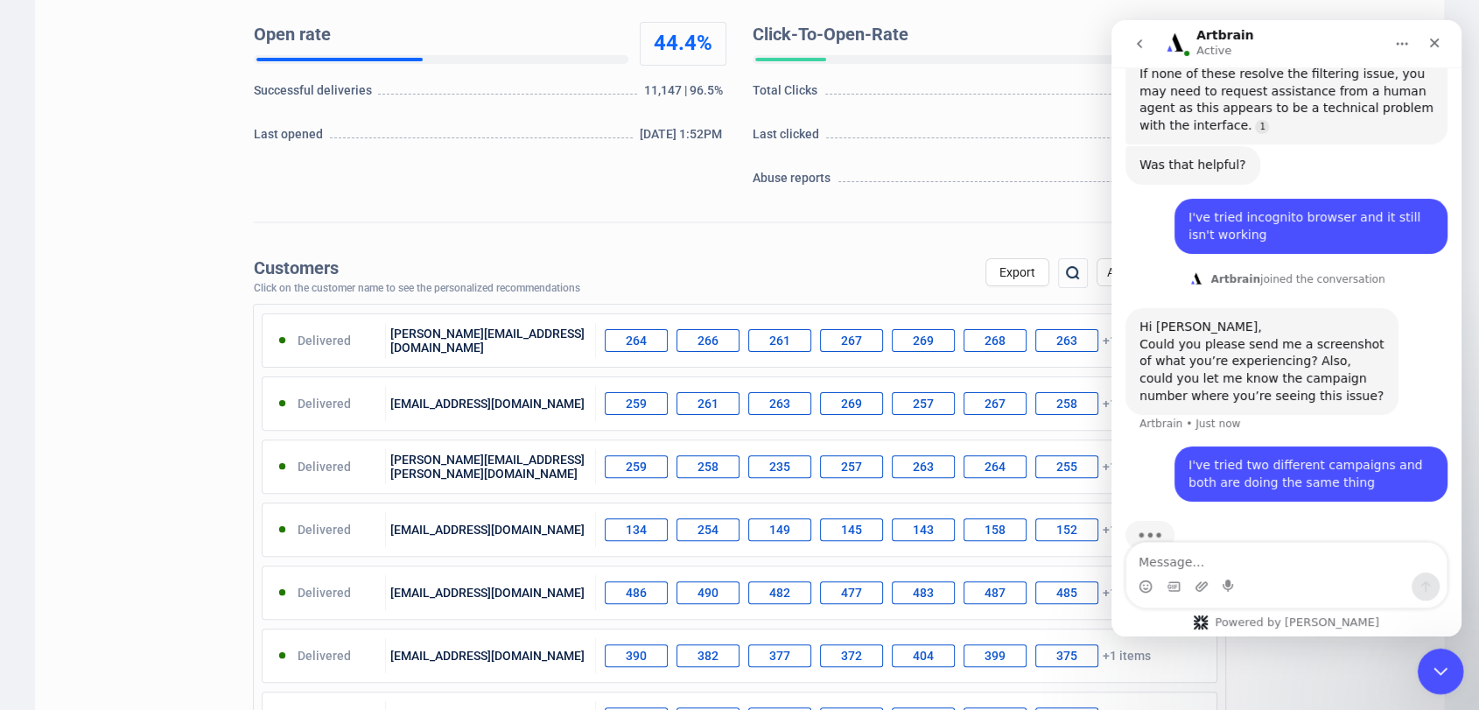
click at [1429, 680] on div "Close Intercom Messenger" at bounding box center [1438, 668] width 42 height 42
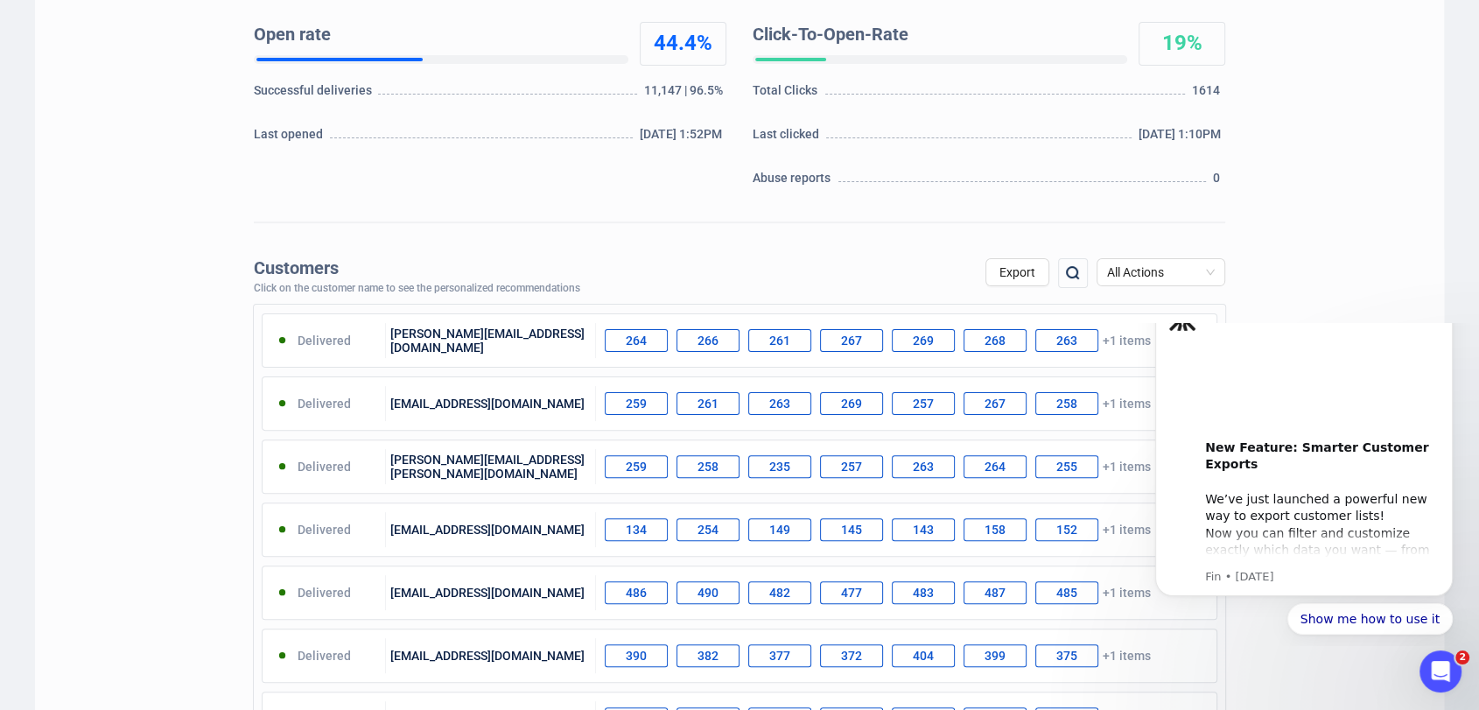
scroll to position [0, 0]
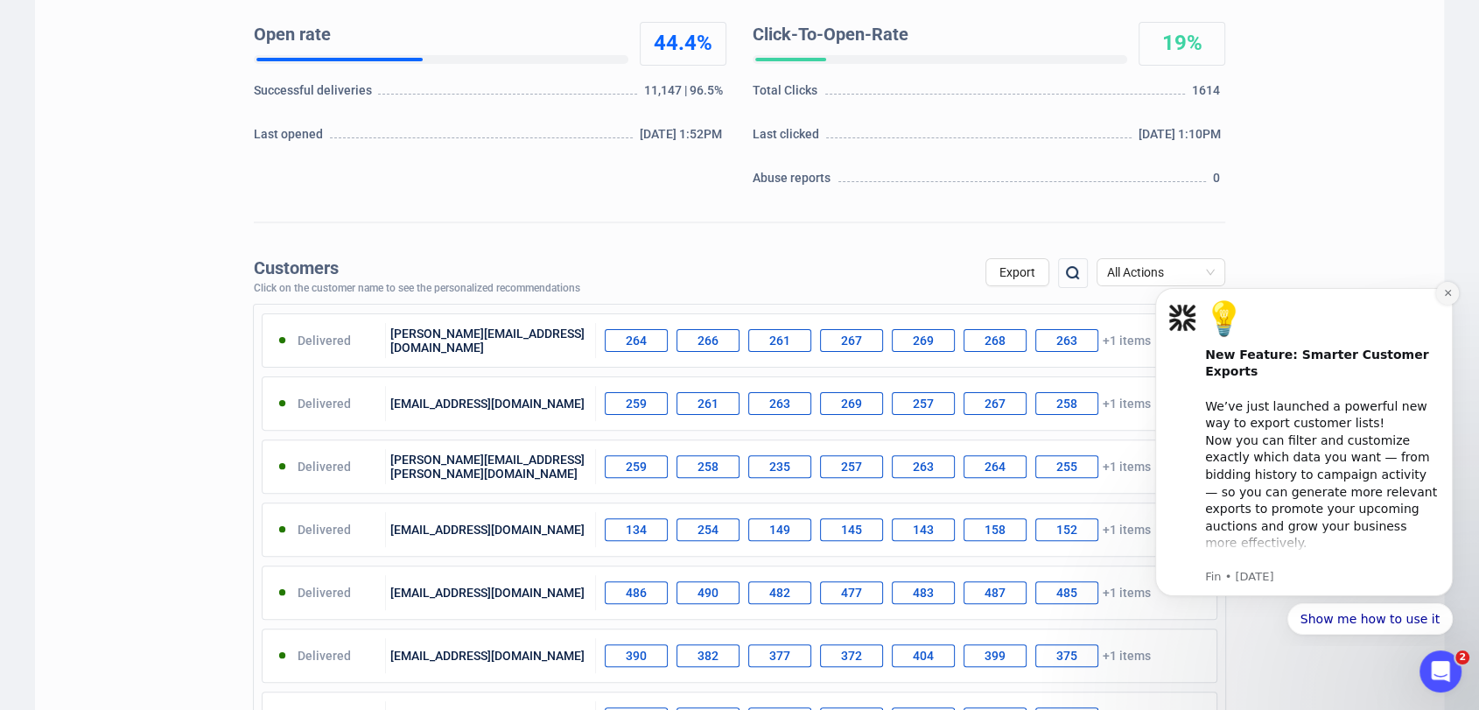
click at [1443, 297] on icon "Dismiss notification" at bounding box center [1448, 293] width 10 height 10
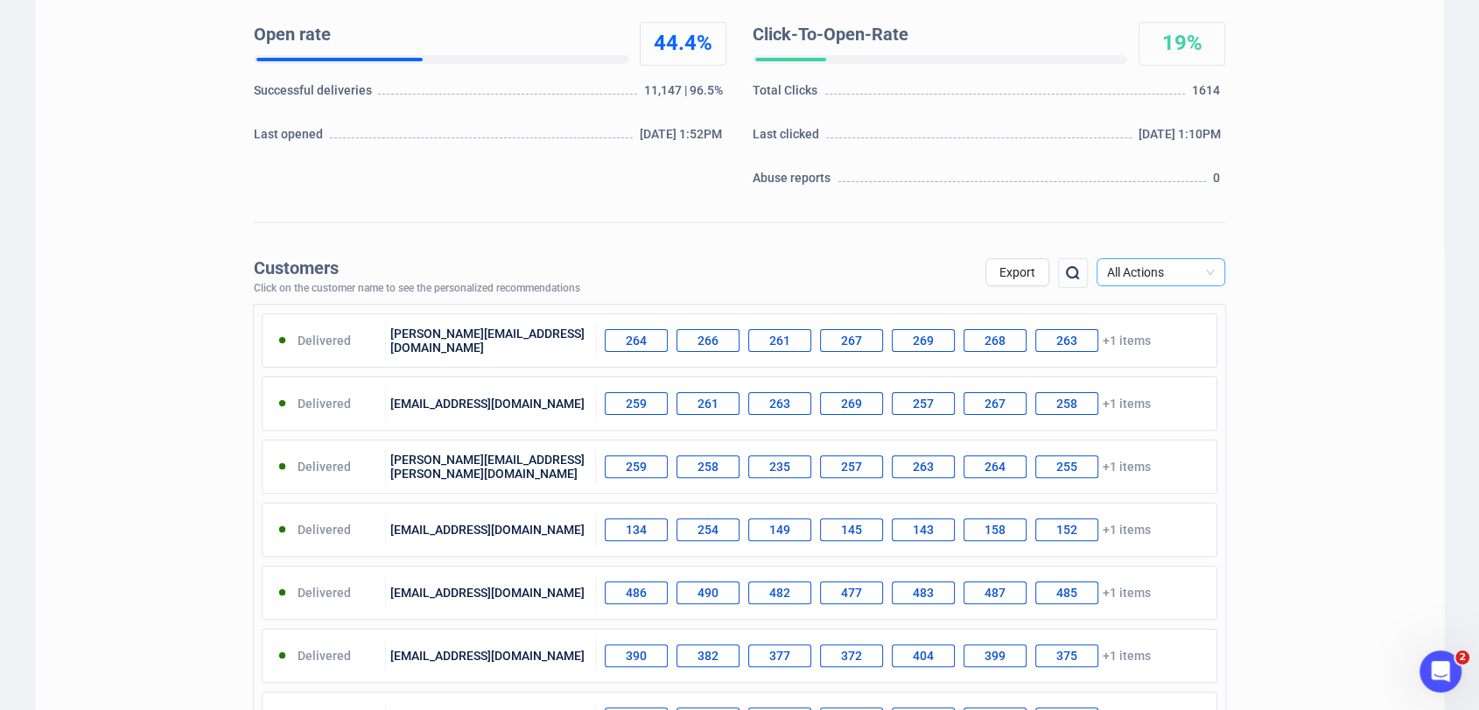
click at [1221, 275] on div "All Actions" at bounding box center [1160, 272] width 129 height 28
click at [1187, 417] on div "Unsubscribe" at bounding box center [1160, 418] width 101 height 19
click at [1212, 278] on span "All Actions" at bounding box center [1161, 272] width 108 height 26
click at [1437, 670] on icon "Open Intercom Messenger" at bounding box center [1437, 668] width 12 height 14
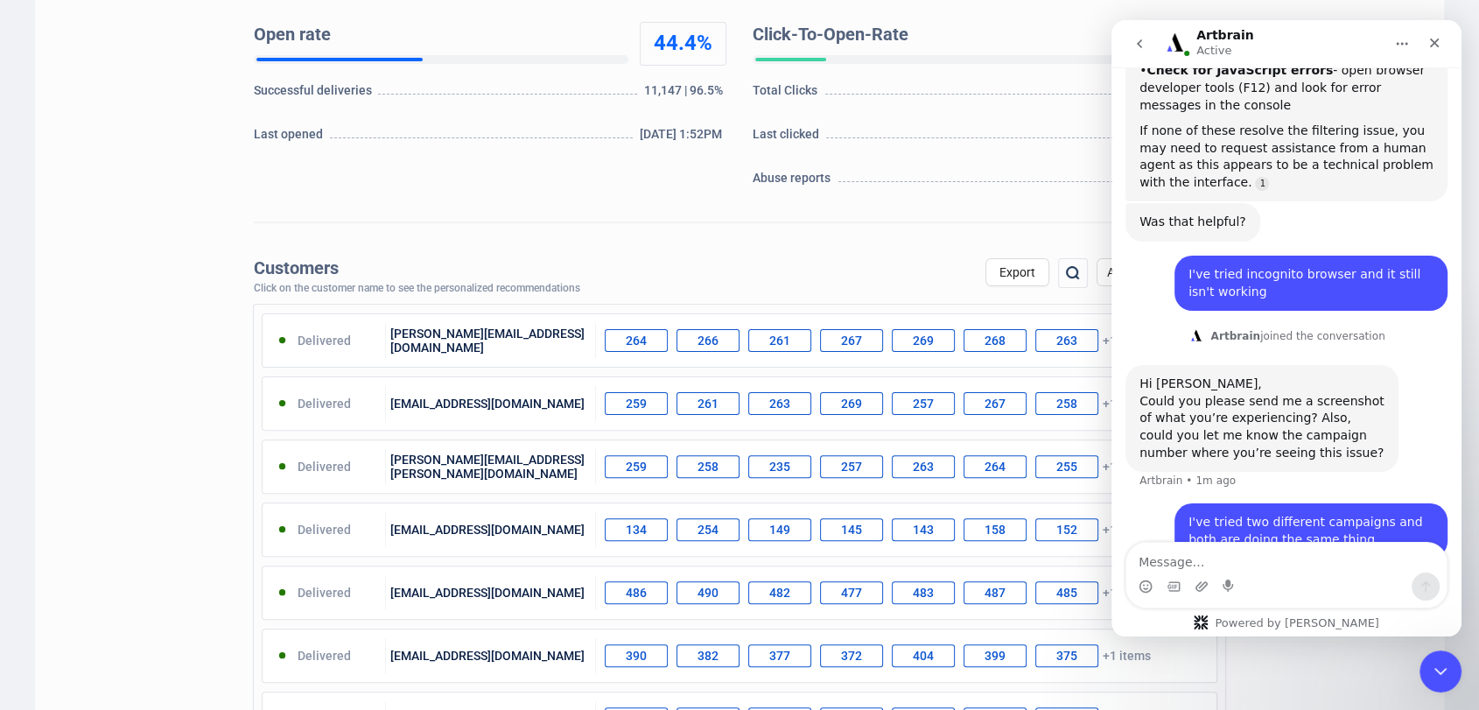
click at [1237, 559] on textarea "Message…" at bounding box center [1286, 557] width 320 height 30
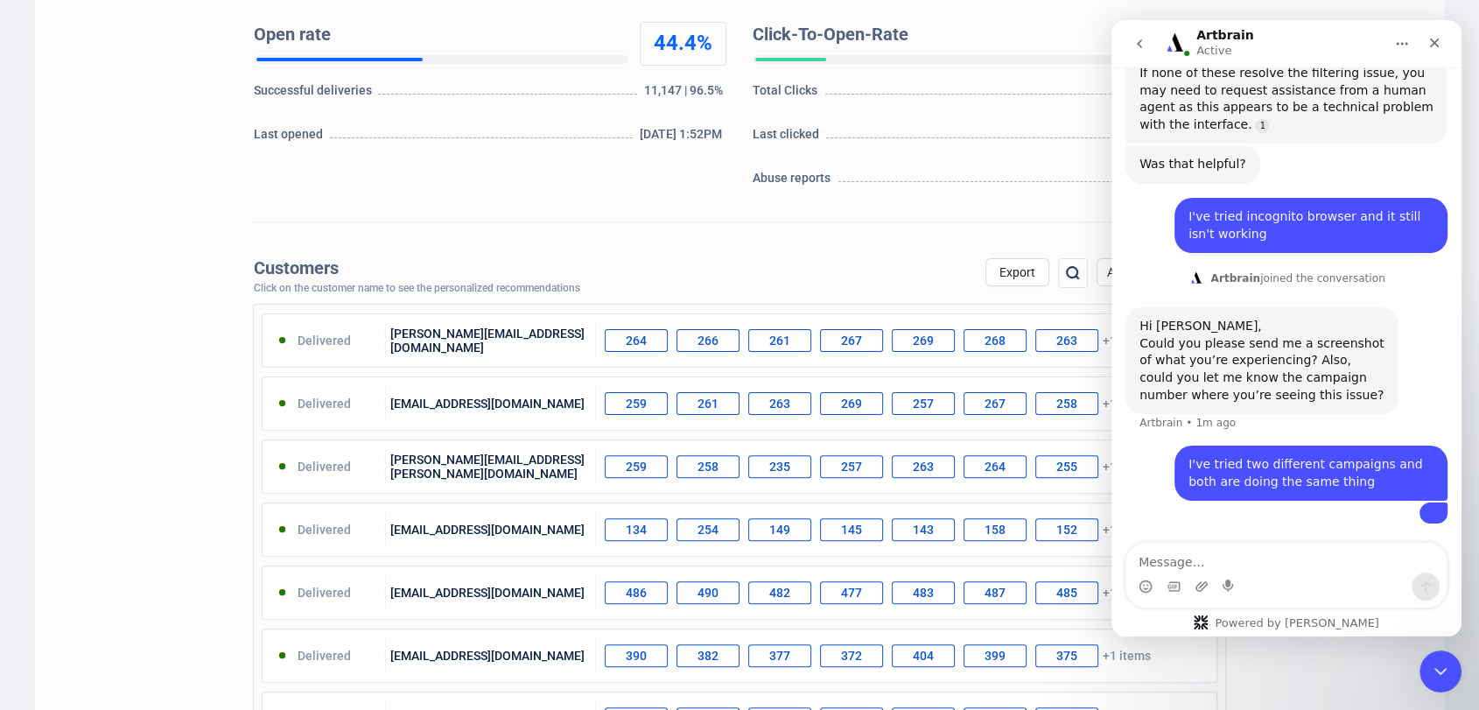
scroll to position [1400, 0]
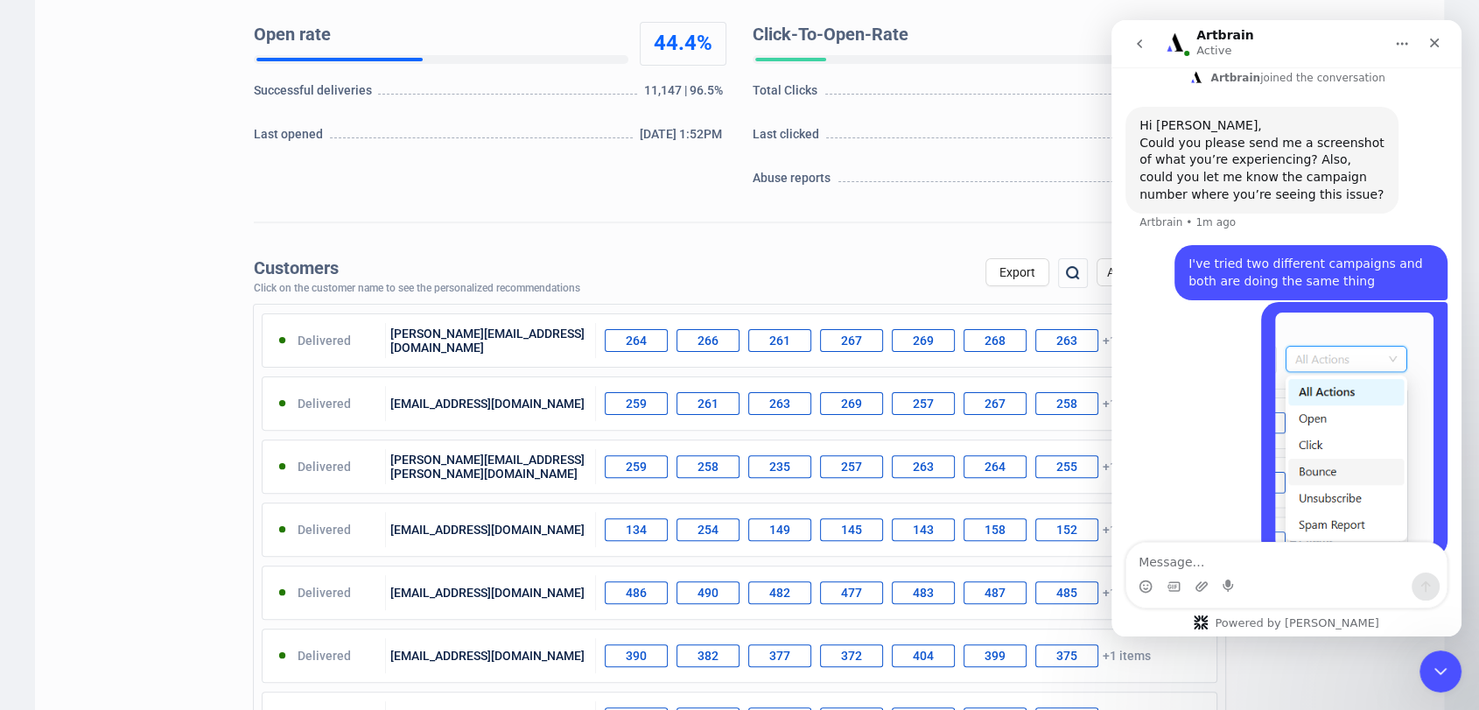
click at [1234, 563] on textarea "Message…" at bounding box center [1286, 557] width 320 height 30
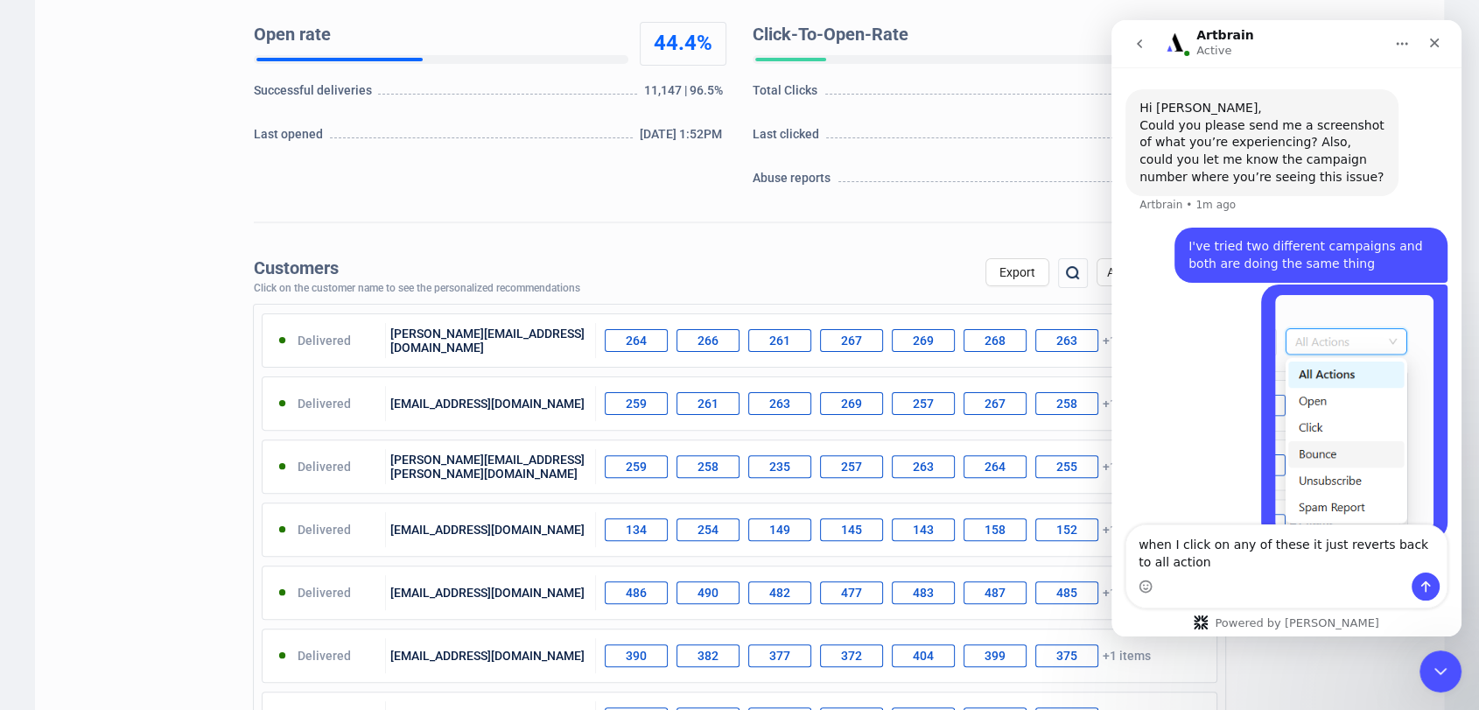
type textarea "when I click on any of these it just reverts back to all actions"
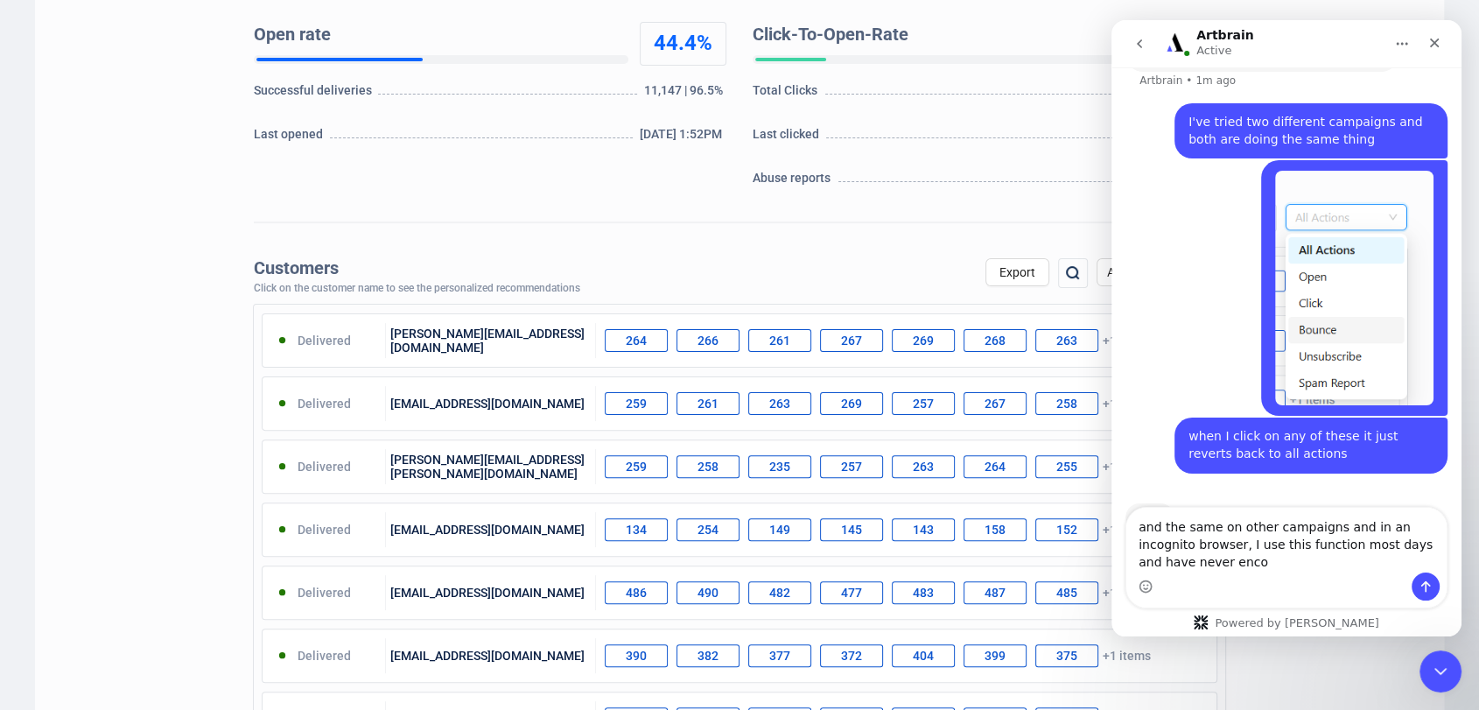
scroll to position [1559, 0]
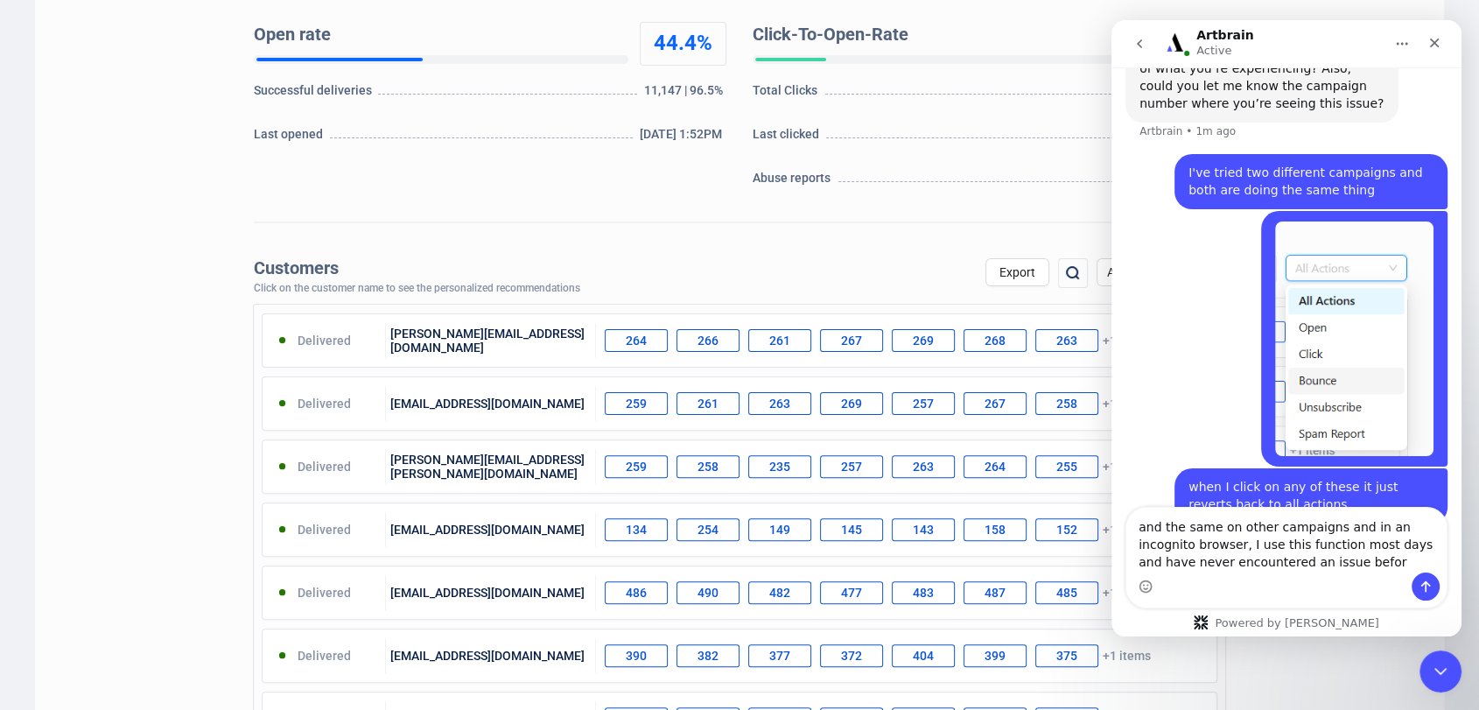
type textarea "and the same on other campaigns and in an incognito browser, I use this functio…"
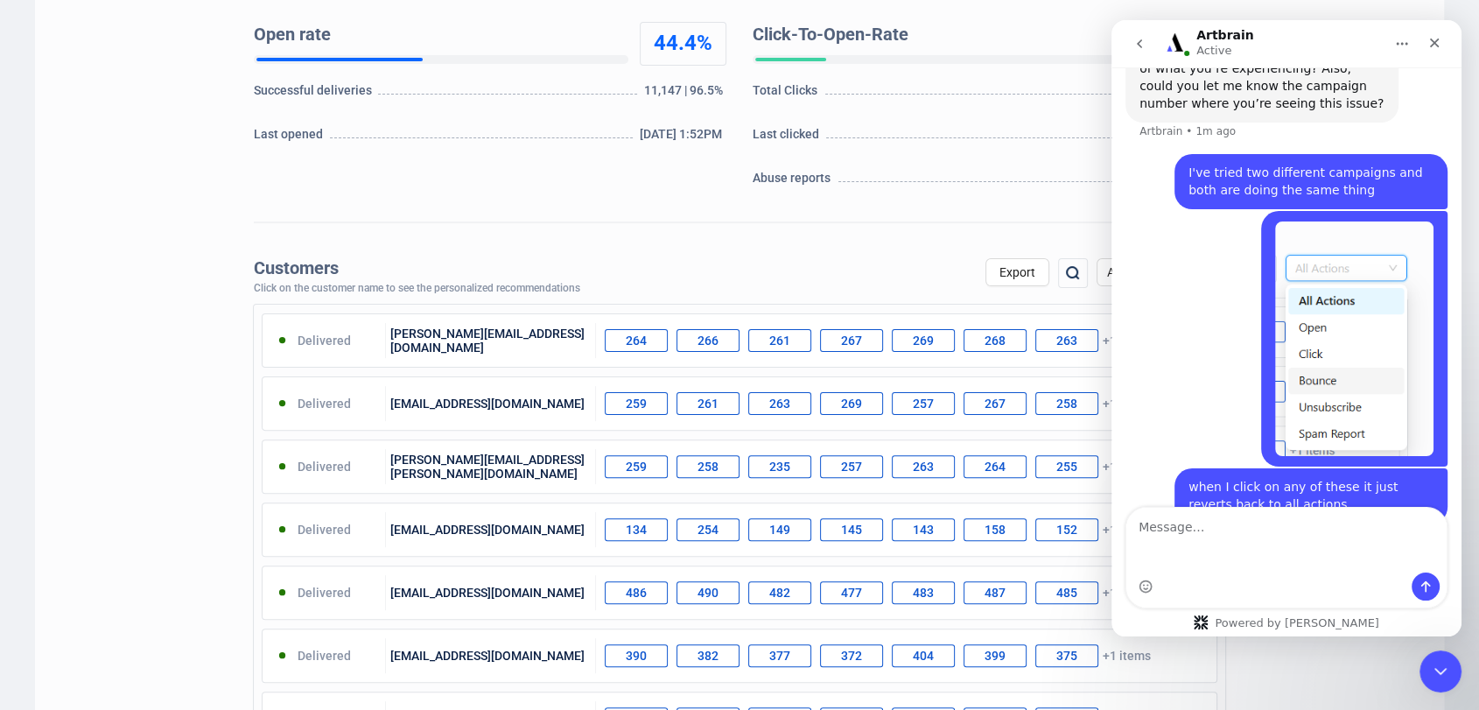
scroll to position [1548, 0]
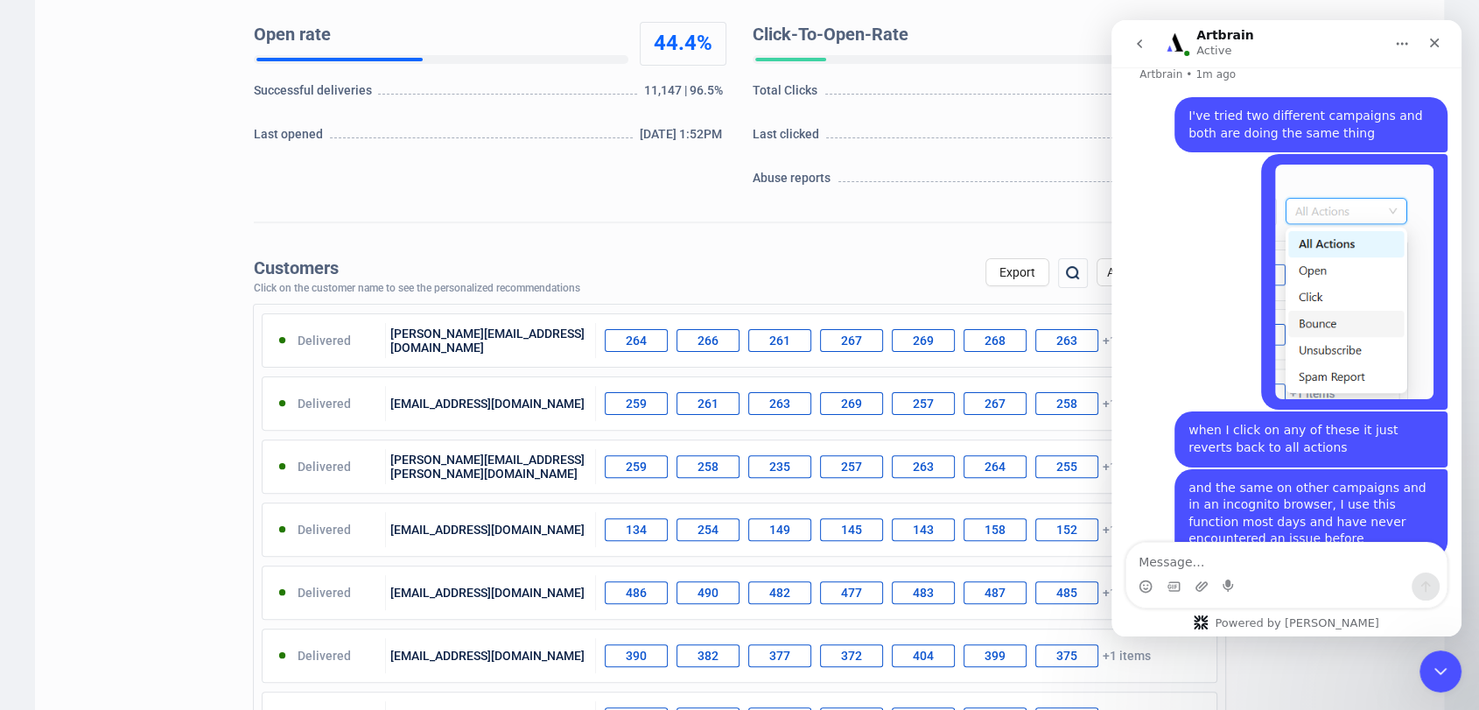
click at [1063, 238] on div "Homes & Interiors with Arms & Militaria Campaign - 02/09/25 Homes & Interiors |…" at bounding box center [739, 678] width 1409 height 1997
click at [1175, 548] on textarea "Message…" at bounding box center [1286, 557] width 320 height 30
type textarea "I've refreshed and re logged in"
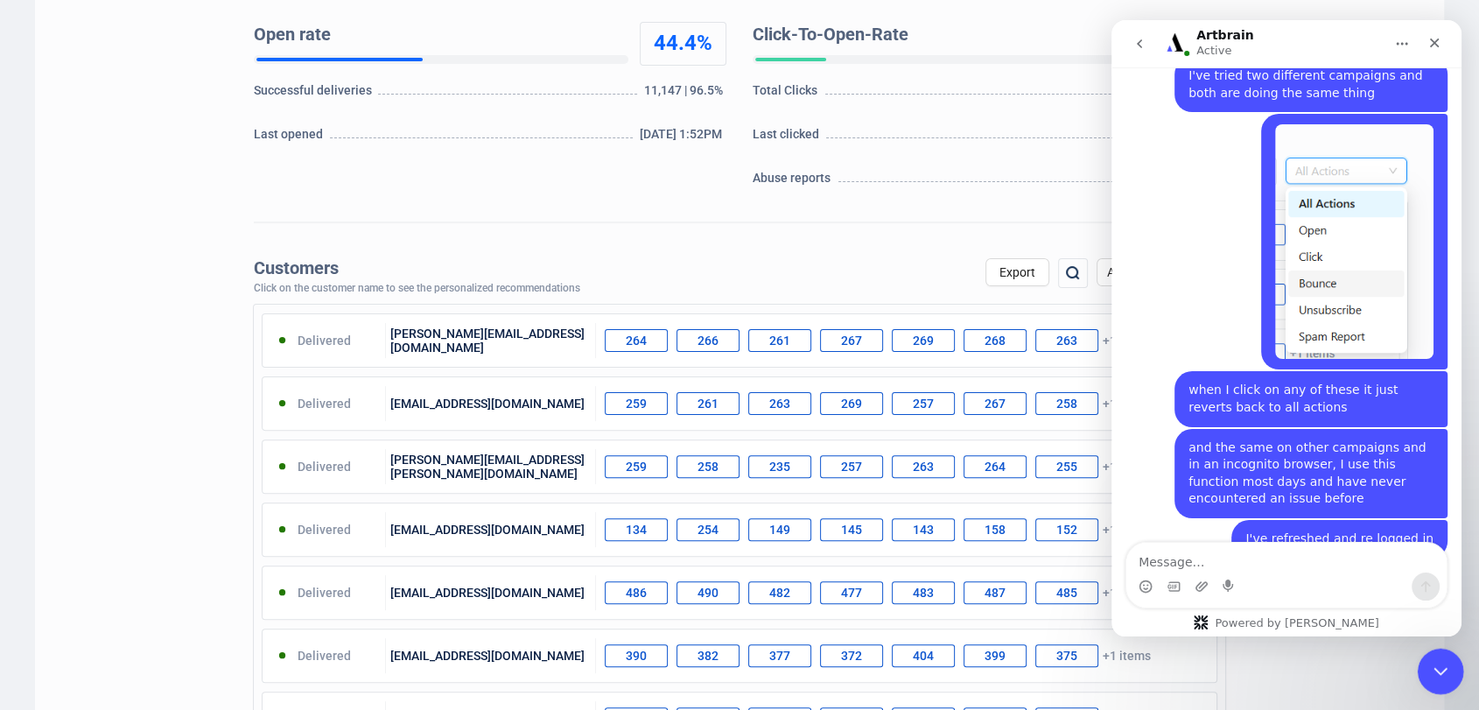
click at [1424, 662] on div "Close Intercom Messenger" at bounding box center [1438, 668] width 42 height 42
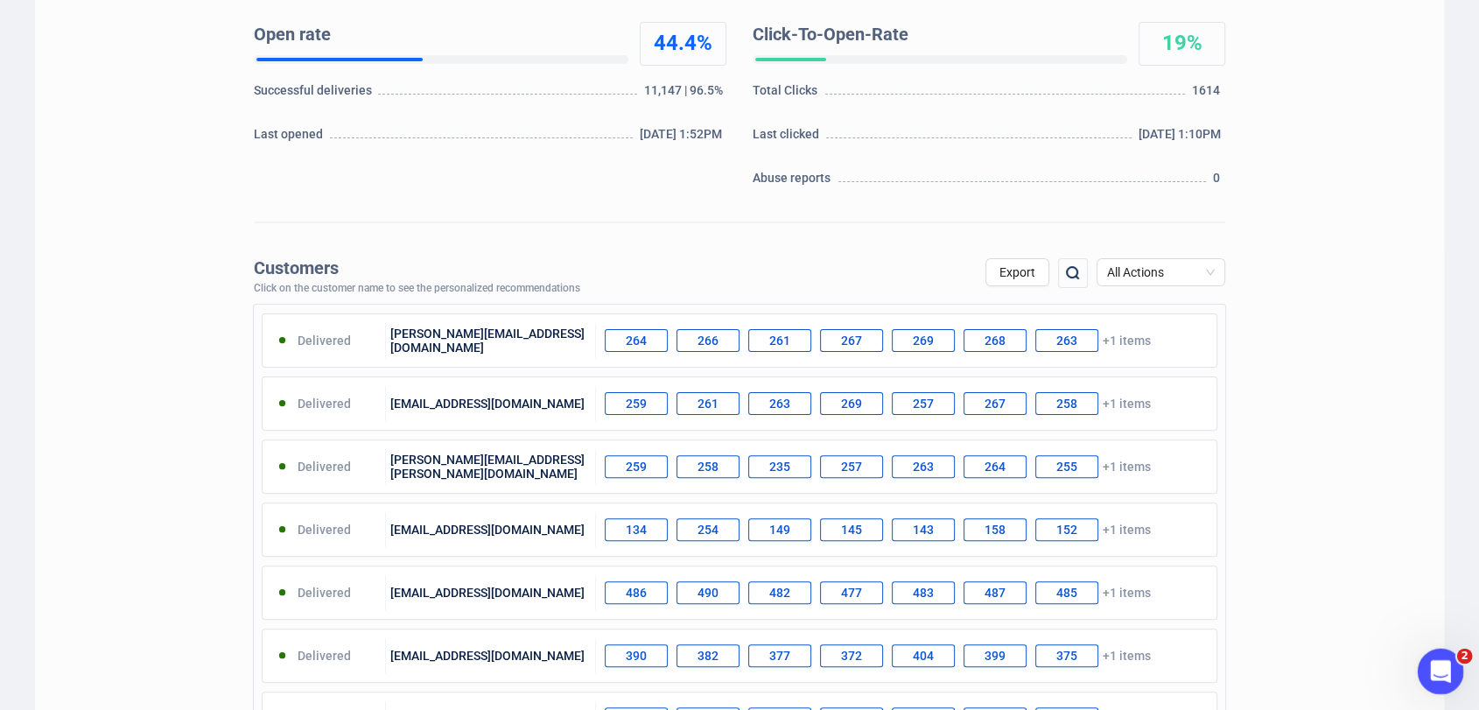
click at [1424, 662] on div "Open Intercom Messenger" at bounding box center [1438, 669] width 58 height 58
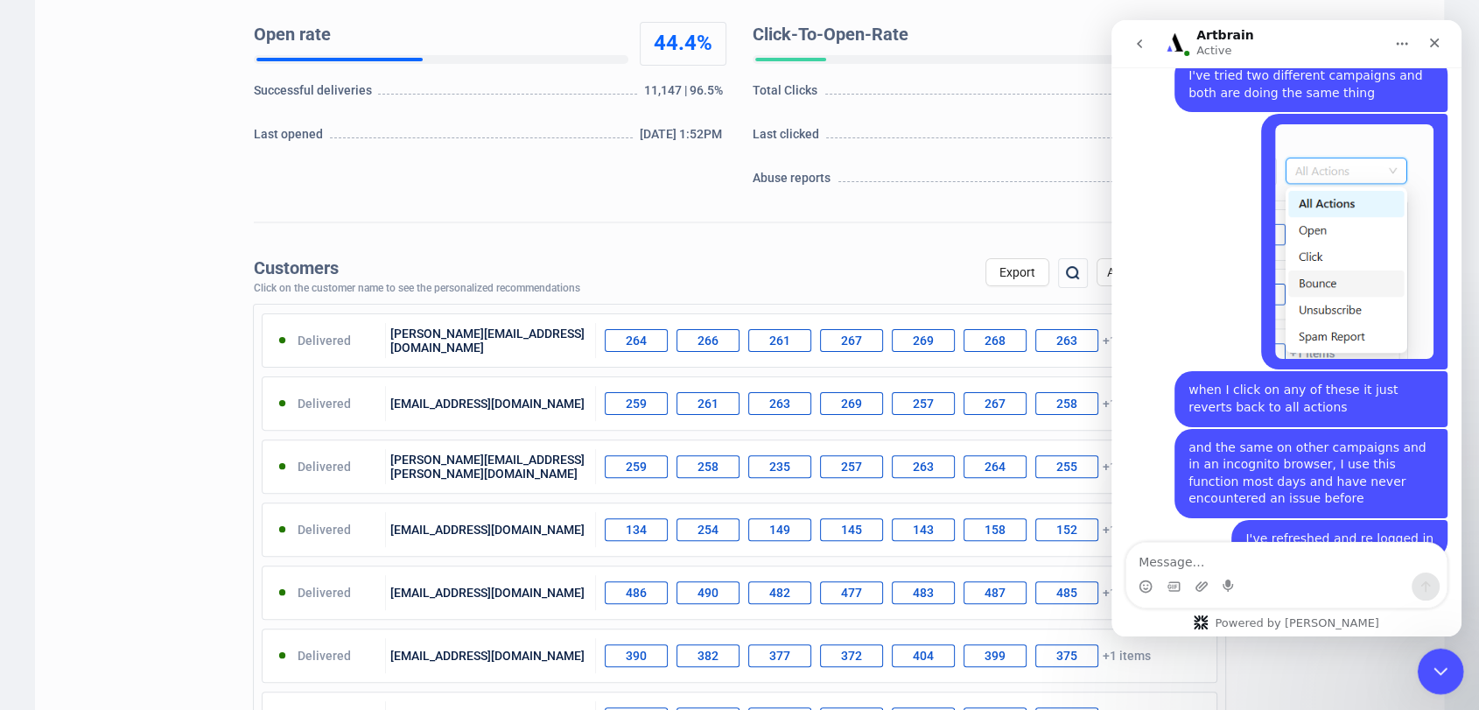
click at [1424, 662] on div "Close Intercom Messenger" at bounding box center [1438, 668] width 42 height 42
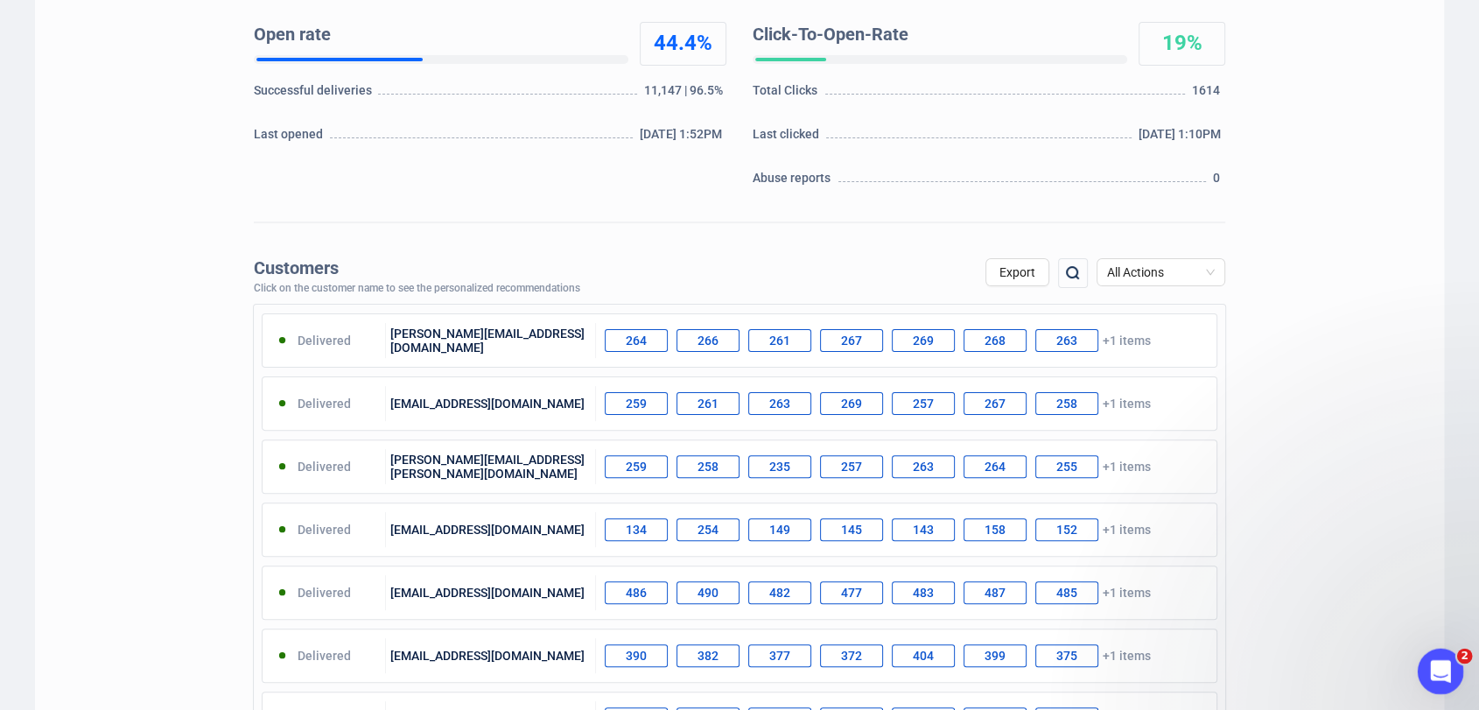
scroll to position [1654, 0]
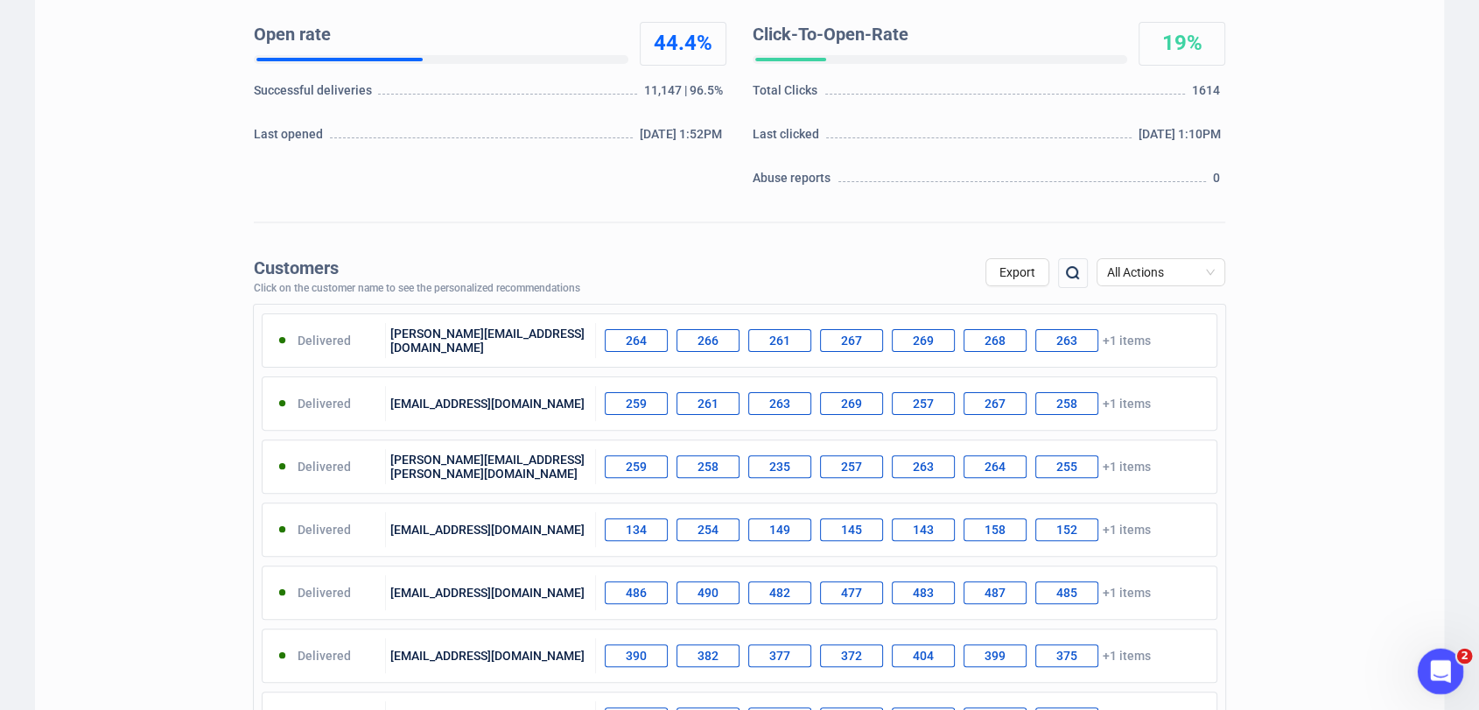
click at [1456, 682] on div "Open Intercom Messenger" at bounding box center [1438, 668] width 42 height 42
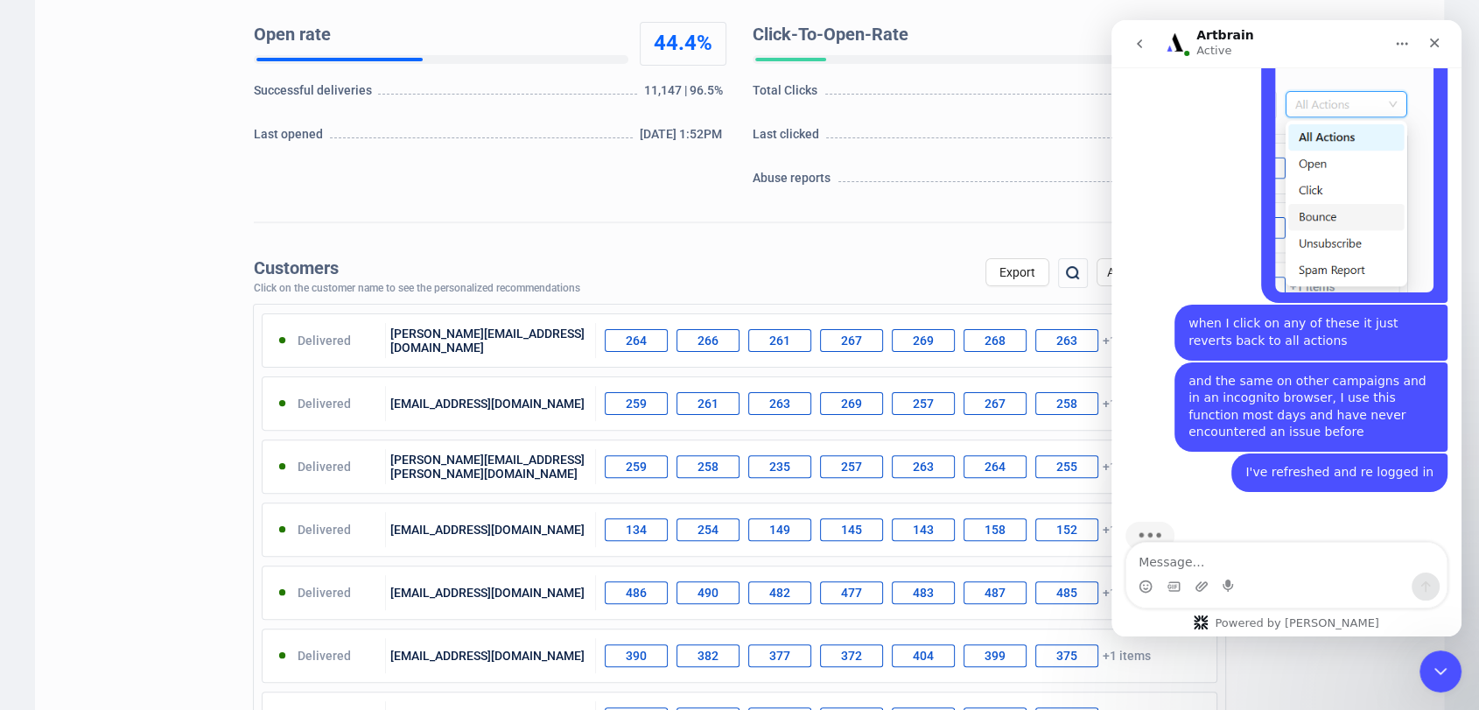
click at [1294, 570] on textarea "Message…" at bounding box center [1286, 557] width 320 height 30
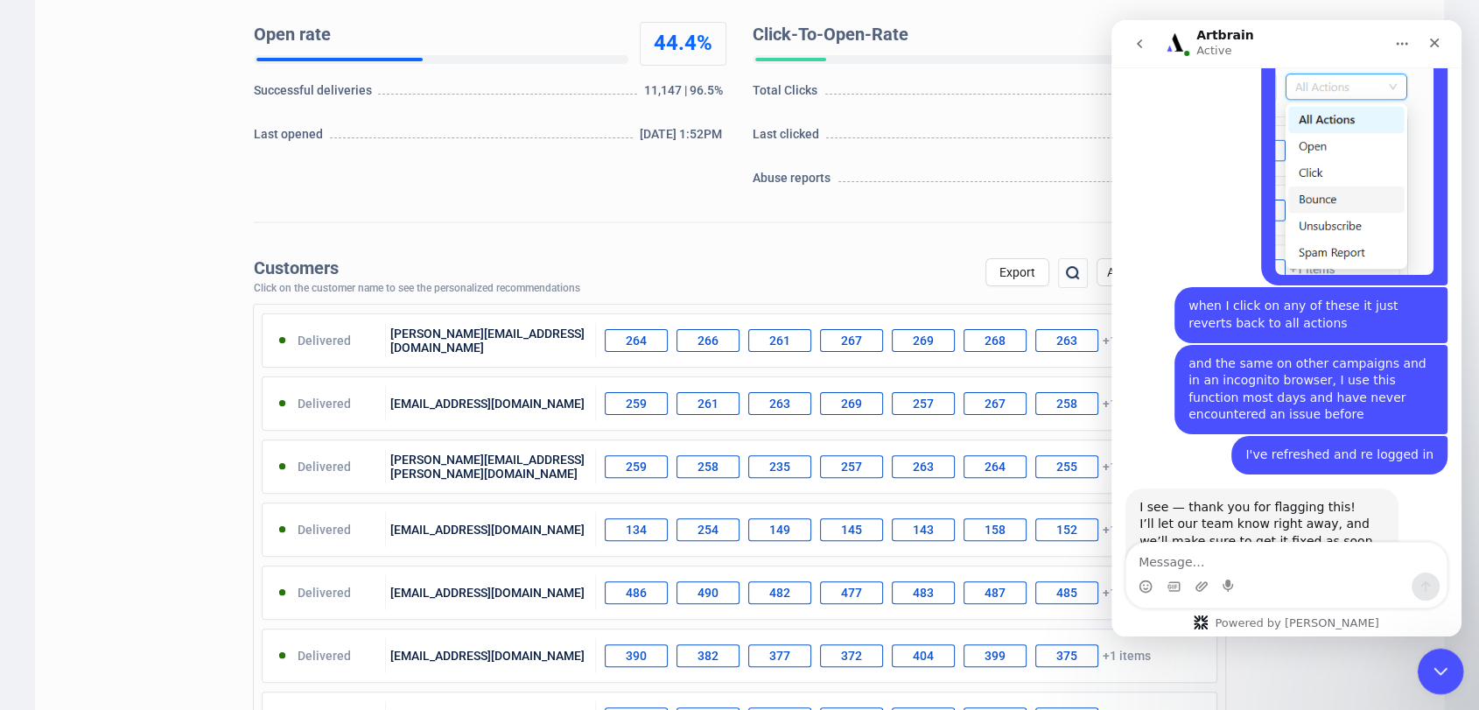
scroll to position [1674, 0]
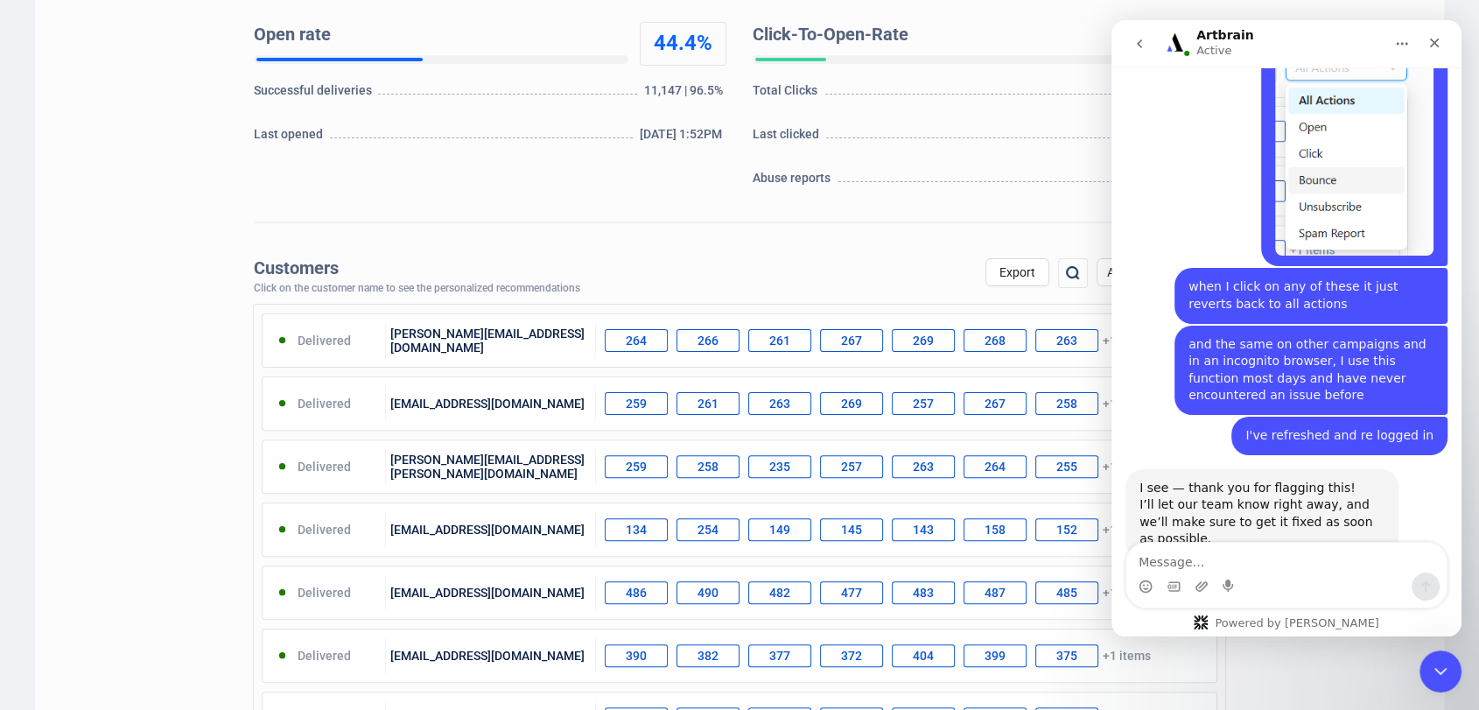
click at [1248, 548] on textarea "Message…" at bounding box center [1286, 557] width 320 height 30
type textarea "Thank you"
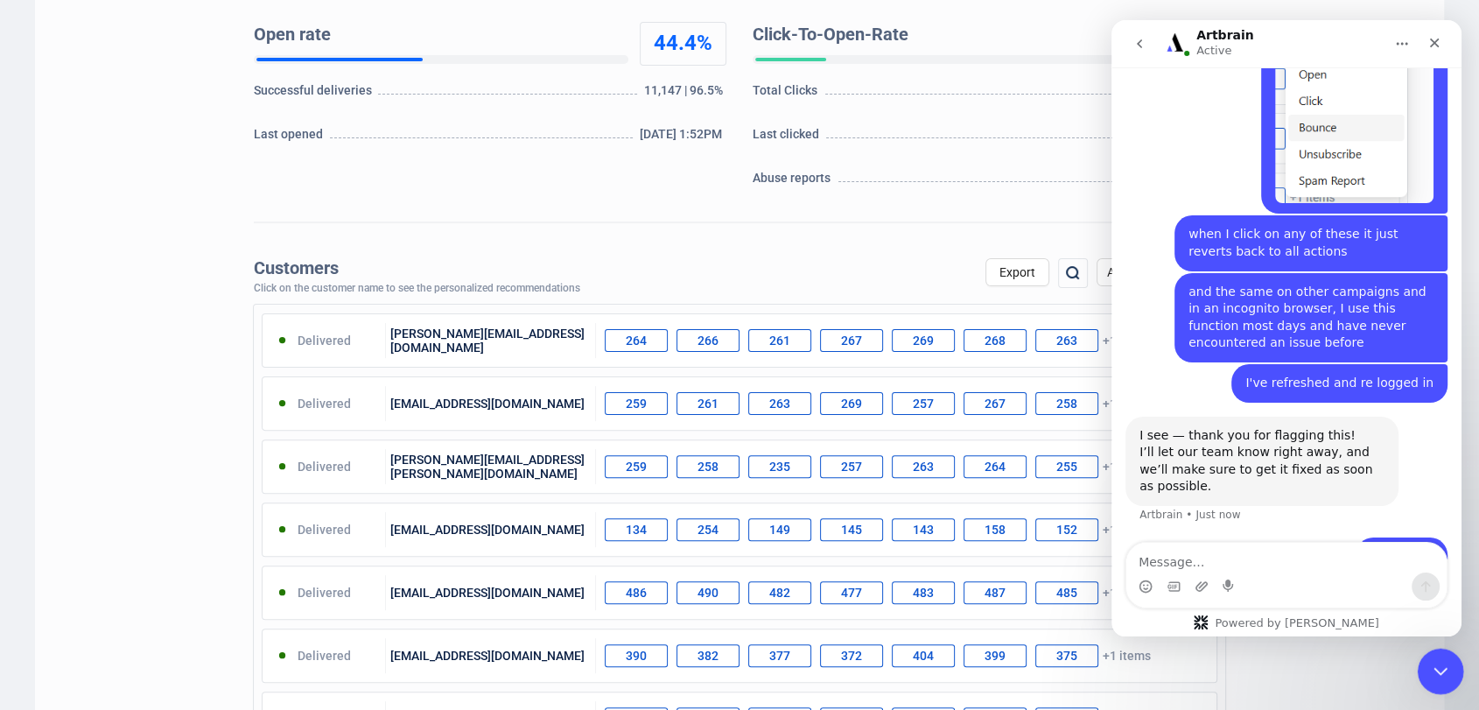
click at [1422, 678] on div "Close Intercom Messenger" at bounding box center [1438, 668] width 42 height 42
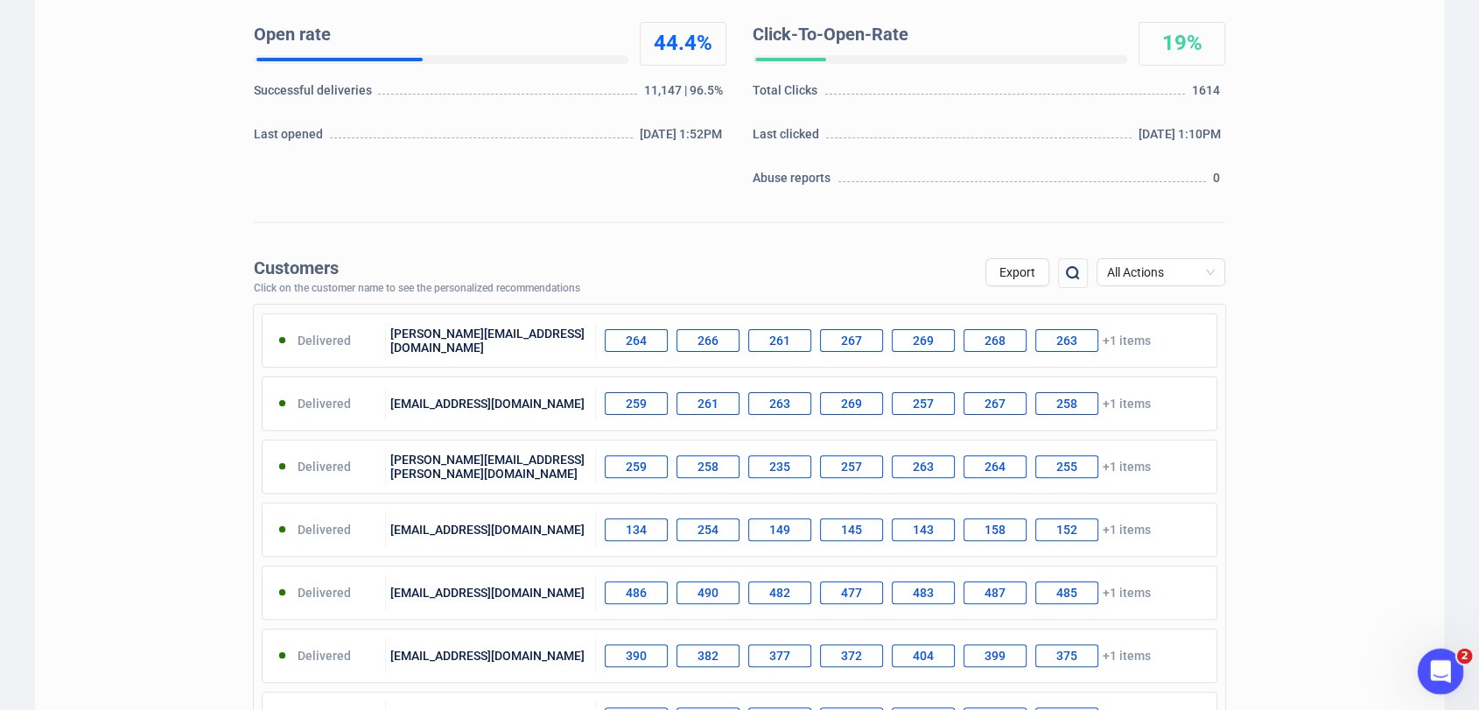
click at [1424, 671] on icon "Open Intercom Messenger" at bounding box center [1438, 668] width 29 height 29
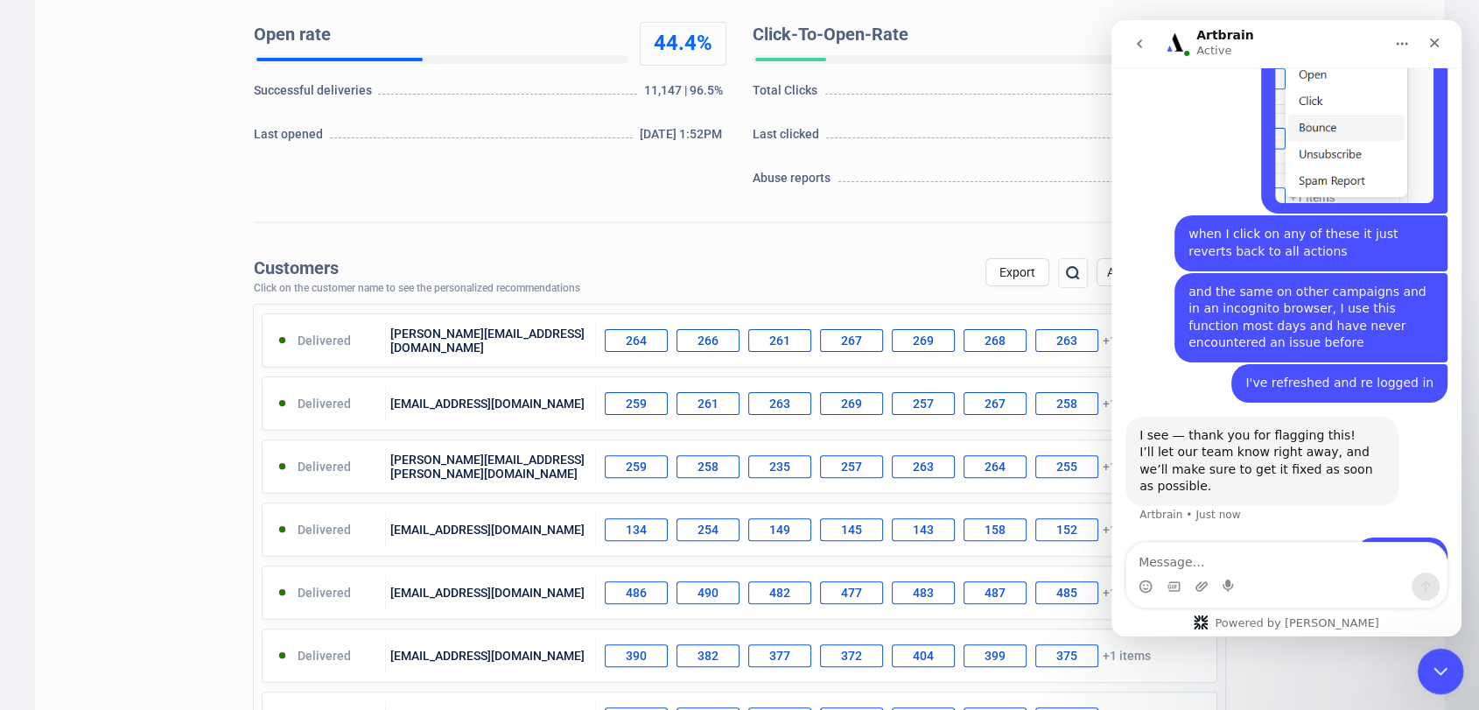
click at [1424, 671] on div "Close Intercom Messenger" at bounding box center [1438, 668] width 42 height 42
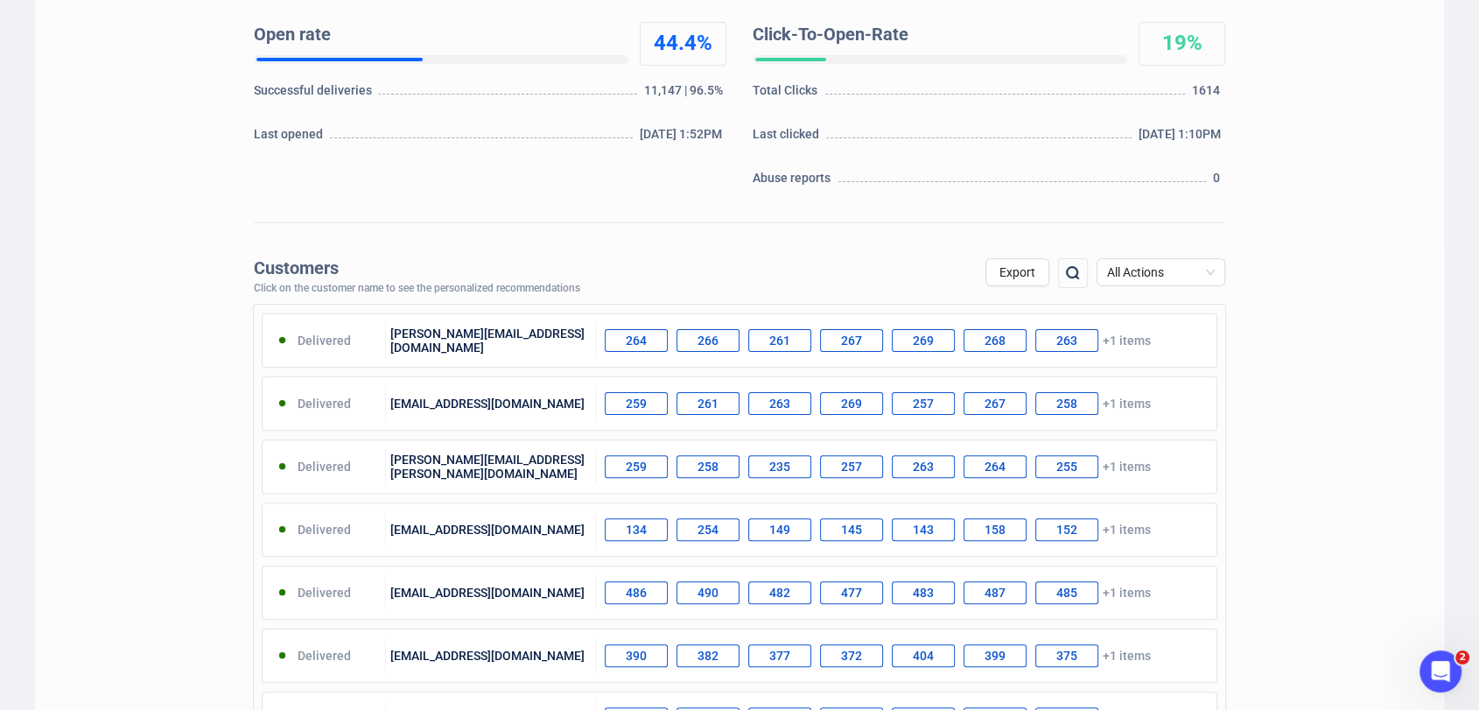
click at [1355, 312] on div "Customers Click on the customer name to see the personalized recommendations Ex…" at bounding box center [739, 631] width 1409 height 765
click at [1319, 241] on div "Homes & Interiors with Arms & Militaria Campaign - 02/09/25 Homes & Interiors |…" at bounding box center [739, 678] width 1409 height 1997
click at [1434, 657] on icon "Open Intercom Messenger" at bounding box center [1438, 668] width 29 height 29
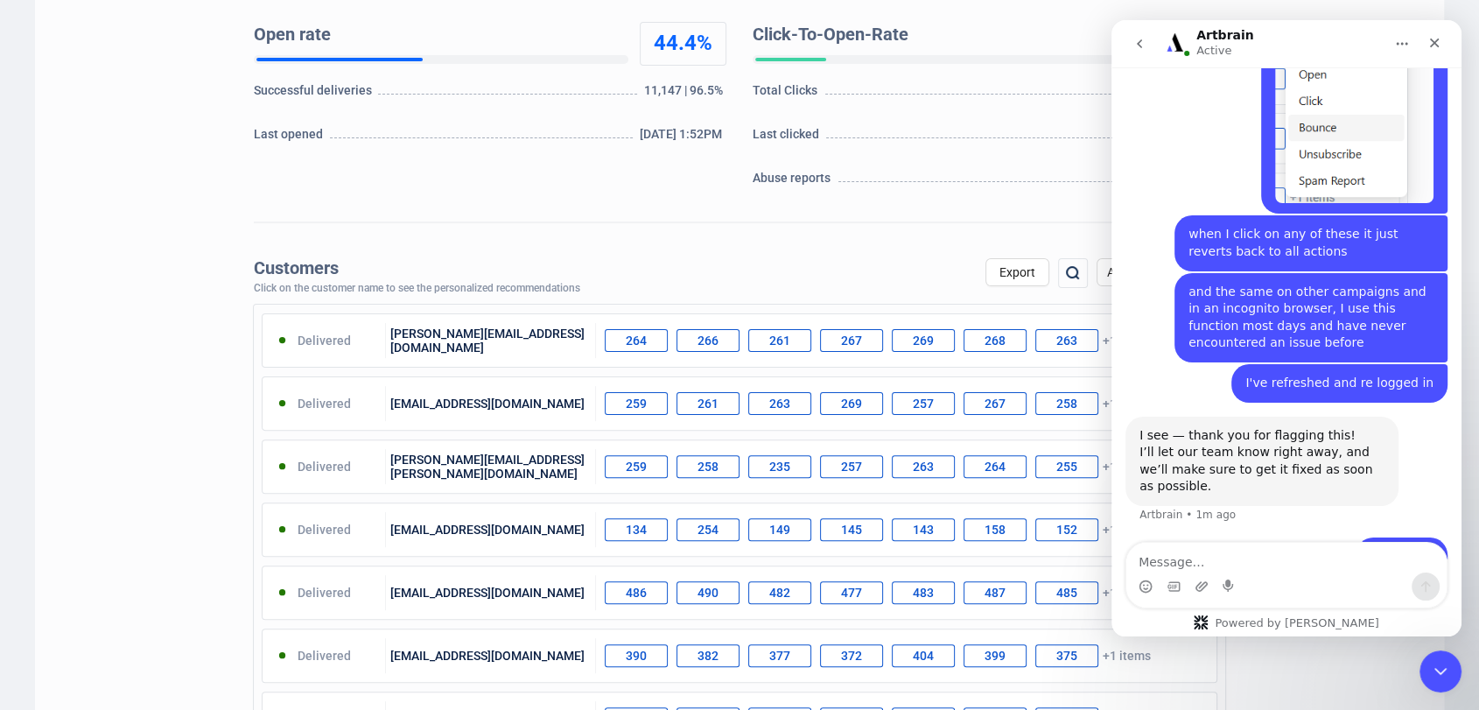
click at [920, 290] on div "Customers Click on the customer name to see the personalized recommendations Ex…" at bounding box center [739, 271] width 971 height 45
click at [1432, 655] on div "Close Intercom Messenger" at bounding box center [1438, 668] width 42 height 42
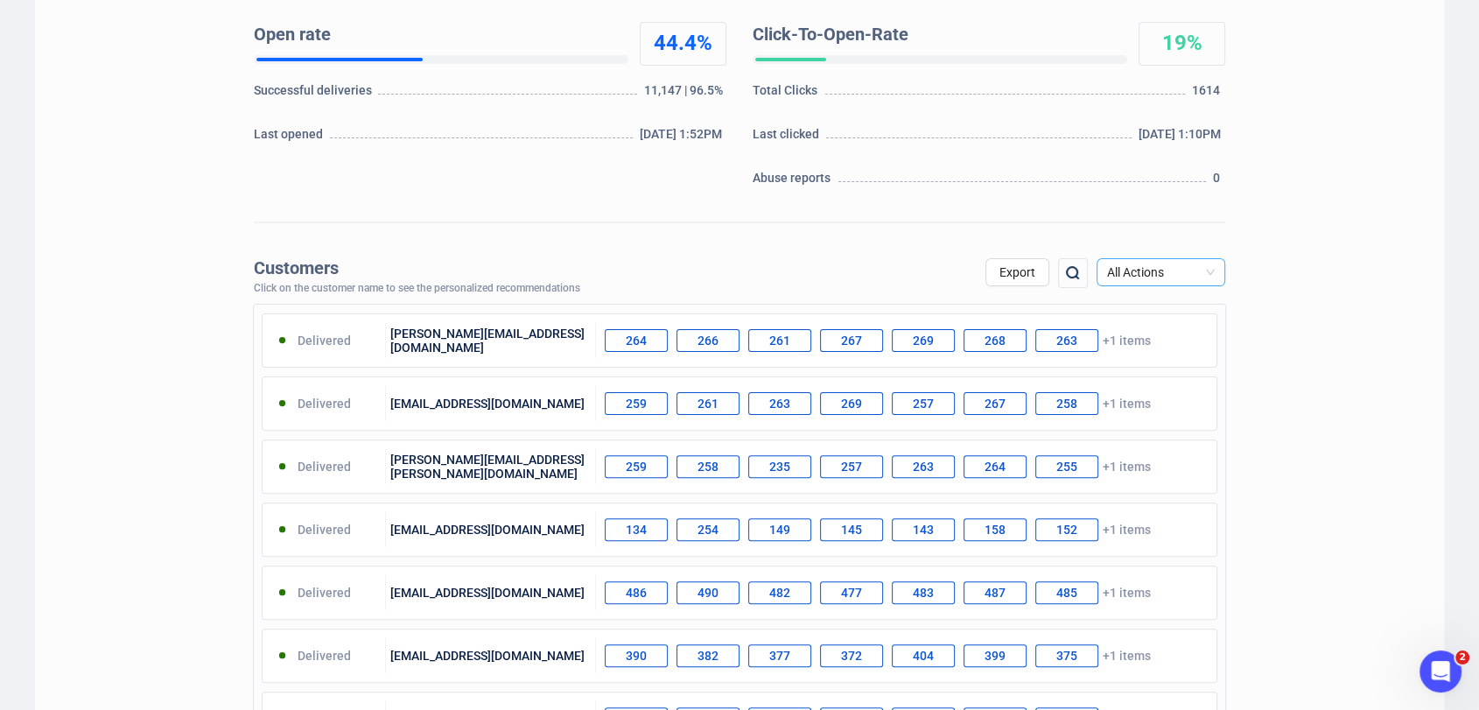
click at [1194, 266] on span "All Actions" at bounding box center [1161, 272] width 108 height 26
click at [1185, 419] on div "Unsubscribe" at bounding box center [1160, 418] width 101 height 19
click at [1375, 348] on div "Customers Click on the customer name to see the personalized recommendations Ex…" at bounding box center [739, 631] width 1409 height 765
click at [771, 248] on div "Homes & Interiors with Arms & Militaria Campaign - 02/09/25 Homes & Interiors |…" at bounding box center [739, 678] width 1409 height 1997
click at [1288, 223] on div "Homes & Interiors with Arms & Militaria Campaign - 02/09/25 Homes & Interiors |…" at bounding box center [739, 678] width 1409 height 1997
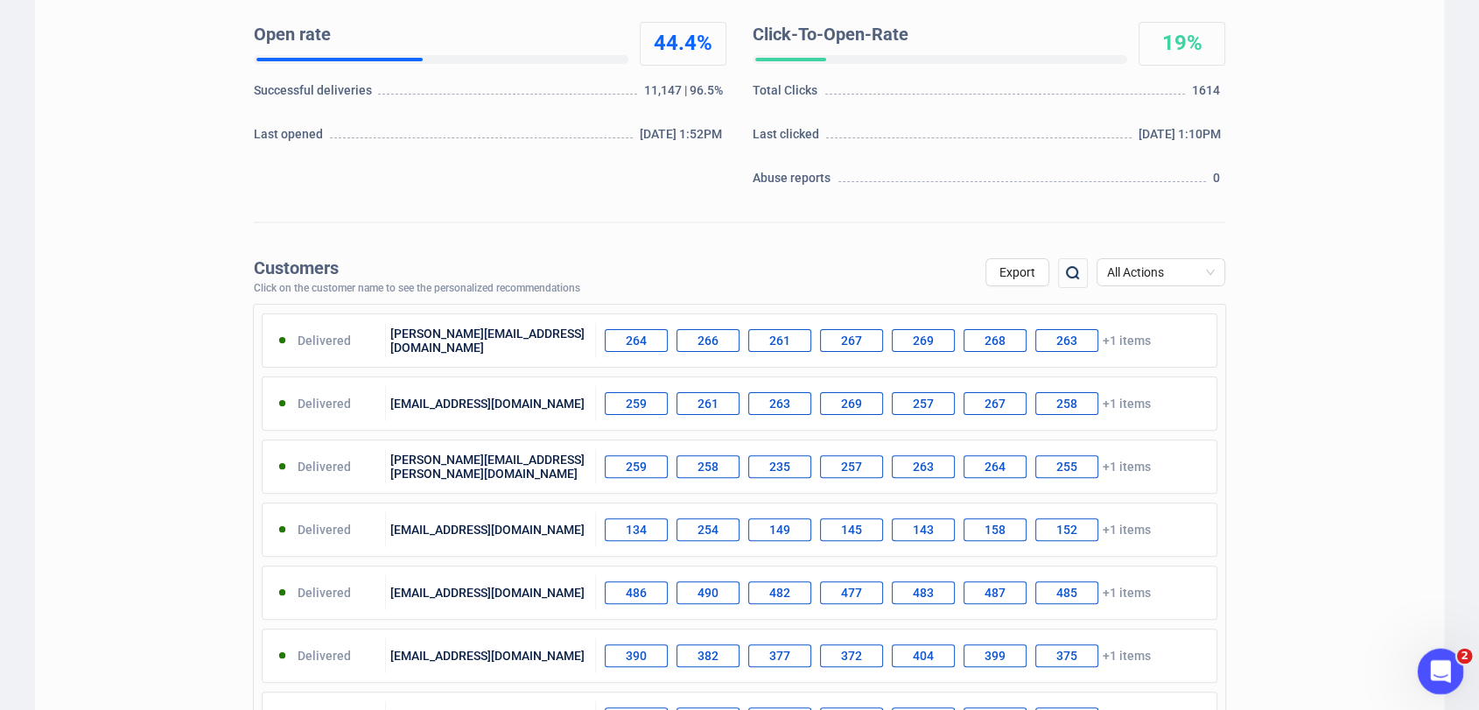
click at [1446, 652] on div "Open Intercom Messenger" at bounding box center [1438, 669] width 58 height 58
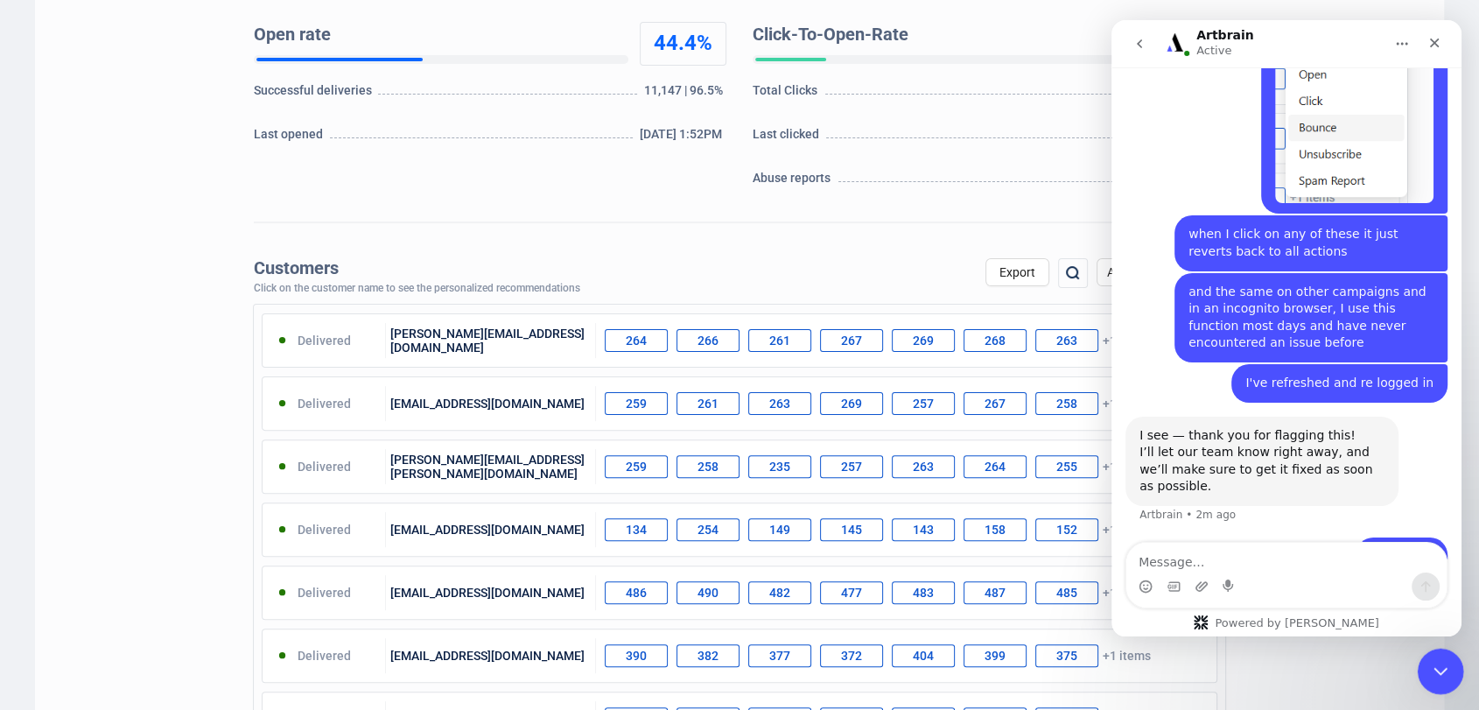
click at [1438, 658] on icon "Close Intercom Messenger" at bounding box center [1437, 668] width 21 height 21
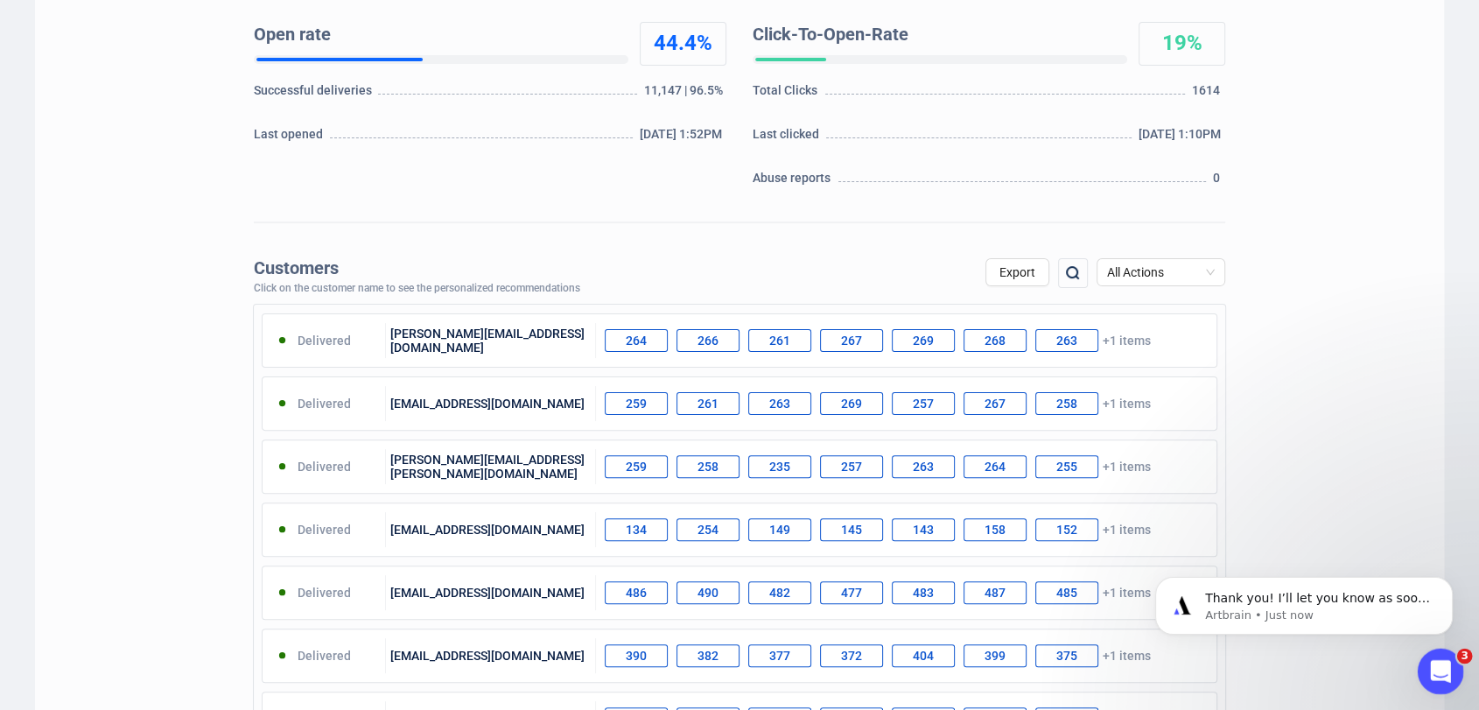
scroll to position [1795, 0]
click at [1432, 668] on icon "Open Intercom Messenger" at bounding box center [1438, 668] width 29 height 29
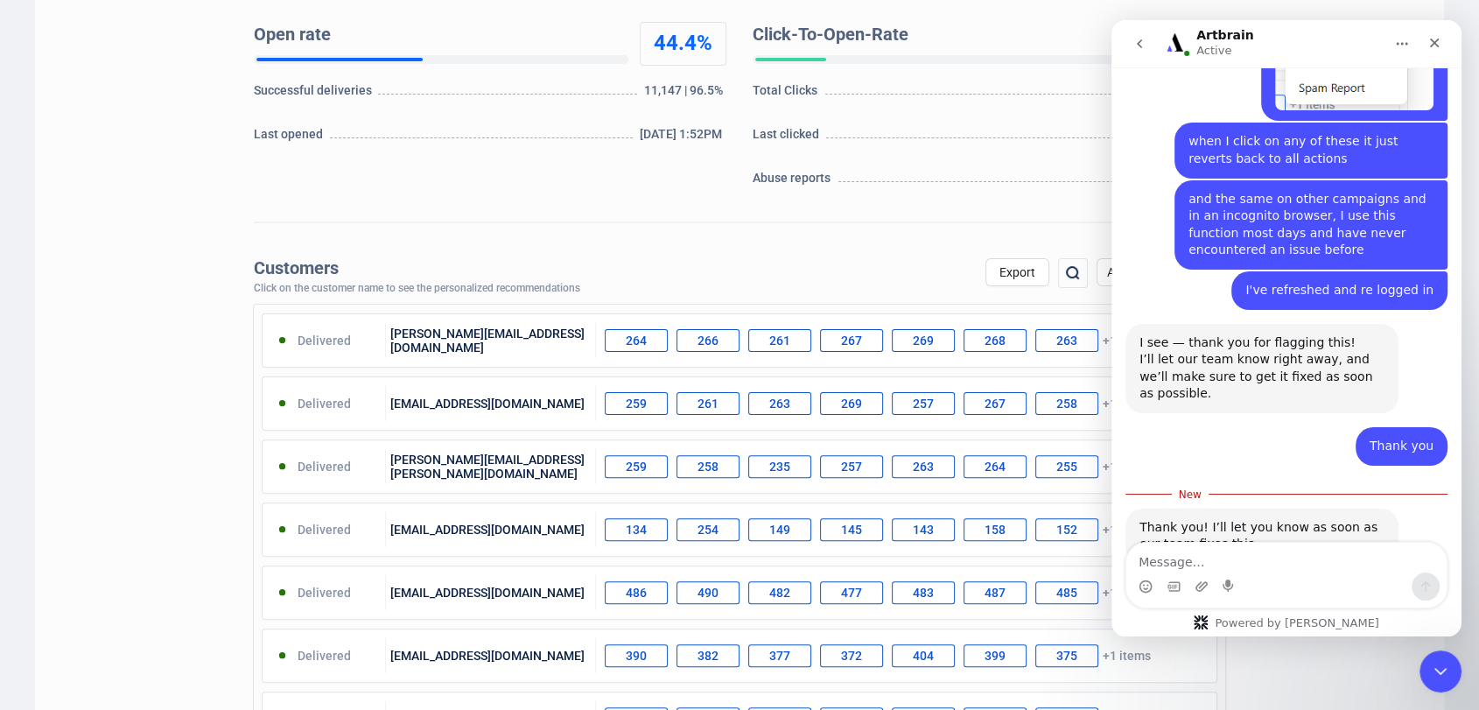
scroll to position [1824, 0]
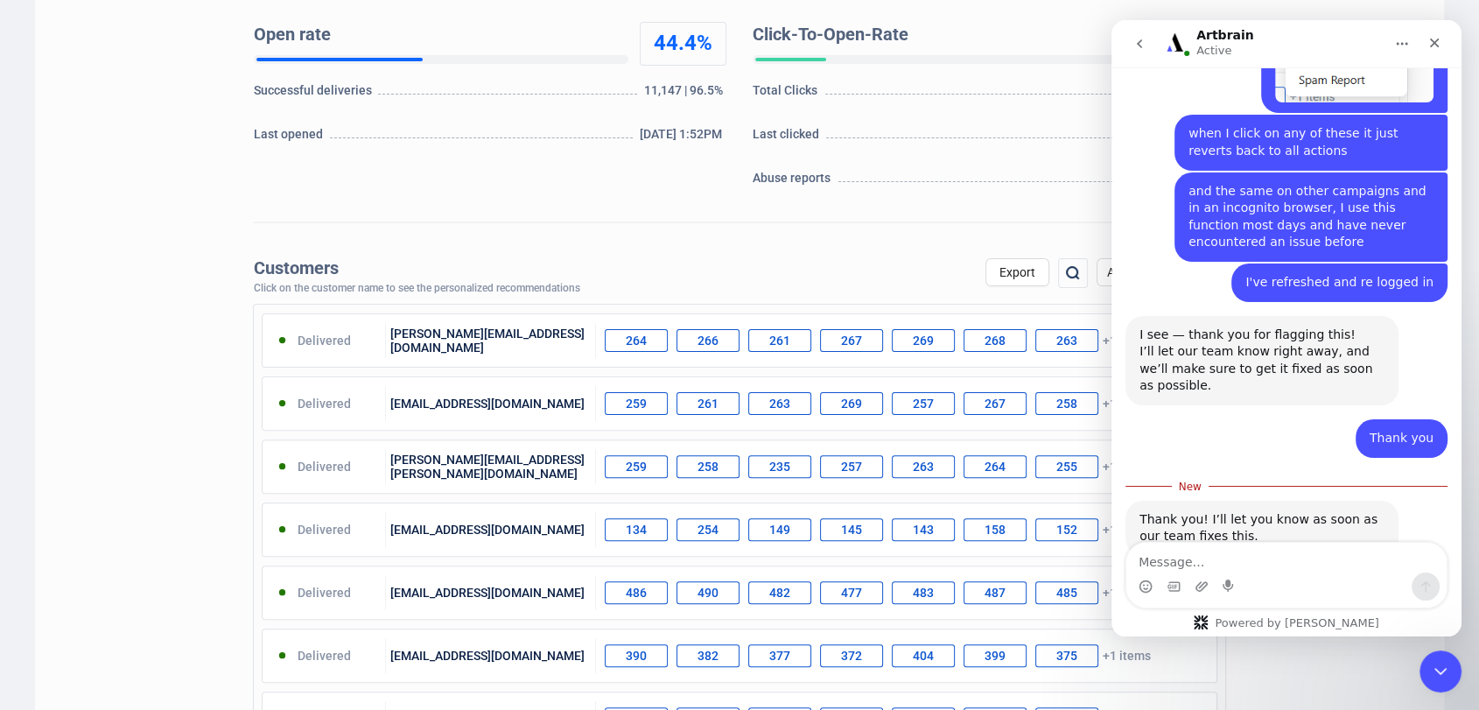
click at [1261, 550] on textarea "Message…" at bounding box center [1286, 557] width 320 height 30
type textarea "That would be brilliant thank you"
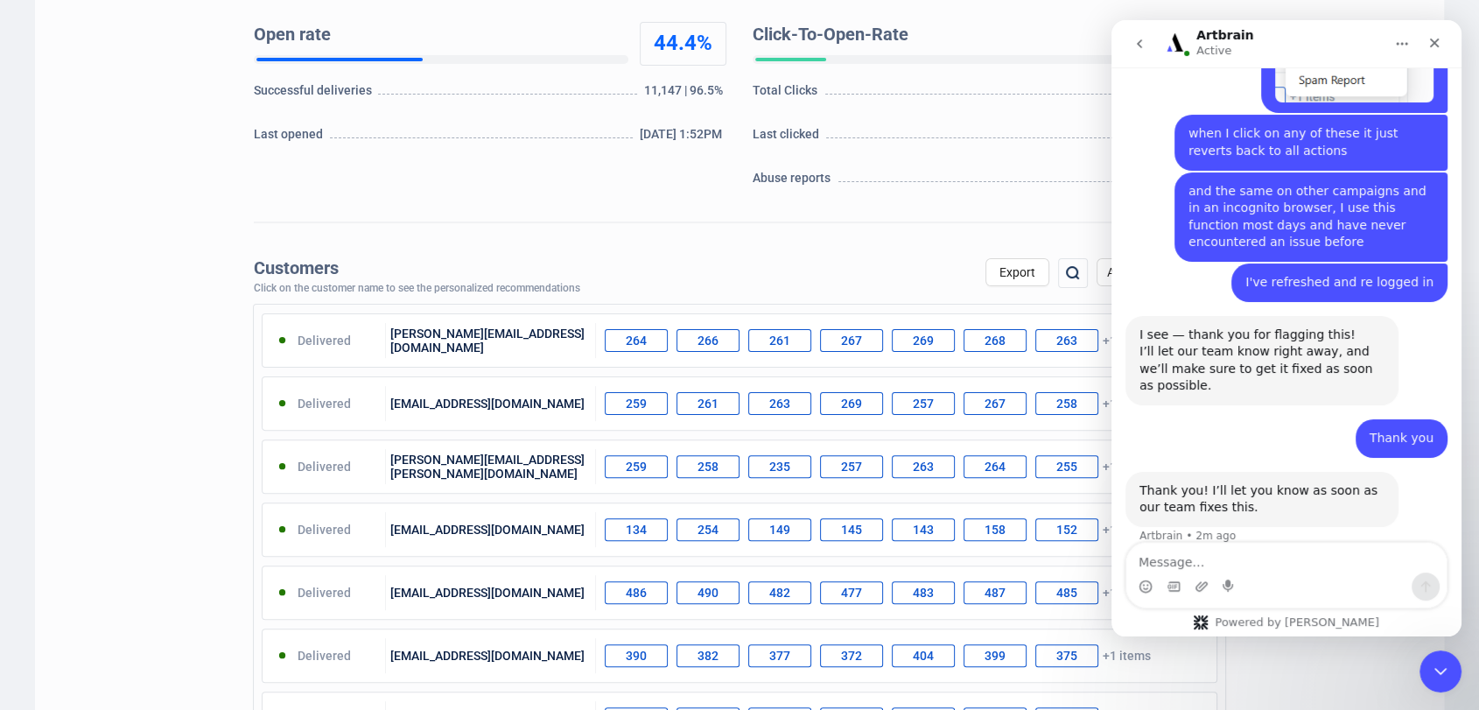
scroll to position [1848, 0]
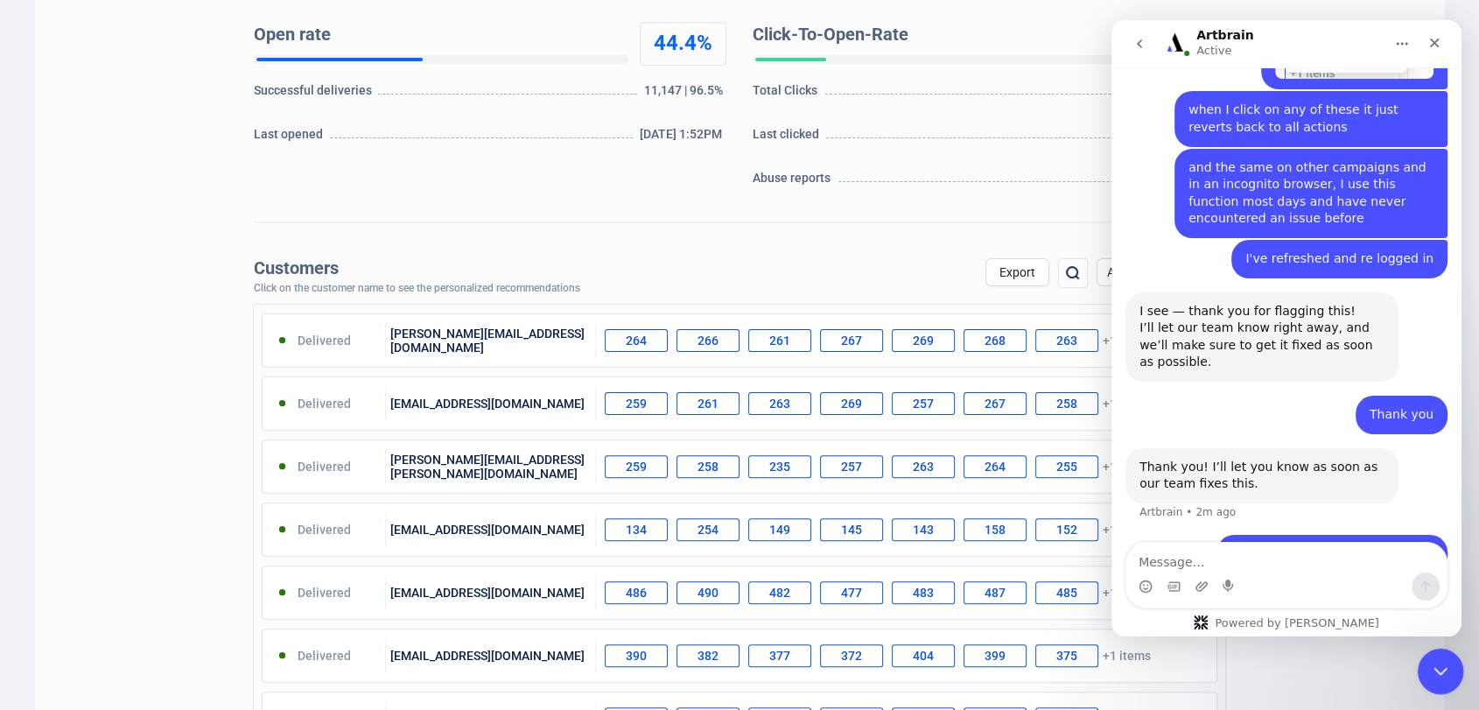
click at [1443, 688] on div "Close Intercom Messenger" at bounding box center [1438, 668] width 42 height 42
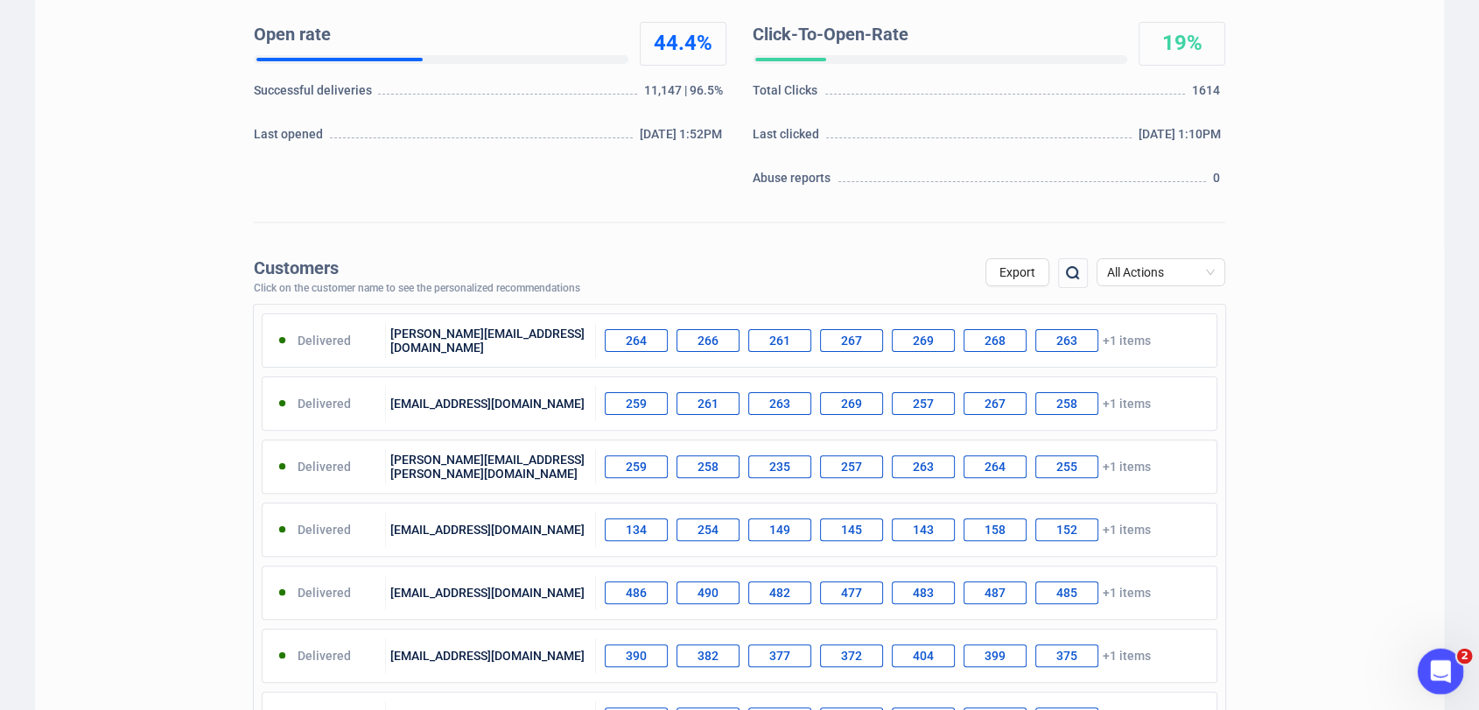
click at [1441, 662] on icon "Open Intercom Messenger" at bounding box center [1438, 668] width 29 height 29
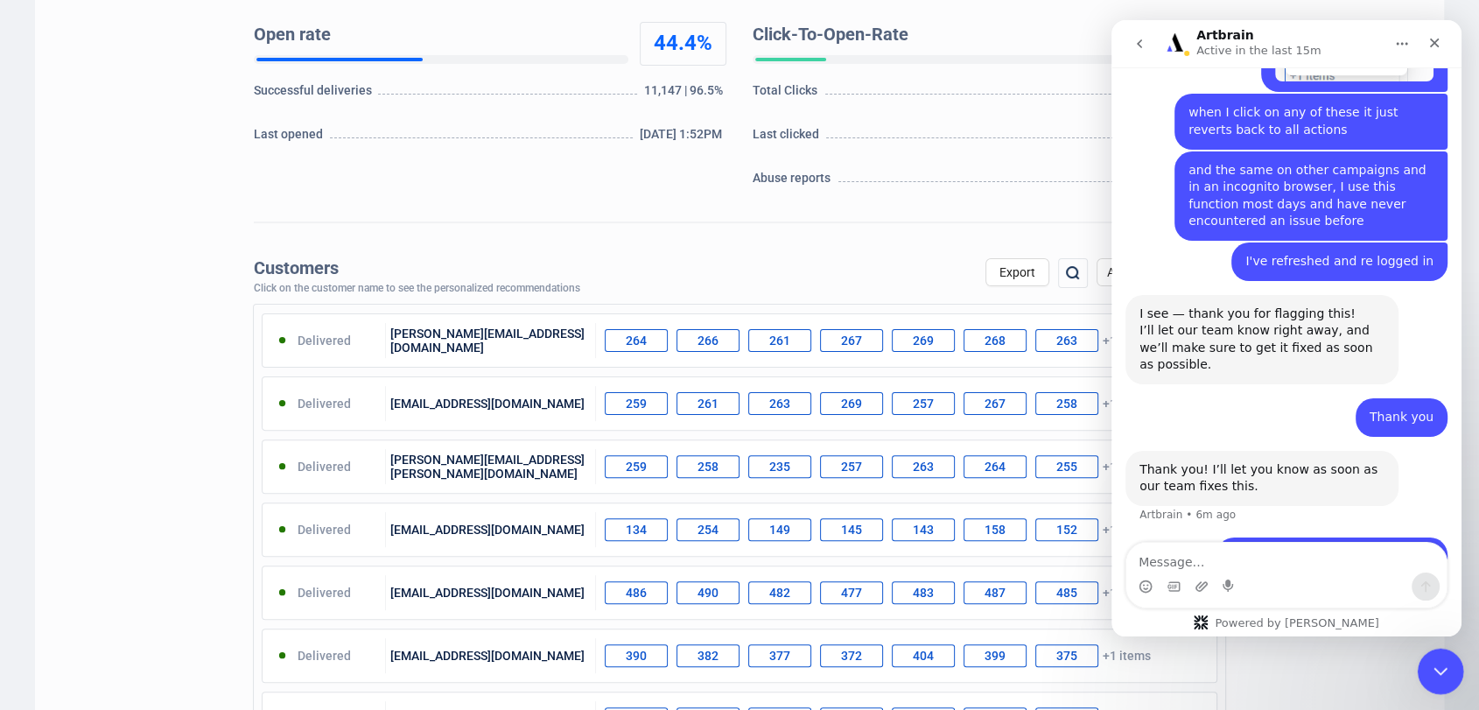
click at [1444, 667] on icon "Close Intercom Messenger" at bounding box center [1437, 668] width 21 height 21
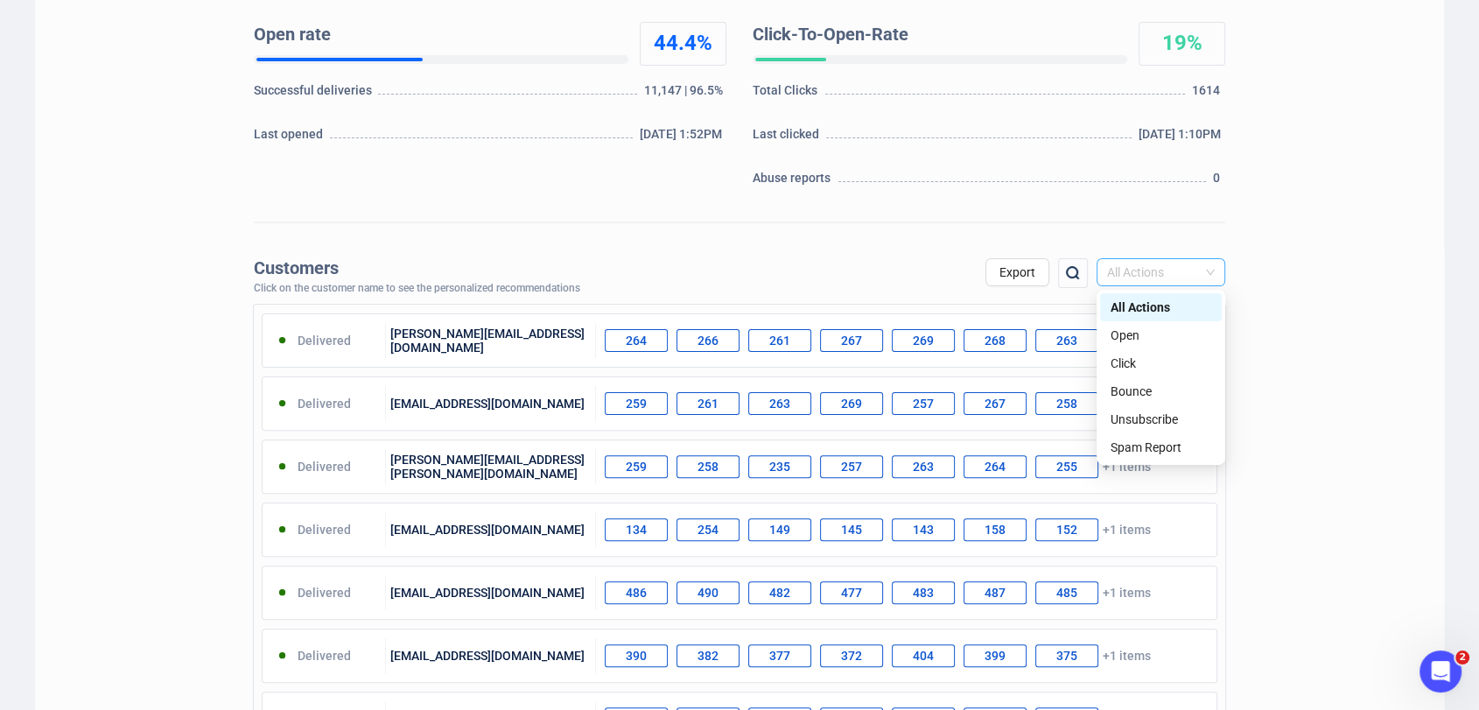
click at [1202, 265] on span "All Actions" at bounding box center [1161, 272] width 108 height 26
click at [1183, 418] on div "Unsubscribe" at bounding box center [1160, 418] width 101 height 19
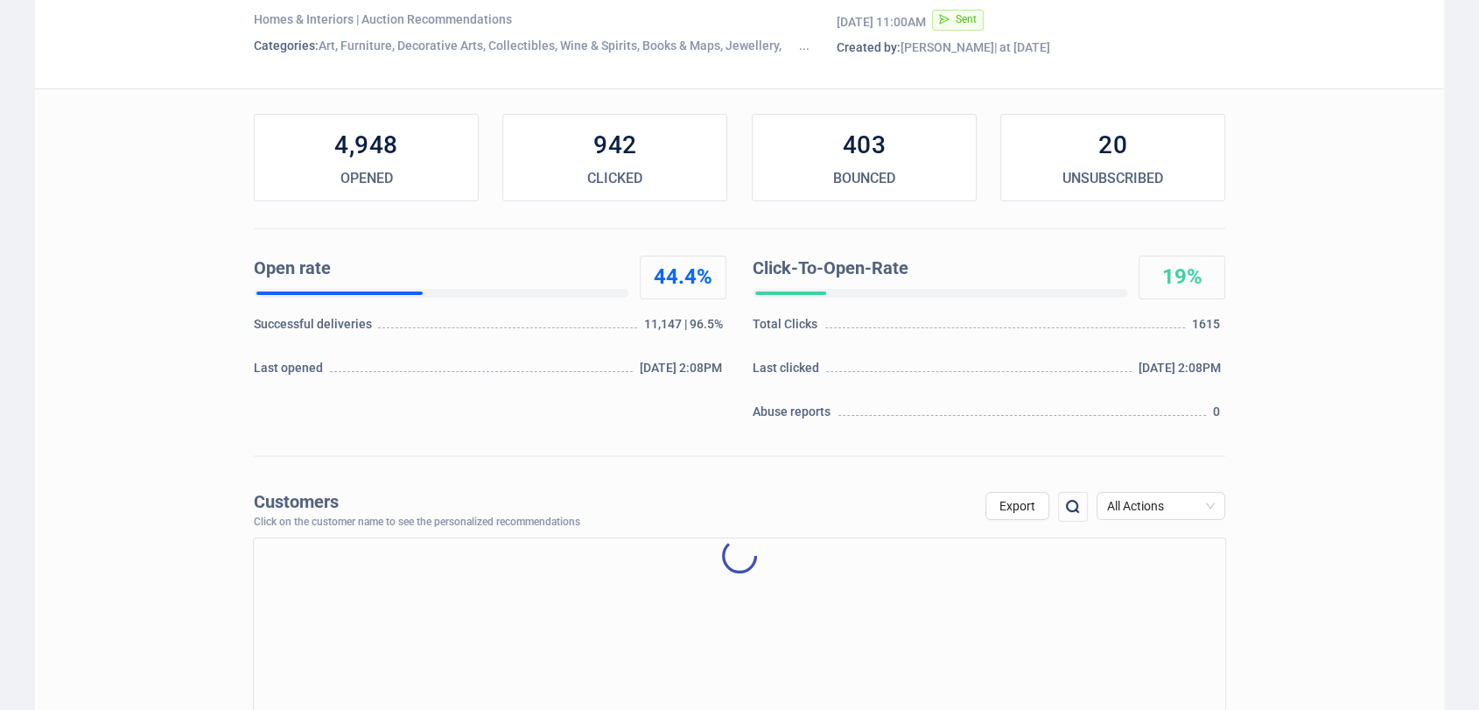
scroll to position [186, 0]
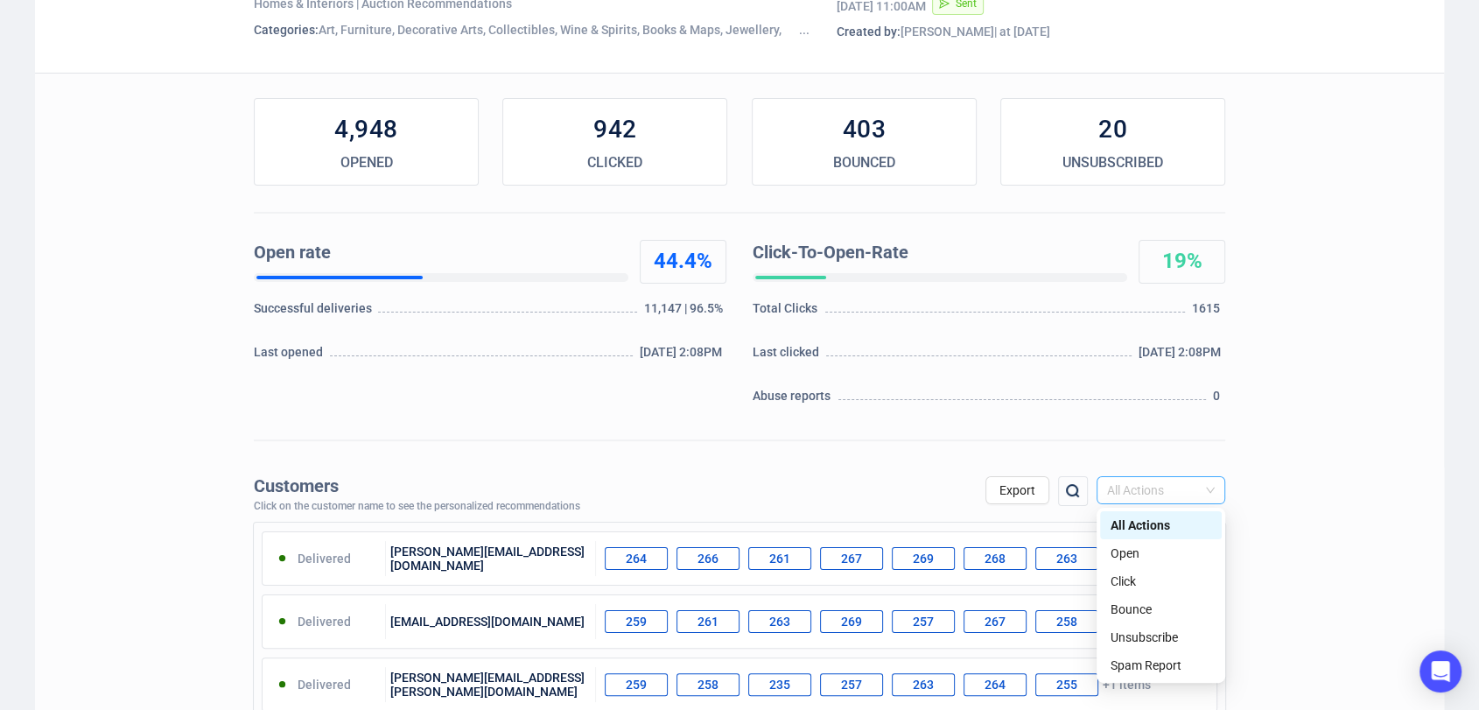
click at [1158, 486] on span "All Actions" at bounding box center [1161, 490] width 108 height 26
click at [1172, 632] on div "Unsubscribe" at bounding box center [1160, 636] width 101 height 19
click at [1435, 664] on icon "Open Intercom Messenger" at bounding box center [1440, 671] width 20 height 23
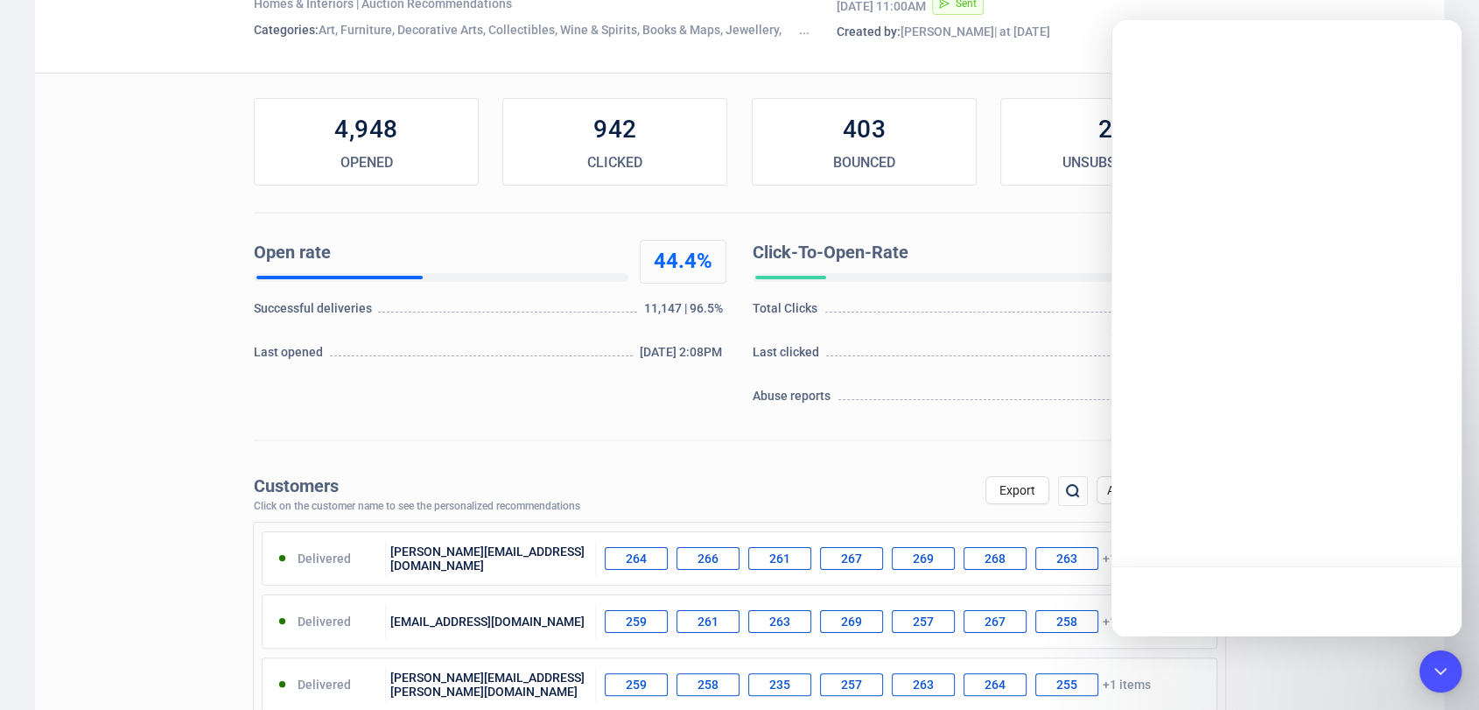
scroll to position [0, 0]
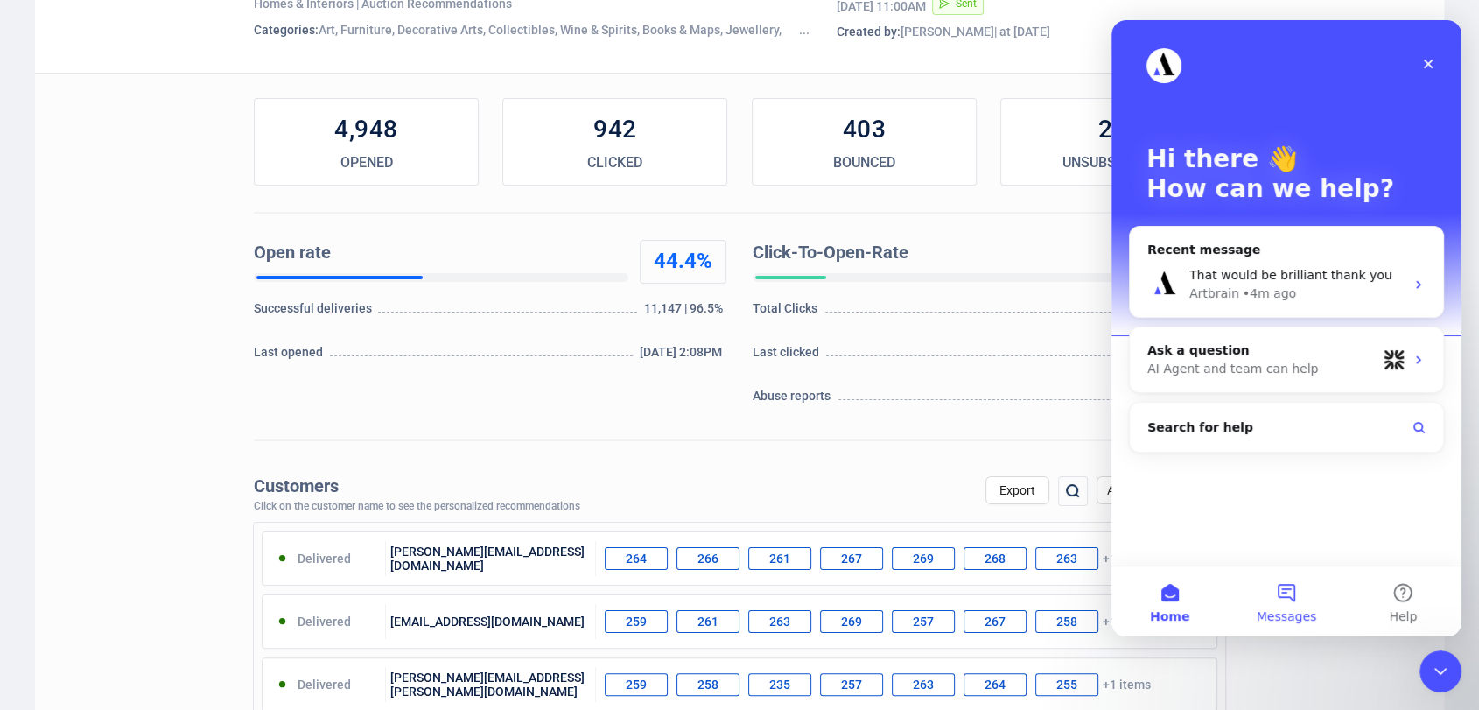
click at [1296, 610] on span "Messages" at bounding box center [1286, 616] width 60 height 12
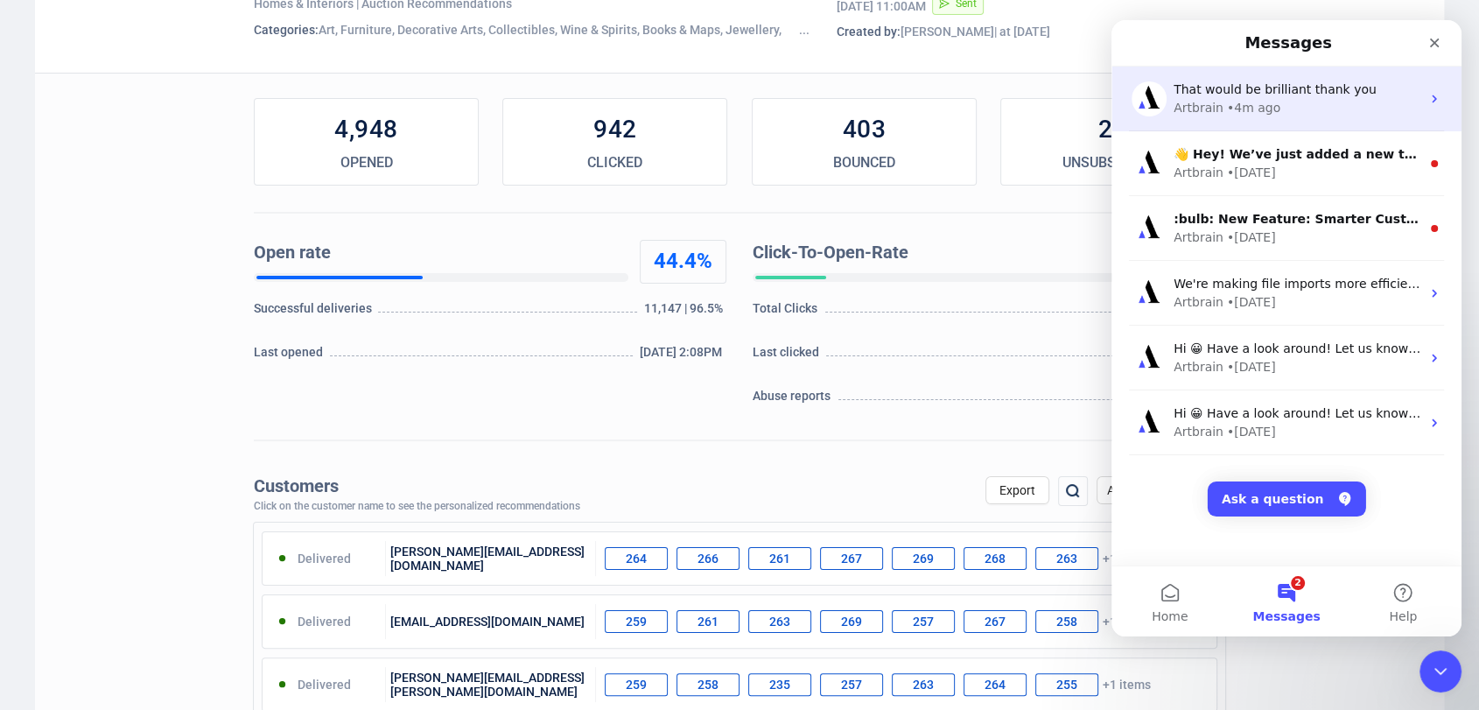
click at [1299, 84] on span "That would be brilliant thank you" at bounding box center [1274, 89] width 203 height 14
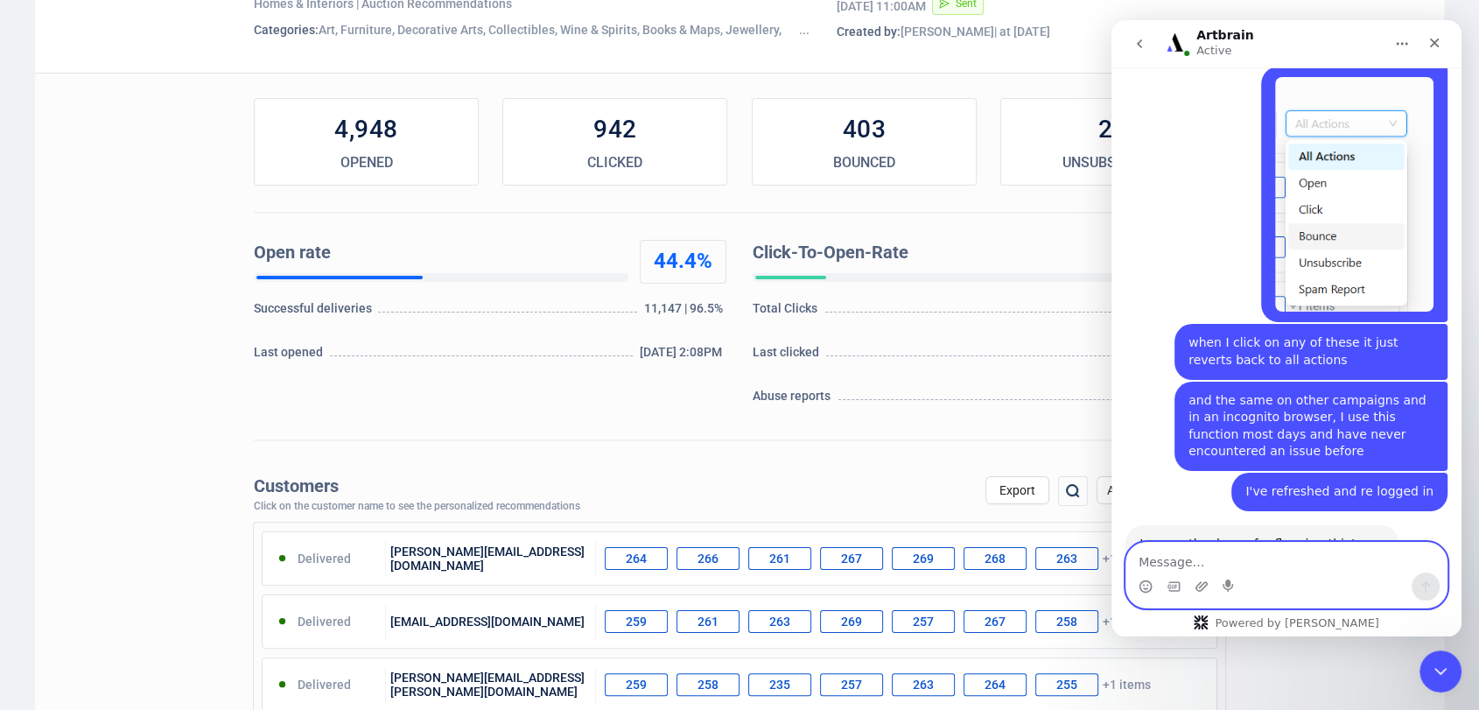
scroll to position [1848, 0]
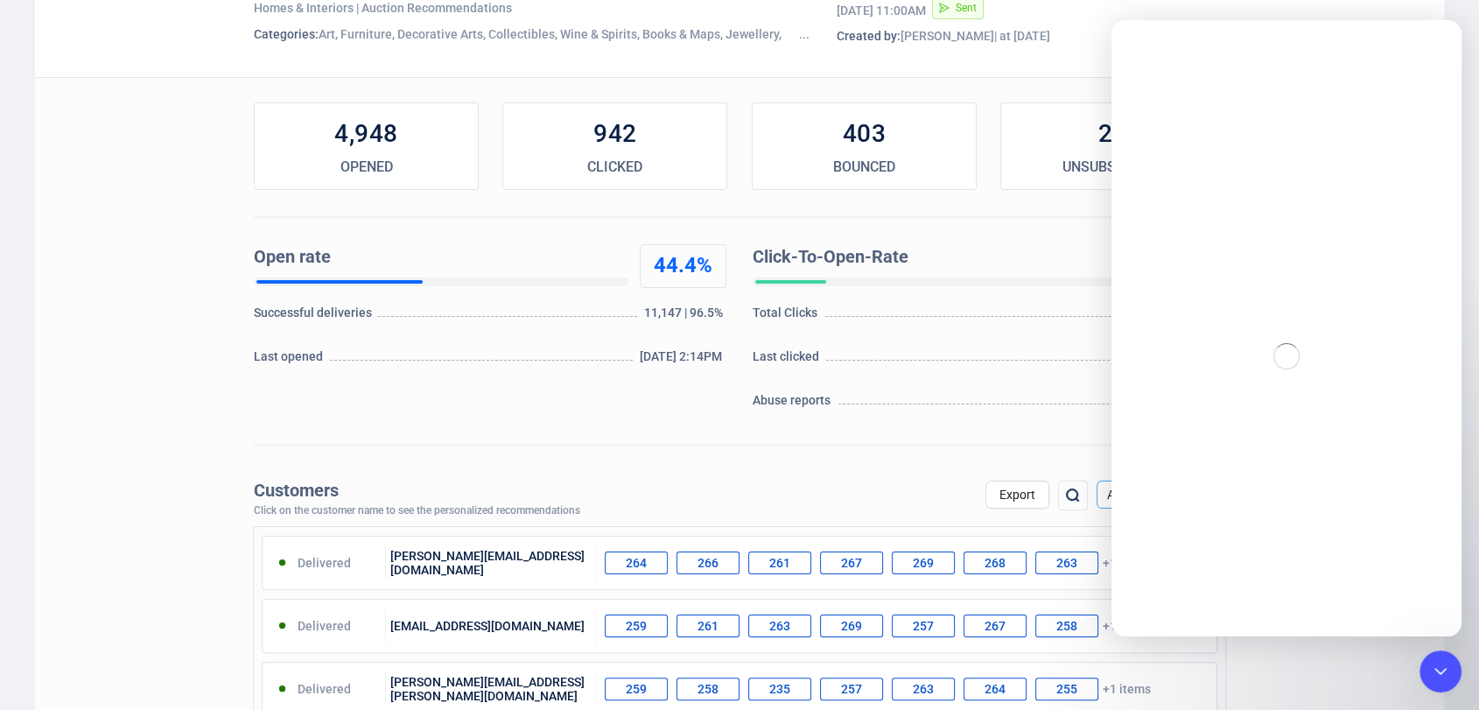
click at [1102, 500] on div "All Actions" at bounding box center [1160, 494] width 129 height 28
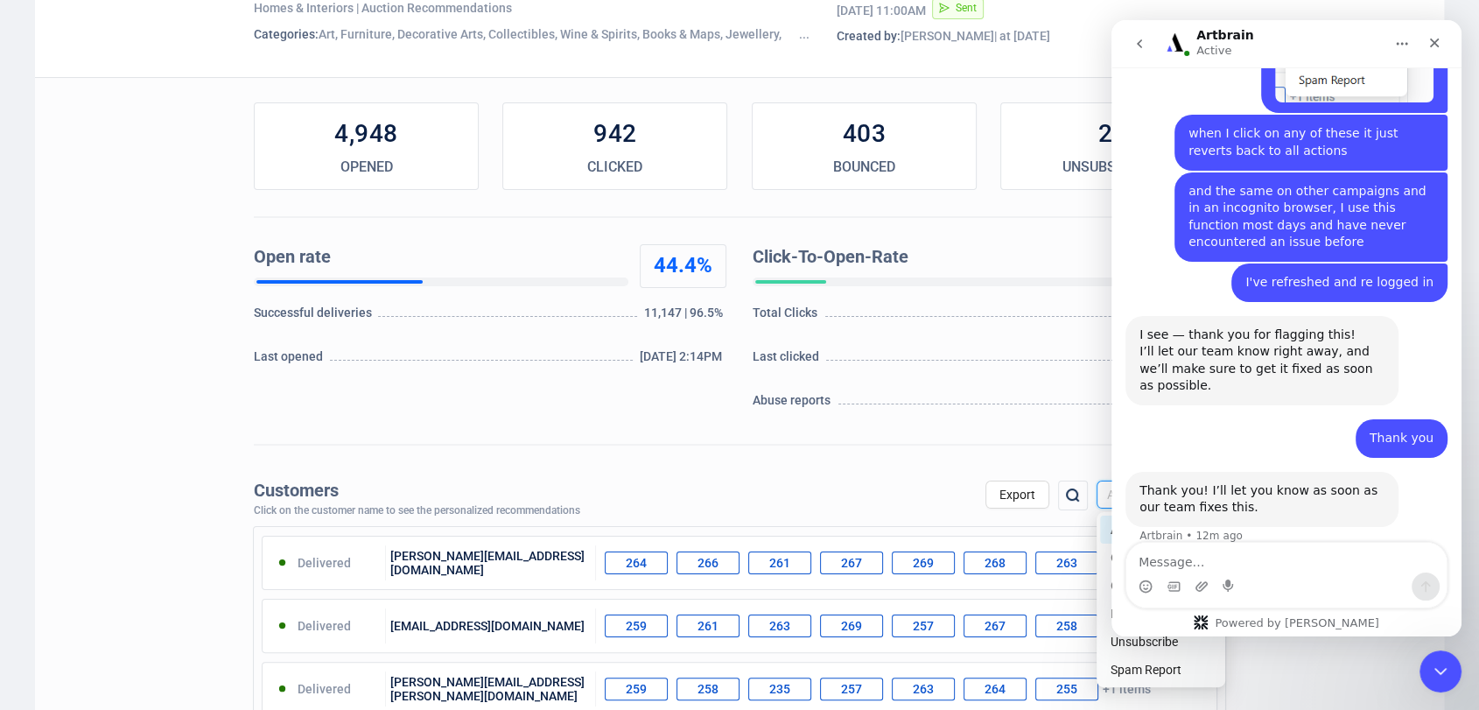
scroll to position [1848, 0]
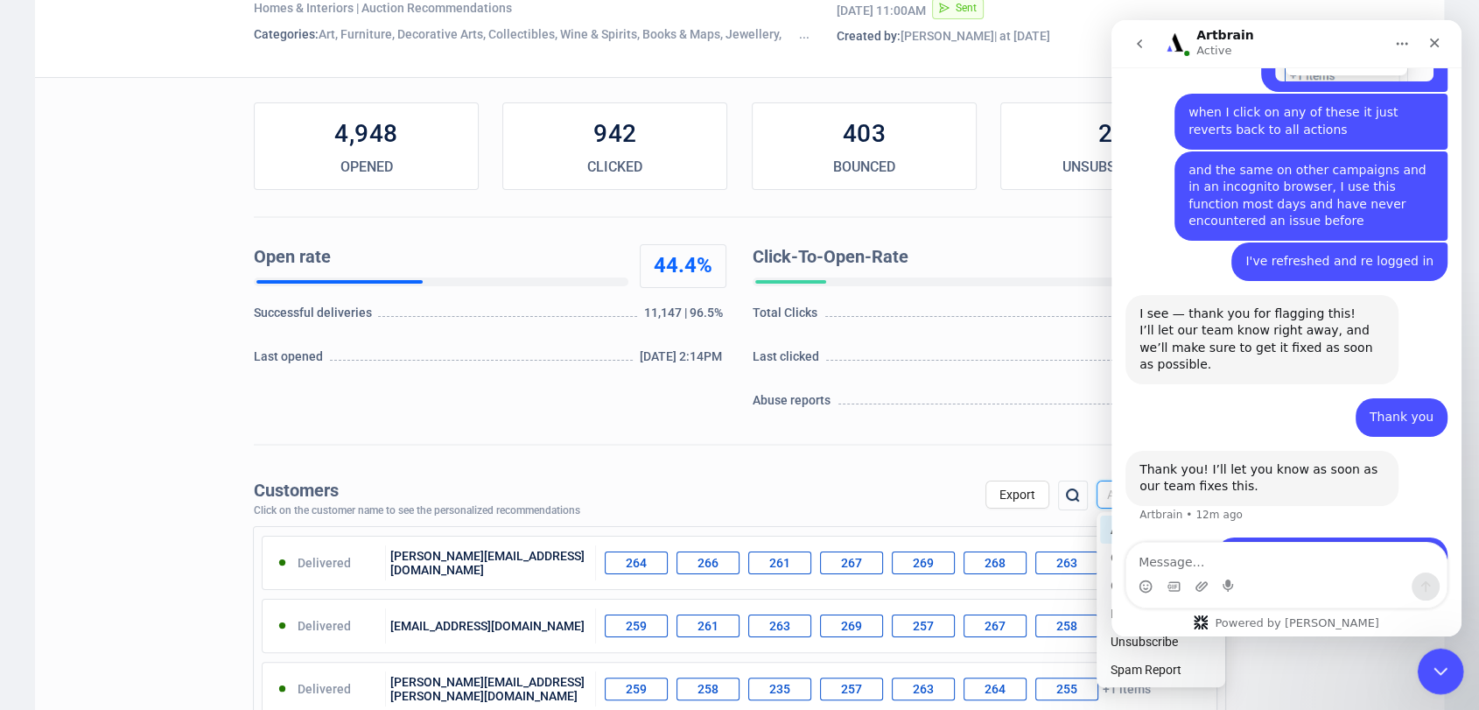
click at [1425, 683] on div "Close Intercom Messenger" at bounding box center [1438, 668] width 42 height 42
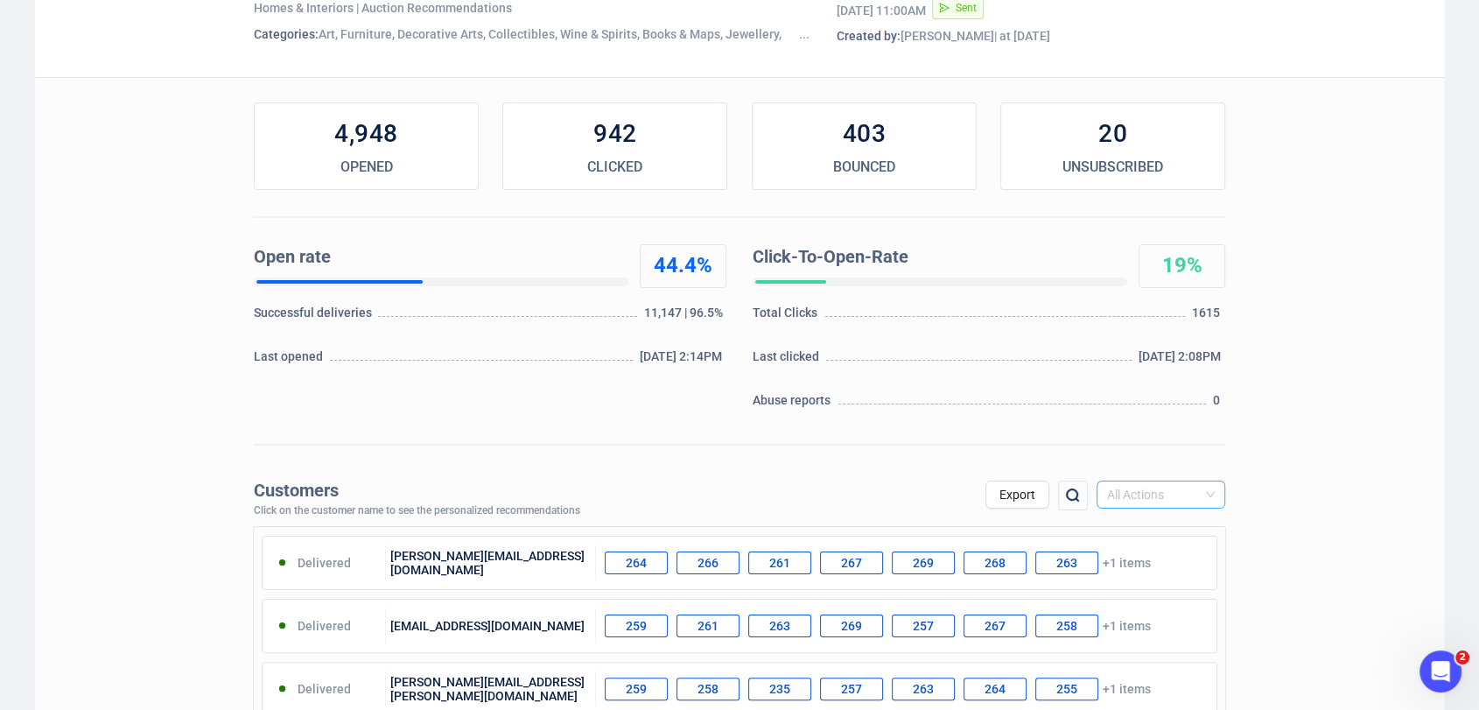
click at [1170, 499] on span "All Actions" at bounding box center [1161, 494] width 108 height 26
click at [1161, 637] on div "Unsubscribe" at bounding box center [1160, 641] width 101 height 19
click at [1430, 662] on icon "Open Intercom Messenger" at bounding box center [1438, 668] width 29 height 29
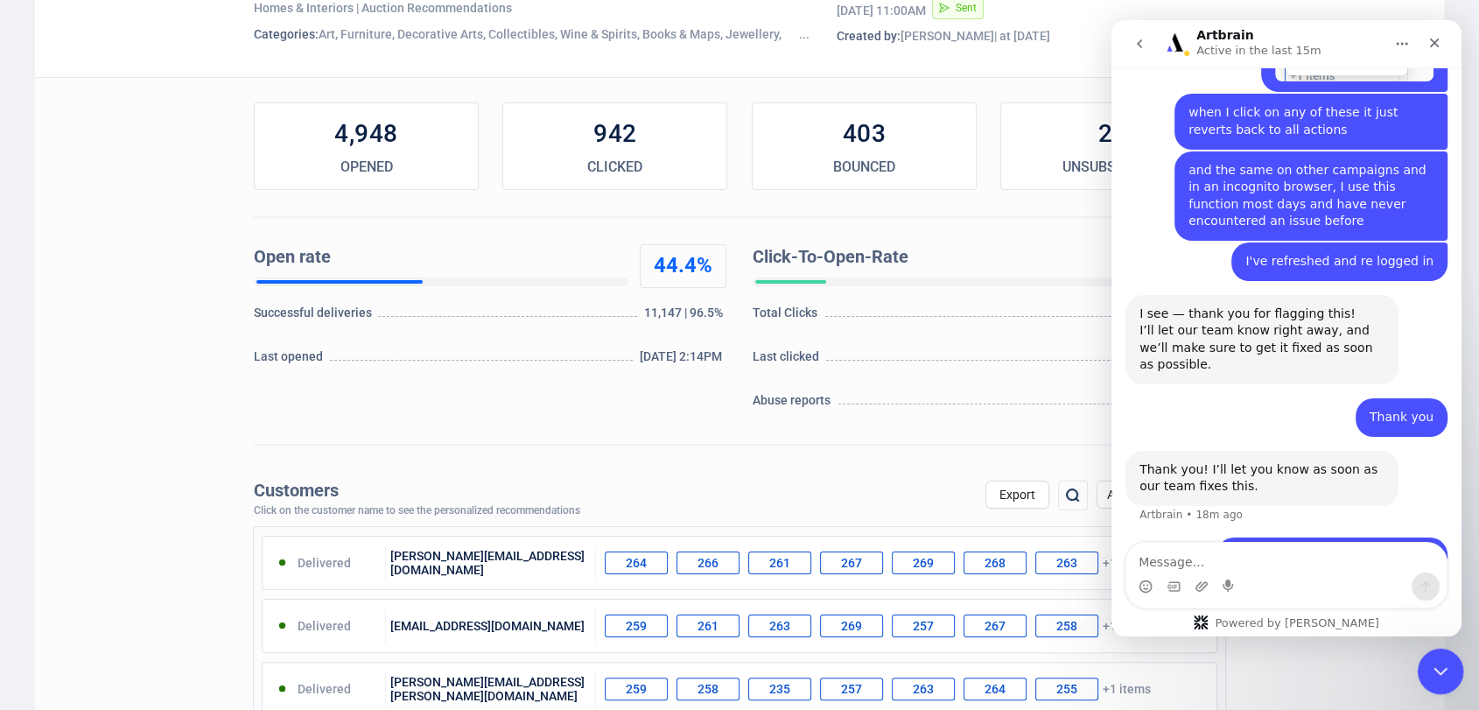
click at [1437, 656] on div "Close Intercom Messenger" at bounding box center [1438, 668] width 42 height 42
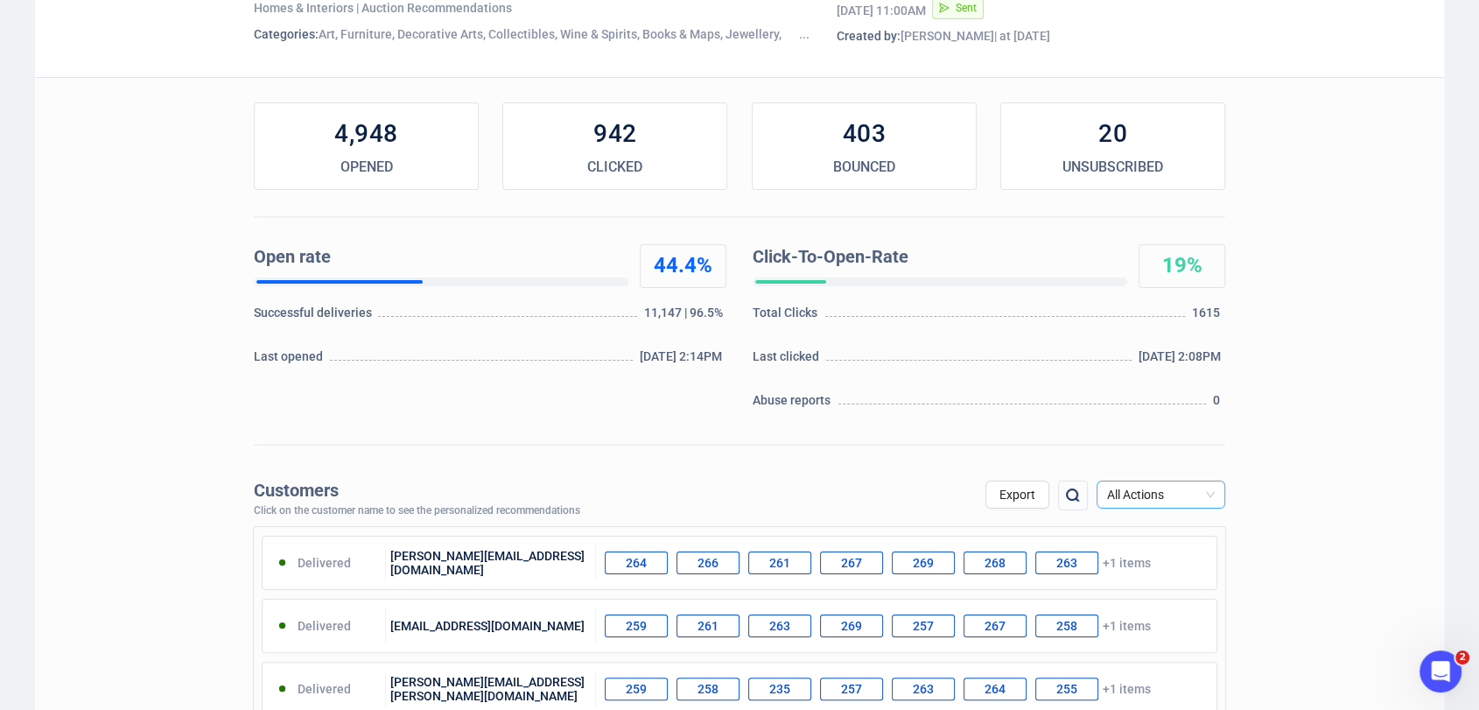
click at [1207, 495] on span "All Actions" at bounding box center [1161, 494] width 108 height 26
click at [1164, 644] on div "Unsubscribe" at bounding box center [1160, 641] width 101 height 19
click at [1426, 661] on div "Open Intercom Messenger" at bounding box center [1438, 669] width 58 height 58
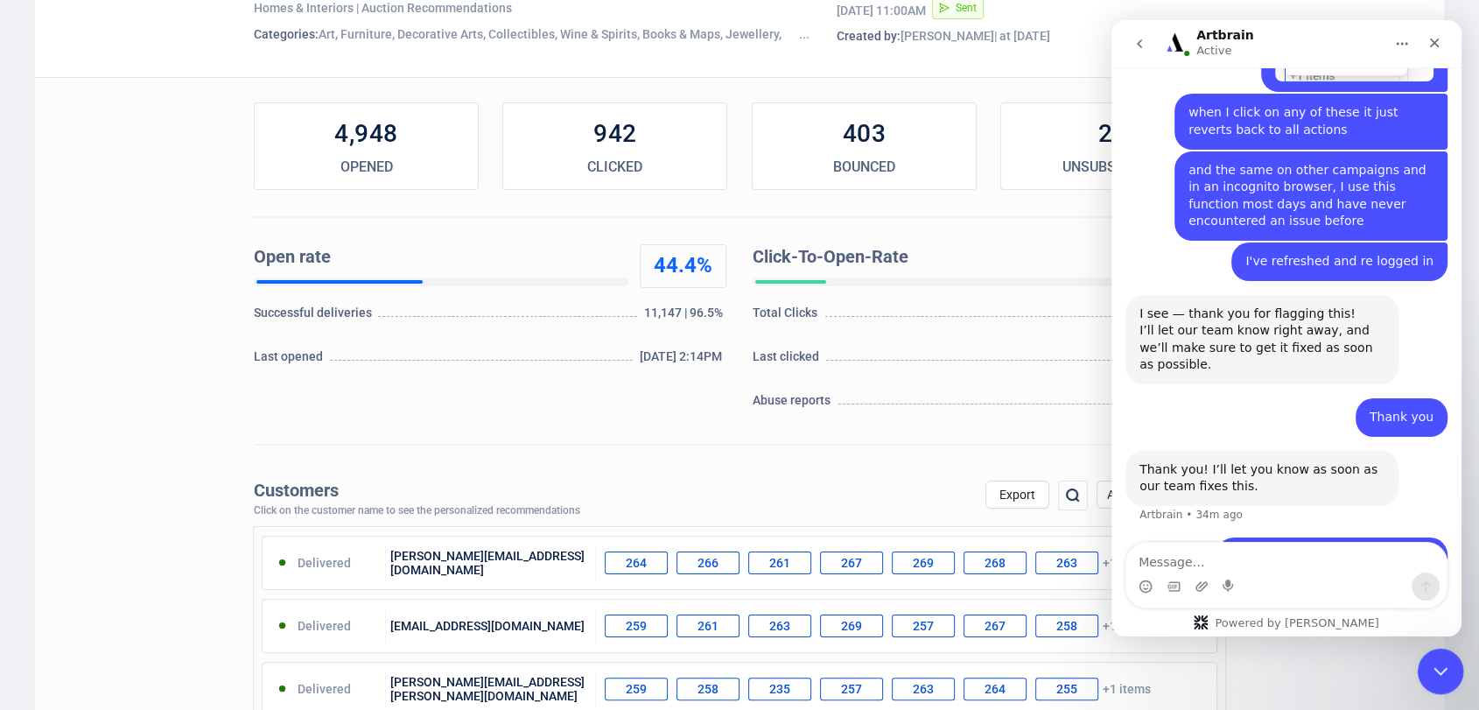
click at [1447, 683] on div "Close Intercom Messenger" at bounding box center [1438, 668] width 42 height 42
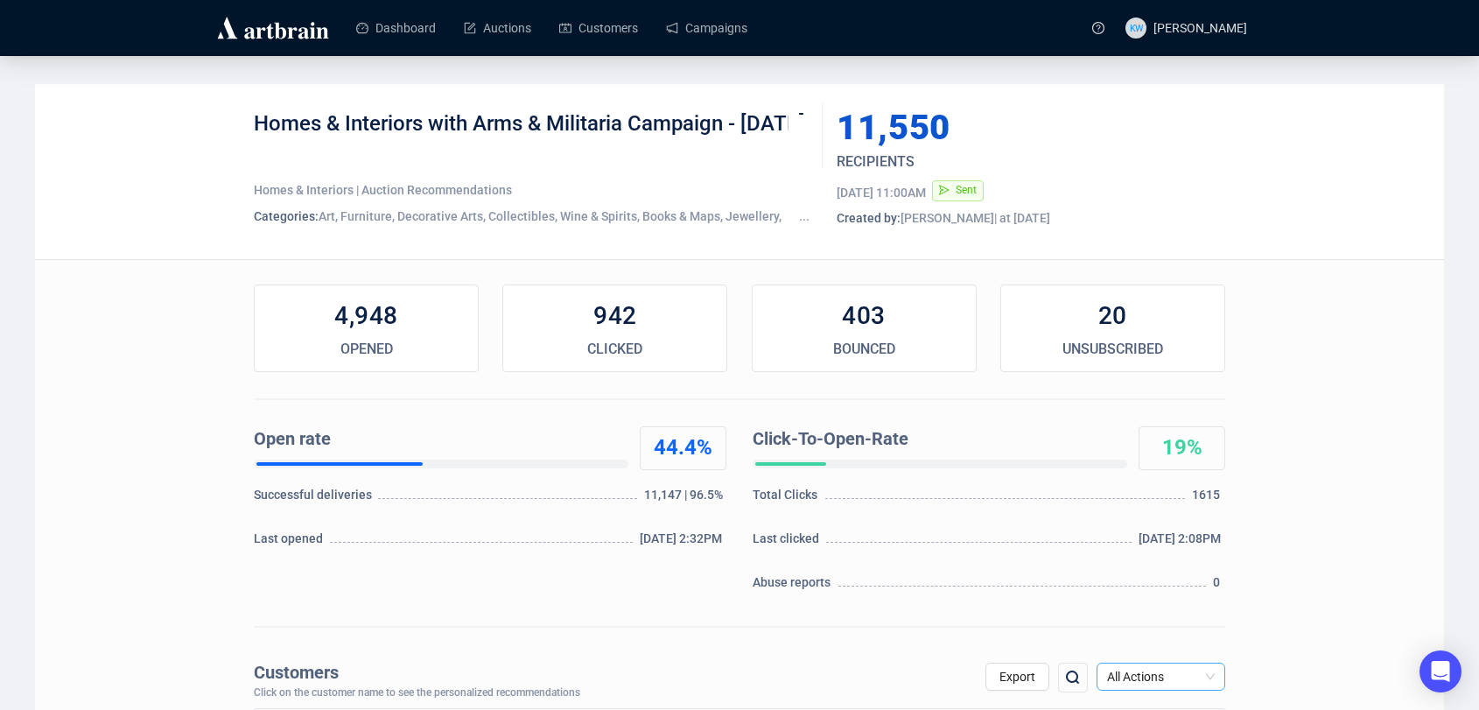
scroll to position [140, 0]
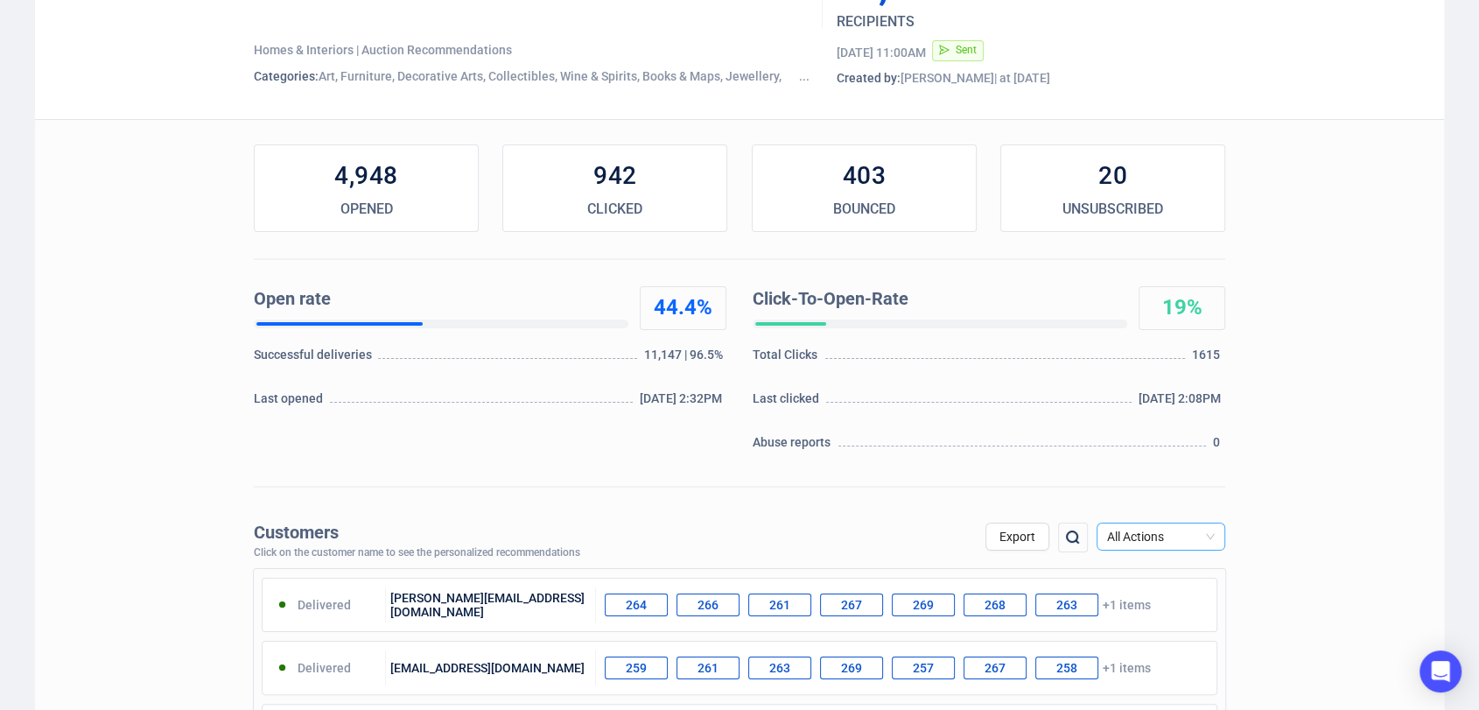
click at [1170, 533] on span "All Actions" at bounding box center [1161, 536] width 108 height 26
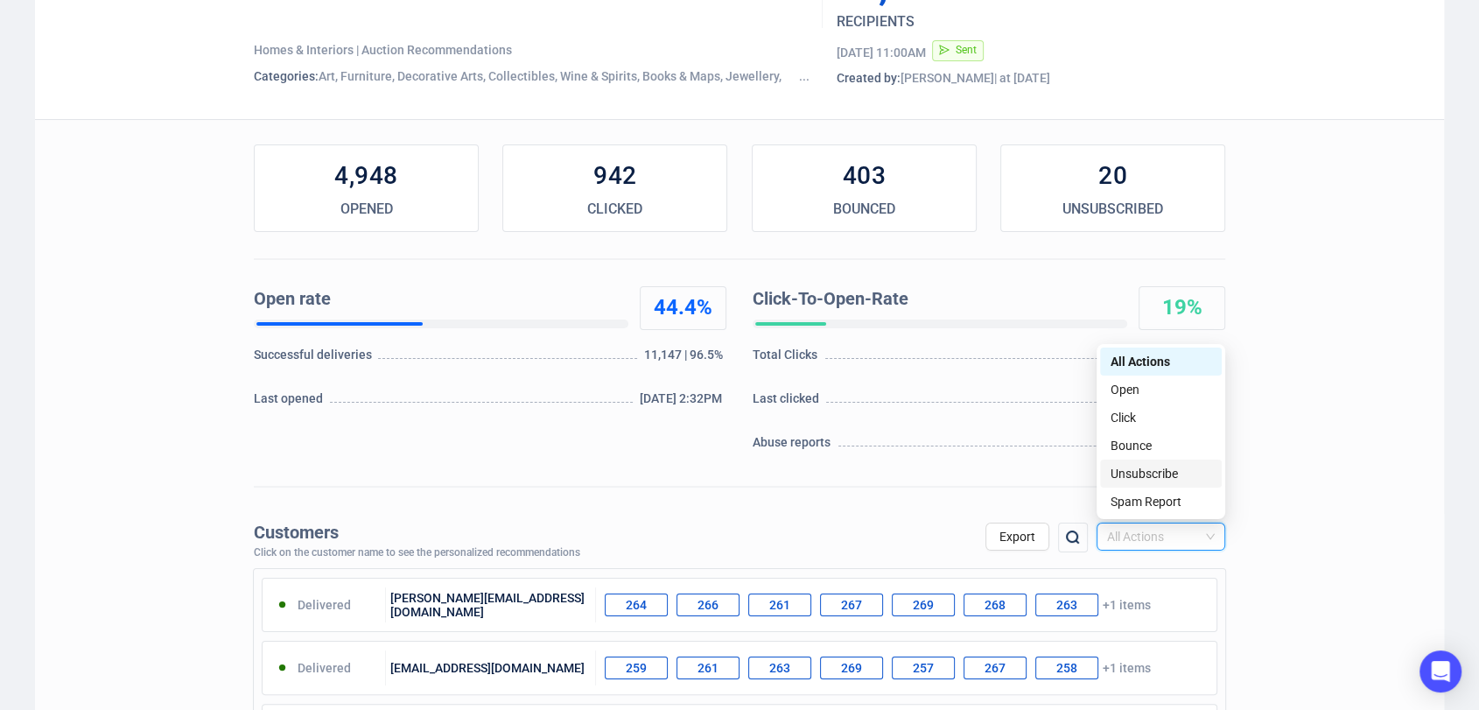
click at [1160, 471] on div "Unsubscribe" at bounding box center [1160, 473] width 101 height 19
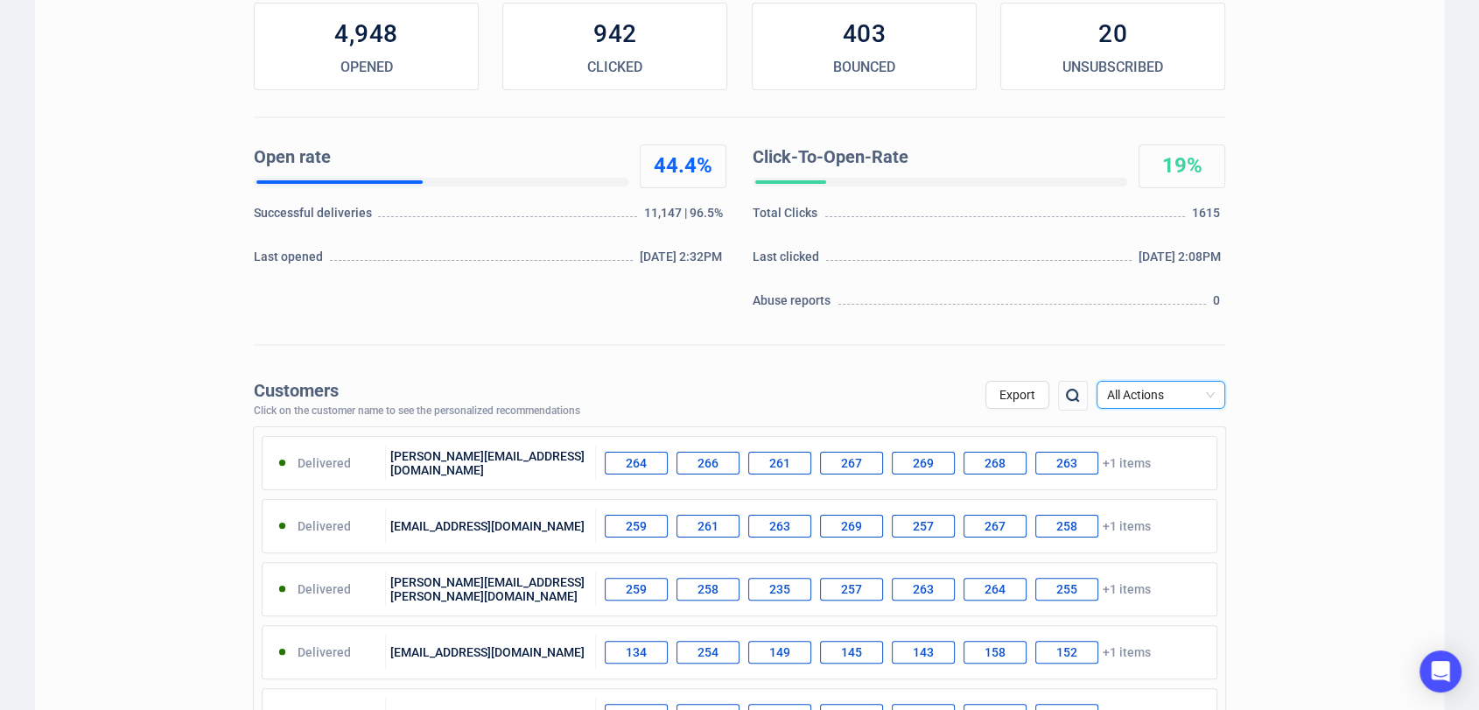
scroll to position [283, 0]
click at [1436, 663] on icon "Open Intercom Messenger" at bounding box center [1440, 671] width 20 height 23
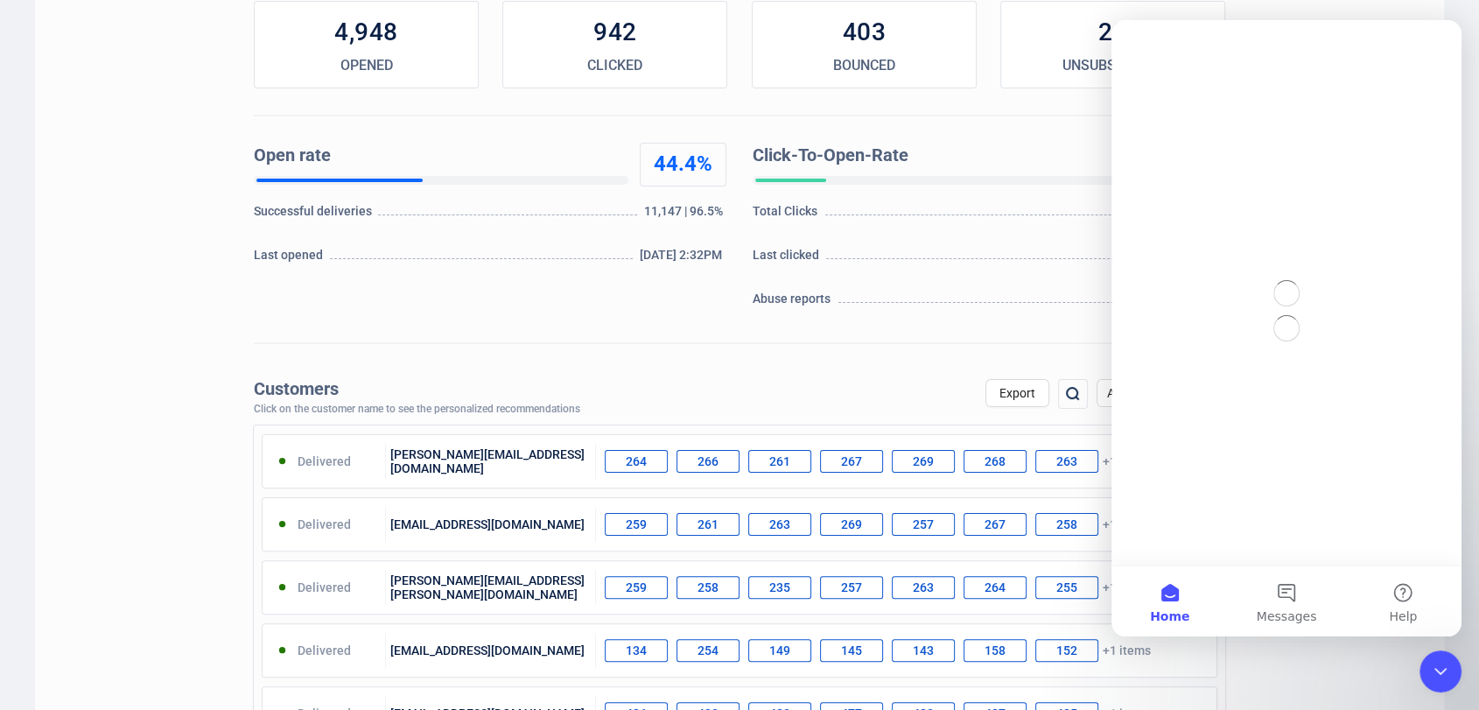
scroll to position [0, 0]
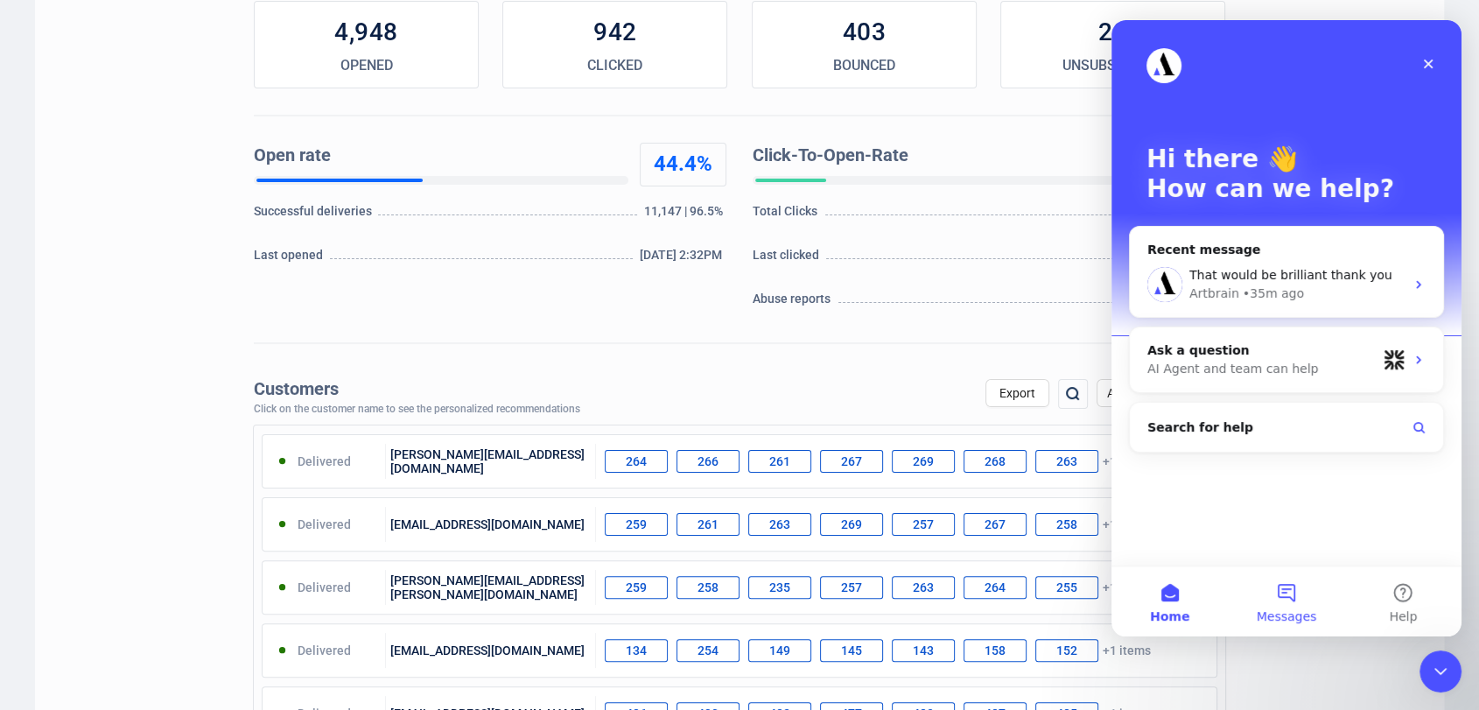
click at [1290, 605] on button "Messages" at bounding box center [1286, 601] width 116 height 70
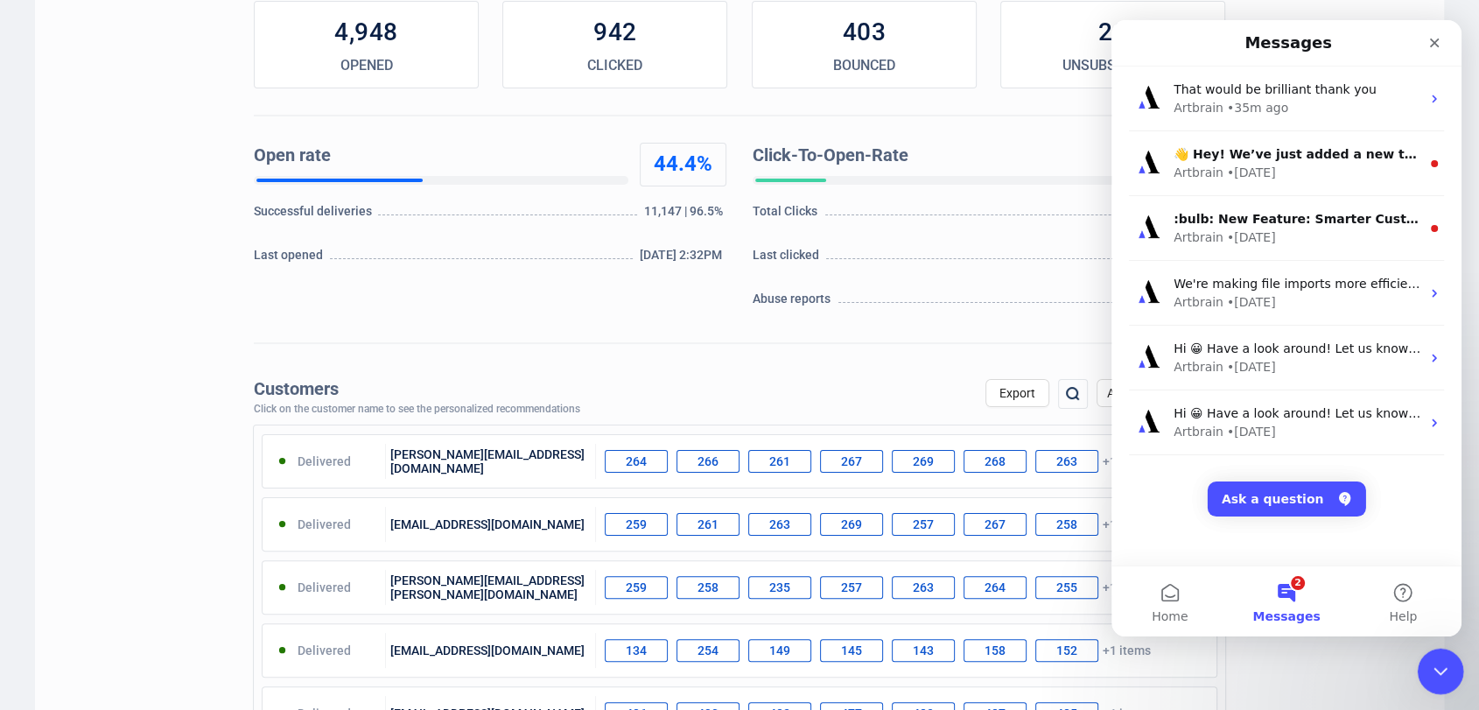
click at [1446, 686] on div "Close Intercom Messenger" at bounding box center [1438, 668] width 42 height 42
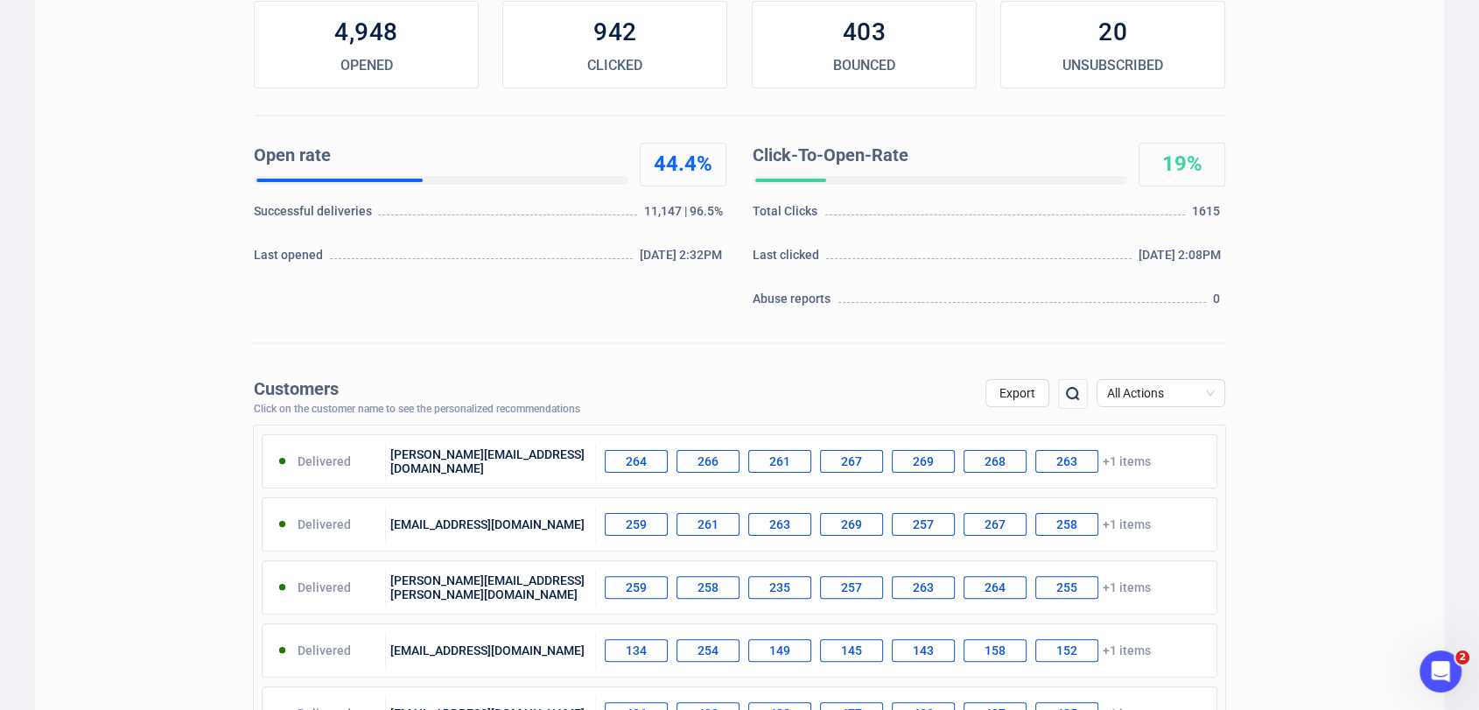
scroll to position [35, 0]
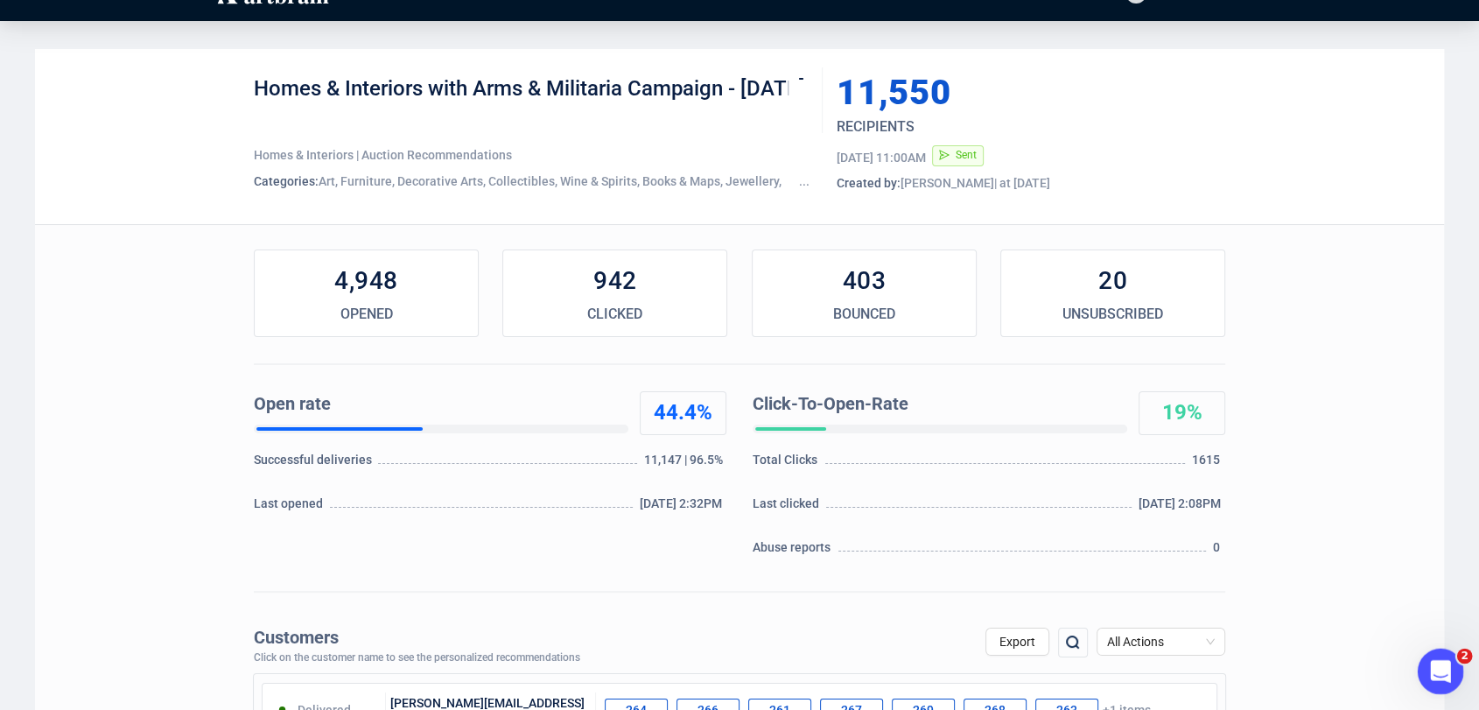
click at [1457, 670] on div "Open Intercom Messenger" at bounding box center [1438, 669] width 58 height 58
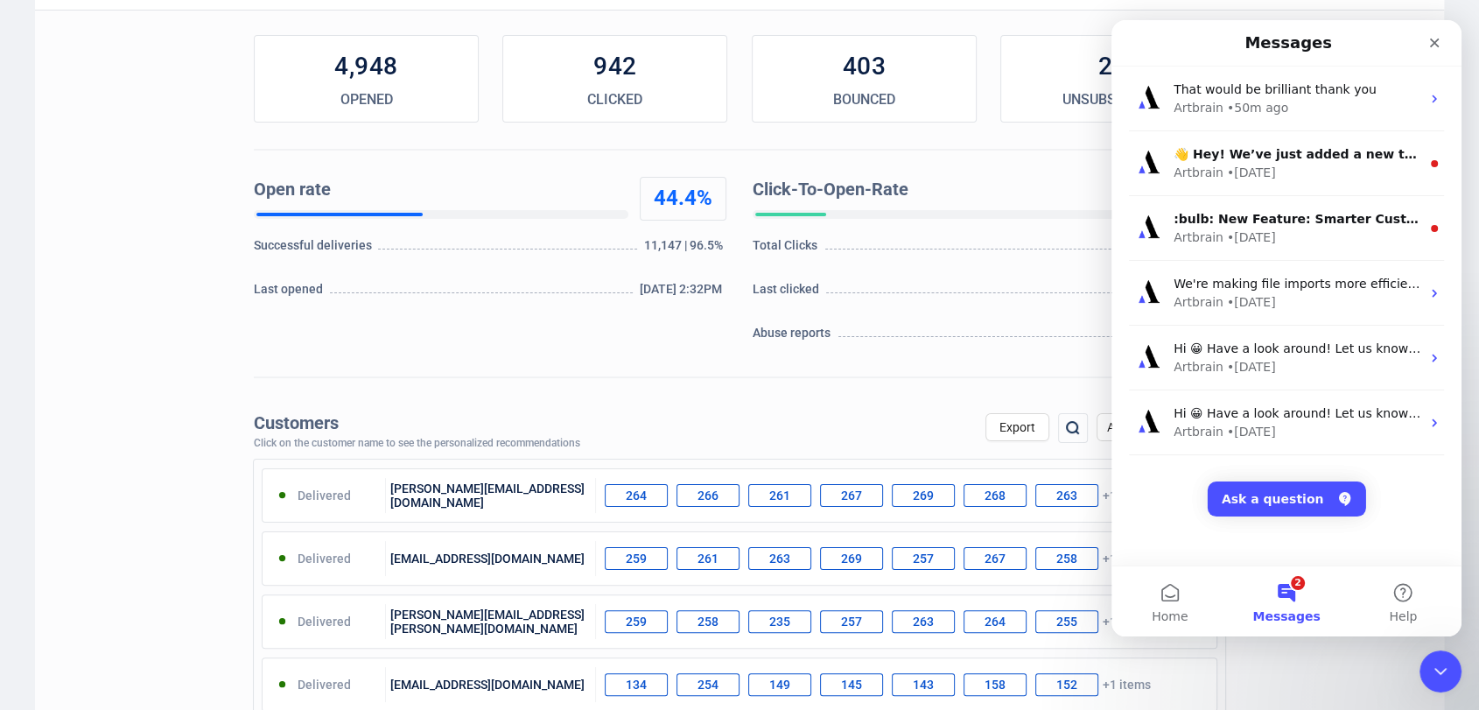
scroll to position [256, 0]
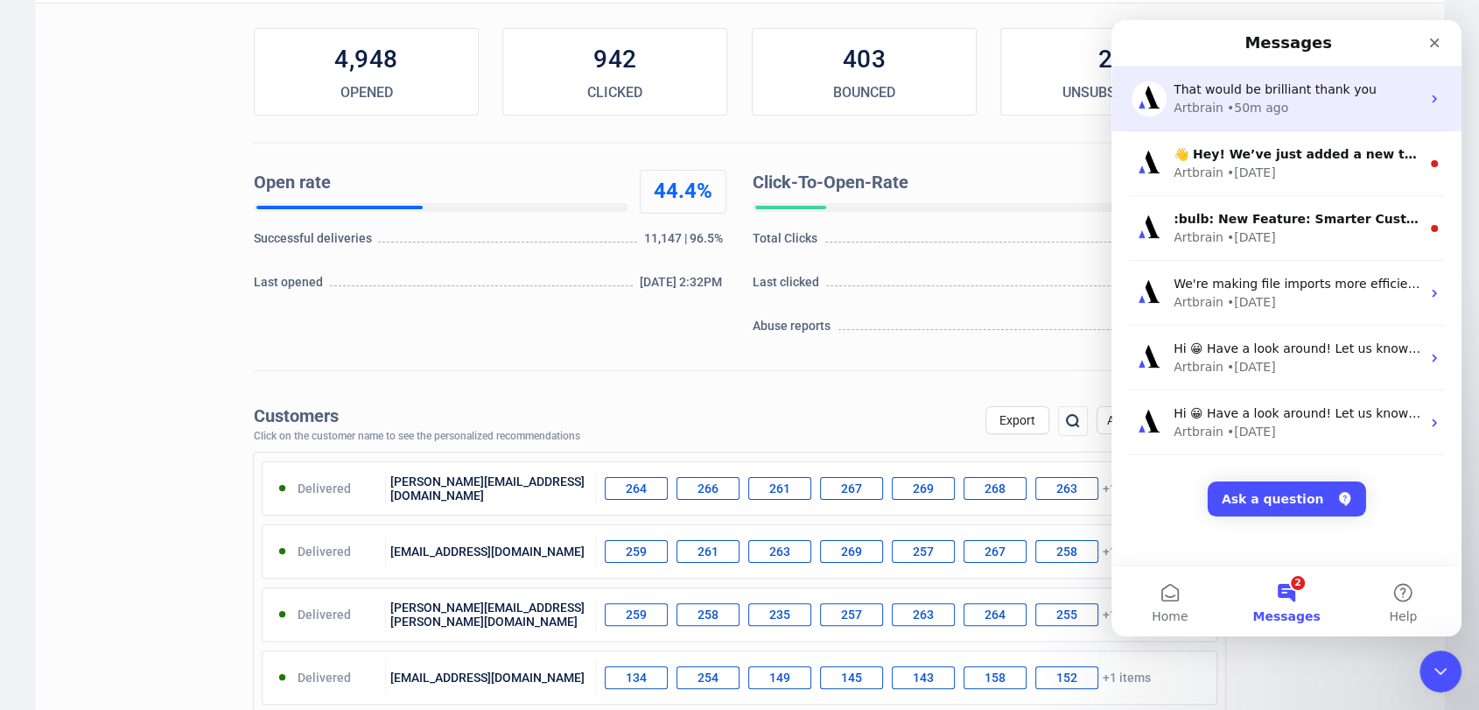
click at [1256, 121] on div "That would be brilliant thank you Artbrain • 50m ago" at bounding box center [1286, 98] width 350 height 65
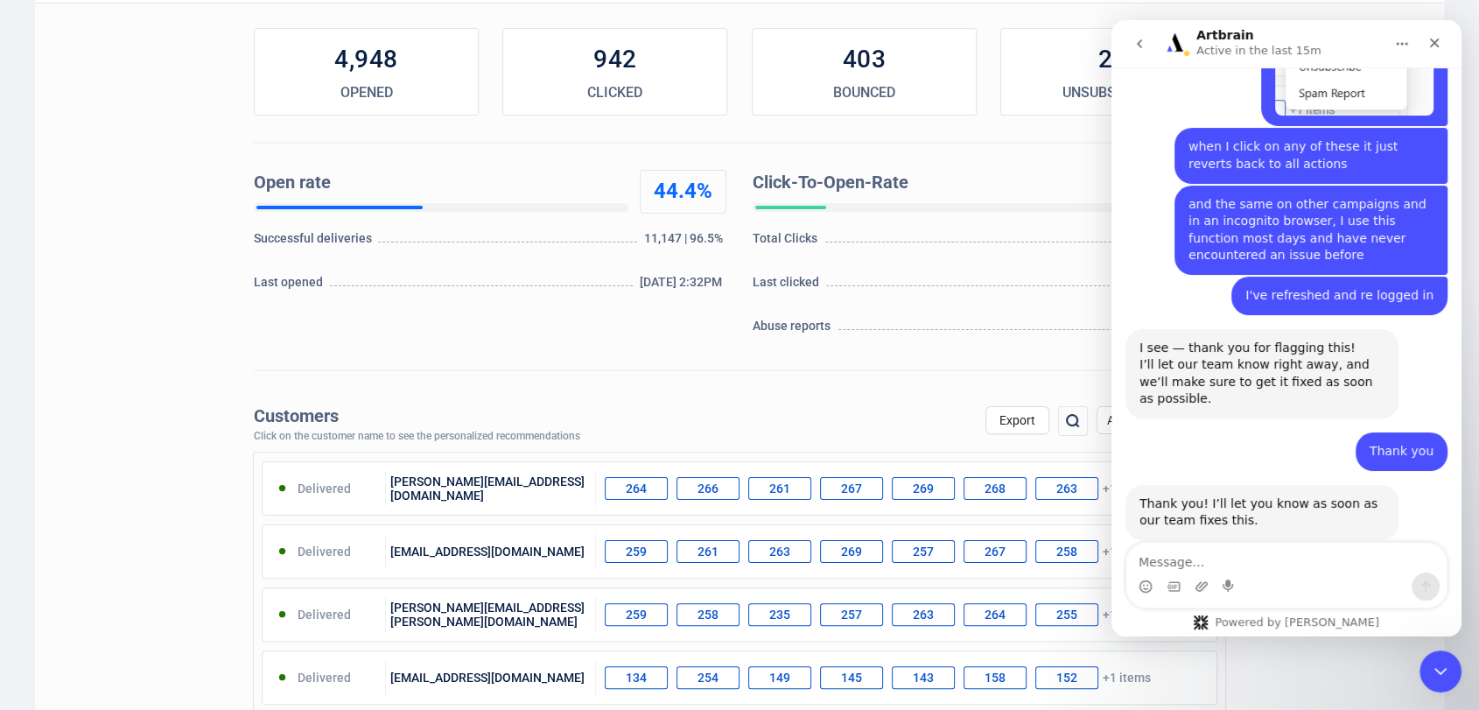
scroll to position [1848, 0]
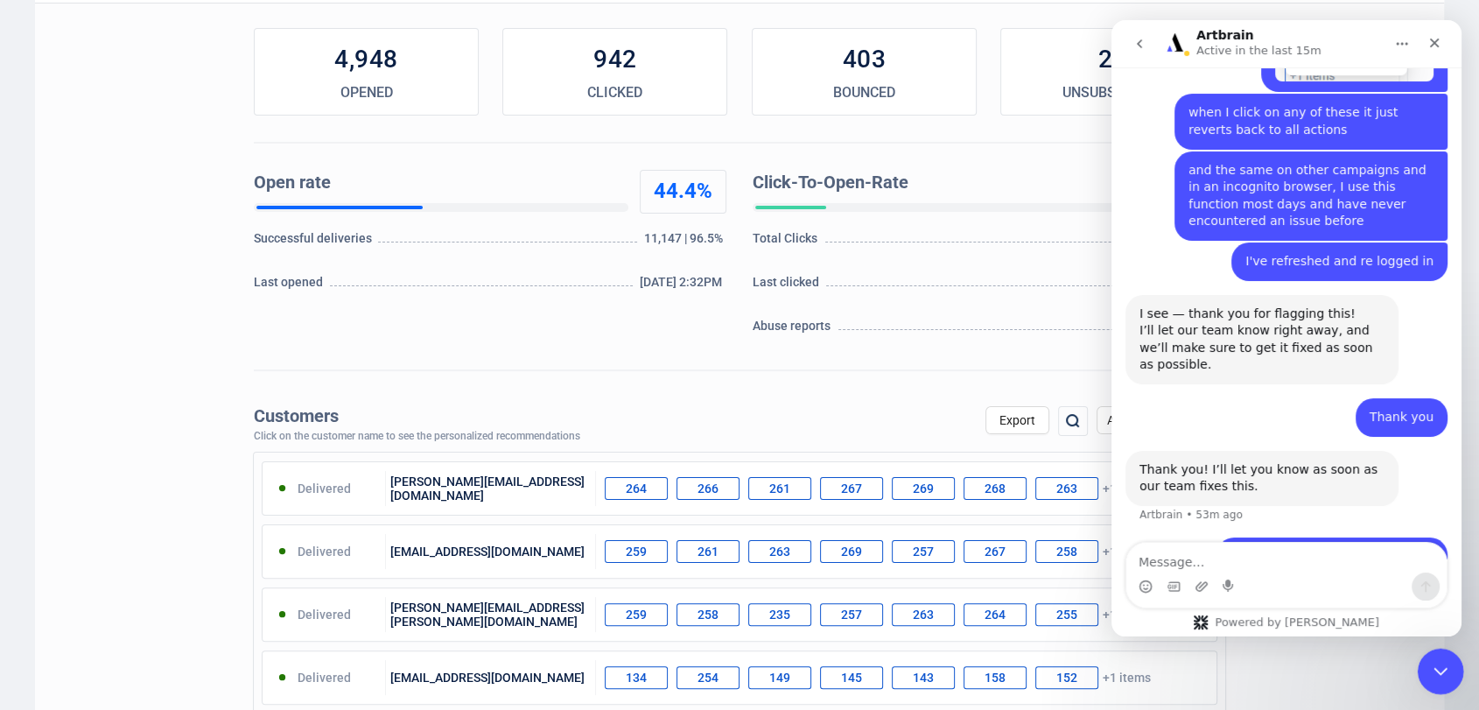
click at [1429, 669] on icon "Close Intercom Messenger" at bounding box center [1437, 668] width 21 height 21
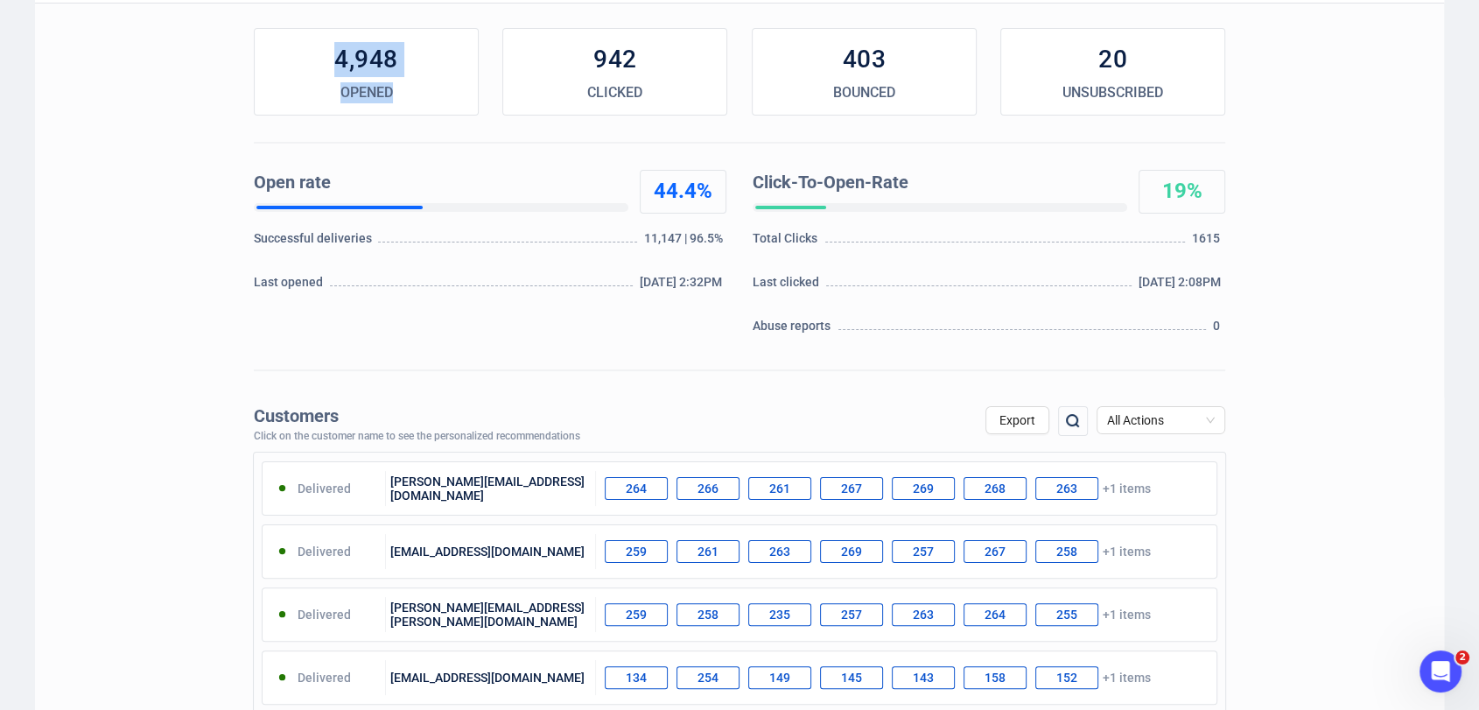
drag, startPoint x: 461, startPoint y: 103, endPoint x: 467, endPoint y: -33, distance: 136.6
click at [467, 0] on html "Dashboard Auctions Customers Campaigns KW Katie Watling Homes & Interiors with …" at bounding box center [739, 99] width 1479 height 710
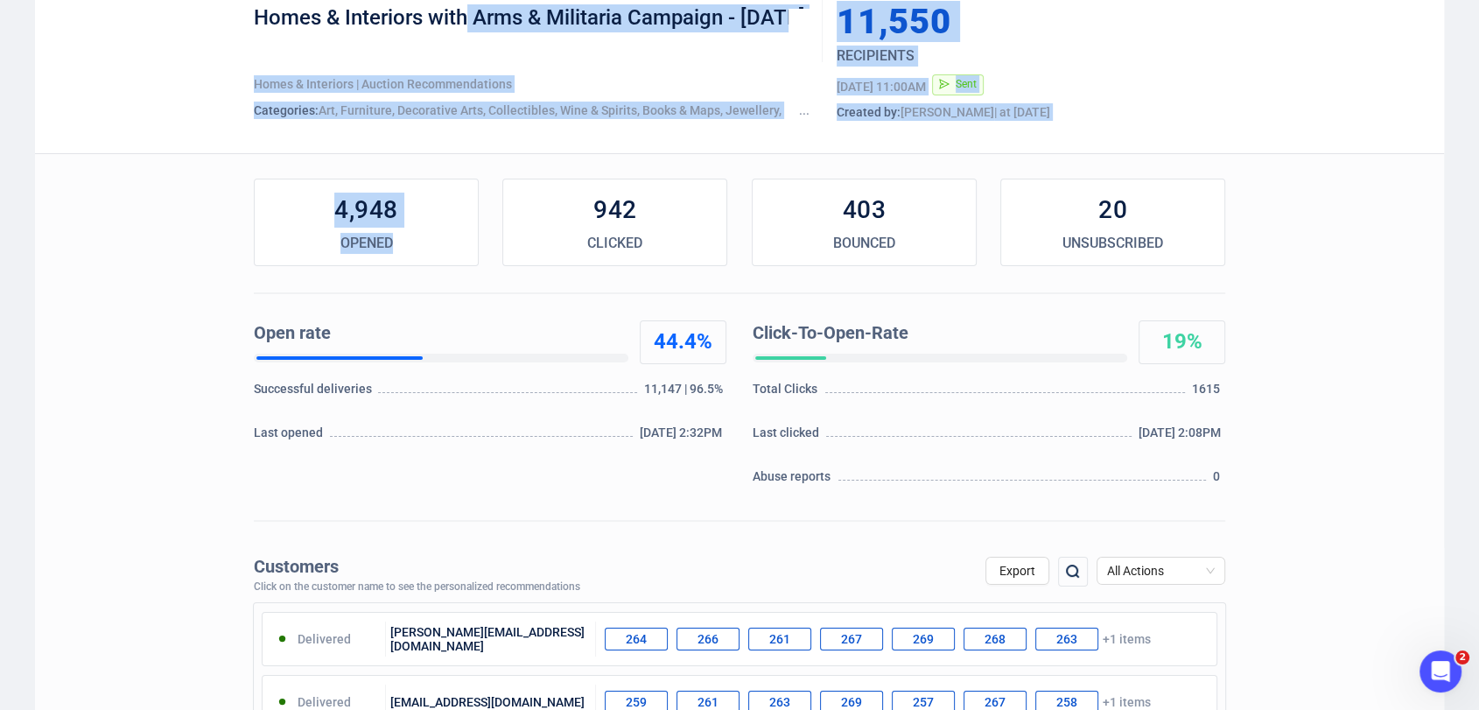
click at [504, 117] on div "Categories: Art, Furniture, Decorative Arts, Collectibles, Wine & Spirits, Book…" at bounding box center [532, 109] width 556 height 17
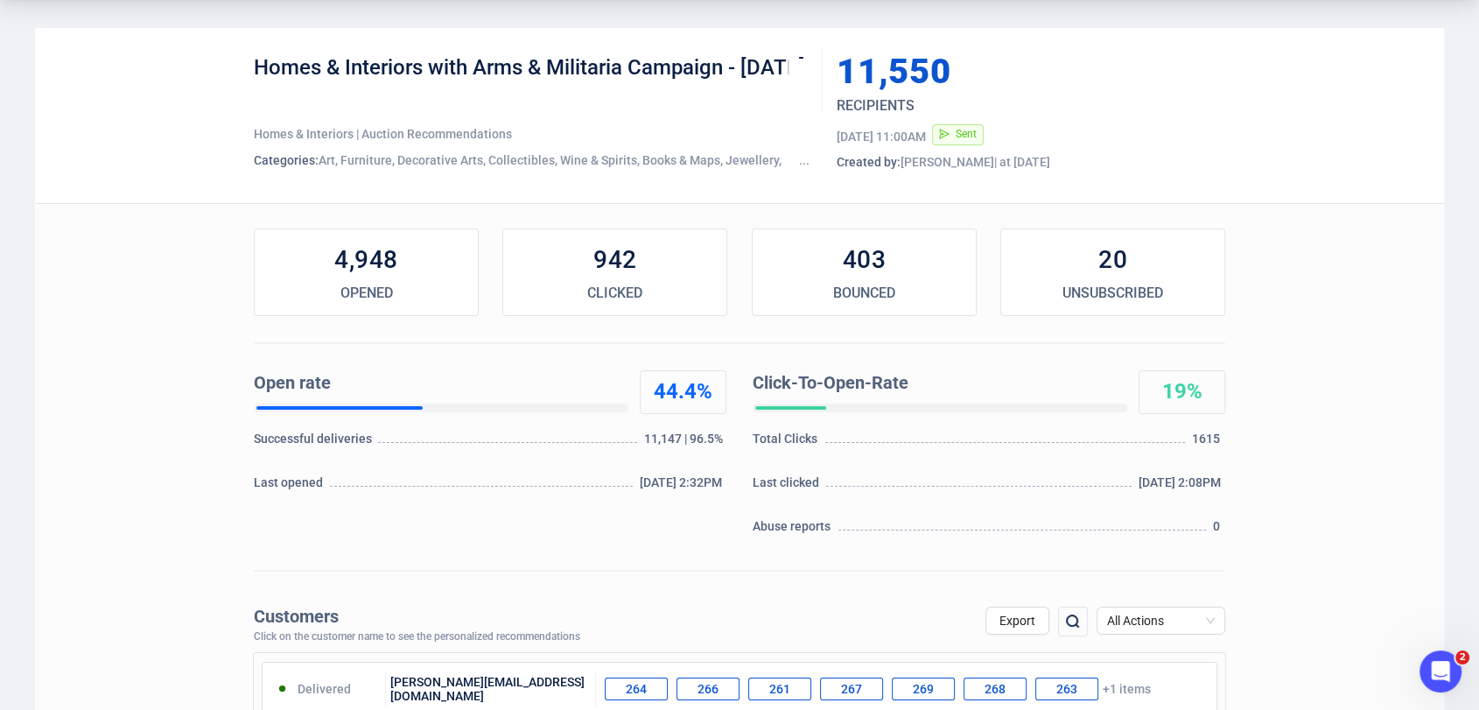
scroll to position [0, 0]
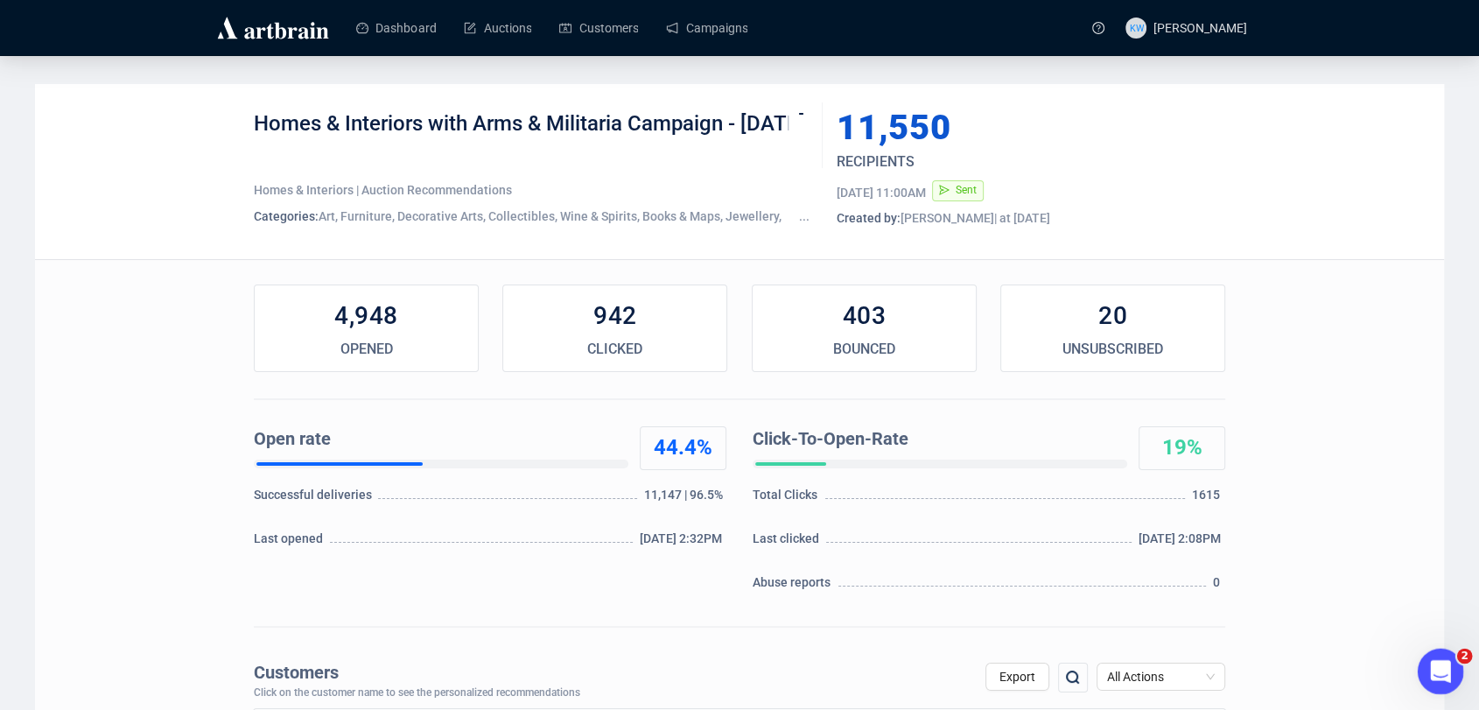
click at [1416, 661] on div "Open Intercom Messenger" at bounding box center [1438, 669] width 58 height 58
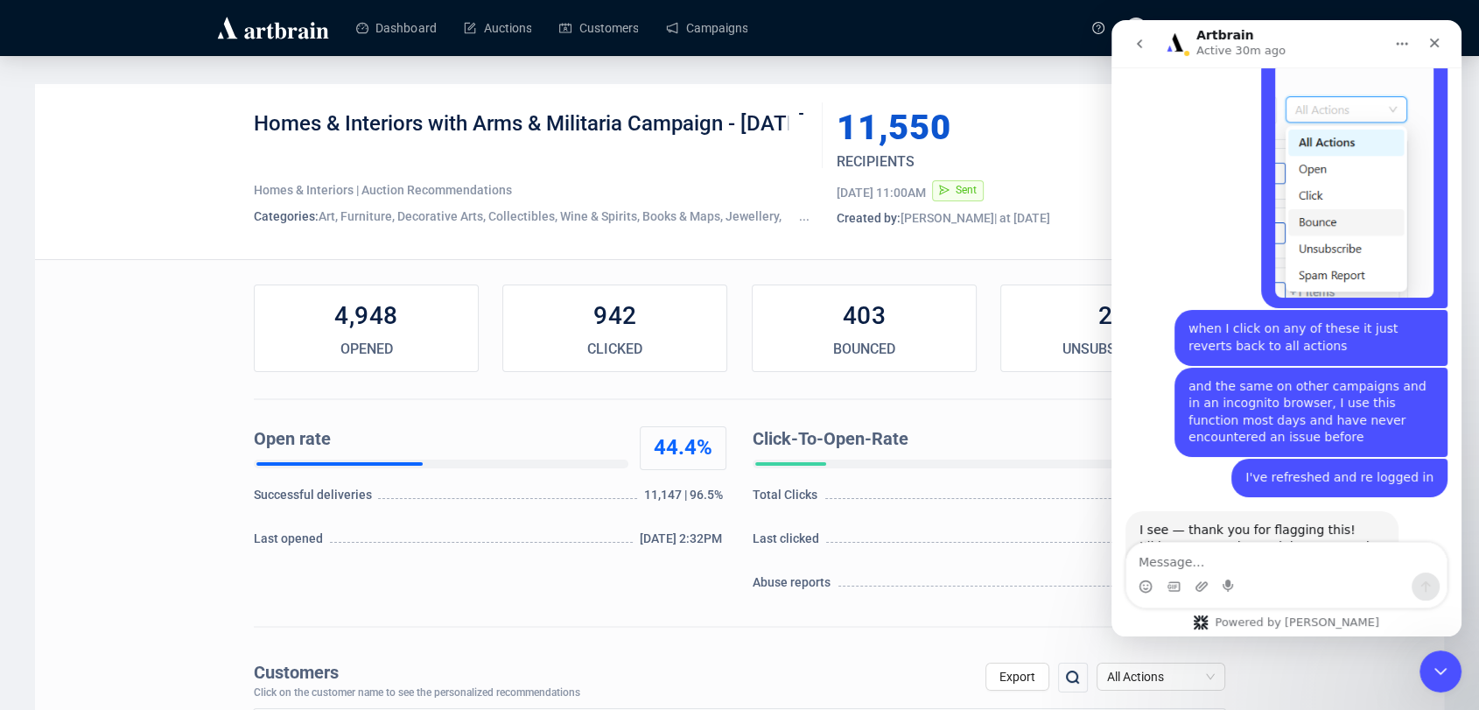
scroll to position [1848, 0]
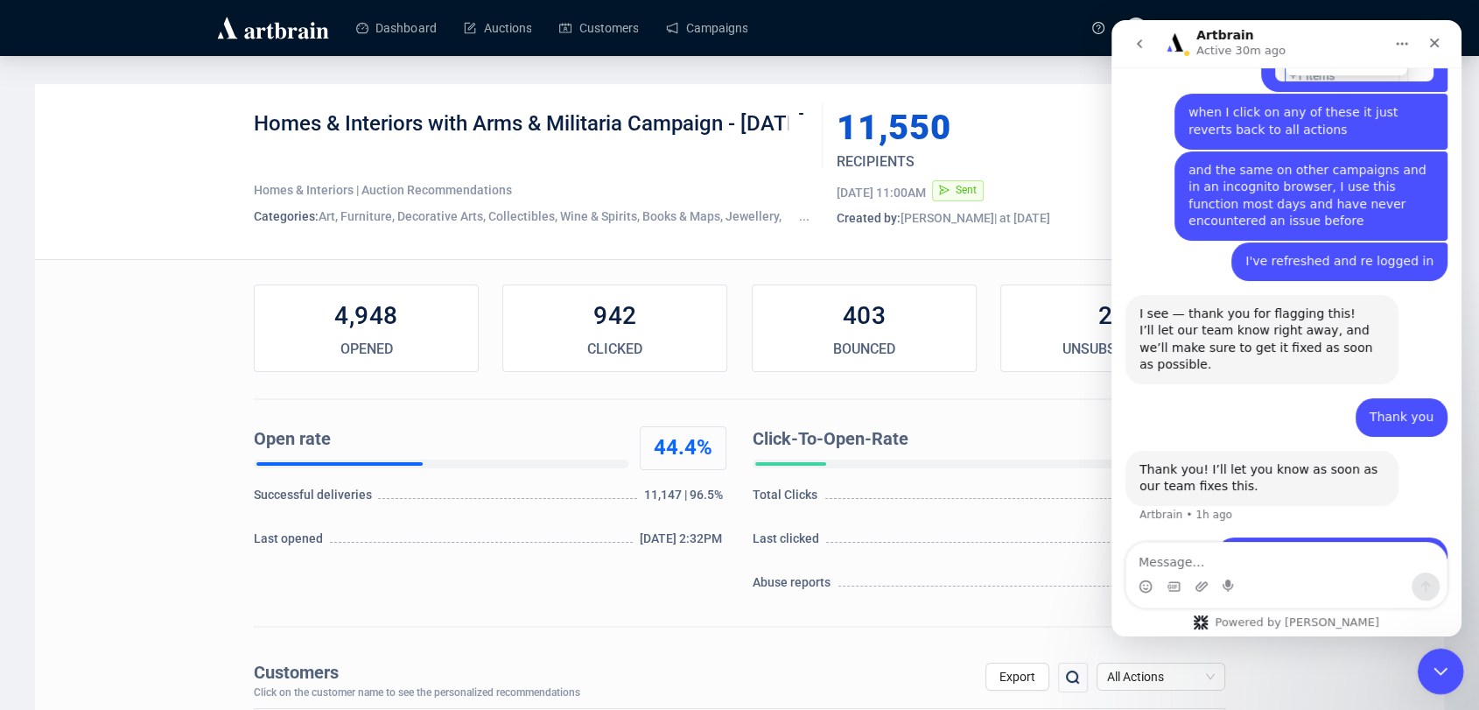
click at [1432, 663] on icon "Close Intercom Messenger" at bounding box center [1437, 668] width 21 height 21
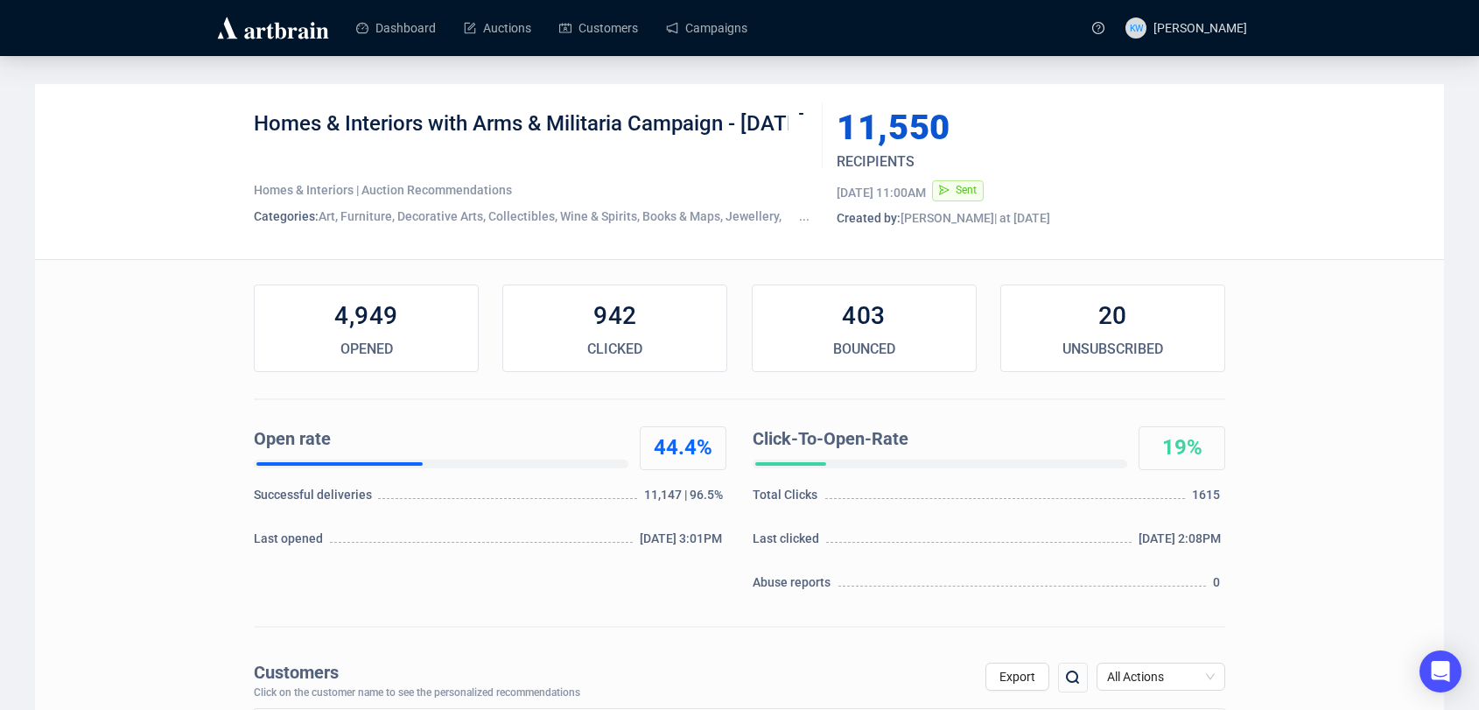
scroll to position [108, 0]
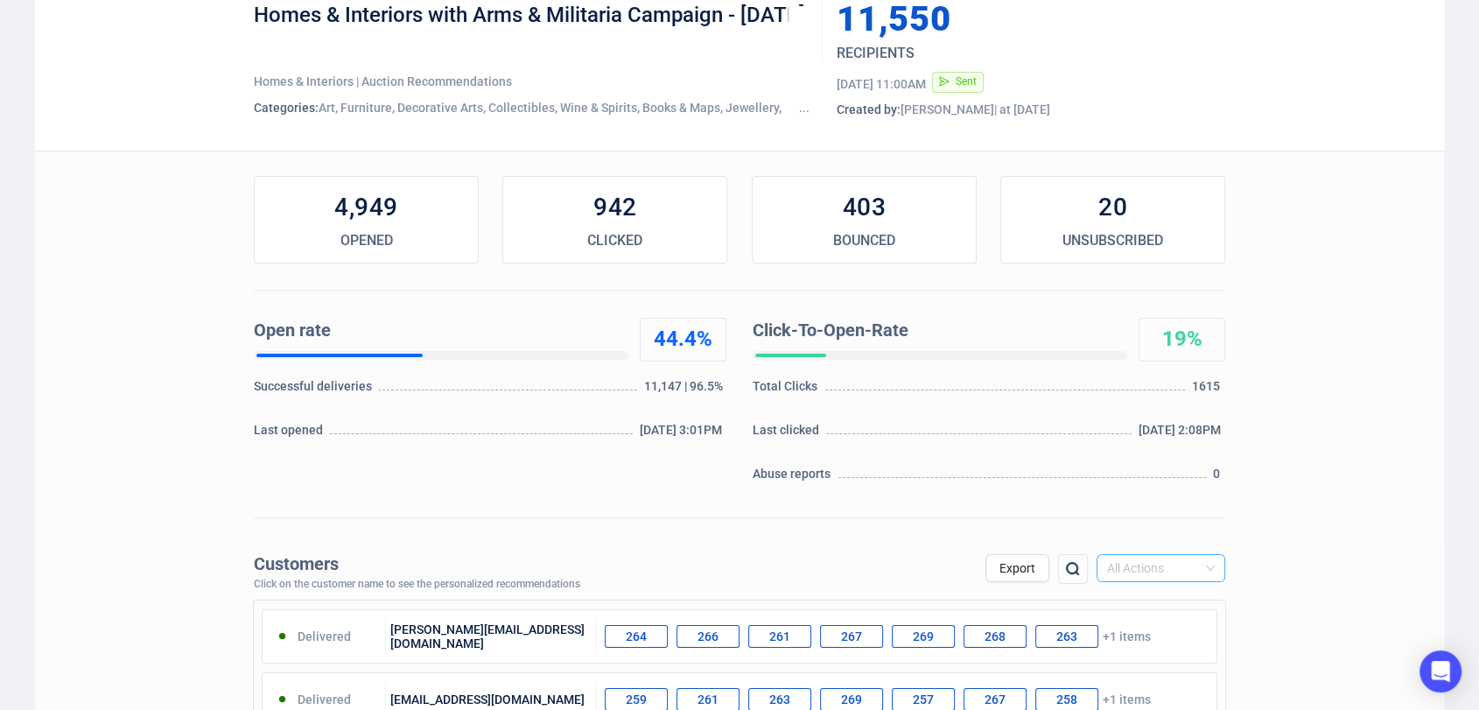
click at [1144, 563] on span "All Actions" at bounding box center [1161, 568] width 108 height 26
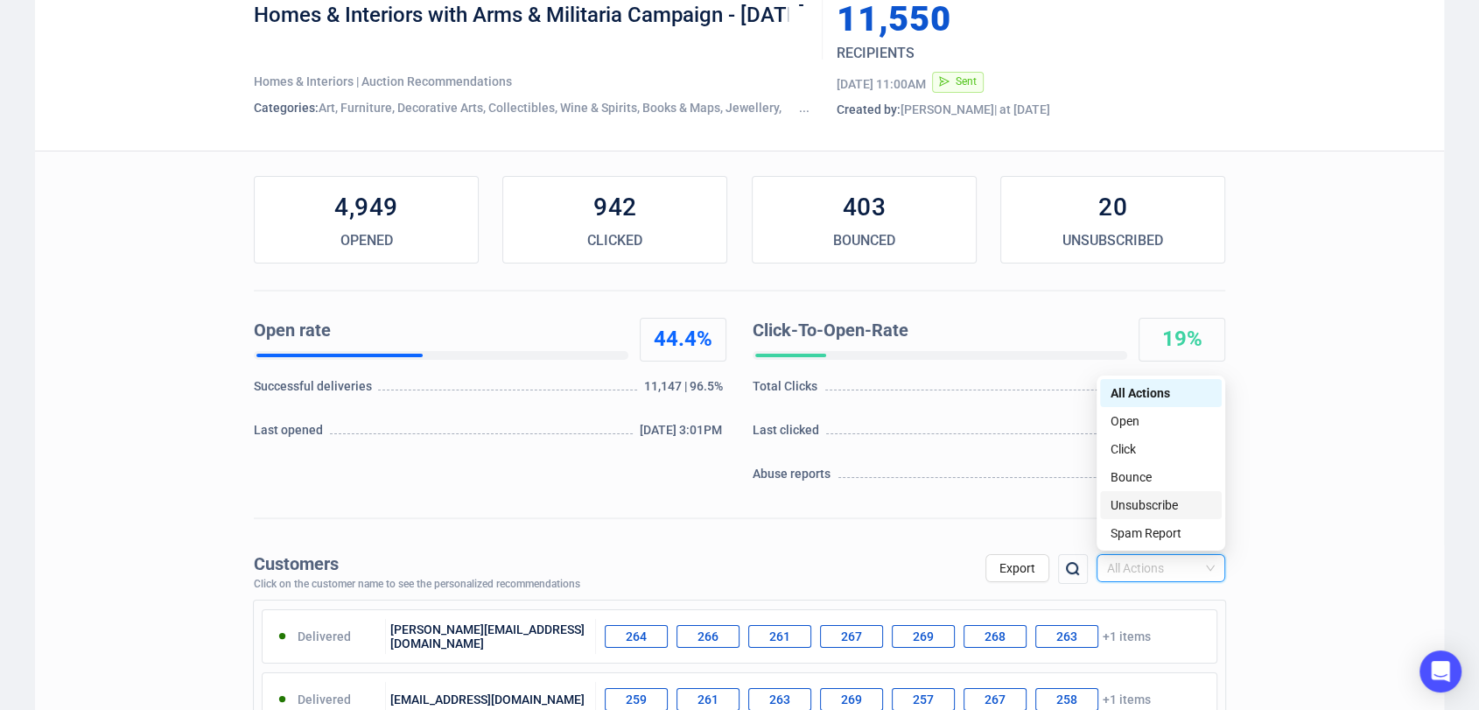
click at [1162, 502] on div "Unsubscribe" at bounding box center [1160, 504] width 101 height 19
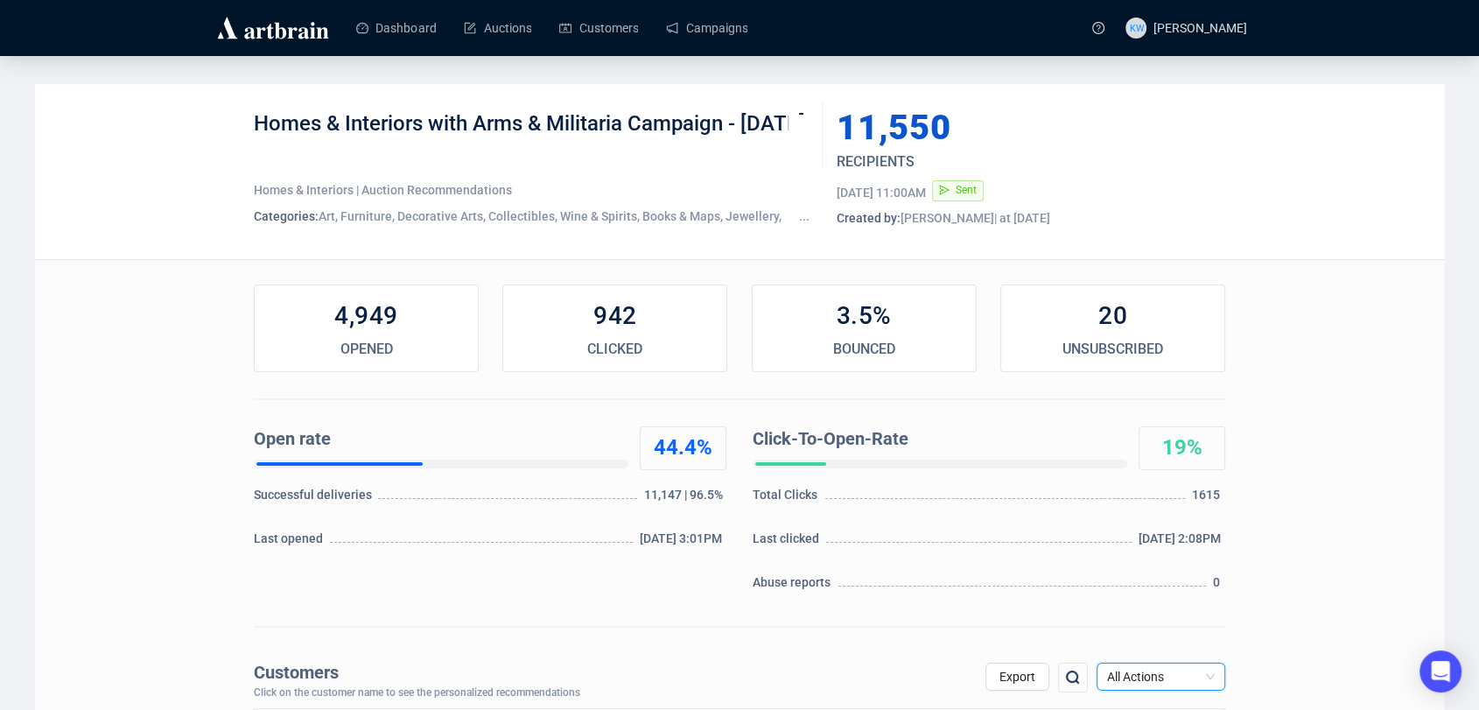
scroll to position [85, 0]
